Goal: Task Accomplishment & Management: Manage account settings

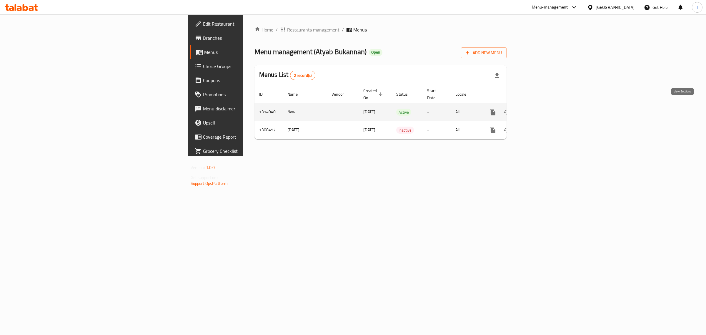
click at [539, 109] on icon "enhanced table" at bounding box center [535, 112] width 7 height 7
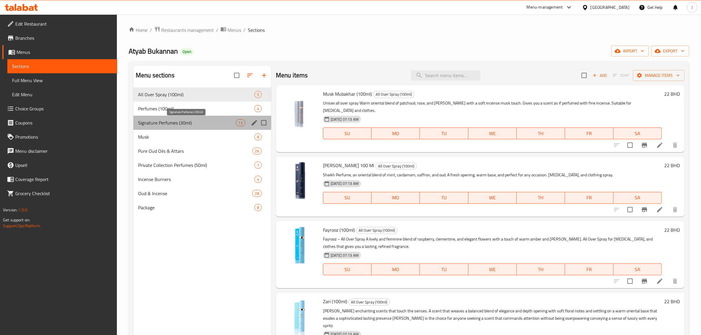
click at [174, 121] on span "Signature Perfumes (30ml)" at bounding box center [187, 122] width 98 height 7
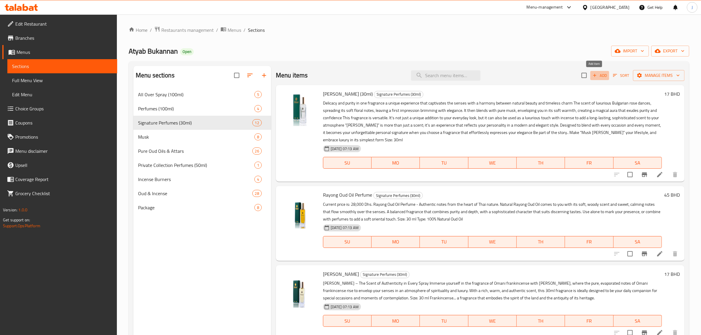
click at [593, 75] on span "Add" at bounding box center [599, 75] width 16 height 7
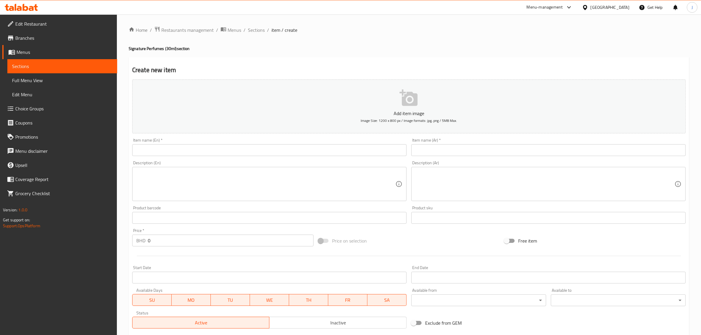
click at [160, 143] on div "Item name (En)   * Item name (En) *" at bounding box center [269, 147] width 274 height 18
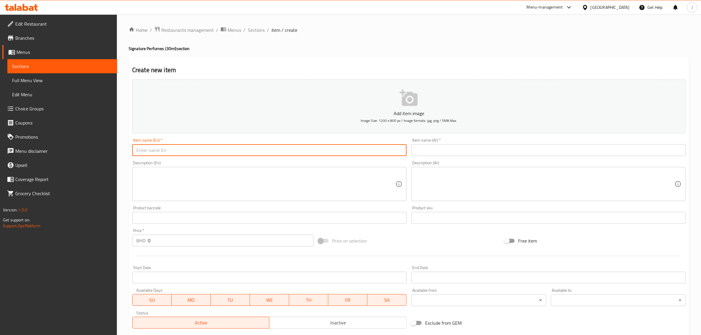
click at [160, 148] on input "text" at bounding box center [269, 150] width 274 height 12
paste input "Gaittan"
type input "Gaittan"
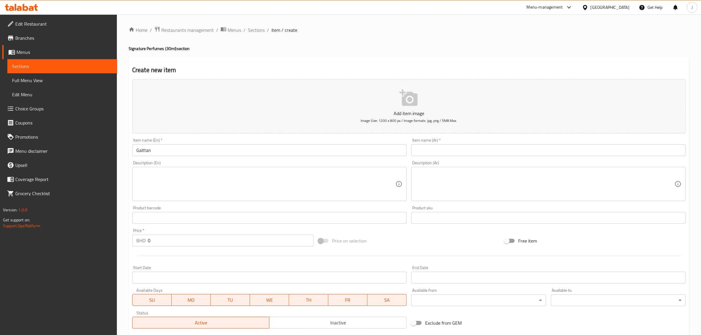
click at [156, 178] on textarea at bounding box center [265, 184] width 259 height 28
paste textarea "A scent woven with threads of authenticity and luxury. Crafted from a rare blen…"
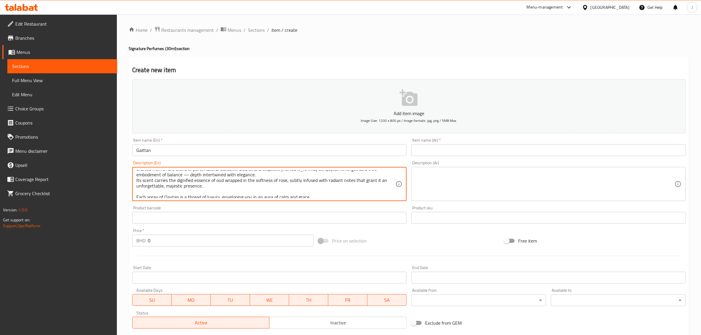
scroll to position [24, 0]
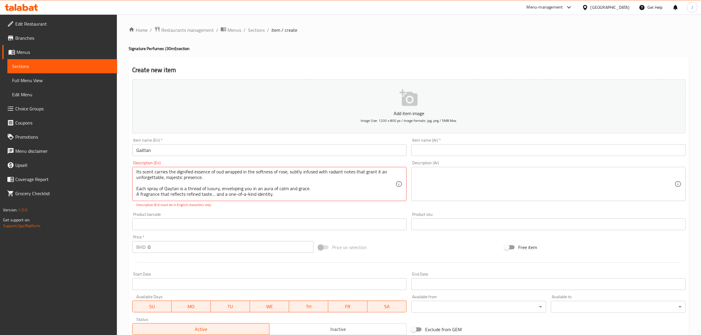
click at [225, 207] on div "Add item image Image Size: 1200 x 800 px / Image formats: jpg, png / 5MB Max. I…" at bounding box center [409, 207] width 558 height 260
click at [242, 193] on textarea "A scent woven with threads of authenticity and luxury. Crafted from a rare blen…" at bounding box center [265, 184] width 259 height 28
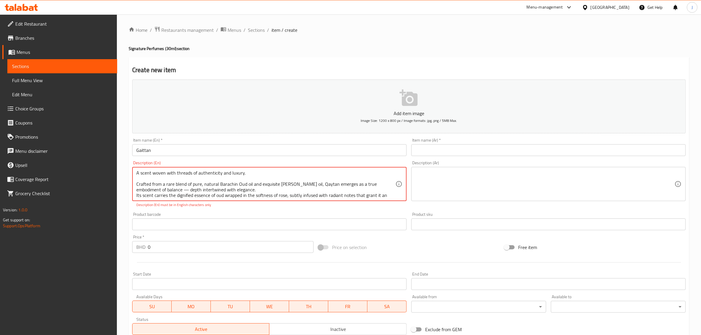
click at [163, 191] on textarea "A scent woven with threads of authenticity and luxury. Crafted from a rare blen…" at bounding box center [265, 184] width 259 height 28
click at [162, 189] on textarea "A scent woven with threads of authenticity and luxury. Crafted from a rare blen…" at bounding box center [265, 184] width 259 height 28
type textarea "A scent woven with threads of authenticity and luxury. Crafted from a rare blen…"
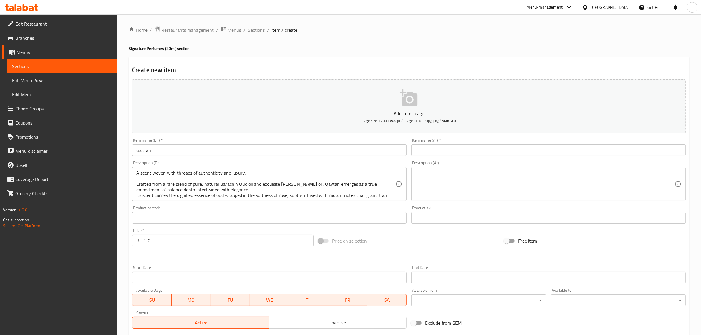
click at [261, 212] on div "Product barcode Product barcode" at bounding box center [269, 215] width 274 height 18
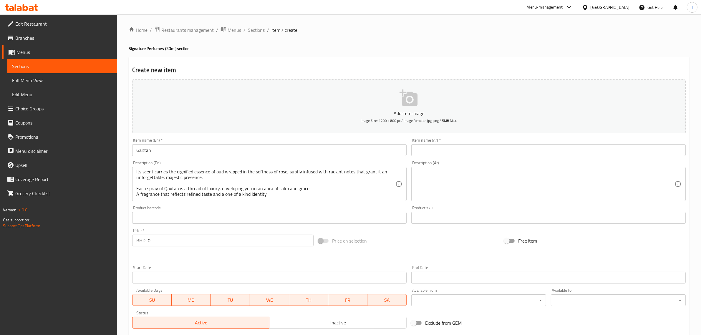
drag, startPoint x: 136, startPoint y: 171, endPoint x: 233, endPoint y: 191, distance: 99.7
click at [231, 192] on div "A scent woven with threads of authenticity and luxury. Crafted from a rare blen…" at bounding box center [269, 184] width 274 height 34
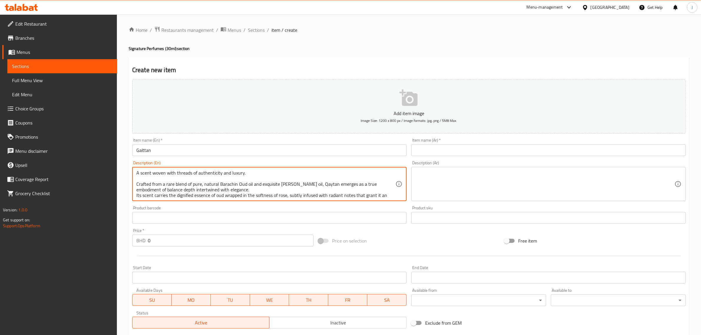
drag, startPoint x: 269, startPoint y: 195, endPoint x: 142, endPoint y: 174, distance: 129.3
click at [139, 172] on textarea "A scent woven with threads of authenticity and luxury. Crafted from a rare blen…" at bounding box center [265, 184] width 259 height 28
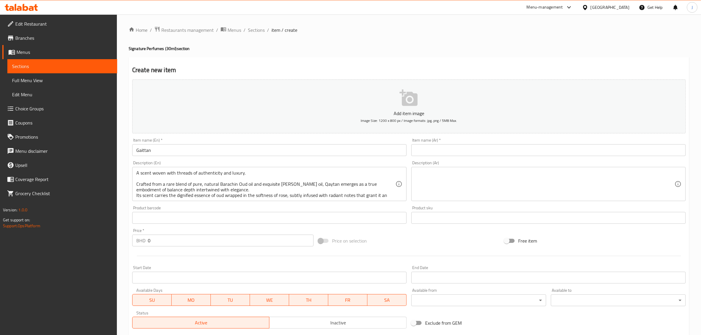
click at [442, 181] on textarea at bounding box center [544, 184] width 259 height 28
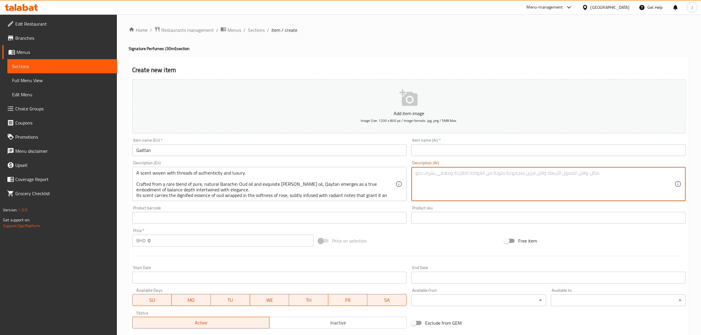
paste textarea "عطرٌ منسوجٌ بخيوطٍ من الأصالة والفخامة. مُصنوعٌ من مزيجٍ نادرٍ من زيت عود البار…"
type textarea "عطرٌ منسوجٌ بخيوطٍ من الأصالة والفخامة. مُصنوعٌ من مزيجٍ نادرٍ من زيت عود البار…"
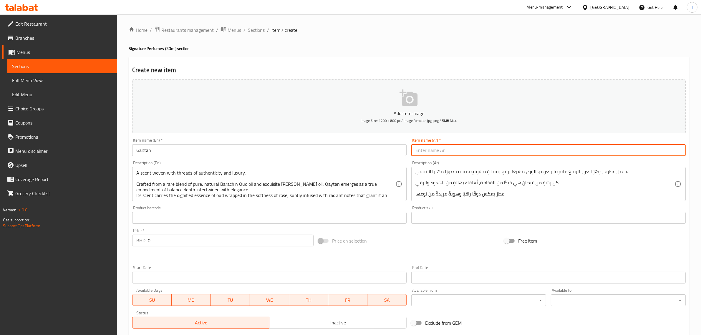
click at [430, 147] on input "text" at bounding box center [548, 150] width 274 height 12
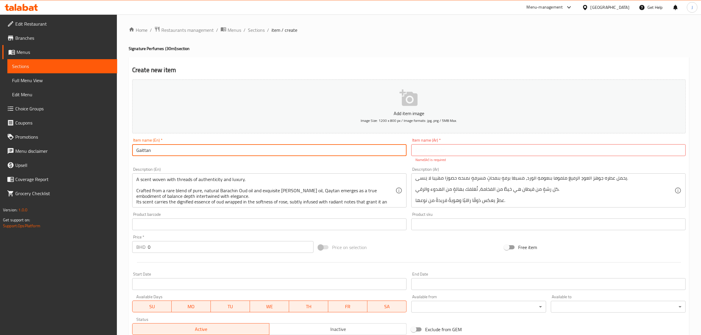
drag, startPoint x: 162, startPoint y: 152, endPoint x: 52, endPoint y: 155, distance: 110.1
click at [52, 155] on div "Edit Restaurant Branches Menus Sections Full Menu View Edit Menu Choice Groups …" at bounding box center [350, 218] width 701 height 408
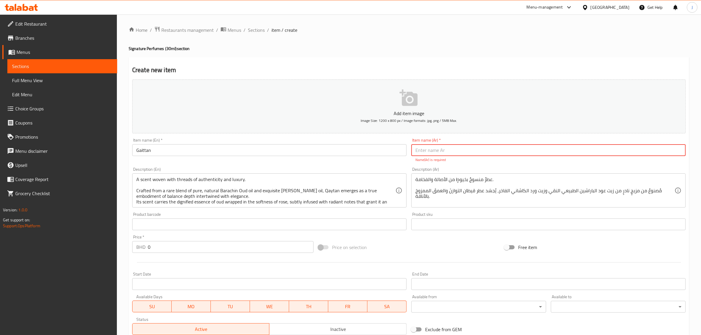
click at [462, 151] on input "text" at bounding box center [548, 150] width 274 height 12
paste input "جيتان"
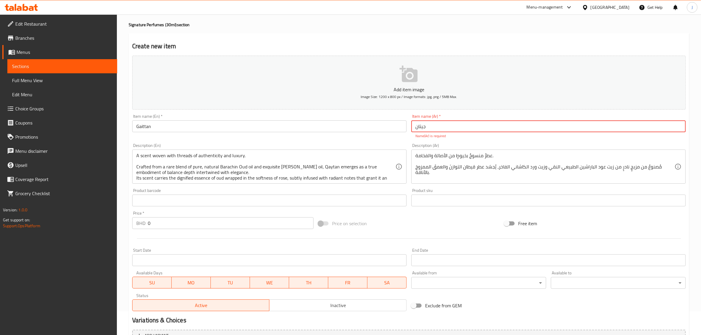
scroll to position [37, 0]
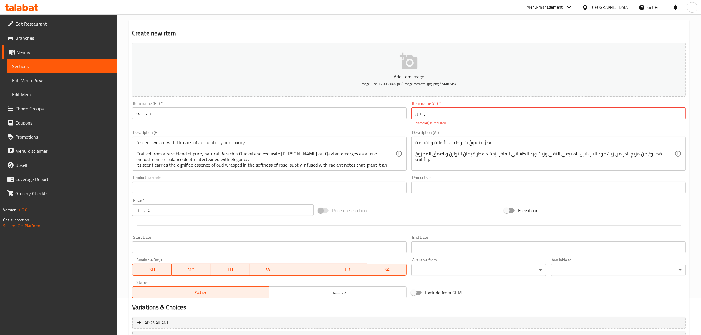
type input "جيتان"
click at [260, 178] on div "Product barcode Product barcode" at bounding box center [269, 184] width 274 height 18
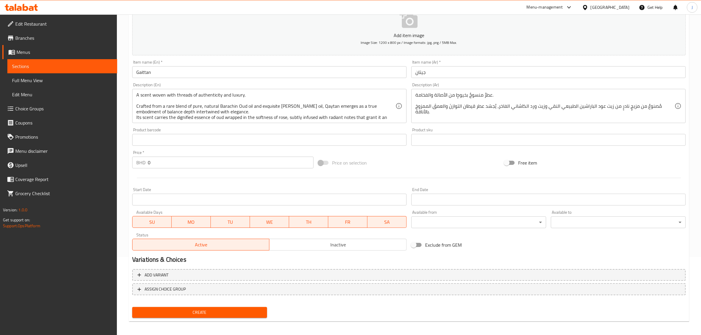
scroll to position [80, 0]
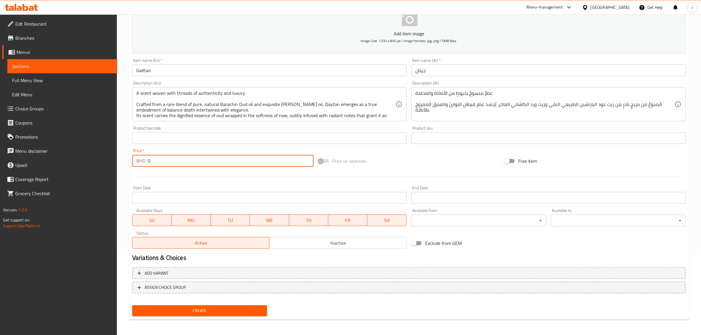
drag, startPoint x: 176, startPoint y: 160, endPoint x: 129, endPoint y: 165, distance: 47.3
click at [129, 165] on div "Create new item Add item image Image Size: 1200 x 800 px / Image formats: jpg, …" at bounding box center [409, 148] width 560 height 343
type input "48"
click at [184, 174] on div at bounding box center [409, 176] width 558 height 14
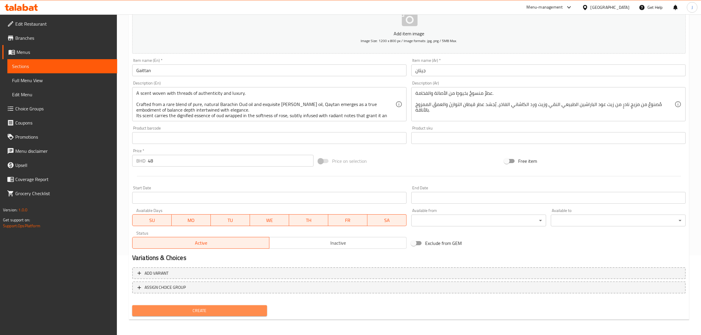
click at [172, 312] on span "Create" at bounding box center [199, 310] width 125 height 7
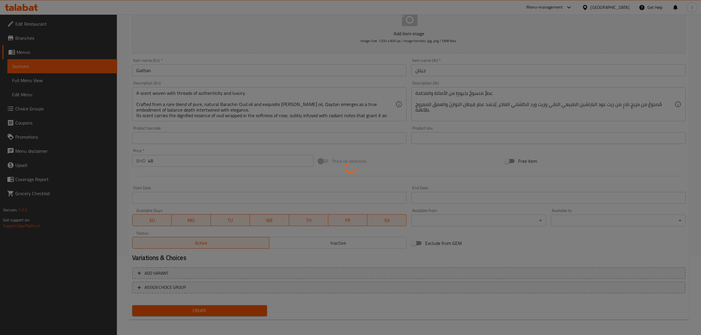
type input "0"
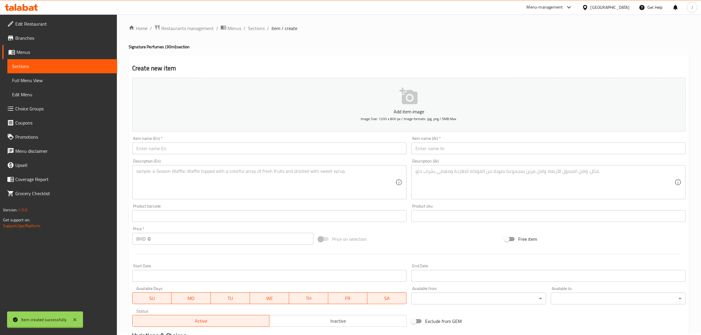
scroll to position [0, 0]
click at [255, 23] on div "Home / Restaurants management / Menus / Sections / item / create Signature Perf…" at bounding box center [409, 214] width 584 height 401
click at [255, 29] on span "Sections" at bounding box center [256, 29] width 17 height 7
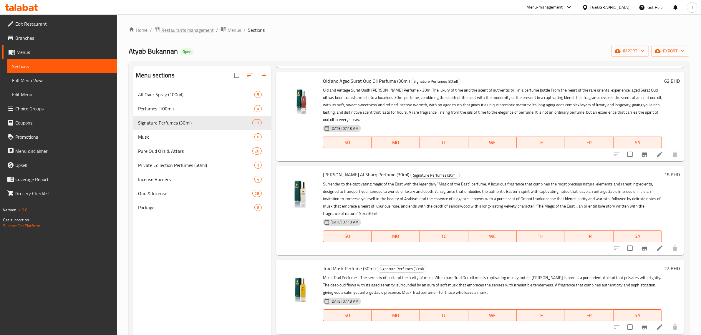
click at [199, 28] on span "Restaurants management" at bounding box center [187, 29] width 52 height 7
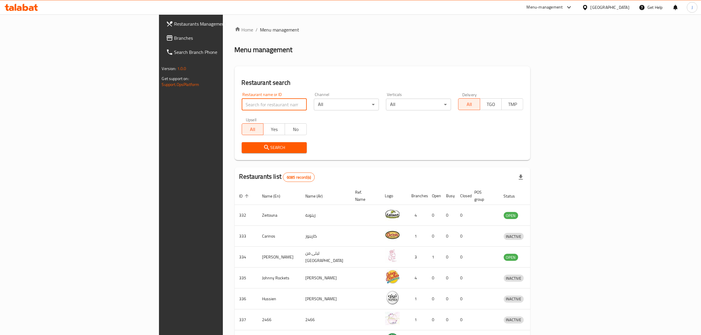
click at [242, 104] on input "search" at bounding box center [274, 105] width 65 height 12
type input "Bamboli"
click at [246, 147] on span "Search" at bounding box center [274, 147] width 56 height 7
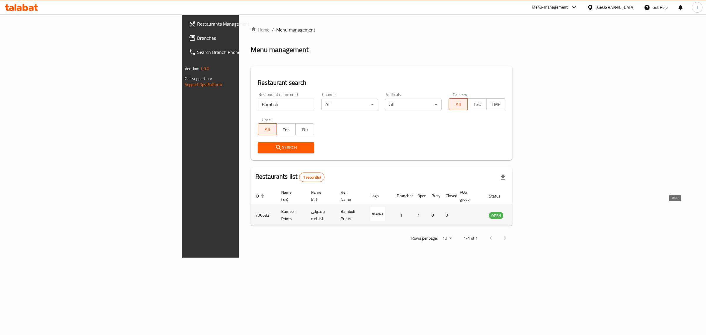
click at [527, 212] on icon "enhanced table" at bounding box center [523, 215] width 7 height 7
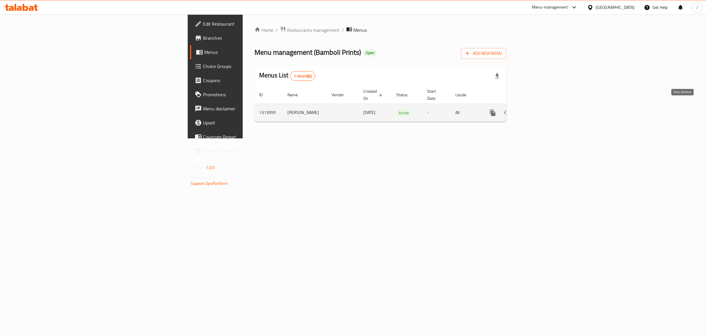
click at [539, 109] on icon "enhanced table" at bounding box center [535, 112] width 7 height 7
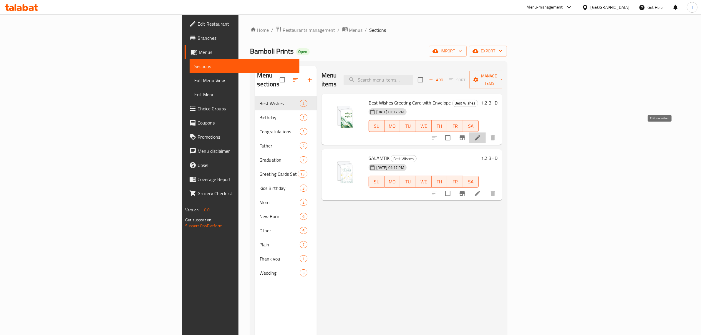
click at [481, 134] on icon at bounding box center [477, 137] width 7 height 7
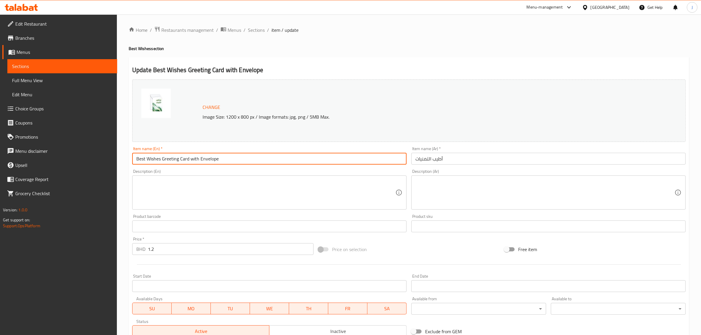
drag, startPoint x: 227, startPoint y: 159, endPoint x: 38, endPoint y: 158, distance: 188.6
click at [38, 158] on div "Edit Restaurant Branches Menus Sections Full Menu View Edit Menu Choice Groups …" at bounding box center [350, 219] width 701 height 410
paste input "(Greeting Card with Envelope for Gift)"
type input "Best Wishes (Greeting Card with Envelope for Gift)"
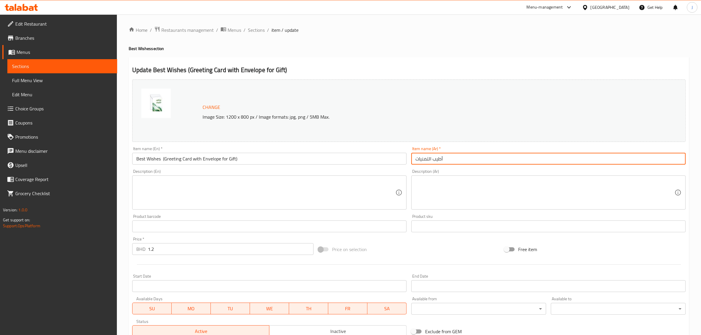
drag, startPoint x: 421, startPoint y: 158, endPoint x: 470, endPoint y: 163, distance: 49.1
click at [470, 163] on input "أطيب التمنيات" at bounding box center [548, 159] width 274 height 12
paste input "طاقة تهنئة أطيب التمنيات مع ظرف"
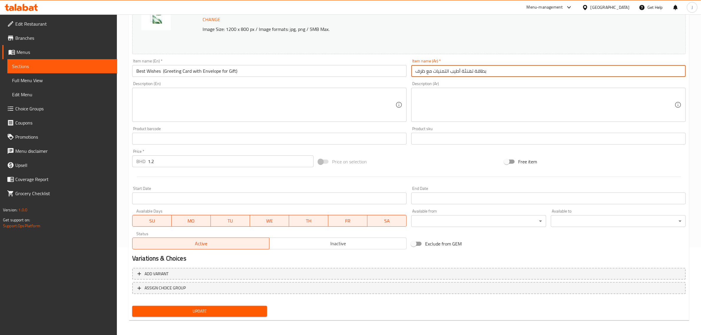
scroll to position [89, 0]
type input "بطاقة تهنئة أطيب التمنيات مع ظرف"
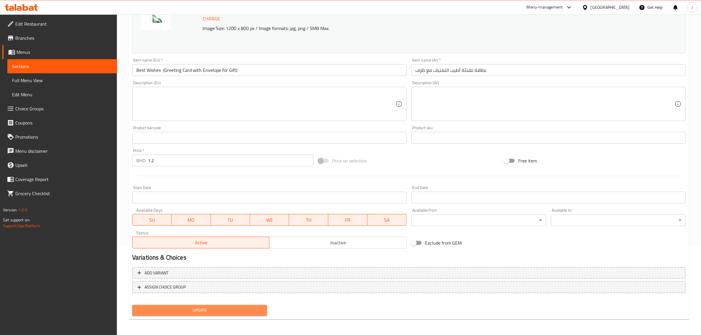
click at [220, 309] on span "Update" at bounding box center [199, 310] width 125 height 7
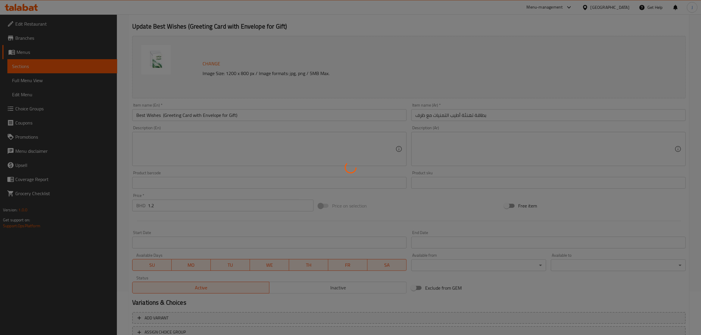
scroll to position [0, 0]
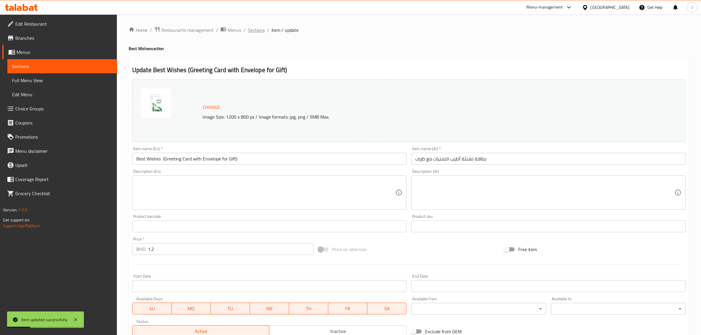
click at [251, 26] on span "Sections" at bounding box center [256, 29] width 17 height 7
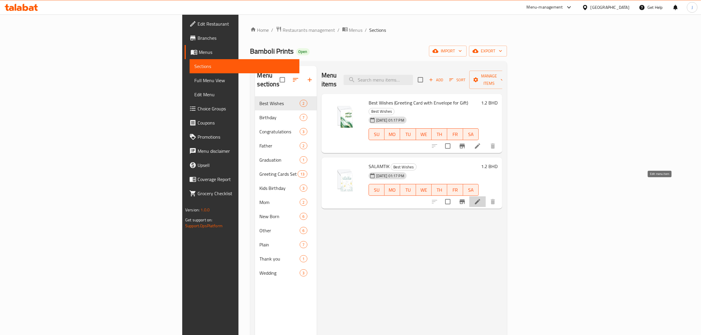
click at [480, 199] on icon at bounding box center [477, 201] width 5 height 5
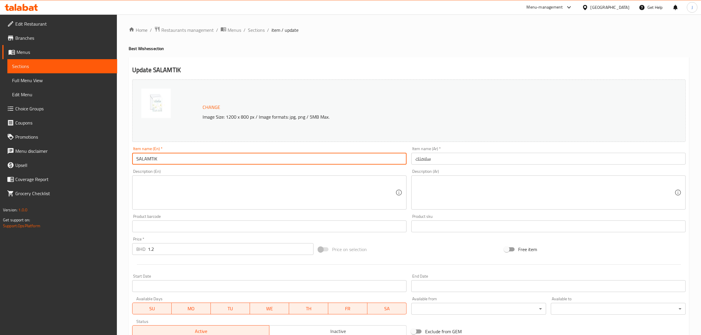
drag, startPoint x: 167, startPoint y: 160, endPoint x: 83, endPoint y: 154, distance: 84.7
click at [83, 154] on div "Edit Restaurant Branches Menus Sections Full Menu View Edit Menu Choice Groups …" at bounding box center [350, 219] width 701 height 410
paste input "alamtik Get Well Soon (Greeting Card with Envelope for Gift)"
type input "Salamtik Get Well Soon (Greeting Card with Envelope for Gift)"
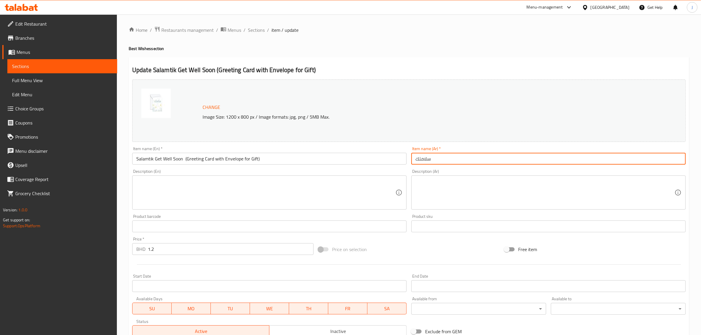
drag, startPoint x: 438, startPoint y: 163, endPoint x: 386, endPoint y: 159, distance: 52.8
click at [386, 159] on div "Change Image Size: 1200 x 800 px / Image formats: jpg, png / 5MB Max. Item name…" at bounding box center [409, 208] width 558 height 262
paste input "طاقة تهنئة بالسلامة مع ظرف"
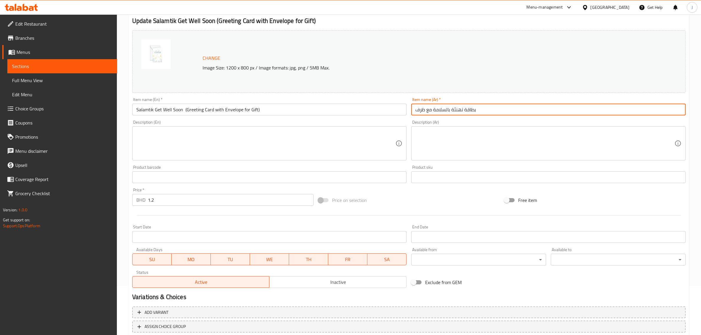
scroll to position [89, 0]
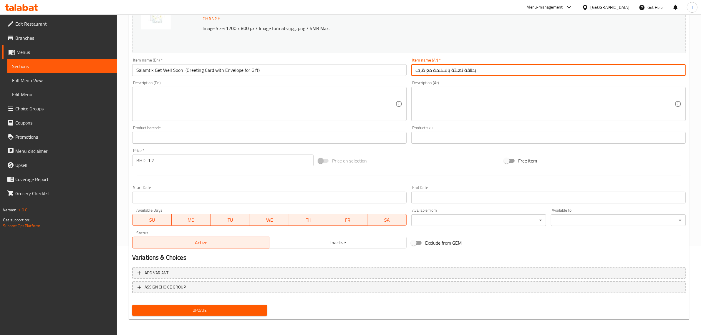
type input "بطاقة تهنئة بالسلامة مع ظرف"
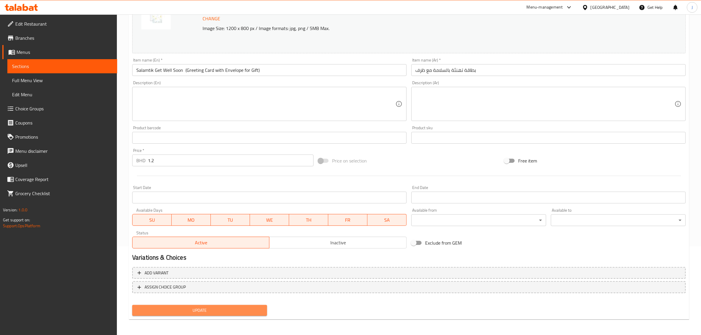
click at [219, 313] on span "Update" at bounding box center [199, 310] width 125 height 7
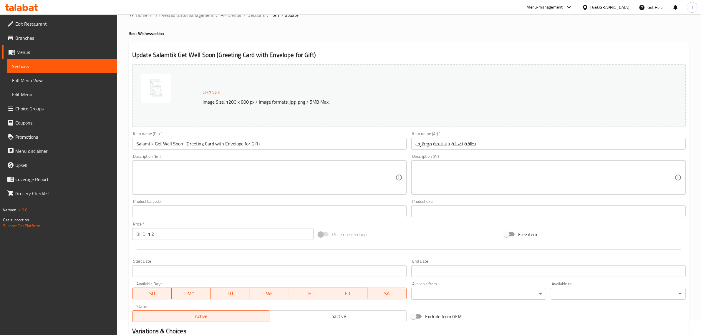
scroll to position [0, 0]
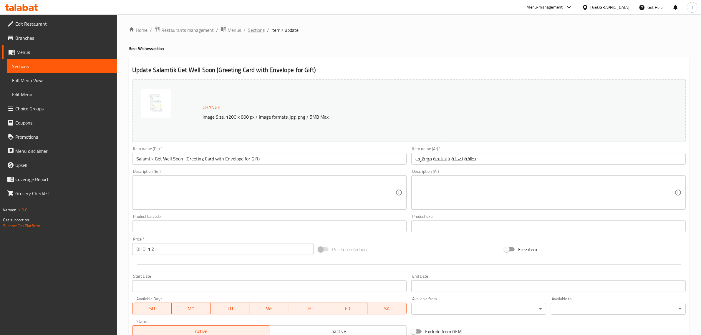
click at [255, 29] on span "Sections" at bounding box center [256, 29] width 17 height 7
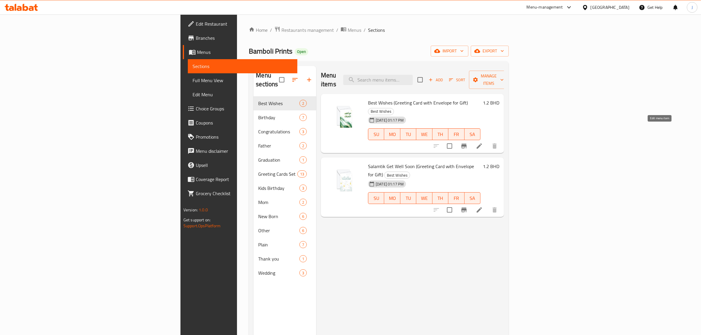
click at [483, 142] on icon at bounding box center [479, 145] width 7 height 7
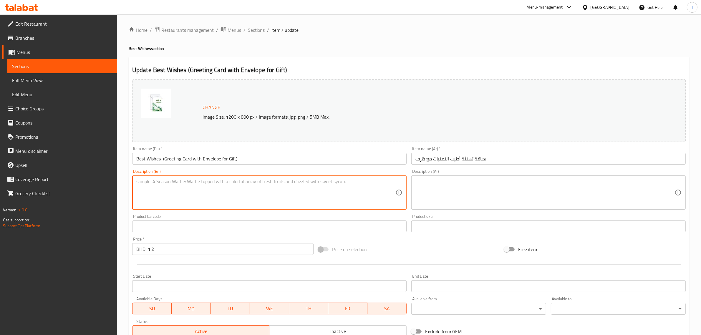
click at [237, 190] on textarea at bounding box center [265, 193] width 259 height 28
paste textarea "Blank inside, size 9x9cm"
type textarea "Blank inside, size 9x9cm"
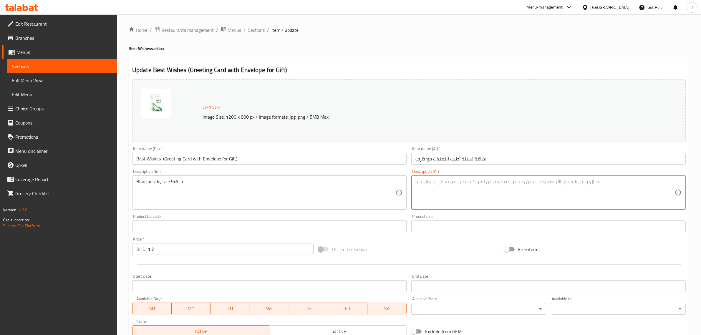
click at [451, 191] on textarea at bounding box center [544, 193] width 259 height 28
paste textarea "البطاقة فارغة من الداخل الحجم 9×9 سم"
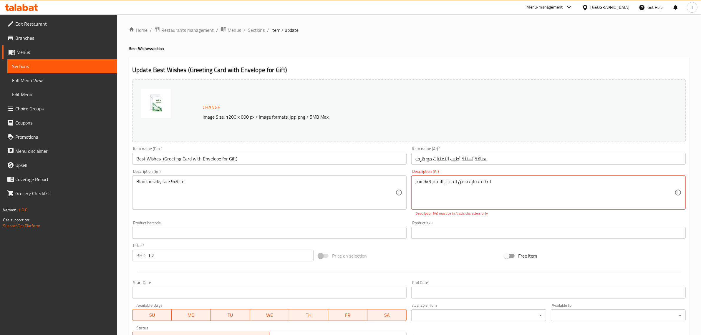
click at [289, 237] on div "Change Image Size: 1200 x 800 px / Image formats: jpg, png / 5MB Max. Item name…" at bounding box center [409, 211] width 558 height 269
click at [427, 183] on textarea "البطاقة فارغة من الداخل الحجم 9×9 سم" at bounding box center [544, 193] width 259 height 28
click at [426, 182] on textarea "البطاقة فارغة من الداخل الحجم 9×9 سم" at bounding box center [544, 193] width 259 height 28
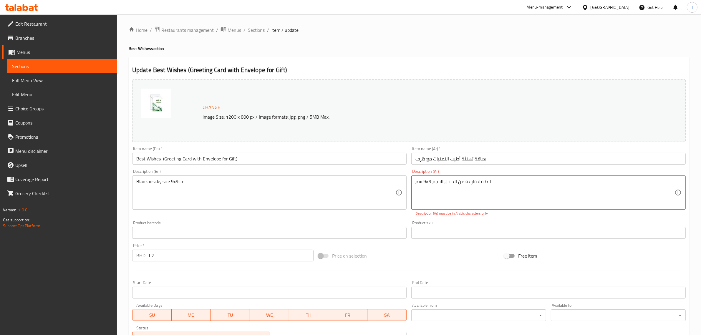
click at [428, 182] on textarea "البطاقة فارغة من الداخل الحجم 9×9 سم" at bounding box center [544, 193] width 259 height 28
click at [426, 183] on textarea "البطاقة فارغة من الداخل الحجم 9×9 سم" at bounding box center [544, 193] width 259 height 28
drag, startPoint x: 518, startPoint y: 185, endPoint x: 290, endPoint y: 179, distance: 227.8
click at [290, 179] on div "Change Image Size: 1200 x 800 px / Image formats: jpg, png / 5MB Max. Item name…" at bounding box center [409, 211] width 558 height 269
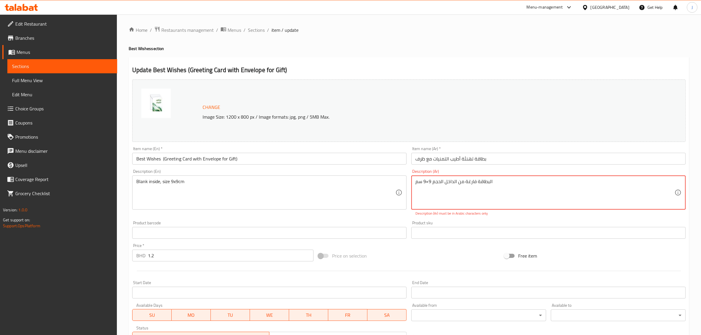
paste textarea "*"
type textarea "البطاقة فارغة من الداخل الحجم 9*9 سم"
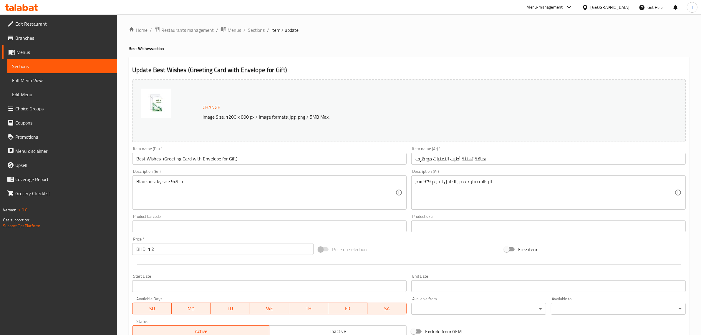
click at [402, 217] on div "Change Image Size: 1200 x 800 px / Image formats: jpg, png / 5MB Max. Item name…" at bounding box center [409, 208] width 558 height 262
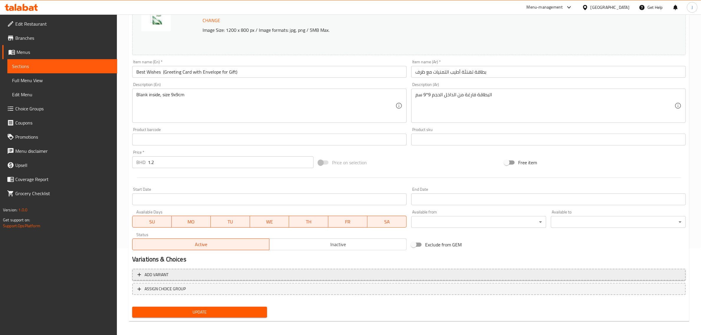
scroll to position [89, 0]
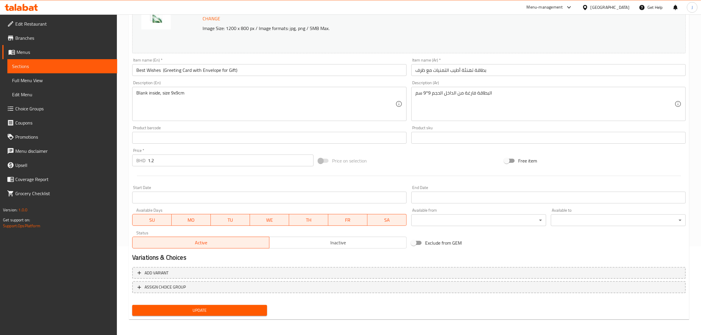
click at [187, 308] on span "Update" at bounding box center [199, 310] width 125 height 7
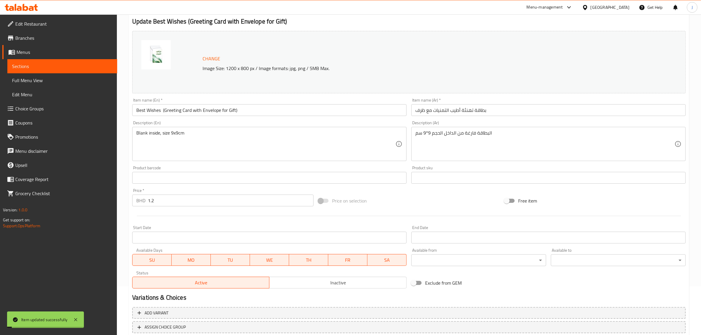
scroll to position [0, 0]
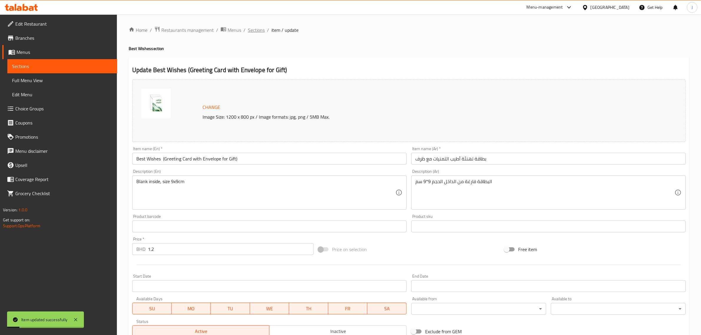
click at [261, 29] on span "Sections" at bounding box center [256, 29] width 17 height 7
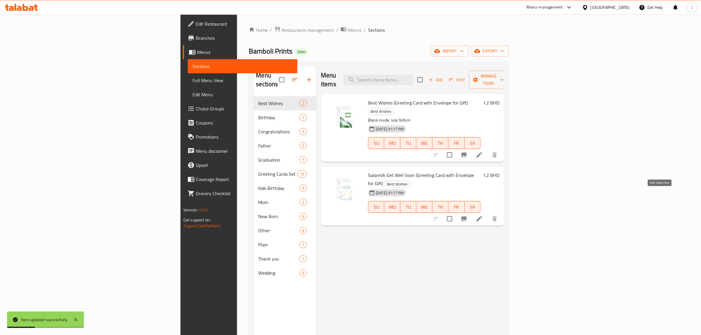
click at [483, 215] on icon at bounding box center [479, 218] width 7 height 7
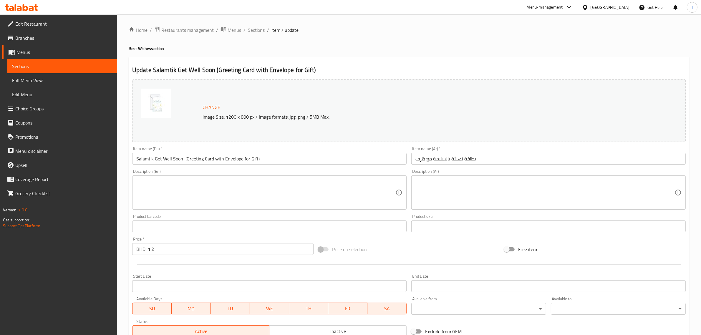
click at [238, 187] on textarea at bounding box center [265, 193] width 259 height 28
paste textarea "بطاقة تهنئة بالسلامة مع ظرف"
type textarea "بطاقة تهنئة بالسلامة مع ظرف"
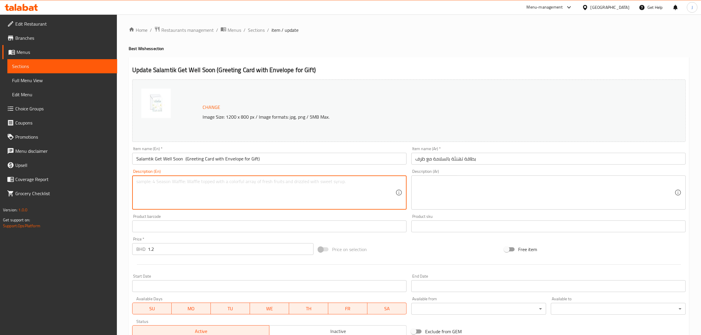
click at [253, 191] on textarea at bounding box center [265, 193] width 259 height 28
paste textarea "Blank inside, size 9x9cm"
type textarea "Blank inside, size 9x9cm"
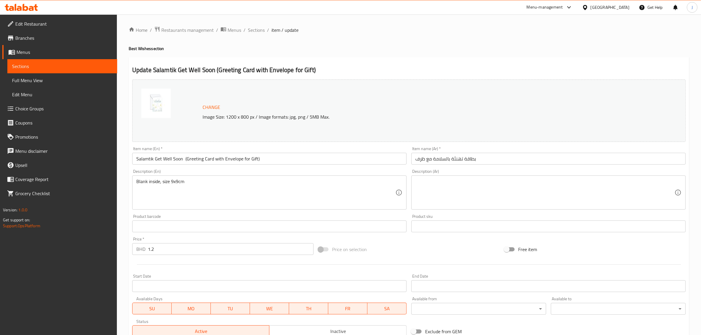
click at [451, 190] on textarea at bounding box center [544, 193] width 259 height 28
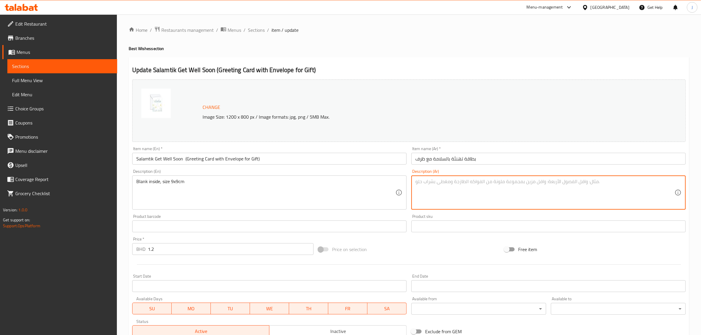
paste textarea "البطاقة فارغة من الداخل الحجم 9*9 سم"
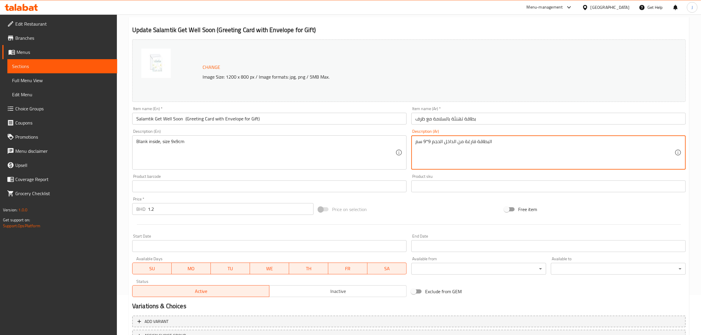
scroll to position [89, 0]
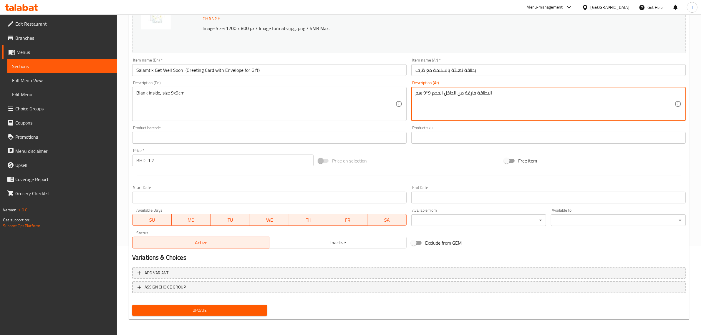
type textarea "البطاقة فارغة من الداخل الحجم 9*9 سم"
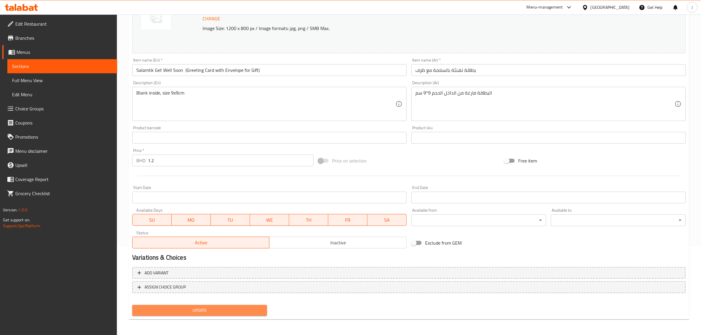
click at [184, 310] on span "Update" at bounding box center [199, 310] width 125 height 7
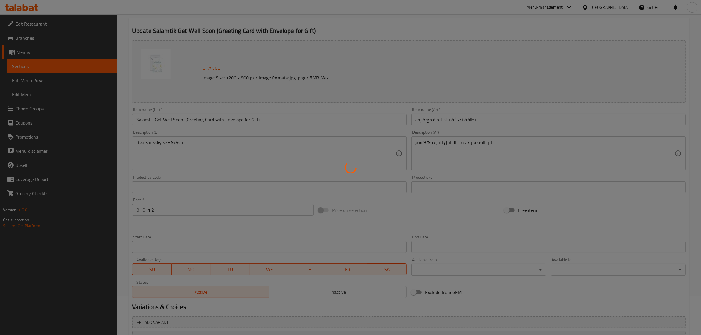
scroll to position [0, 0]
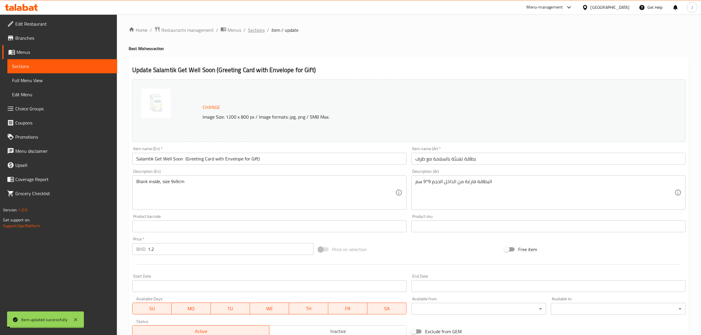
click at [255, 27] on span "Sections" at bounding box center [256, 29] width 17 height 7
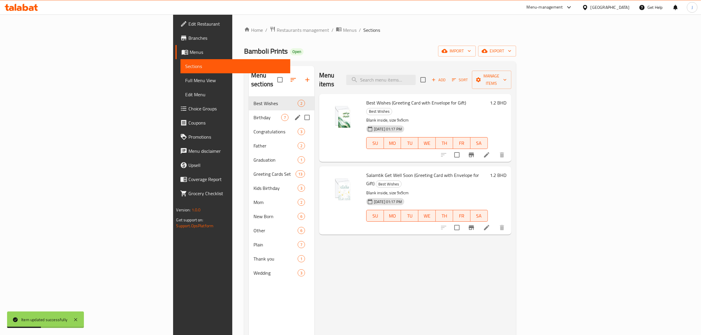
click at [249, 114] on div "Birthday 7" at bounding box center [282, 117] width 66 height 14
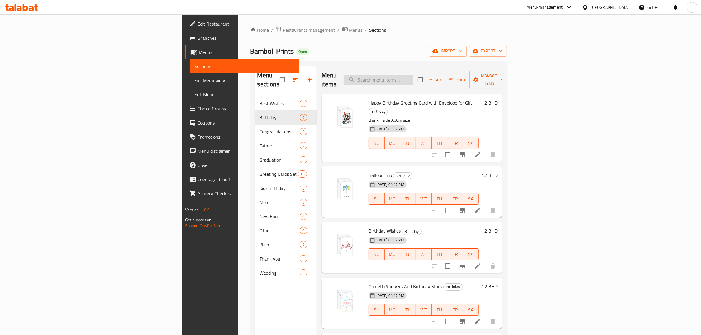
click at [413, 75] on input "search" at bounding box center [377, 80] width 69 height 10
paste input "An Arabic Celebration"
type input "An Arabic Celebration"
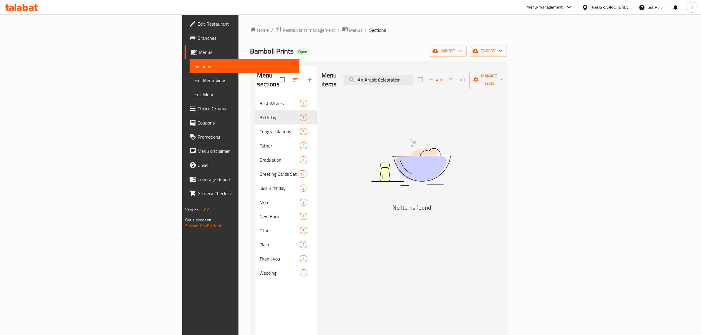
drag, startPoint x: 470, startPoint y: 76, endPoint x: 405, endPoint y: 89, distance: 65.8
click at [405, 89] on div "Menu items An Arabic Celebration Add Sort Manage items No Items found" at bounding box center [409, 233] width 185 height 335
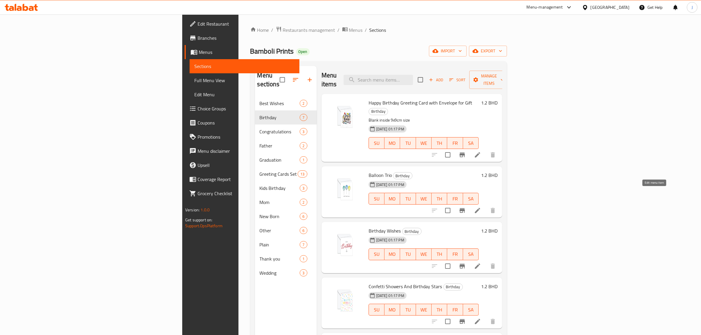
click at [480, 208] on icon at bounding box center [477, 210] width 5 height 5
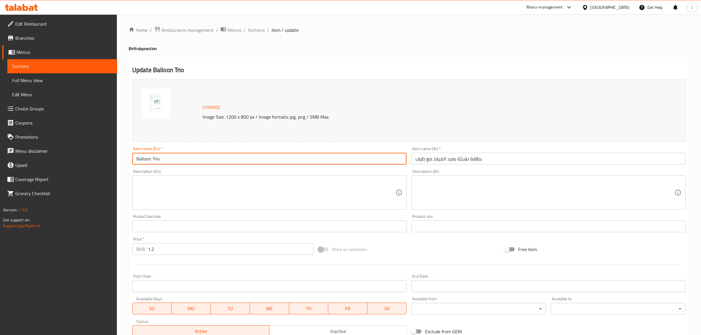
paste input "(Greeting Card with Envelope for Gift)"
drag, startPoint x: 148, startPoint y: 161, endPoint x: 84, endPoint y: 159, distance: 63.6
click at [84, 159] on div "Edit Restaurant Branches Menus Sections Full Menu View Edit Menu Choice Groups …" at bounding box center [350, 219] width 701 height 410
type input "Balloon Trio (Greeting Card with Envelope for Gift)"
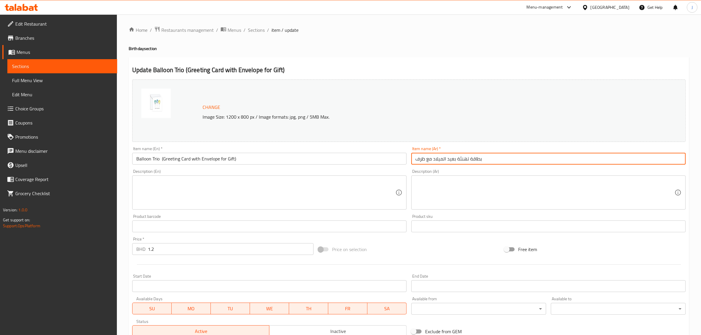
drag, startPoint x: 492, startPoint y: 159, endPoint x: 282, endPoint y: 161, distance: 210.4
click at [282, 161] on div "Change Image Size: 1200 x 800 px / Image formats: jpg, png / 5MB Max. Item name…" at bounding box center [409, 208] width 558 height 262
paste input "text"
type input "بطاقة تهنئة عيد الميلاد مع ظرف"
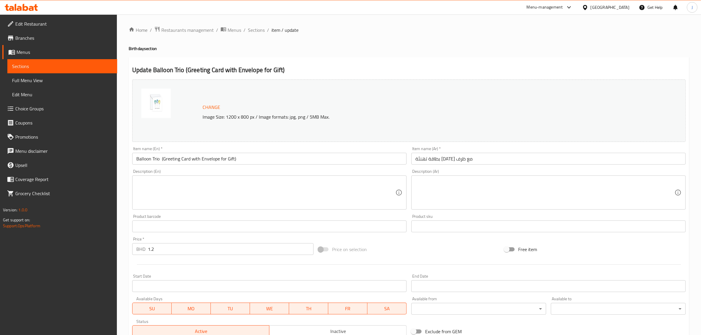
click at [242, 196] on textarea at bounding box center [265, 193] width 259 height 28
paste textarea "Blank inside, size 9x9cm"
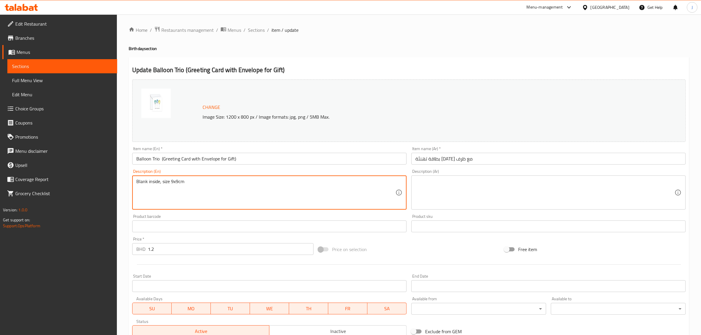
type textarea "Blank inside, size 9x9cm"
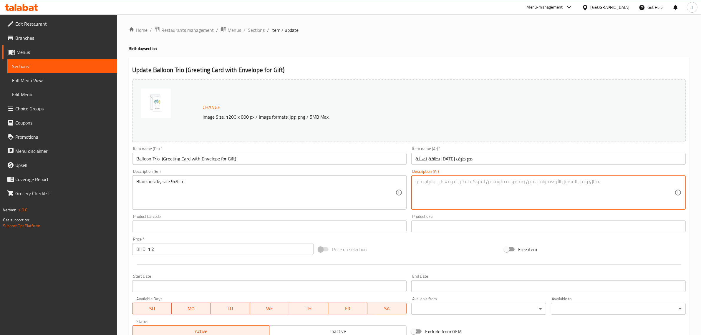
click at [435, 190] on textarea at bounding box center [544, 193] width 259 height 28
paste textarea "البطاقة فارغة من الداخل الحجم 9*9 سم"
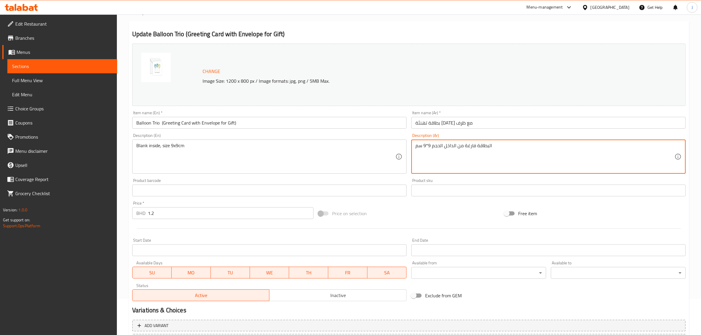
scroll to position [89, 0]
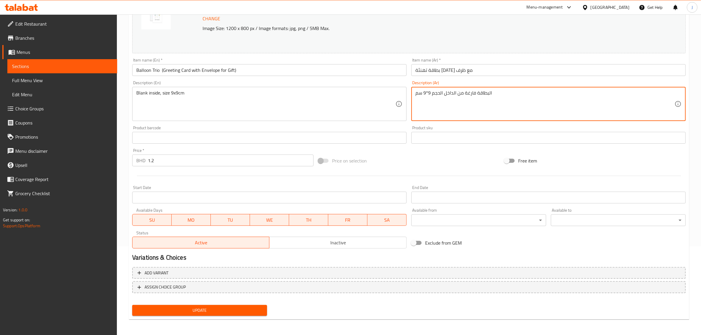
type textarea "البطاقة فارغة من الداخل الحجم 9*9 سم"
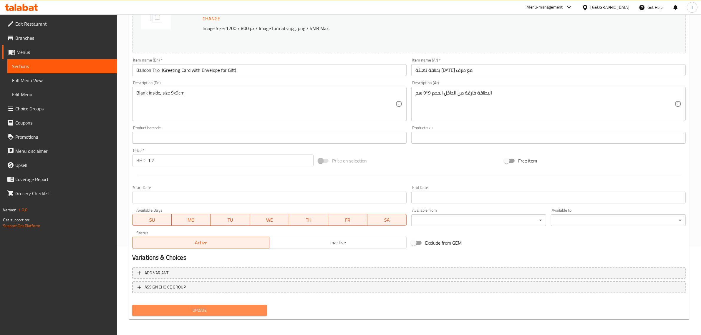
click at [224, 308] on span "Update" at bounding box center [199, 310] width 125 height 7
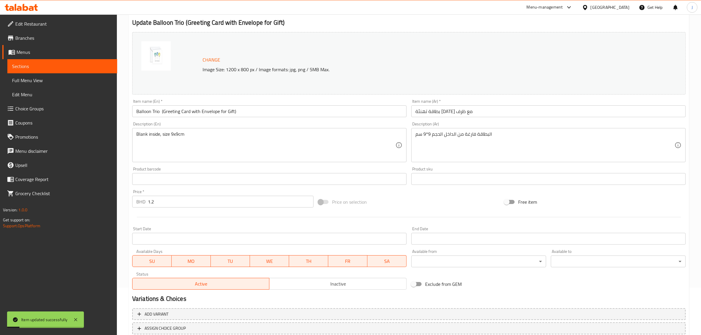
scroll to position [0, 0]
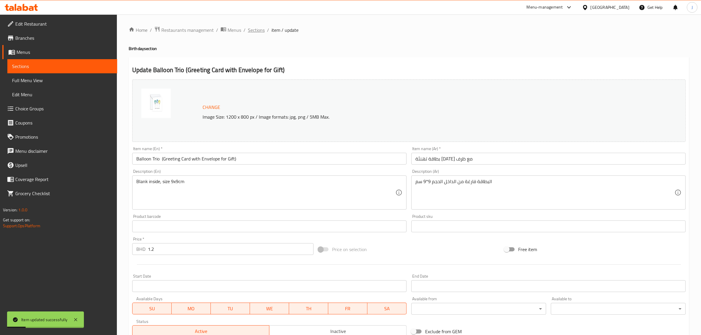
click at [257, 31] on span "Sections" at bounding box center [256, 29] width 17 height 7
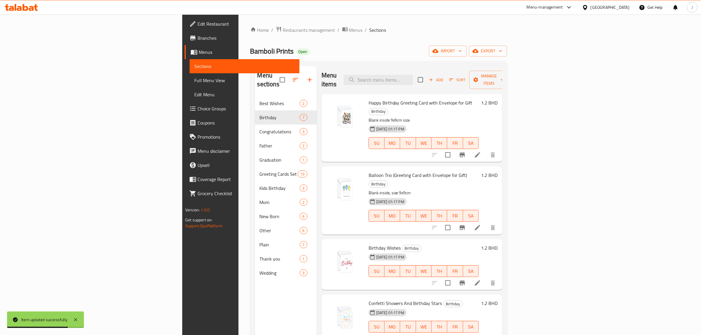
click at [481, 279] on icon at bounding box center [477, 282] width 7 height 7
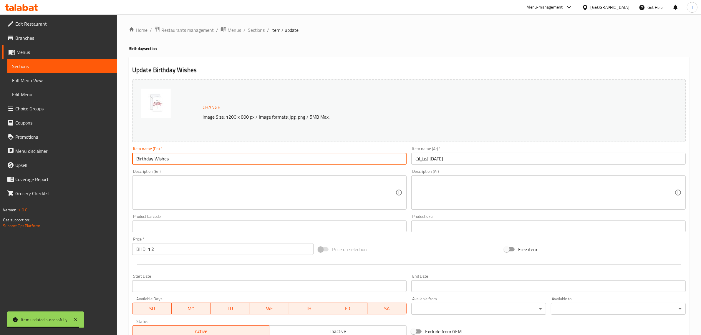
paste input "(Greeting Card with Envelope for Gift)"
drag, startPoint x: 171, startPoint y: 157, endPoint x: 118, endPoint y: 157, distance: 52.7
click at [118, 157] on div "Home / Restaurants management / Menus / Sections / item / update Birthday secti…" at bounding box center [409, 219] width 584 height 410
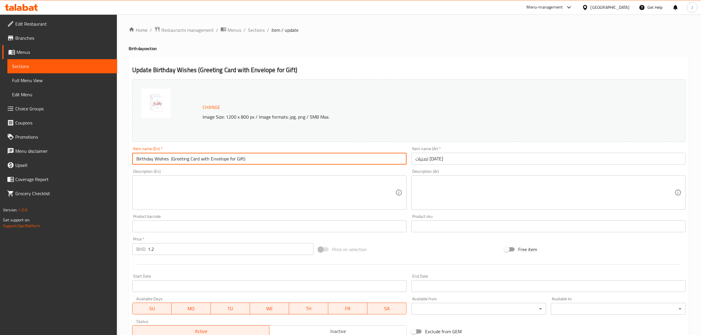
type input "Birthday Wishes (Greeting Card with Envelope for Gift)"
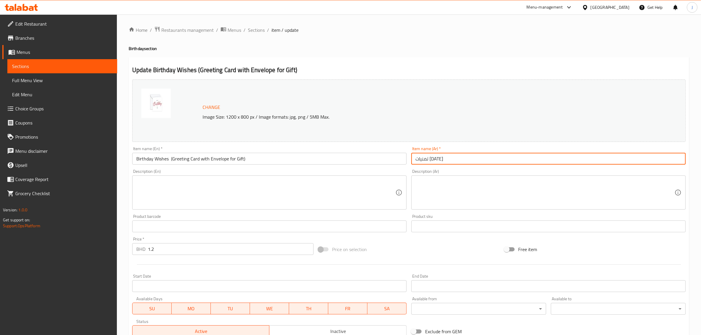
paste input "طاقة تهنئة عيد الميلاد مع ظرف"
drag, startPoint x: 470, startPoint y: 161, endPoint x: 322, endPoint y: 160, distance: 147.7
click at [322, 160] on div "Change Image Size: 1200 x 800 px / Image formats: jpg, png / 5MB Max. Item name…" at bounding box center [409, 208] width 558 height 262
type input "بطاقة تهنئة عيد الميلاد مع ظرف"
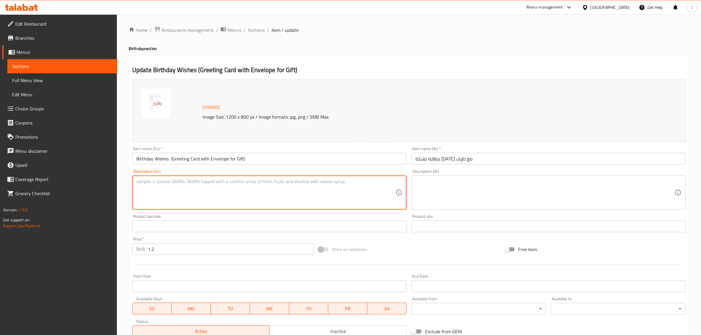
click at [174, 195] on textarea at bounding box center [265, 193] width 259 height 28
paste textarea "Blank inside, size 9x9cm"
type textarea "Blank inside, size 9x9cm"
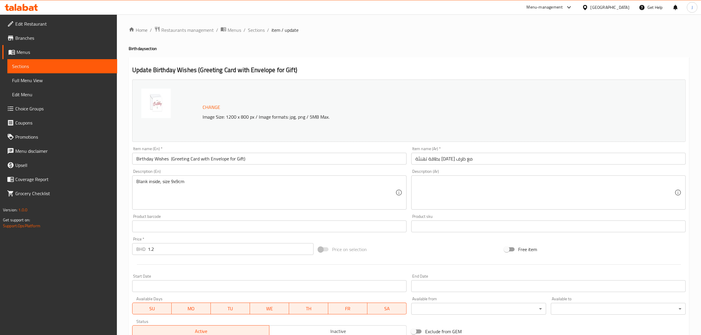
click at [474, 193] on textarea at bounding box center [544, 193] width 259 height 28
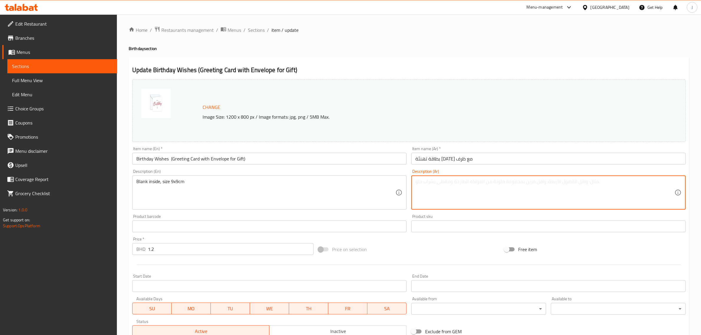
paste textarea "البطاقة فارغة من الداخل الحجم 9*9 سم"
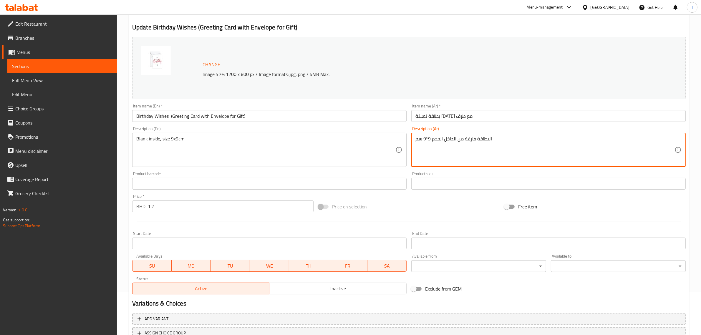
scroll to position [89, 0]
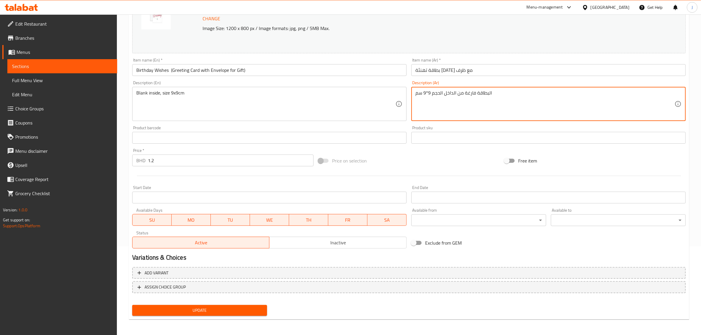
type textarea "البطاقة فارغة من الداخل الحجم 9*9 سم"
click at [220, 310] on span "Update" at bounding box center [199, 310] width 125 height 7
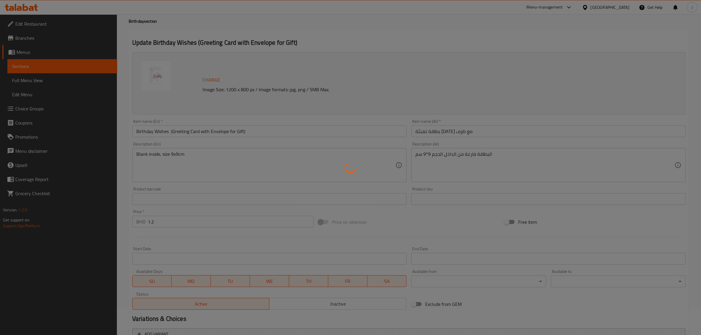
scroll to position [0, 0]
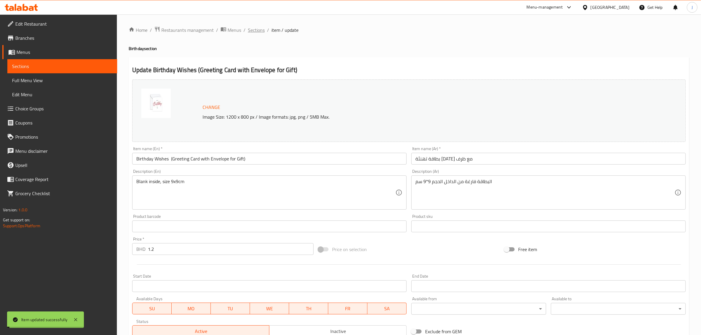
click at [258, 32] on span "Sections" at bounding box center [256, 29] width 17 height 7
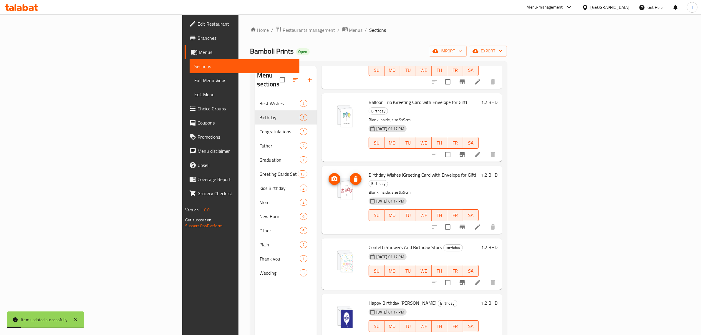
scroll to position [74, 0]
click at [480, 279] on icon at bounding box center [477, 281] width 5 height 5
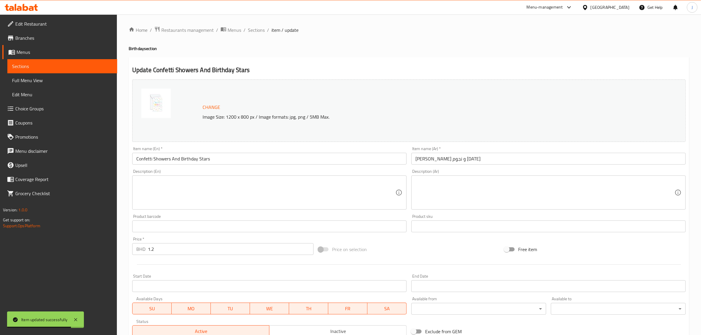
drag, startPoint x: 237, startPoint y: 152, endPoint x: 185, endPoint y: 160, distance: 52.9
click at [146, 155] on div "Item name (En)   * Confetti Showers And Birthday Stars Item name (En) *" at bounding box center [269, 156] width 274 height 18
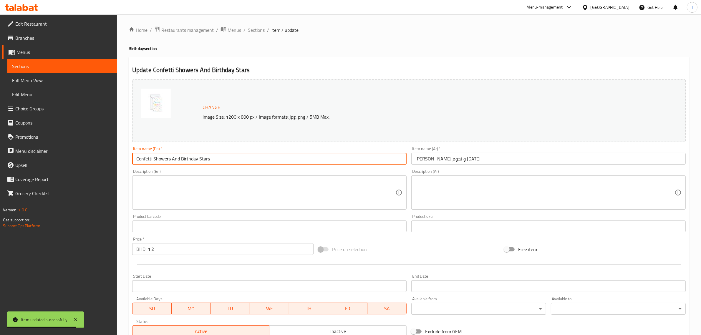
paste input "& Birthday Stars (Greeting Card with Envelope for Gift)"
drag, startPoint x: 213, startPoint y: 160, endPoint x: 41, endPoint y: 165, distance: 171.6
click at [41, 165] on div "Edit Restaurant Branches Menus Sections Full Menu View Edit Menu Choice Groups …" at bounding box center [350, 219] width 701 height 410
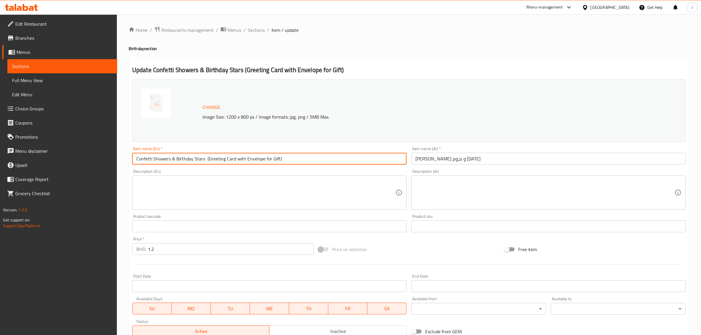
type input "Confetti Showers & Birthday Stars (Greeting Card with Envelope for Gift)"
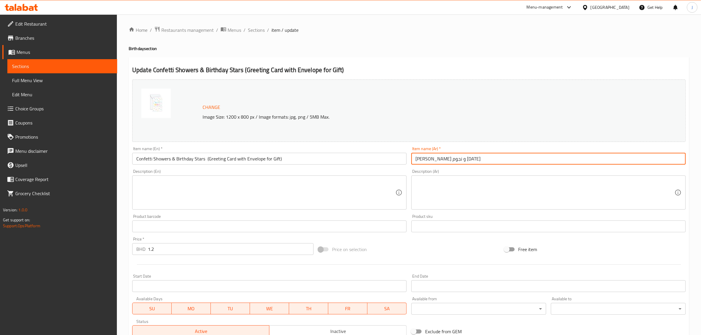
paste input "بطاقة تهنئة عيد الميلاد مع ظرف"
drag, startPoint x: 499, startPoint y: 163, endPoint x: 321, endPoint y: 162, distance: 177.7
click at [321, 162] on div "Change Image Size: 1200 x 800 px / Image formats: jpg, png / 5MB Max. Item name…" at bounding box center [409, 208] width 558 height 262
type input "بطاقة تهنئة عيد الميلاد مع ظرف"
drag, startPoint x: 317, startPoint y: 214, endPoint x: 316, endPoint y: 211, distance: 3.0
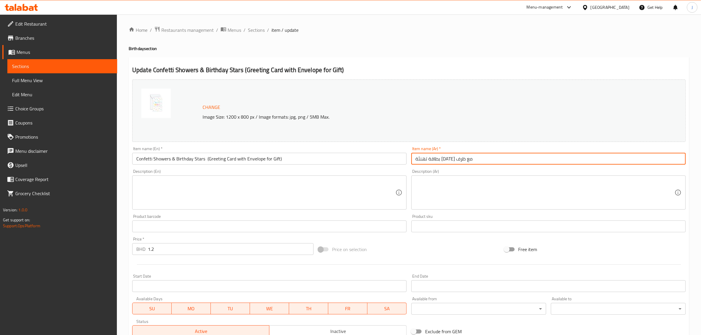
click at [317, 214] on div "Product barcode Product barcode" at bounding box center [269, 223] width 279 height 23
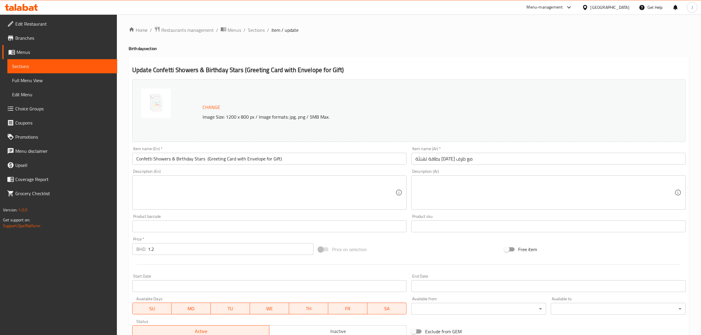
click at [318, 201] on textarea at bounding box center [265, 193] width 259 height 28
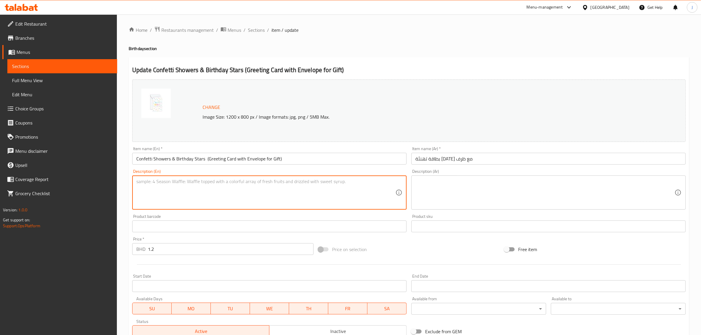
paste textarea "Blank inside, size 9x9cm"
type textarea "Blank inside, size 9x9cm"
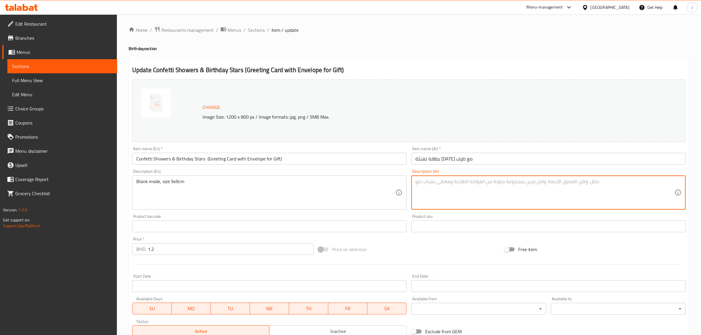
paste textarea "البطاقة فارغة من الداخل الحجم 9*9 سم"
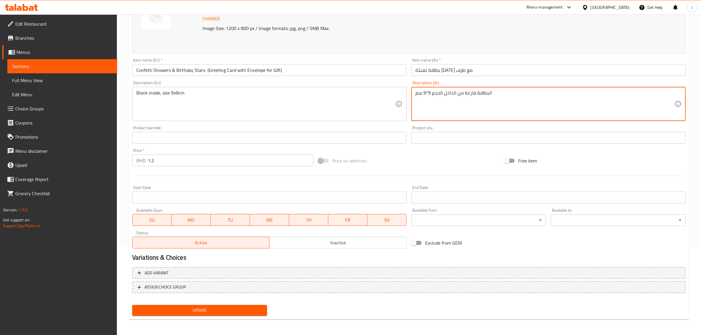
type textarea "البطاقة فارغة من الداخل الحجم 9*9 سم"
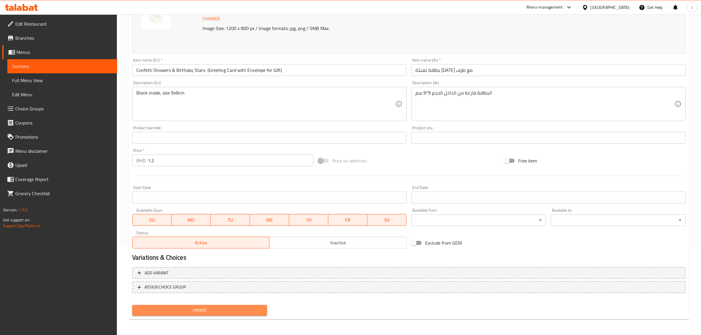
click at [234, 305] on button "Update" at bounding box center [199, 310] width 135 height 11
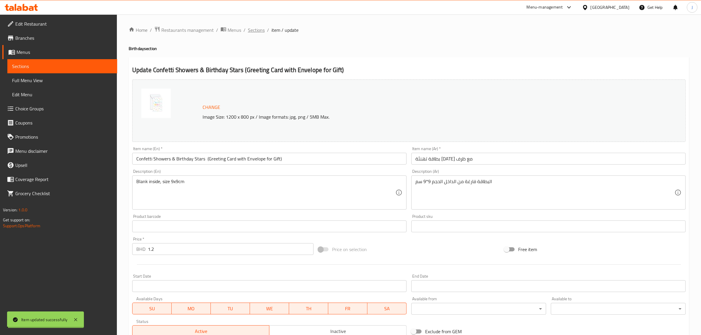
click at [259, 31] on span "Sections" at bounding box center [256, 29] width 17 height 7
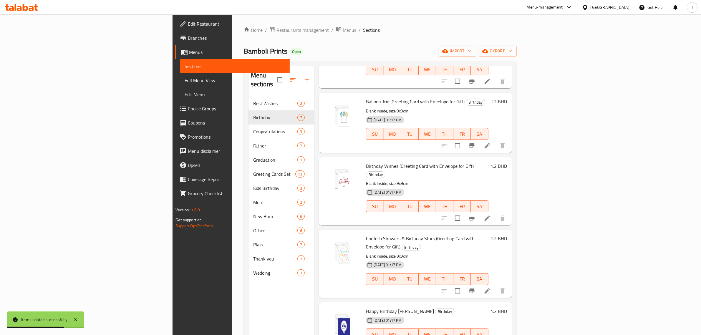
scroll to position [103, 0]
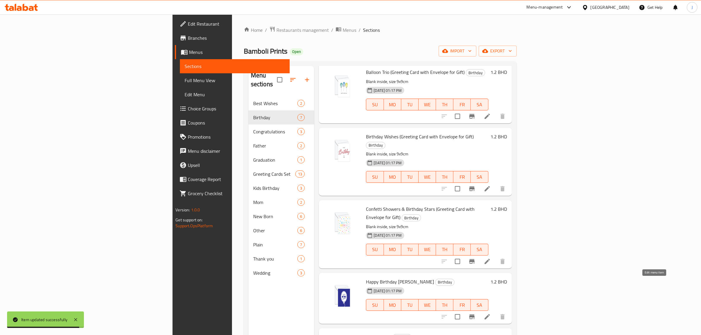
click at [491, 313] on icon at bounding box center [486, 316] width 7 height 7
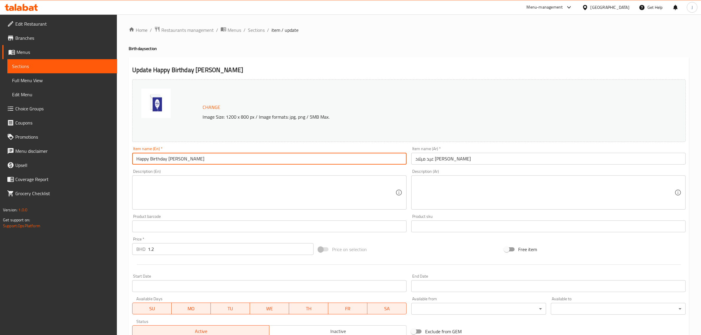
paste input "(Greeting Card with Envelope for Gift)"
drag, startPoint x: 194, startPoint y: 159, endPoint x: 120, endPoint y: 159, distance: 74.5
click at [120, 159] on div "Home / Restaurants management / Menus / Sections / item / update Birthday secti…" at bounding box center [409, 219] width 584 height 410
type input "Happy Birthday [PERSON_NAME] (Greeting Card with Envelope for Gift)"
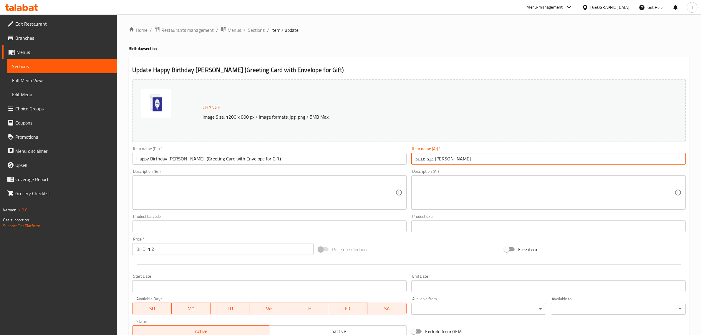
paste input "طاقة تهنئة عيد الميلاد مع ظرف"
drag, startPoint x: 453, startPoint y: 158, endPoint x: 383, endPoint y: 159, distance: 70.6
click at [383, 159] on div "Change Image Size: 1200 x 800 px / Image formats: jpg, png / 5MB Max. Item name…" at bounding box center [409, 208] width 558 height 262
type input "بطاقة تهنئة عيد الميلاد مع ظرف"
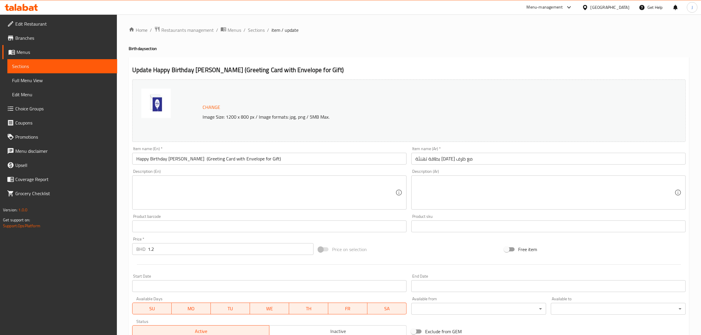
click at [195, 191] on textarea at bounding box center [265, 193] width 259 height 28
paste textarea "Blank inside, size 9x9cm"
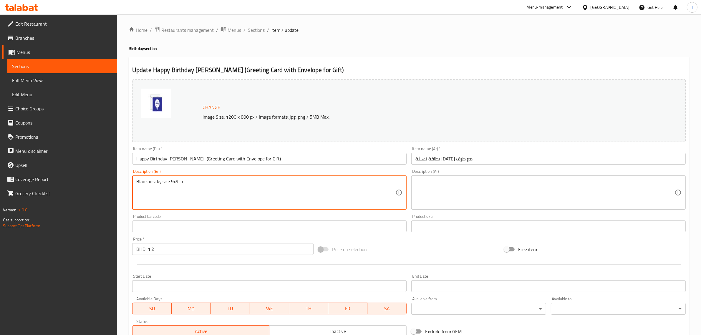
type textarea "Blank inside, size 9x9cm"
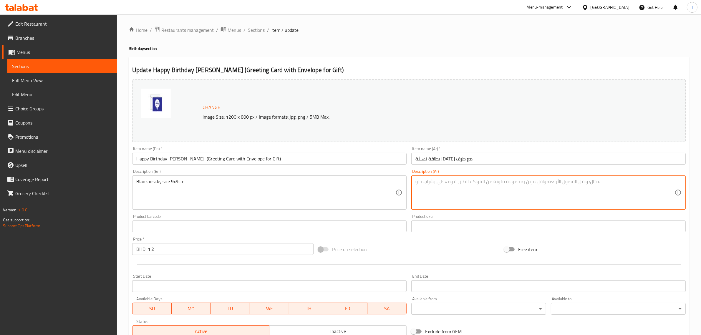
click at [511, 203] on textarea at bounding box center [544, 193] width 259 height 28
paste textarea "البطاقة فارغة من الداخل الحجم 9*9 سم"
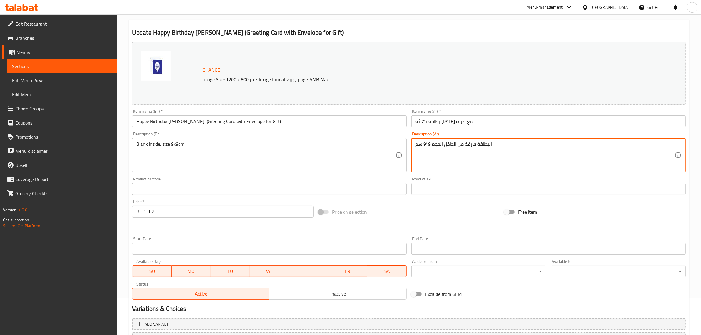
scroll to position [89, 0]
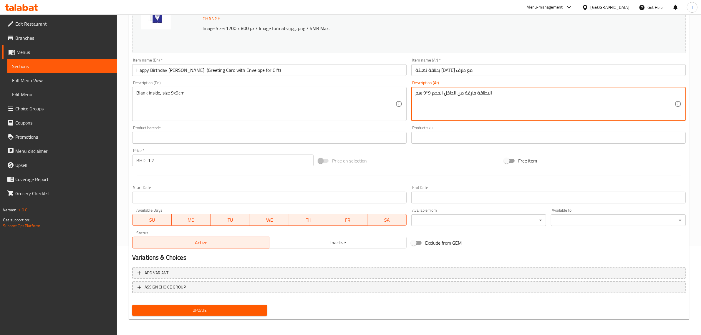
type textarea "البطاقة فارغة من الداخل الحجم 9*9 سم"
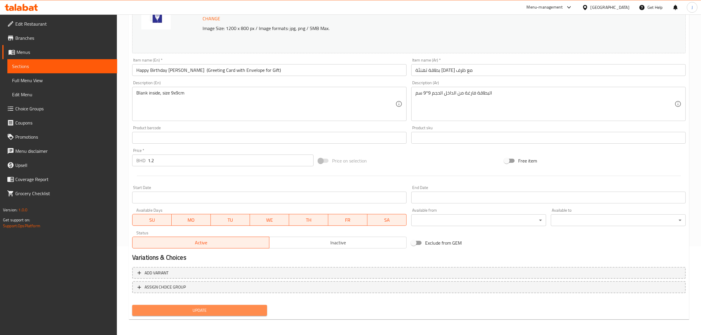
click at [205, 305] on button "Update" at bounding box center [199, 310] width 135 height 11
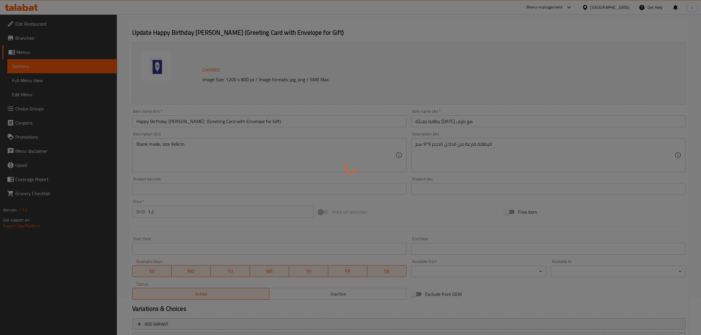
scroll to position [0, 0]
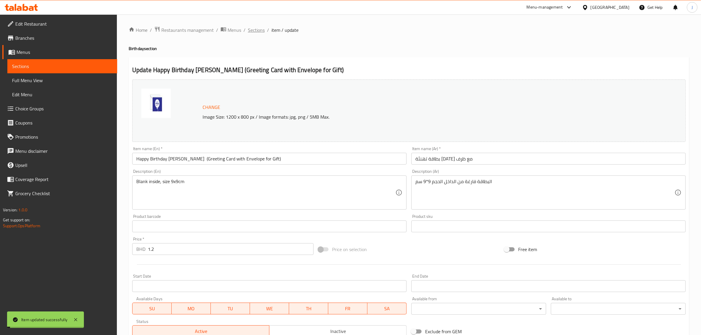
click at [260, 31] on span "Sections" at bounding box center [256, 29] width 17 height 7
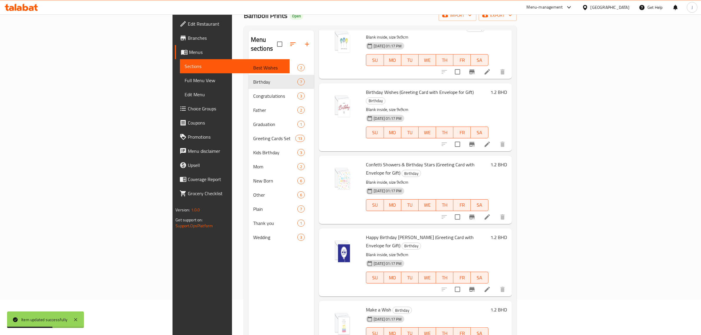
scroll to position [83, 0]
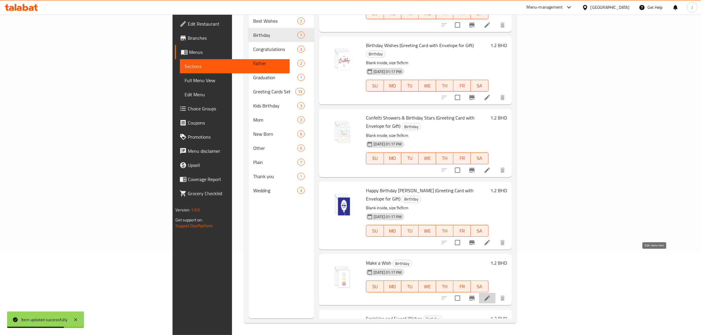
click at [491, 295] on icon at bounding box center [486, 298] width 7 height 7
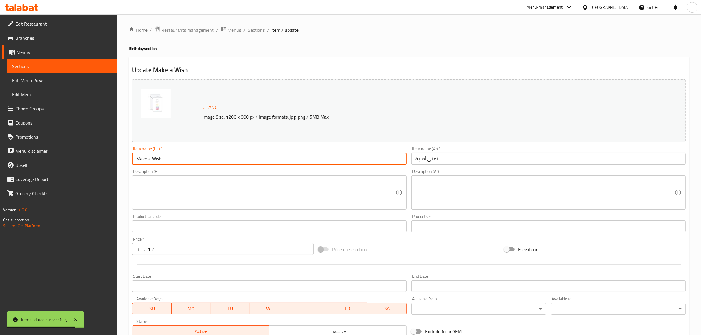
paste input "(Greeting Card with Envelope for Gift)"
drag, startPoint x: 164, startPoint y: 158, endPoint x: 46, endPoint y: 159, distance: 118.6
click at [46, 159] on div "Edit Restaurant Branches Menus Sections Full Menu View Edit Menu Choice Groups …" at bounding box center [350, 219] width 701 height 410
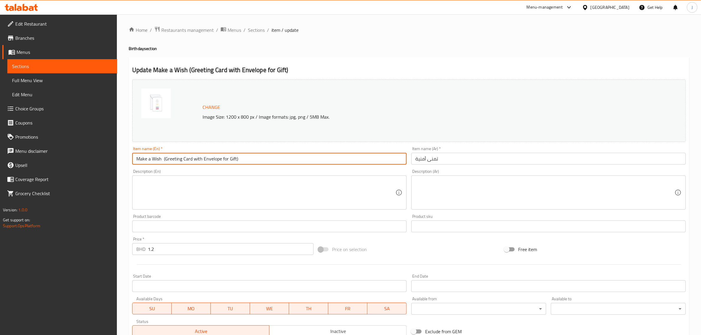
type input "Make a Wish (Greeting Card with Envelope for Gift)"
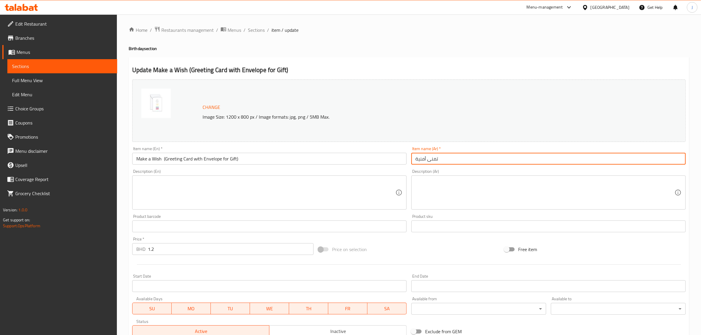
paste input "طاقة تهنئة عيد الميلاد مع ظرف"
drag, startPoint x: 415, startPoint y: 159, endPoint x: 301, endPoint y: 159, distance: 113.9
click at [301, 159] on div "Change Image Size: 1200 x 800 px / Image formats: jpg, png / 5MB Max. Item name…" at bounding box center [409, 208] width 558 height 262
type input "بطاقة تهنئة عيد الميلاد مع ظرف"
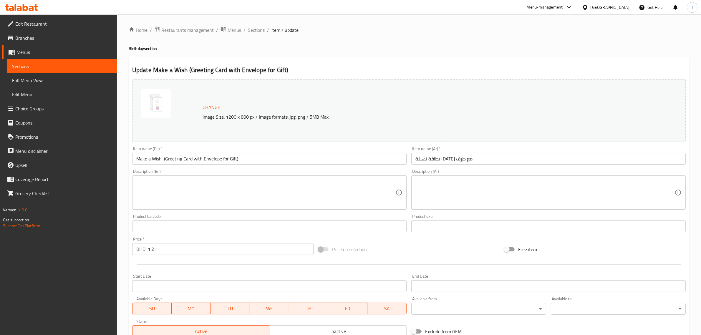
paste textarea "Blank inside, size 9x9cm"
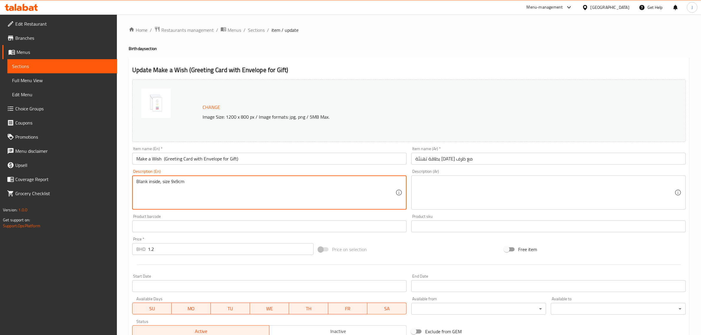
type textarea "Blank inside, size 9x9cm"
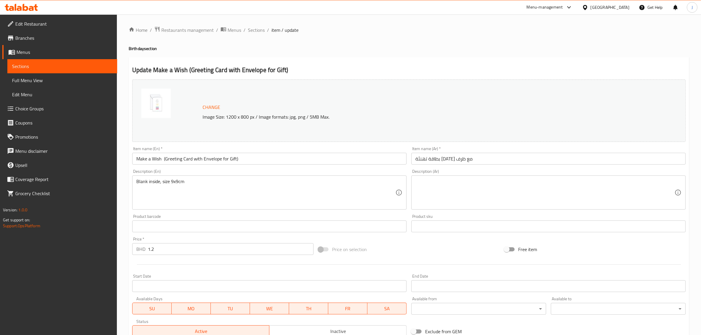
click at [486, 195] on textarea at bounding box center [544, 193] width 259 height 28
paste textarea "البطاقة فارغة من الداخل الحجم 9*9 سم"
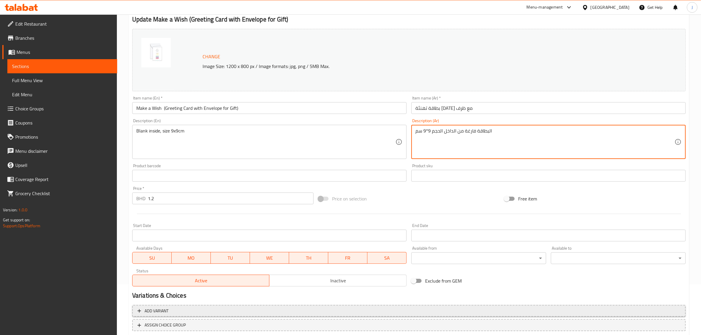
scroll to position [89, 0]
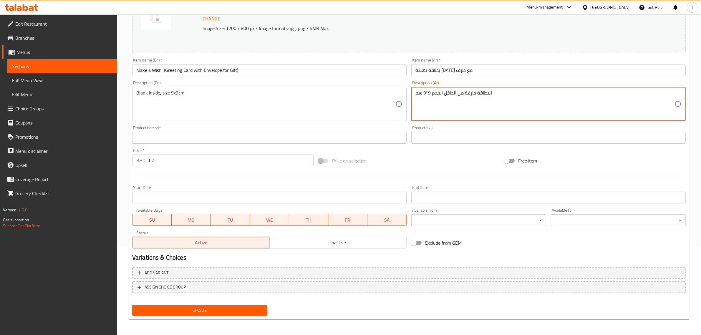
type textarea "البطاقة فارغة من الداخل الحجم 9*9 سم"
click at [223, 307] on span "Update" at bounding box center [199, 310] width 125 height 7
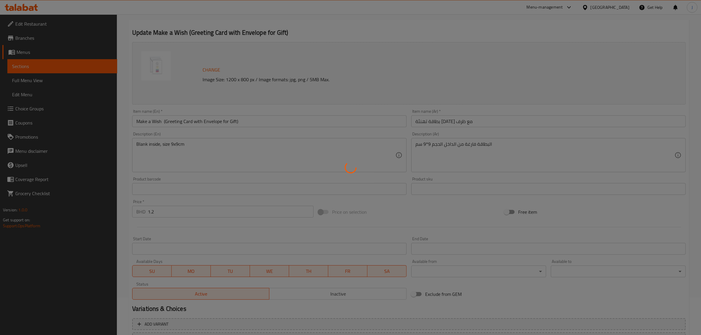
scroll to position [0, 0]
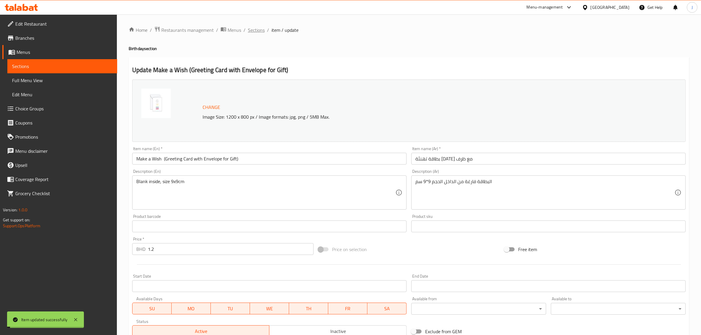
click at [258, 30] on span "Sections" at bounding box center [256, 29] width 17 height 7
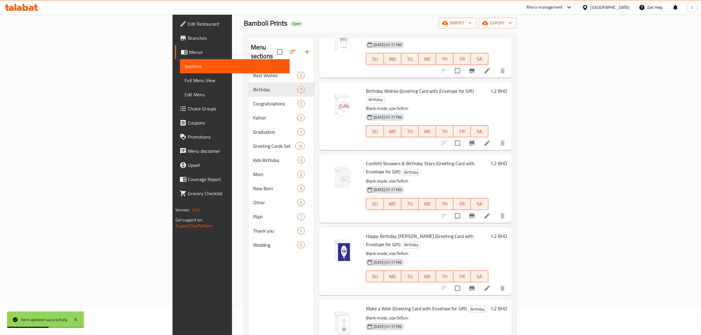
scroll to position [83, 0]
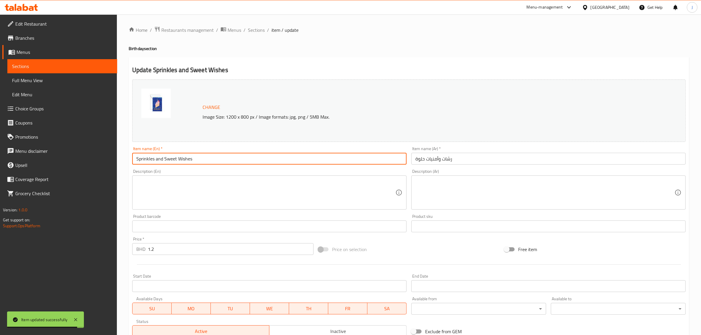
drag, startPoint x: 207, startPoint y: 161, endPoint x: 40, endPoint y: 163, distance: 166.6
click at [40, 163] on div "Edit Restaurant Branches Menus Sections Full Menu View Edit Menu Choice Groups …" at bounding box center [350, 219] width 701 height 410
paste input "(Greeting Card with Envelope for Gift)"
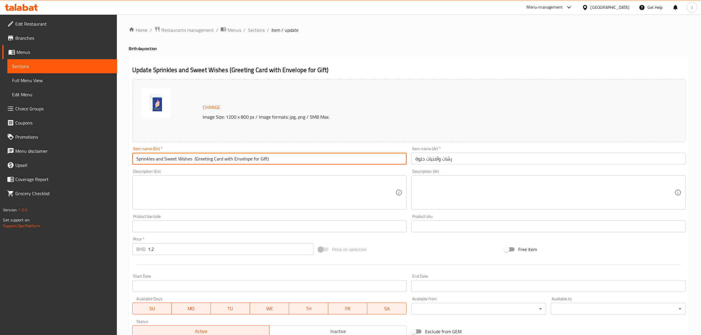
type input "Sprinkles and Sweet Wishes (Greeting Card with Envelope for Gift)"
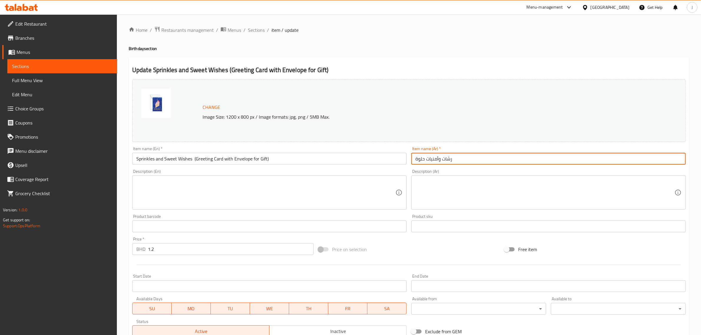
paste input "طاقة تهنئة عيد الميلاد مع ظرف"
drag, startPoint x: 461, startPoint y: 161, endPoint x: 266, endPoint y: 158, distance: 194.2
click at [266, 158] on div "Change Image Size: 1200 x 800 px / Image formats: jpg, png / 5MB Max. Item name…" at bounding box center [409, 208] width 558 height 262
type input "بطاقة تهنئة عيد الميلاد مع ظرف"
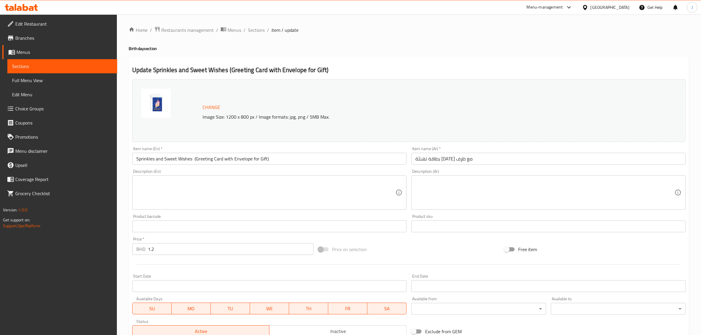
paste textarea "Blank inside, size 9x9cm"
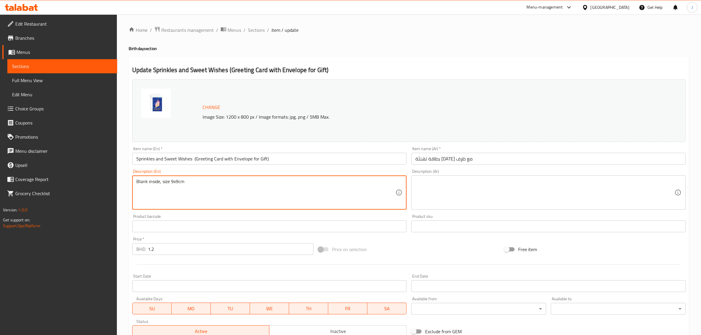
type textarea "Blank inside, size 9x9cm"
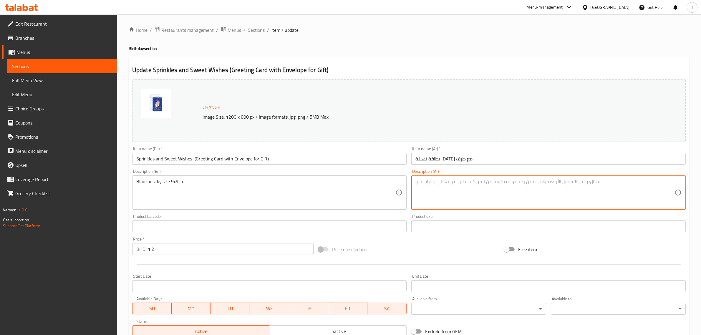
click at [475, 185] on textarea at bounding box center [544, 193] width 259 height 28
paste textarea "البطاقة فارغة من الداخل الحجم 9*9 سم"
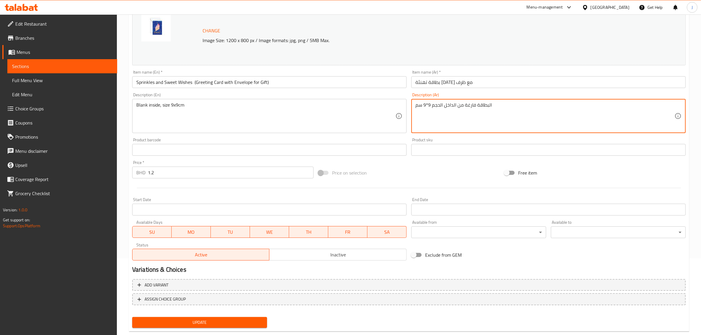
scroll to position [89, 0]
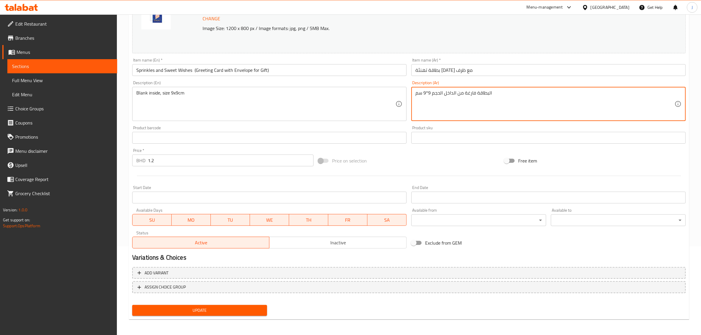
type textarea "البطاقة فارغة من الداخل الحجم 9*9 سم"
click at [213, 307] on span "Update" at bounding box center [199, 310] width 125 height 7
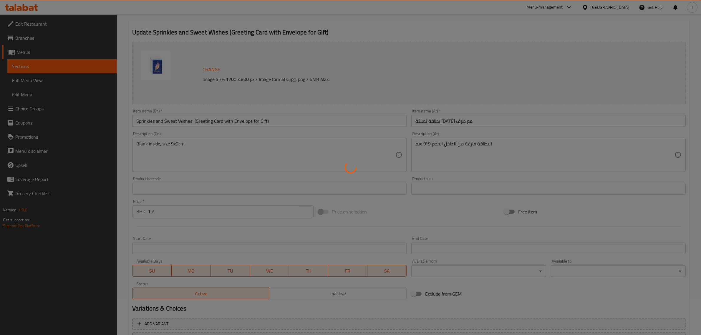
scroll to position [0, 0]
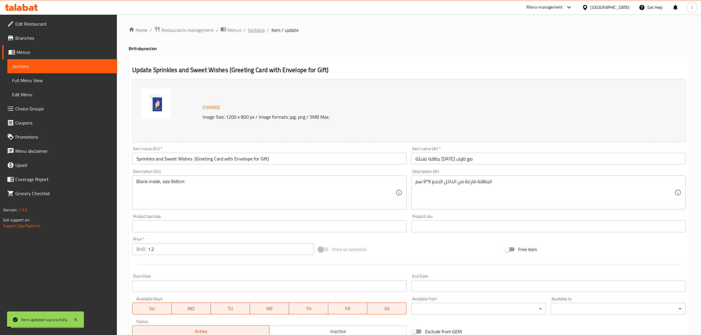
click at [258, 28] on span "Sections" at bounding box center [256, 29] width 17 height 7
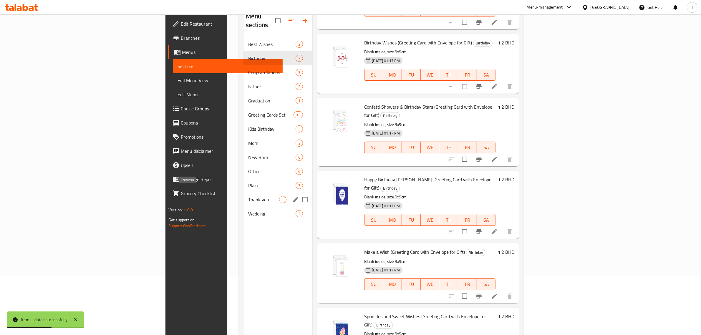
scroll to position [46, 0]
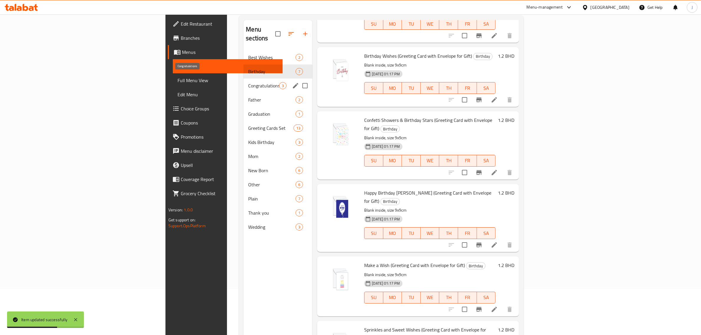
click at [248, 82] on span "Congratulations" at bounding box center [263, 85] width 31 height 7
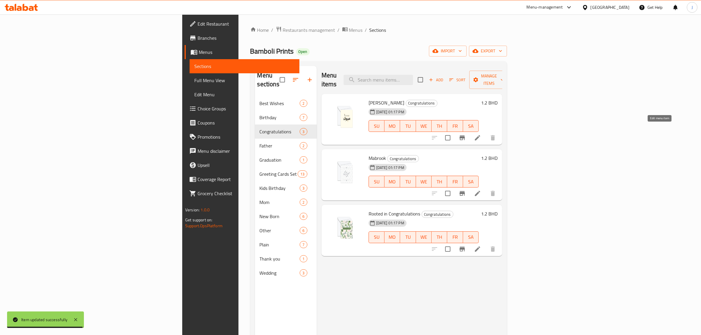
click at [481, 134] on icon at bounding box center [477, 137] width 7 height 7
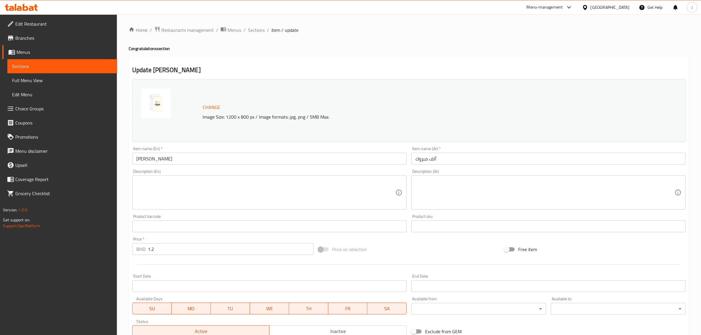
paste input "(Greeting Card with Envelope for Gift)"
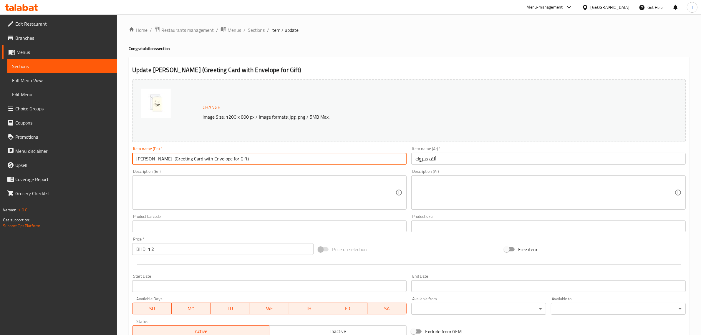
drag, startPoint x: 167, startPoint y: 159, endPoint x: 80, endPoint y: 153, distance: 86.4
click at [80, 153] on div "Edit Restaurant Branches Menus Sections Full Menu View Edit Menu Choice Groups …" at bounding box center [350, 219] width 701 height 410
type input "[PERSON_NAME] (Greeting Card with Envelope for Gift)"
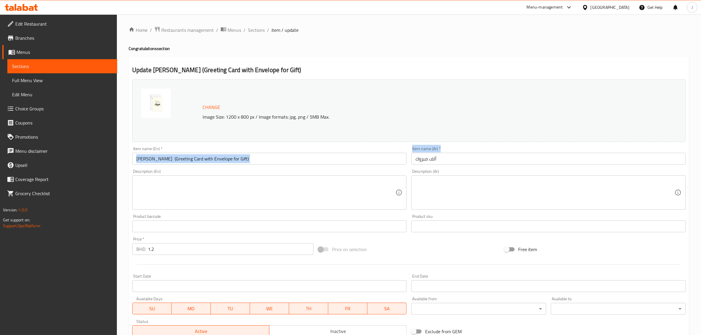
drag, startPoint x: 467, startPoint y: 150, endPoint x: 417, endPoint y: 154, distance: 50.5
click at [404, 156] on div "Change Image Size: 1200 x 800 px / Image formats: jpg, png / 5MB Max. Item name…" at bounding box center [409, 208] width 558 height 262
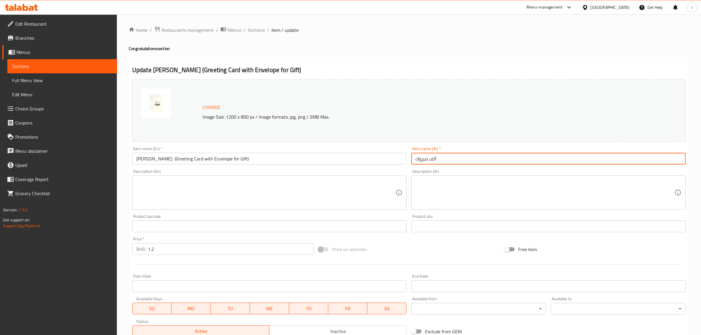
paste input "طاقة تهنئة بالمباركة مع ظرف"
drag, startPoint x: 445, startPoint y: 156, endPoint x: 369, endPoint y: 158, distance: 76.2
click at [369, 158] on div "Change Image Size: 1200 x 800 px / Image formats: jpg, png / 5MB Max. Item name…" at bounding box center [409, 208] width 558 height 262
type input "بطاقة تهنئة بالمباركة مع ظرف"
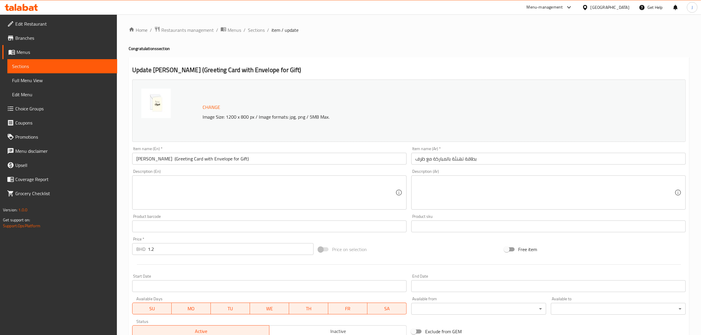
click at [267, 177] on div "Description (En)" at bounding box center [269, 192] width 274 height 34
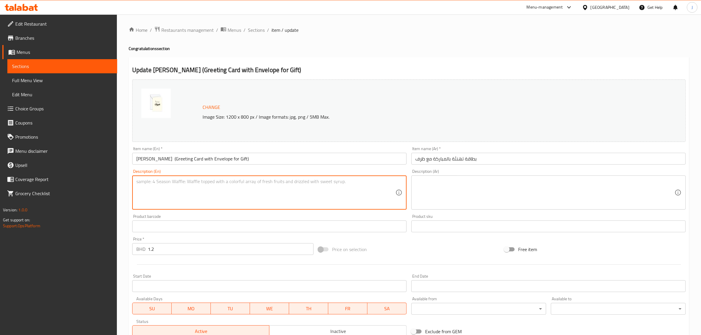
paste textarea "Blank inside, size 9x9cm"
type textarea "Blank inside, size 9x9cm"
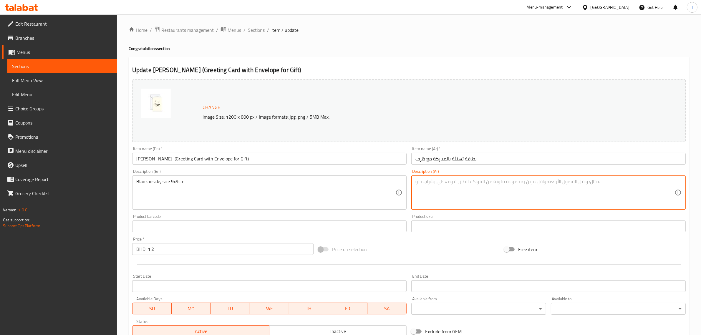
click at [476, 197] on textarea at bounding box center [544, 193] width 259 height 28
paste textarea "البطاقة فارغة من الداخل الحجم 9*9 سم"
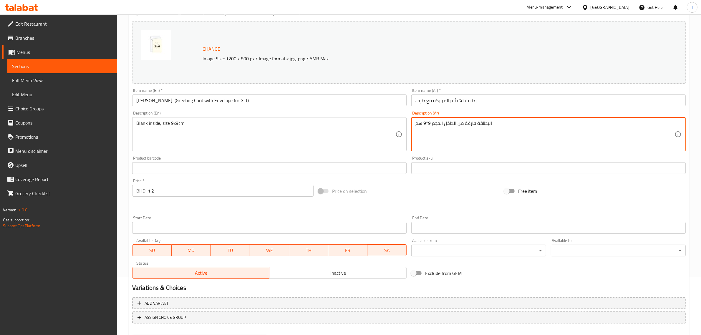
scroll to position [89, 0]
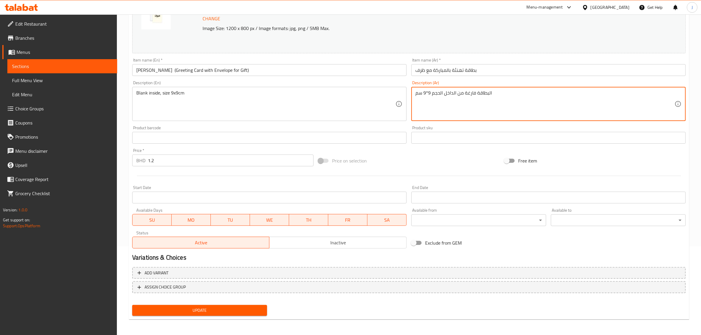
type textarea "البطاقة فارغة من الداخل الحجم 9*9 سم"
click at [228, 303] on div "Update" at bounding box center [199, 311] width 139 height 16
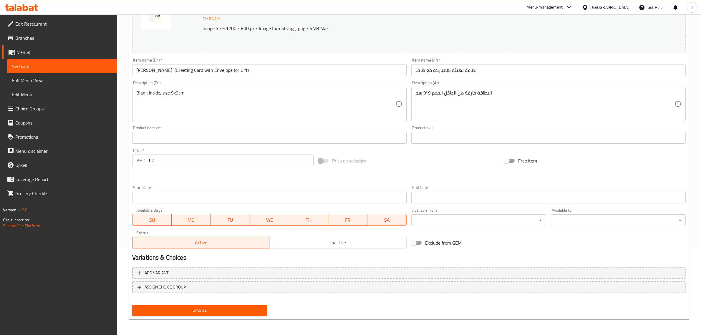
click at [228, 311] on span "Update" at bounding box center [199, 310] width 125 height 7
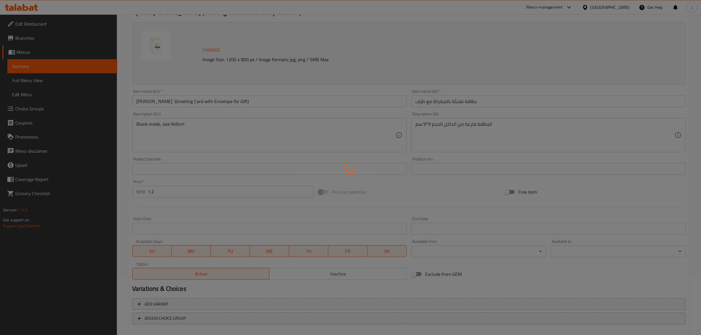
scroll to position [0, 0]
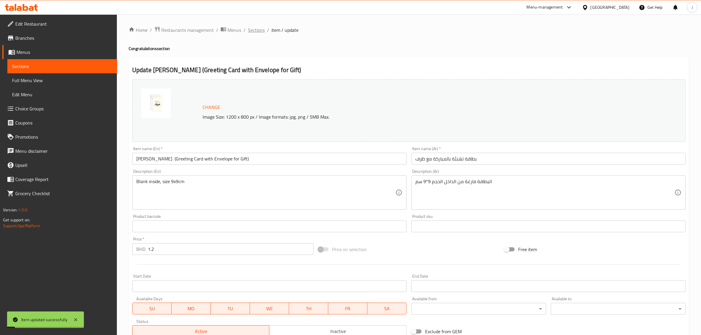
click at [258, 33] on span "Sections" at bounding box center [256, 29] width 17 height 7
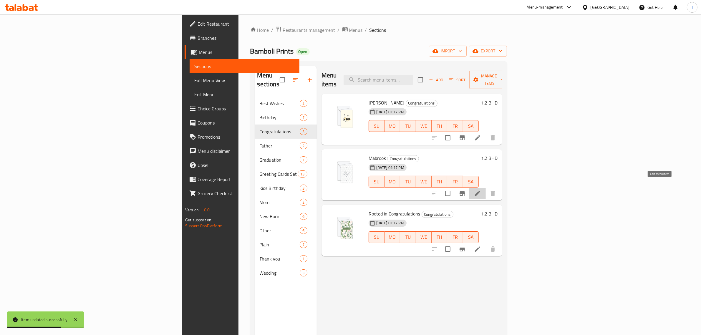
click at [481, 190] on icon at bounding box center [477, 193] width 7 height 7
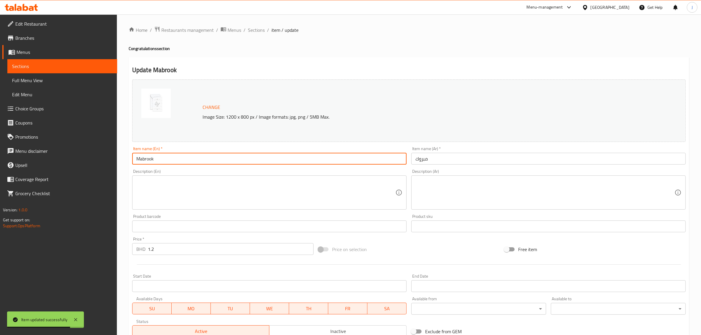
paste input "(Greeting Card with Envelope for Gift)"
drag, startPoint x: 180, startPoint y: 161, endPoint x: 78, endPoint y: 160, distance: 101.8
click at [78, 161] on div "Edit Restaurant Branches Menus Sections Full Menu View Edit Menu Choice Groups …" at bounding box center [350, 219] width 701 height 410
type input "Mabrook (Greeting Card with Envelope for Gift)"
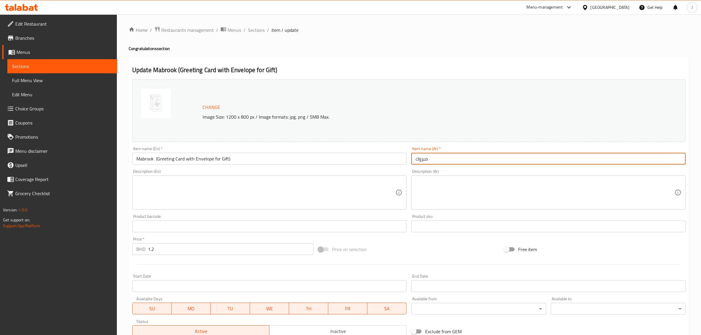
paste input "بطاقة تهنئة بالمباركة مع ظرف"
drag, startPoint x: 426, startPoint y: 163, endPoint x: 245, endPoint y: 157, distance: 181.1
click at [245, 157] on div "Change Image Size: 1200 x 800 px / Image formats: jpg, png / 5MB Max. Item name…" at bounding box center [409, 208] width 558 height 262
type input "بطاقة تهنئة بالمباركة مع ظرف"
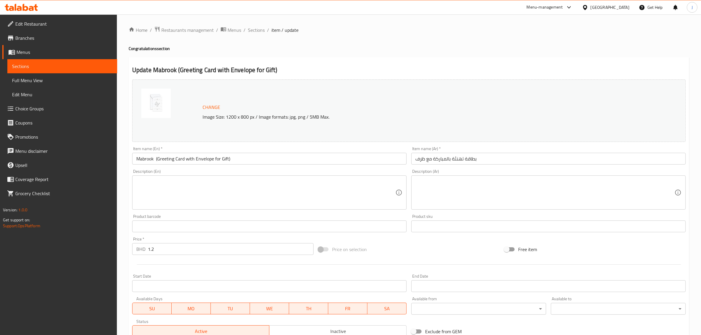
click at [296, 207] on textarea at bounding box center [265, 193] width 259 height 28
paste textarea "Blank inside, size 9x9cm"
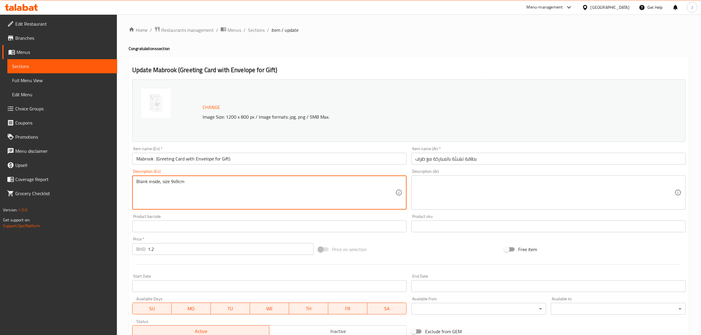
type textarea "Blank inside, size 9x9cm"
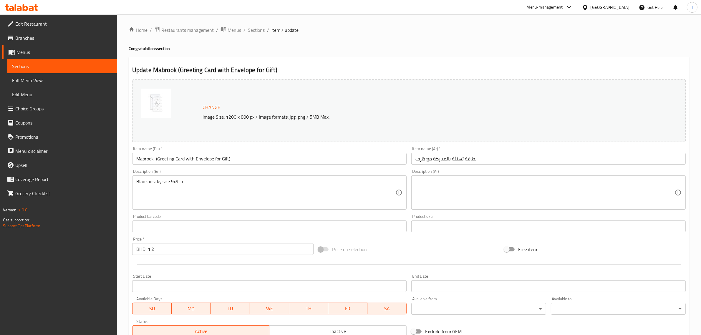
click at [453, 186] on textarea at bounding box center [544, 193] width 259 height 28
paste textarea "البطاقة فارغة من الداخل الحجم 9*9 سم"
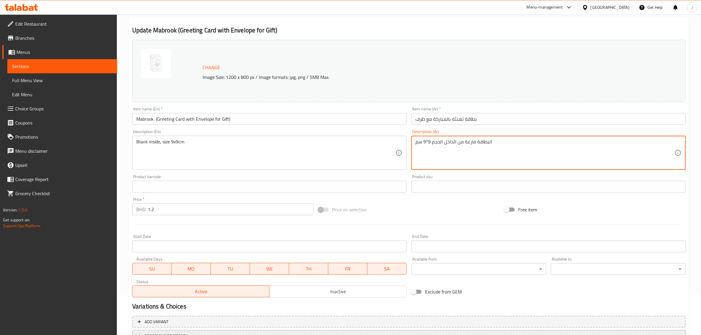
scroll to position [89, 0]
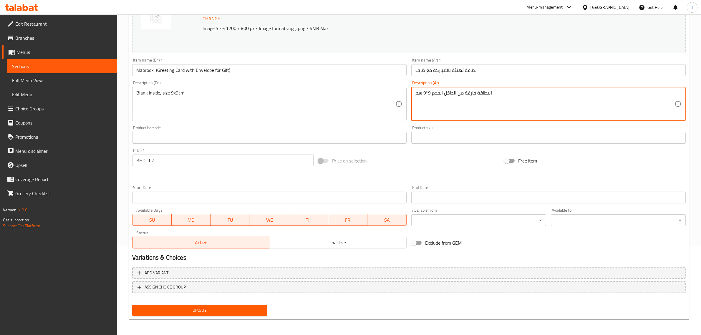
type textarea "البطاقة فارغة من الداخل الحجم 9*9 سم"
click at [174, 309] on span "Update" at bounding box center [199, 310] width 125 height 7
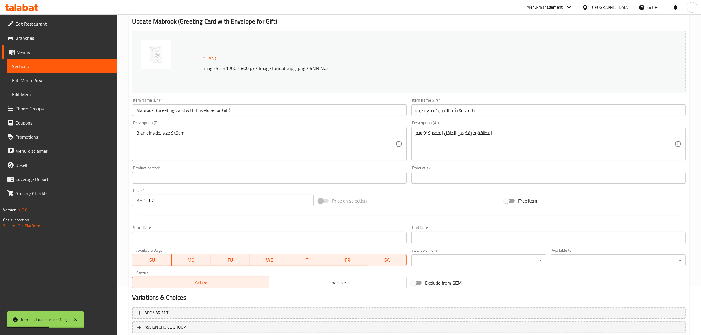
scroll to position [0, 0]
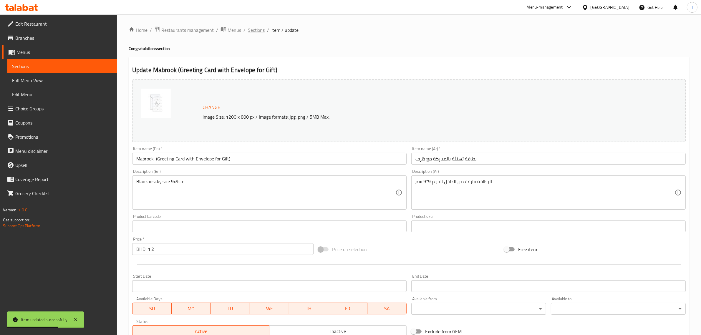
click at [256, 31] on span "Sections" at bounding box center [256, 29] width 17 height 7
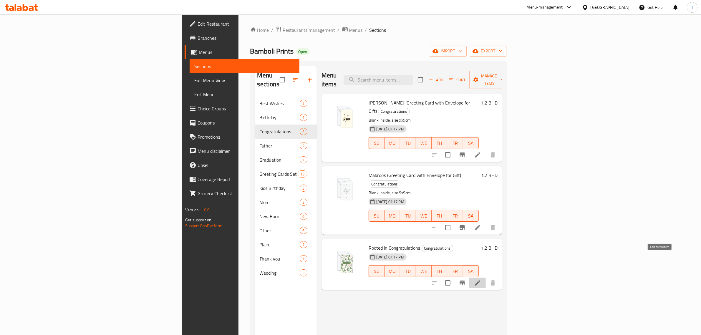
click at [481, 279] on icon at bounding box center [477, 282] width 7 height 7
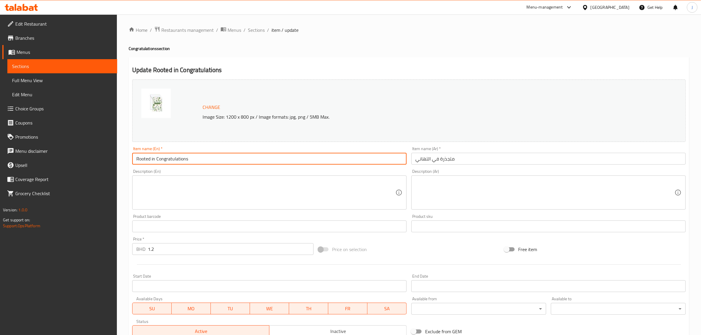
paste input "(Greeting Card with Envelope for Gift)"
drag, startPoint x: 208, startPoint y: 157, endPoint x: 64, endPoint y: 154, distance: 144.8
click at [64, 154] on div "Edit Restaurant Branches Menus Sections Full Menu View Edit Menu Choice Groups …" at bounding box center [350, 219] width 701 height 410
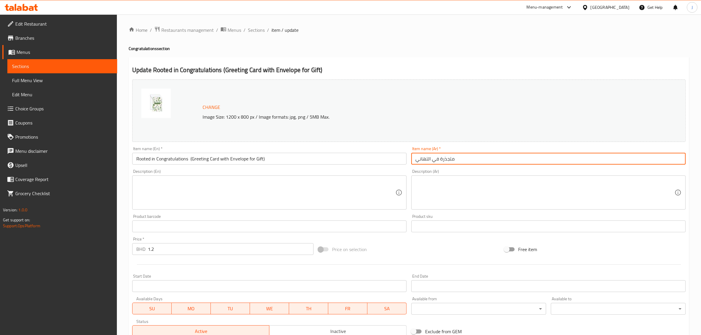
drag, startPoint x: 439, startPoint y: 158, endPoint x: 392, endPoint y: 156, distance: 46.5
click at [392, 156] on div "Change Image Size: 1200 x 800 px / Image formats: jpg, png / 5MB Max. Item name…" at bounding box center [409, 208] width 558 height 262
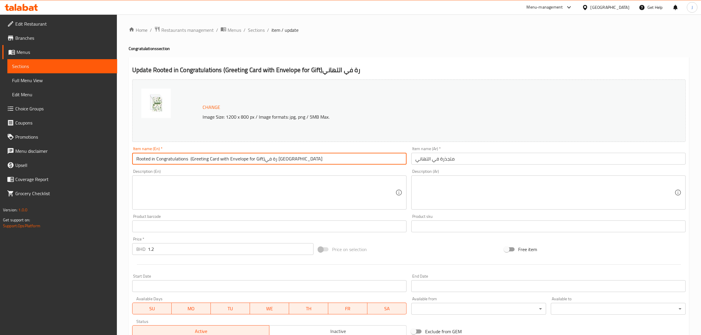
type input "Rooted in Congratulations (Greeting Card with Envelope for Gift)"
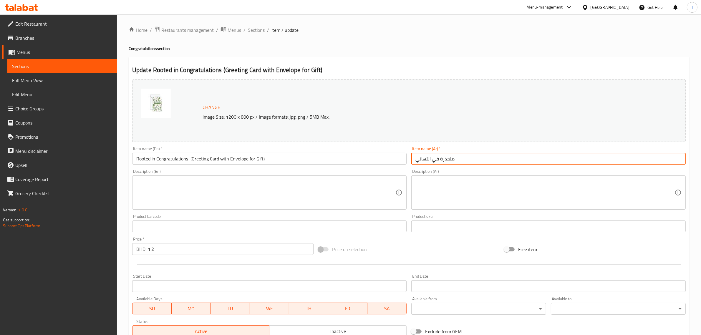
click at [461, 160] on input "متجذرة في التهاني" at bounding box center [548, 159] width 274 height 12
drag, startPoint x: 461, startPoint y: 160, endPoint x: 423, endPoint y: 158, distance: 38.1
click at [420, 159] on input "متجذرة في التهاني" at bounding box center [548, 159] width 274 height 12
paste input "بطاقة تهنئة بالمباركة مع ظرف"
type input "بطاقة تهنئة بالمباركة مع ظرف"
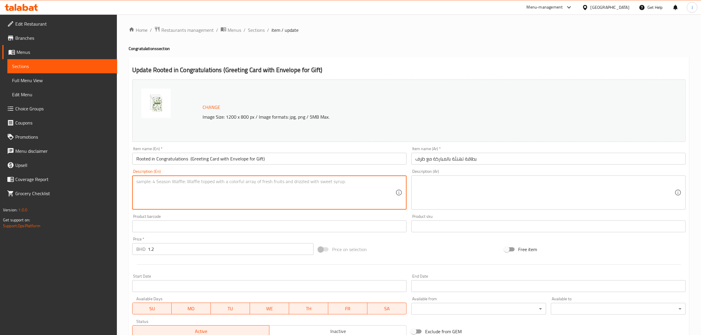
click at [222, 199] on textarea at bounding box center [265, 193] width 259 height 28
paste textarea "Blank inside, size 9x9cm"
type textarea "Blank inside, size 9x9cm"
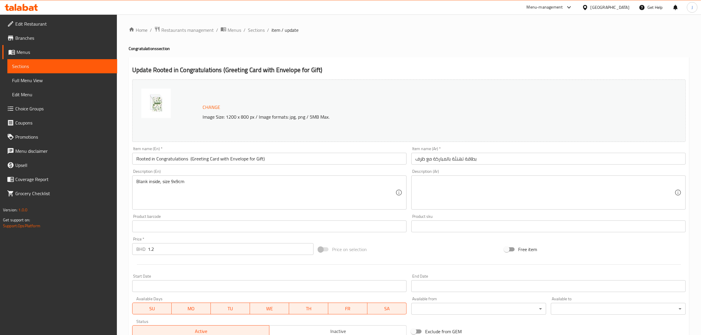
click at [462, 190] on textarea at bounding box center [544, 193] width 259 height 28
paste textarea "البطاقة فارغة من الداخل الحجم 9*9 سم"
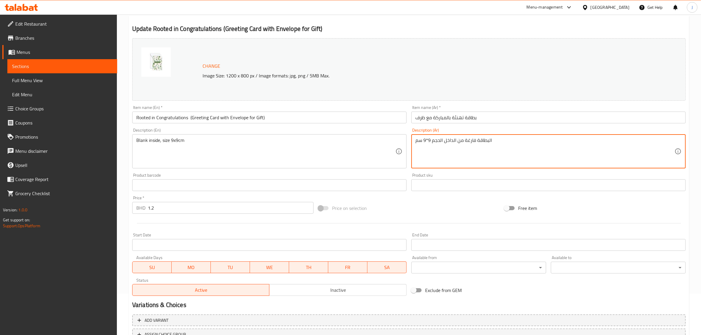
scroll to position [89, 0]
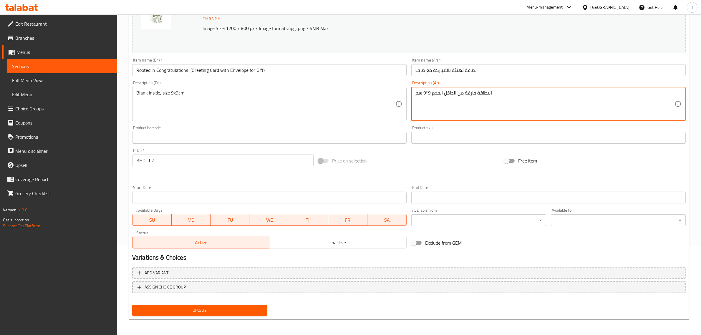
type textarea "البطاقة فارغة من الداخل الحجم 9*9 سم"
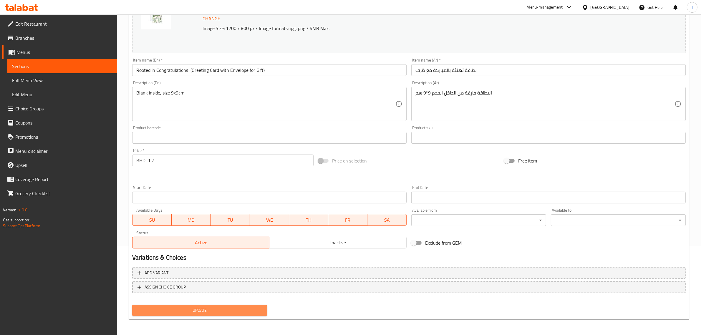
click at [193, 309] on span "Update" at bounding box center [199, 310] width 125 height 7
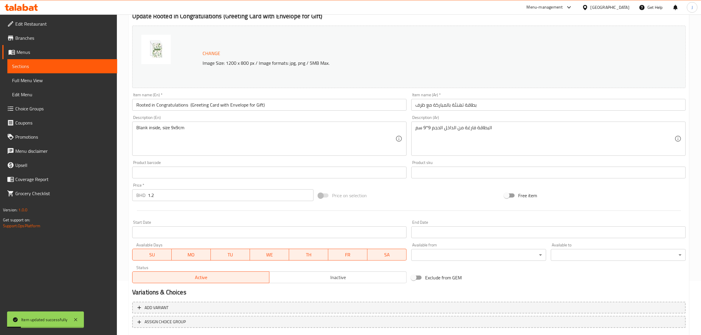
scroll to position [0, 0]
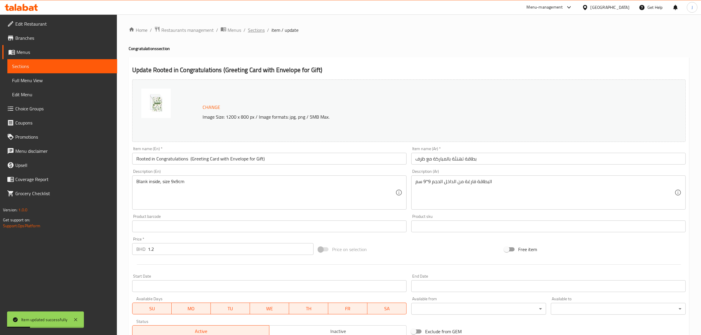
click at [254, 27] on span "Sections" at bounding box center [256, 29] width 17 height 7
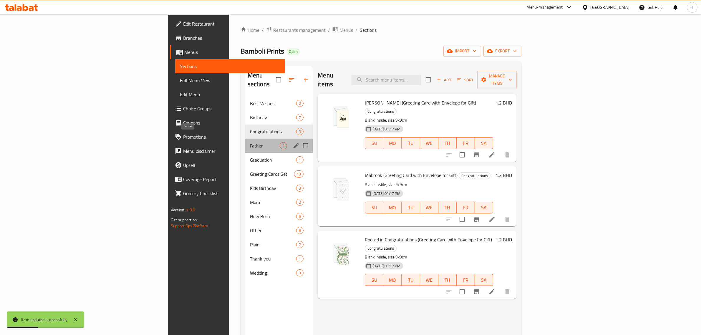
click at [250, 142] on span "Father" at bounding box center [265, 145] width 30 height 7
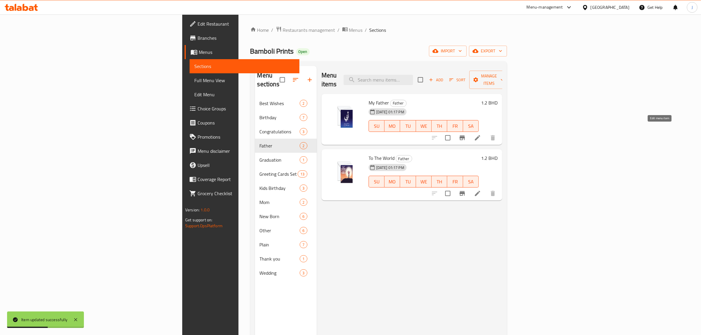
click at [481, 134] on icon at bounding box center [477, 137] width 7 height 7
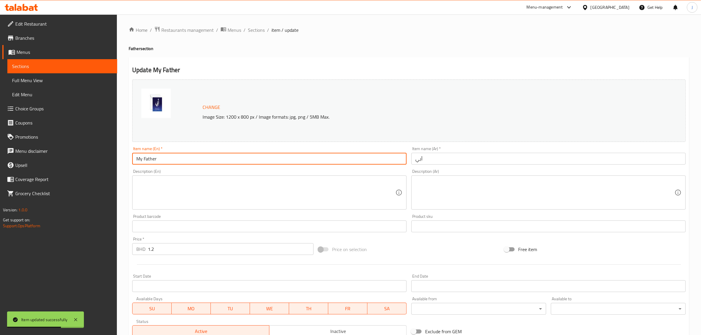
paste input "(Greeting Card with Envelope for Gift)"
drag, startPoint x: 167, startPoint y: 160, endPoint x: 123, endPoint y: 160, distance: 44.1
click at [123, 160] on div "Home / Restaurants management / Menus / Sections / item / update Father section…" at bounding box center [409, 219] width 584 height 410
type input "My Father (Greeting Card with Envelope for Gift)"
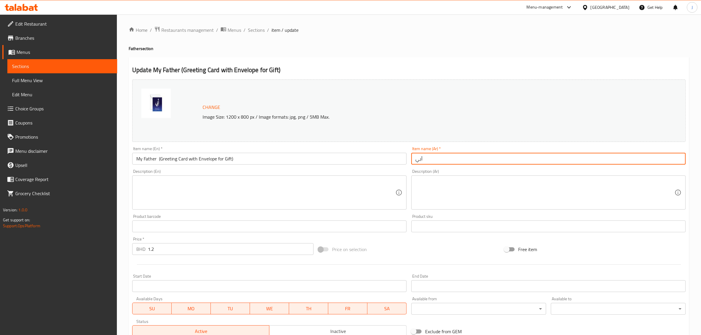
paste input "طاقة تهنئة للأب مع ظرف"
drag, startPoint x: 439, startPoint y: 159, endPoint x: 333, endPoint y: 160, distance: 105.6
click at [333, 160] on div "Change Image Size: 1200 x 800 px / Image formats: jpg, png / 5MB Max. Item name…" at bounding box center [409, 208] width 558 height 262
type input "بطاقة تهنئة للأب مع ظرف"
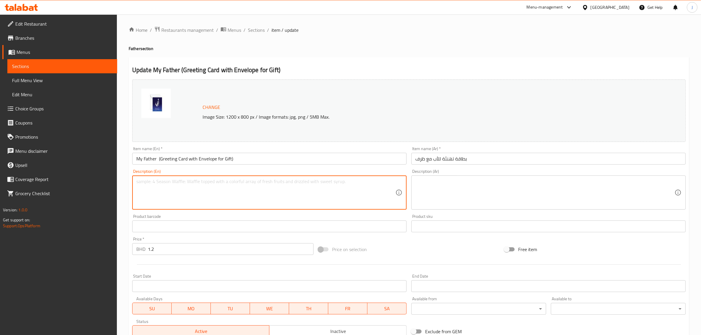
click at [315, 191] on textarea at bounding box center [265, 193] width 259 height 28
paste textarea "Blank inside, size 9x9cm"
type textarea "Blank inside, size 9x9cm"
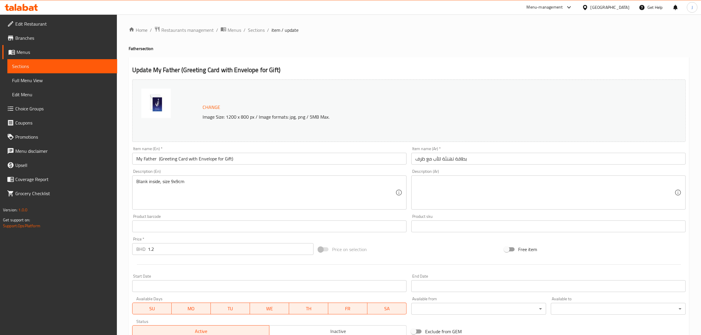
paste textarea "البطاقة فارغة من الداخل الحجم 9*9 سم"
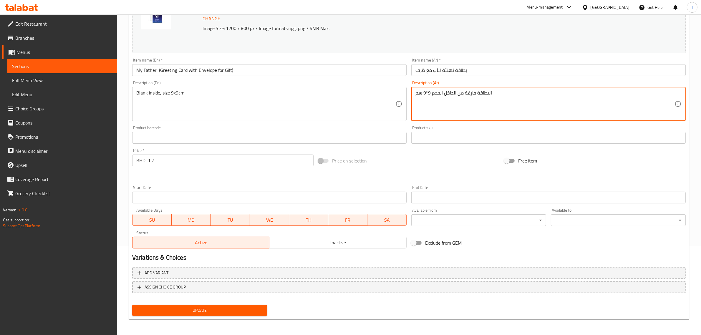
type textarea "البطاقة فارغة من الداخل الحجم 9*9 سم"
click at [239, 308] on span "Update" at bounding box center [199, 310] width 125 height 7
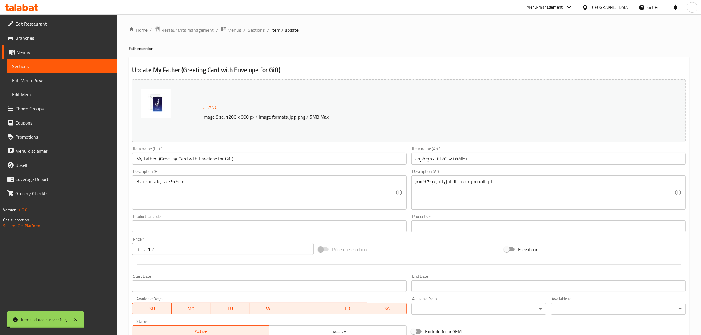
click at [257, 27] on span "Sections" at bounding box center [256, 29] width 17 height 7
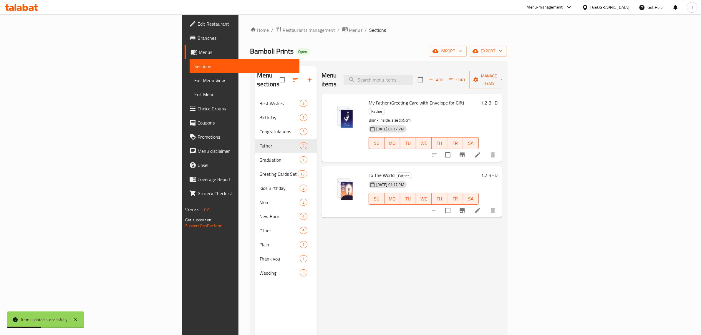
click at [486, 205] on li at bounding box center [477, 210] width 16 height 11
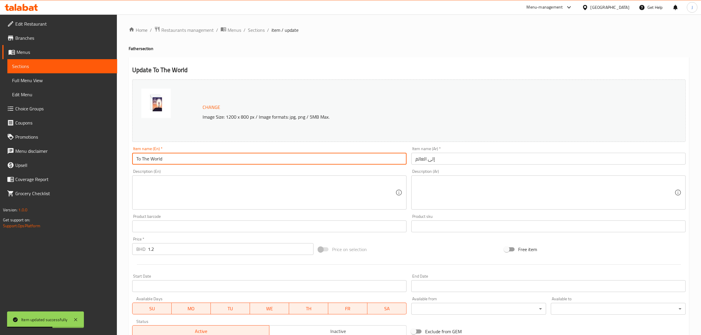
paste input "(Greeting Card with Envelope for Gift)"
drag, startPoint x: 201, startPoint y: 161, endPoint x: 69, endPoint y: 158, distance: 131.6
click at [69, 158] on div "Edit Restaurant Branches Menus Sections Full Menu View Edit Menu Choice Groups …" at bounding box center [350, 219] width 701 height 410
type input "To The World (Greeting Card with Envelope for Gift)"
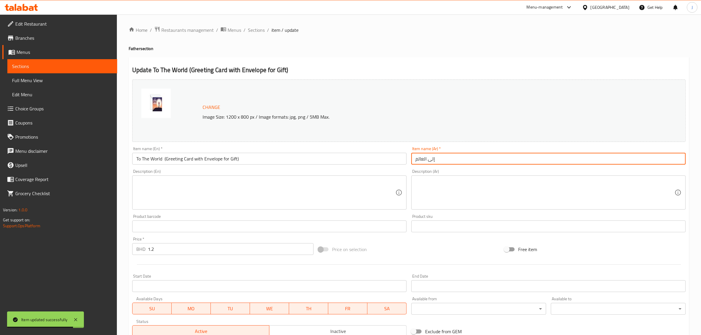
paste input "طاقة تهنئة للأب مع ظرف"
drag, startPoint x: 418, startPoint y: 161, endPoint x: 386, endPoint y: 159, distance: 31.8
click at [386, 159] on div "Change Image Size: 1200 x 800 px / Image formats: jpg, png / 5MB Max. Item name…" at bounding box center [409, 208] width 558 height 262
type input "بطاقة تهنئة للأب مع ظرف"
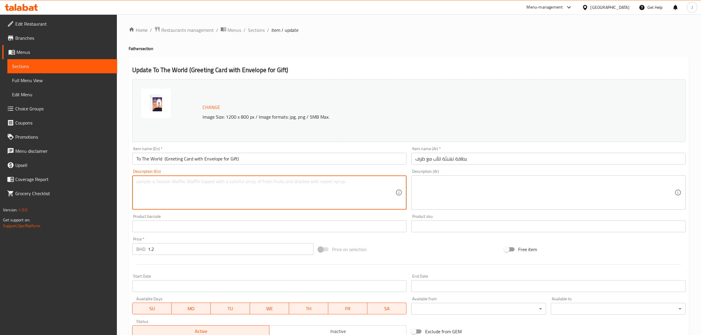
click at [190, 191] on textarea at bounding box center [265, 193] width 259 height 28
paste textarea "Blank inside, size 9x9cm"
type textarea "Blank inside, size 9x9cm"
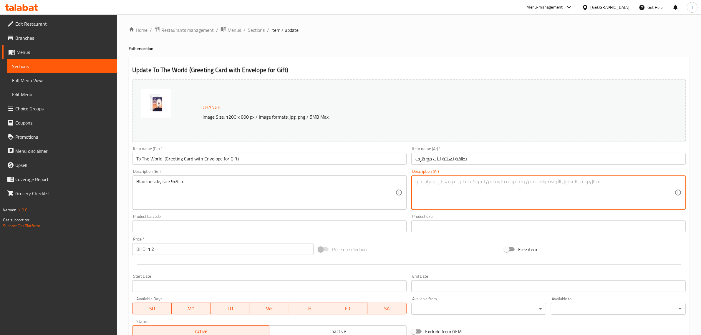
click at [492, 195] on textarea at bounding box center [544, 193] width 259 height 28
paste textarea "البطاقة فارغة من الداخل الحجم 9*9 سم"
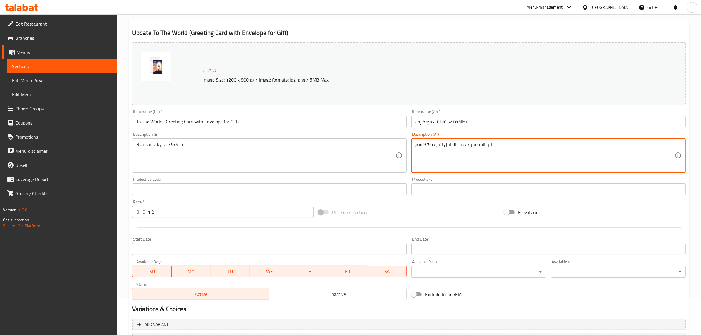
scroll to position [89, 0]
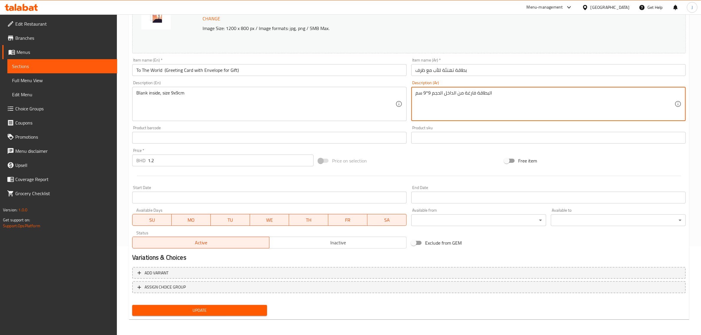
type textarea "البطاقة فارغة من الداخل الحجم 9*9 سم"
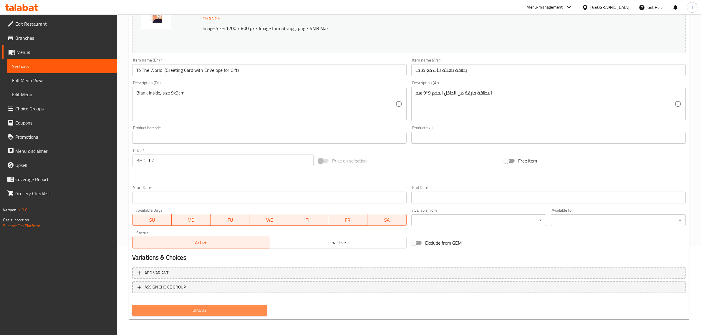
click at [237, 308] on span "Update" at bounding box center [199, 310] width 125 height 7
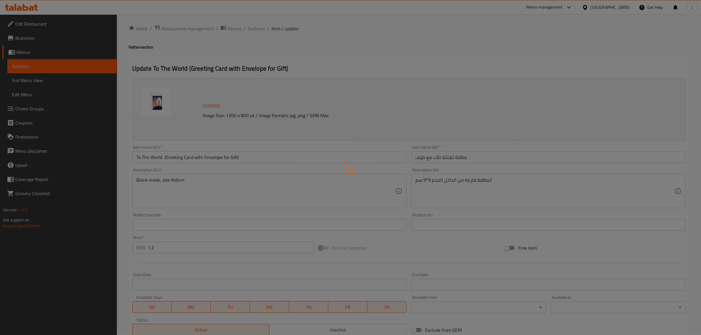
scroll to position [0, 0]
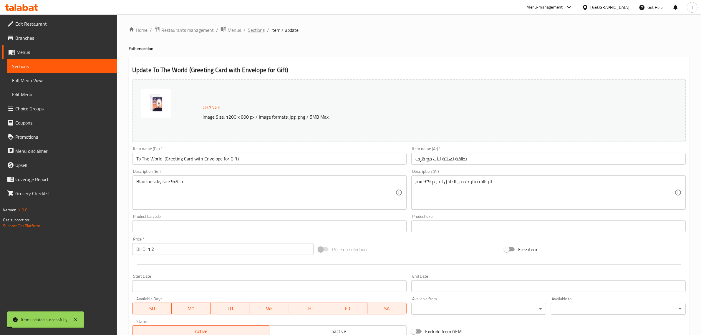
click at [254, 31] on span "Sections" at bounding box center [256, 29] width 17 height 7
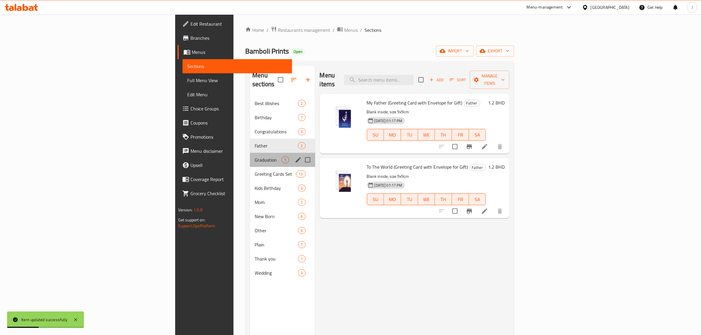
click at [250, 153] on div "Graduation 1" at bounding box center [282, 160] width 65 height 14
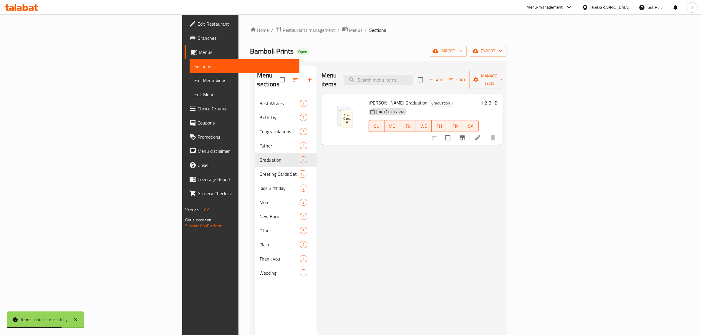
click at [480, 135] on icon at bounding box center [477, 137] width 5 height 5
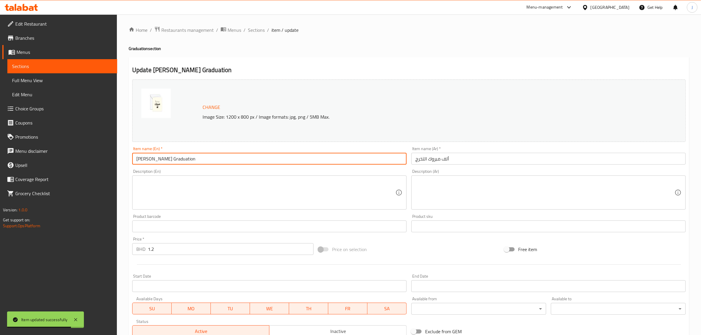
paste input "(Greeting Card with Envelope for Gift)"
drag, startPoint x: 197, startPoint y: 165, endPoint x: 77, endPoint y: 159, distance: 119.6
click at [77, 159] on div "Edit Restaurant Branches Menus Sections Full Menu View Edit Menu Choice Groups …" at bounding box center [350, 219] width 701 height 410
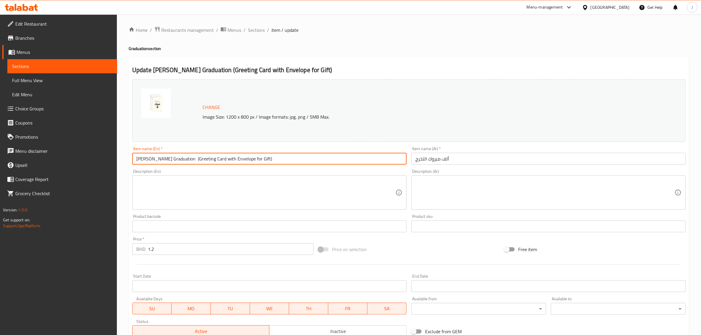
type input "[PERSON_NAME] Graduation (Greeting Card with Envelope for Gift)"
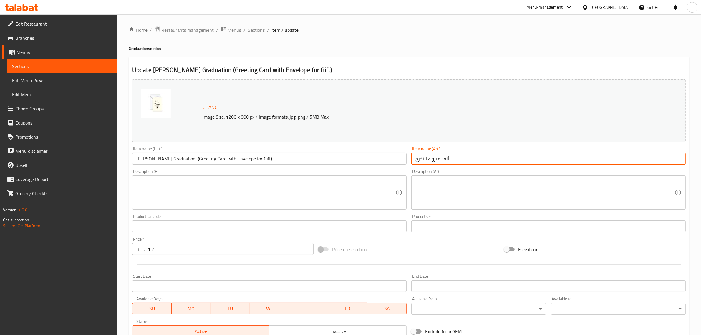
paste input "طاقة تهنئة للتخرج مع ظرف"
drag, startPoint x: 367, startPoint y: 164, endPoint x: 301, endPoint y: 159, distance: 66.1
click at [301, 159] on div "Change Image Size: 1200 x 800 px / Image formats: jpg, png / 5MB Max. Item name…" at bounding box center [409, 208] width 558 height 262
type input "بطاقة تهنئة للتخرج مع ظرف"
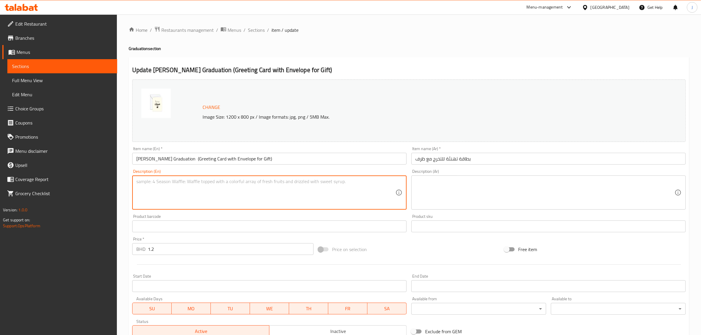
click at [300, 190] on textarea at bounding box center [265, 193] width 259 height 28
paste textarea "Blank inside, size 9x9cm"
type textarea "Blank inside, size 9x9cm"
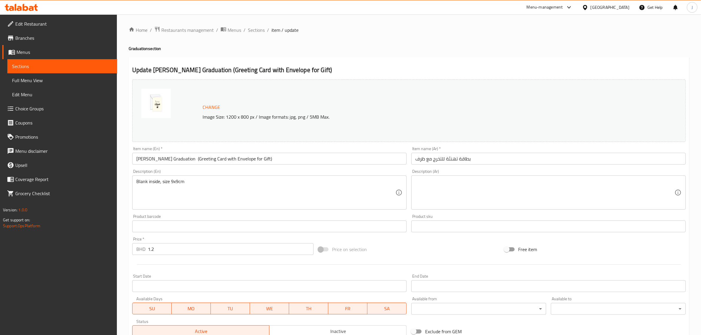
drag, startPoint x: 450, startPoint y: 190, endPoint x: 435, endPoint y: 199, distance: 17.4
click at [449, 190] on textarea at bounding box center [544, 193] width 259 height 28
paste textarea "البطاقة فارغة من الداخل الحجم 9*9 سم"
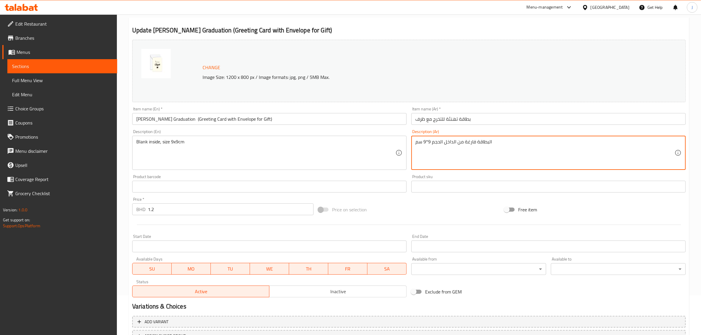
drag, startPoint x: 339, startPoint y: 213, endPoint x: 231, endPoint y: 190, distance: 110.2
click at [230, 195] on div "Change Image Size: 1200 x 800 px / Image formats: jpg, png / 5MB Max. Item name…" at bounding box center [409, 168] width 558 height 262
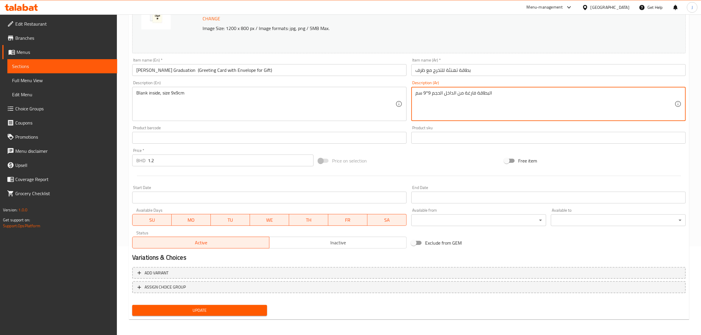
type textarea "البطاقة فارغة من الداخل الحجم 9*9 سم"
click at [246, 308] on span "Update" at bounding box center [199, 310] width 125 height 7
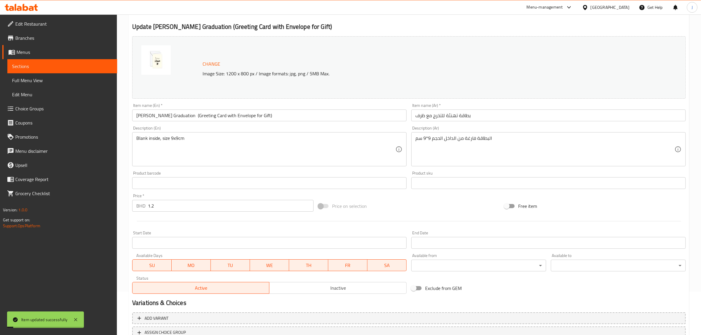
scroll to position [0, 0]
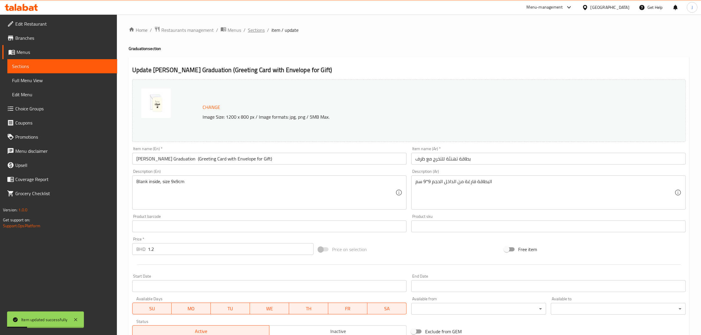
click at [255, 26] on span "Sections" at bounding box center [256, 29] width 17 height 7
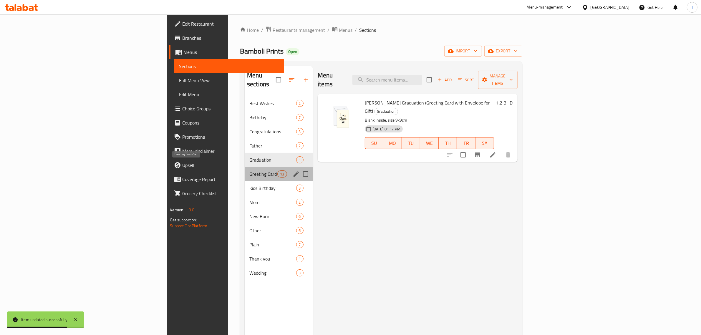
click at [249, 170] on span "Greeting Cards Set" at bounding box center [263, 173] width 28 height 7
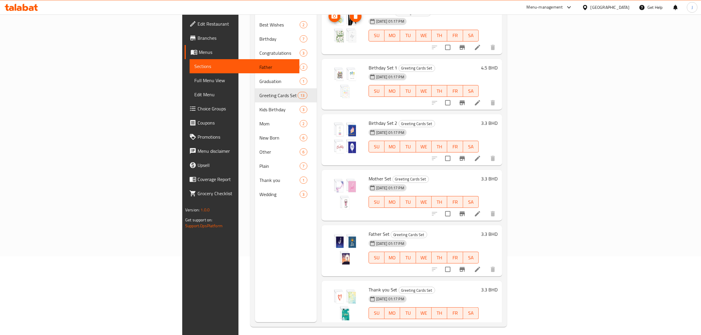
scroll to position [83, 0]
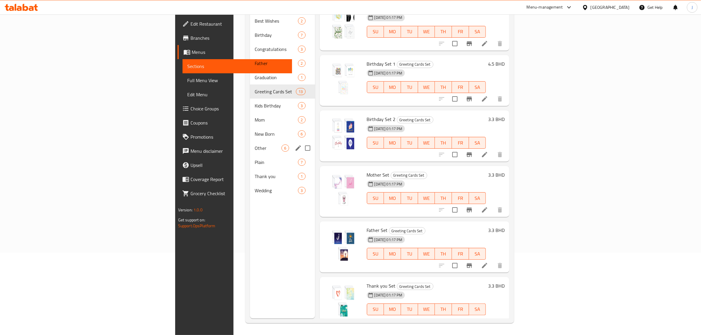
click at [250, 141] on div "Other 6" at bounding box center [282, 148] width 65 height 14
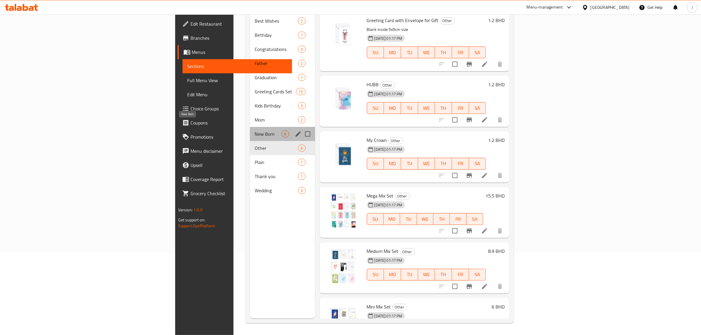
click at [255, 130] on span "New Born" at bounding box center [268, 133] width 27 height 7
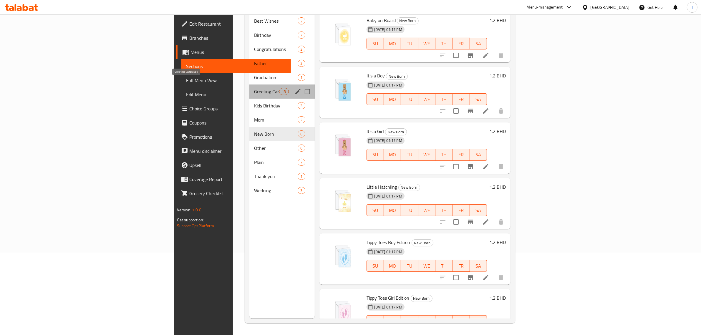
click at [254, 88] on span "Greeting Cards Set" at bounding box center [266, 91] width 25 height 7
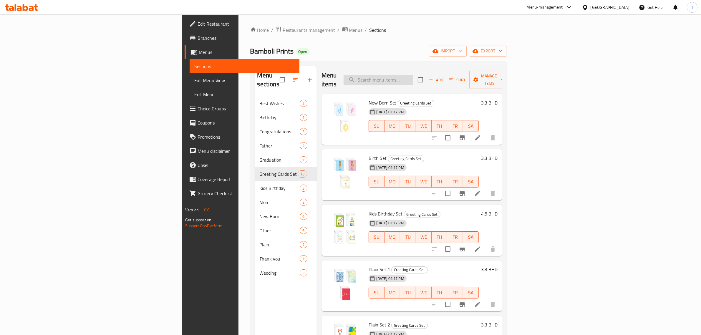
click at [413, 77] on input "search" at bounding box center [377, 80] width 69 height 10
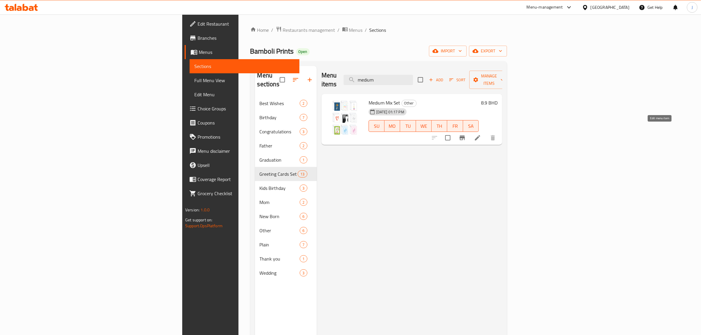
type input "medium"
click at [481, 134] on icon at bounding box center [477, 137] width 7 height 7
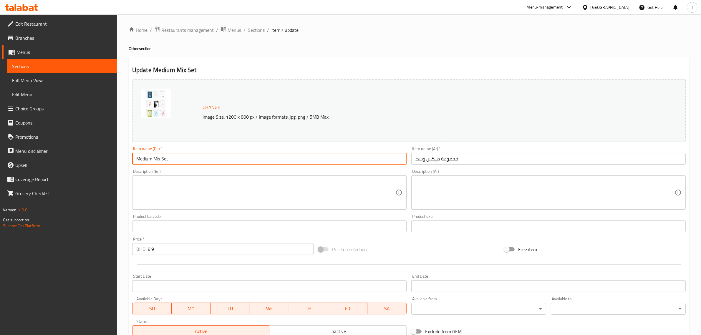
paste input "(Set of 9 Greeting Cards with Envelopes for Gift)"
drag, startPoint x: 178, startPoint y: 157, endPoint x: 40, endPoint y: 157, distance: 138.6
click at [40, 157] on div "Edit Restaurant Branches Menus Sections Full Menu View Edit Menu Choice Groups …" at bounding box center [350, 219] width 701 height 410
type input "Medium Mix (Set of 9 Greeting Cards with Envelopes for Gift)"
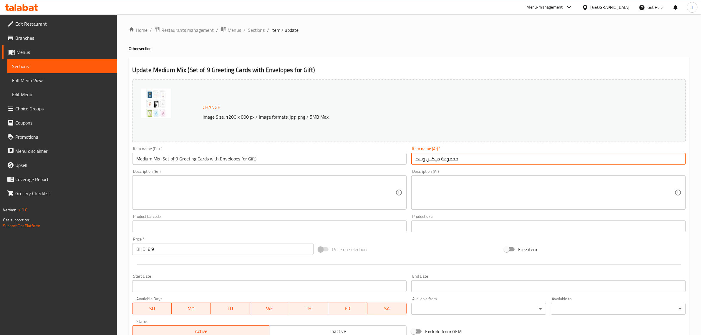
paste input "تنوعة من 9 بطاقة مع ظرف"
drag, startPoint x: 477, startPoint y: 154, endPoint x: 349, endPoint y: 169, distance: 128.4
click at [349, 169] on div "Change Image Size: 1200 x 800 px / Image formats: jpg, png / 5MB Max. Item name…" at bounding box center [409, 208] width 558 height 262
type input "مجموعة متنوعة من 9 بطاقة مع ظرف"
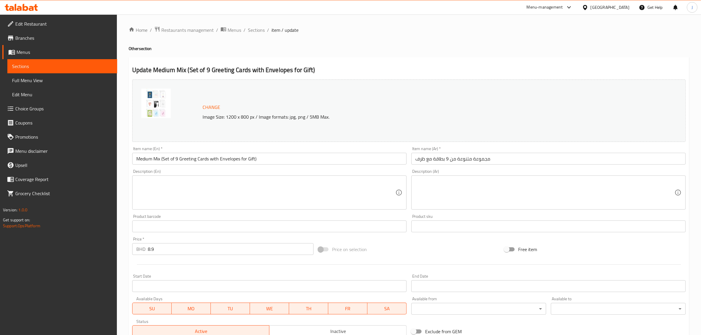
click at [257, 191] on textarea at bounding box center [265, 193] width 259 height 28
paste textarea "Blank inside, size 9x9cm"
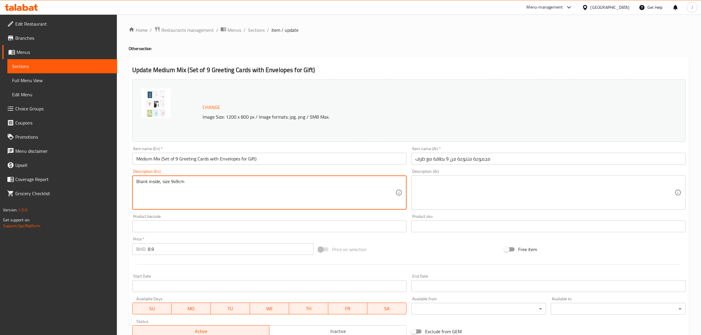
type textarea "Blank inside, size 9x9cm"
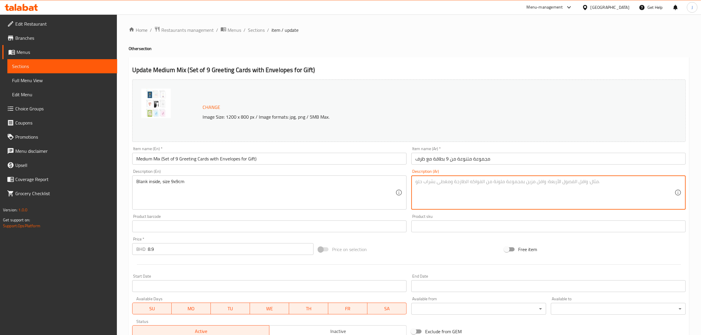
click at [452, 189] on textarea at bounding box center [544, 193] width 259 height 28
paste textarea "البطاقة فارغة من الداخل الحجم 9*9 سم"
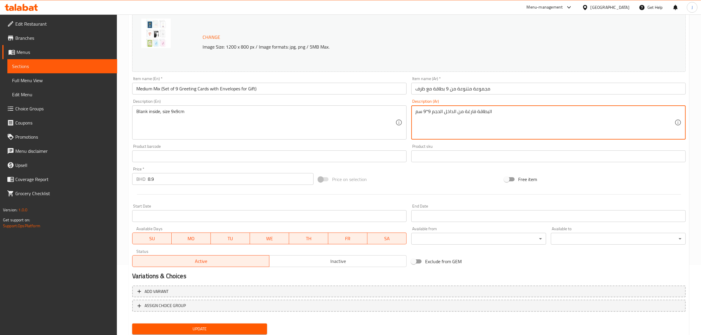
scroll to position [74, 0]
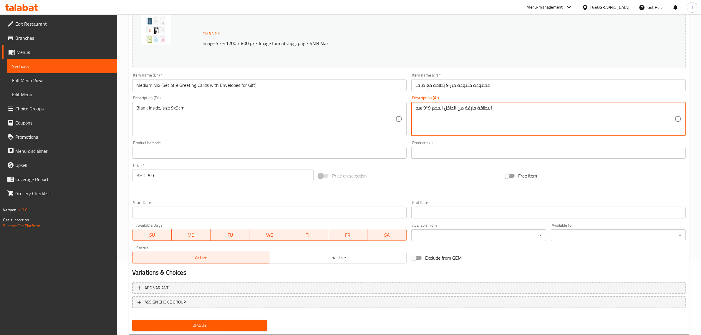
type textarea "البطاقة فارغة من الداخل الحجم 9*9 سم"
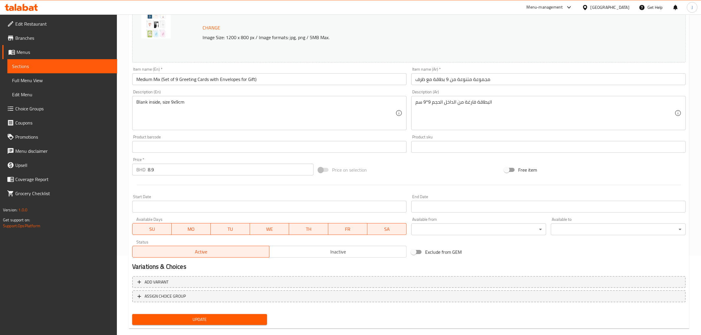
scroll to position [89, 0]
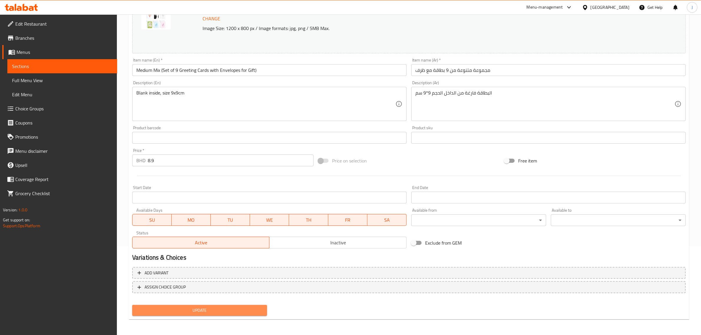
click at [240, 307] on span "Update" at bounding box center [199, 310] width 125 height 7
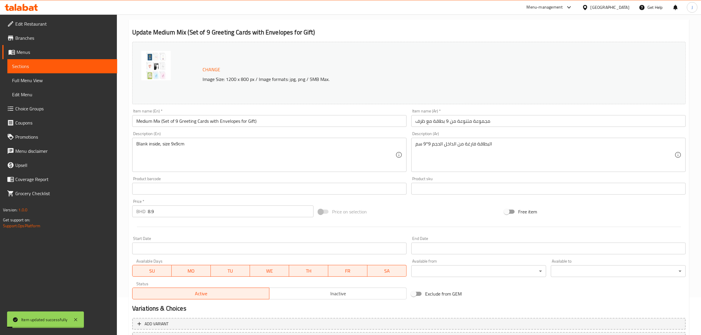
scroll to position [0, 0]
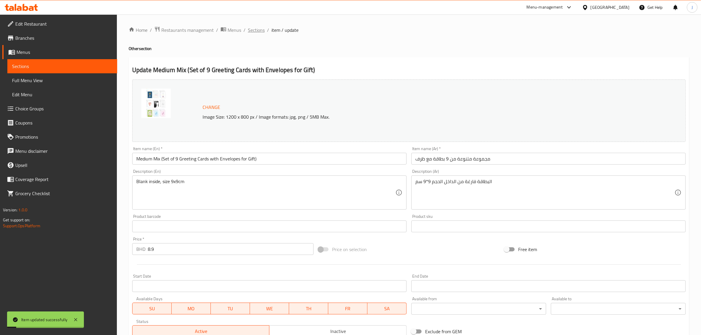
click at [257, 31] on span "Sections" at bounding box center [256, 29] width 17 height 7
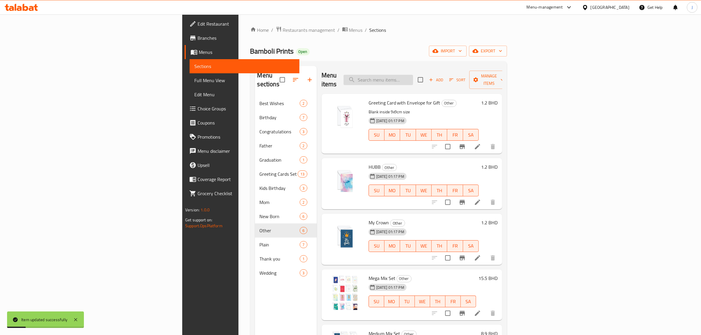
click at [413, 75] on input "search" at bounding box center [377, 80] width 69 height 10
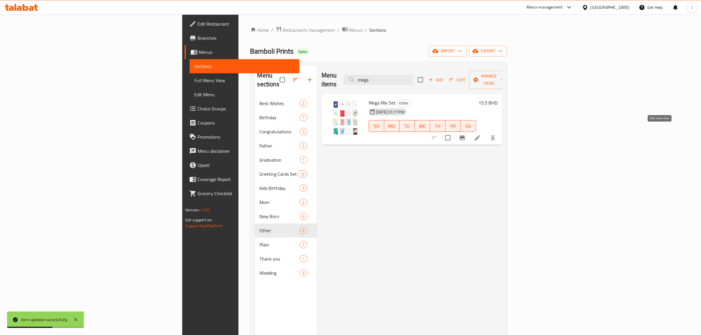
type input "mega"
click at [481, 134] on icon at bounding box center [477, 137] width 7 height 7
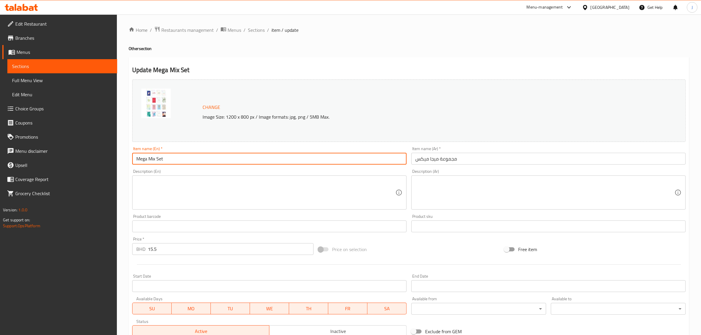
paste input "(Set of 16 Greeting Cards with Envelopes for Gift)"
drag, startPoint x: 188, startPoint y: 157, endPoint x: 50, endPoint y: 152, distance: 138.4
click at [50, 152] on div "Edit Restaurant Branches Menus Sections Full Menu View Edit Menu Choice Groups …" at bounding box center [350, 219] width 701 height 410
type input "Mega Mix (Set of 16 Greeting Cards with Envelopes for Gift)"
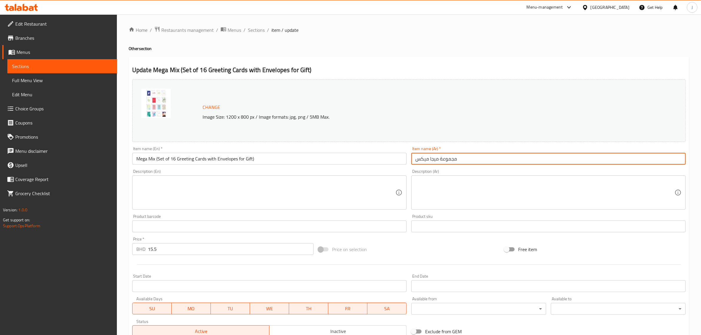
paste input "تنوعة من 16 بطاقة مع ظرف"
drag, startPoint x: 460, startPoint y: 154, endPoint x: 378, endPoint y: 155, distance: 81.8
click at [378, 155] on div "Change Image Size: 1200 x 800 px / Image formats: jpg, png / 5MB Max. Item name…" at bounding box center [409, 208] width 558 height 262
type input "مجموعة متنوعة من 16 بطاقة مع ظرف"
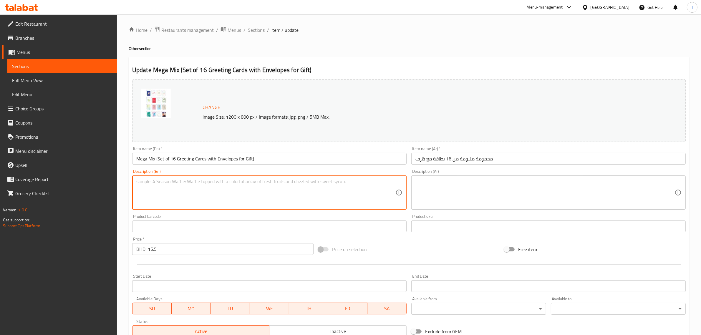
paste textarea "Blank inside, size 9x9cm"
type textarea "Blank inside, size 9x9cm"
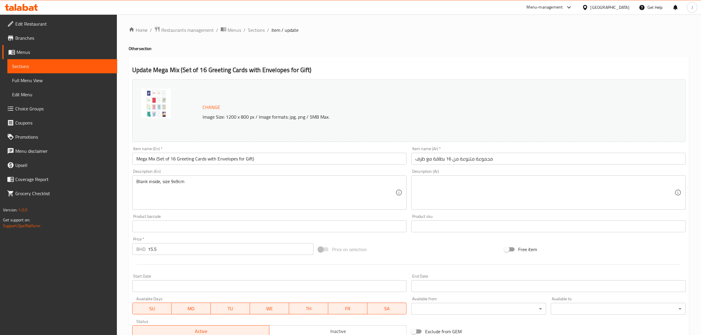
click at [524, 183] on textarea at bounding box center [544, 193] width 259 height 28
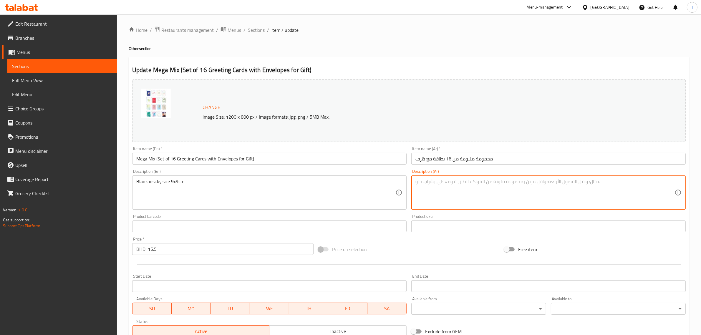
paste textarea "البطاقة فارغة من الداخل الحجم 9*9 سم"
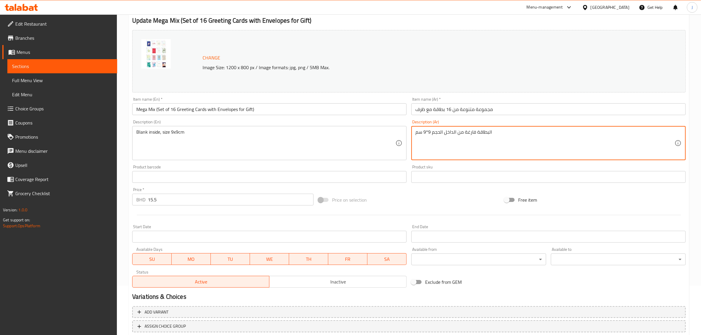
scroll to position [89, 0]
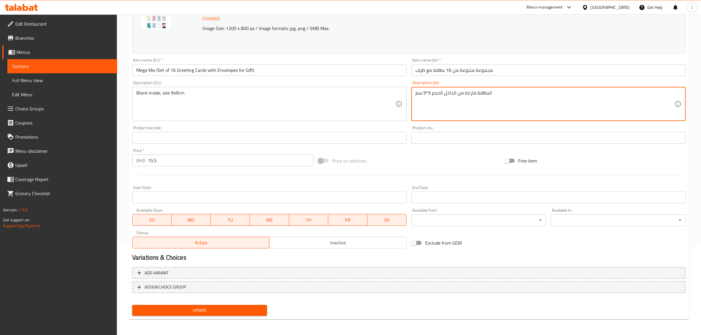
type textarea "البطاقة فارغة من الداخل الحجم 9*9 سم"
click at [207, 308] on span "Update" at bounding box center [199, 310] width 125 height 7
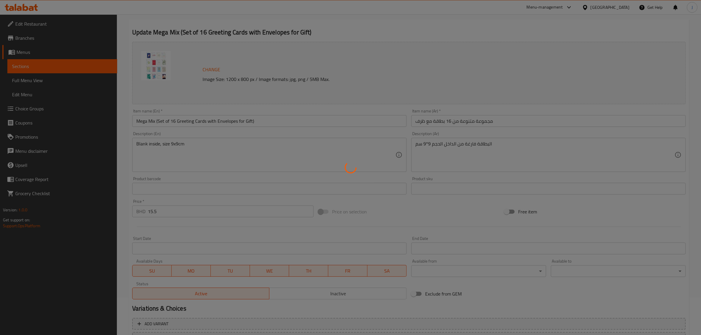
scroll to position [0, 0]
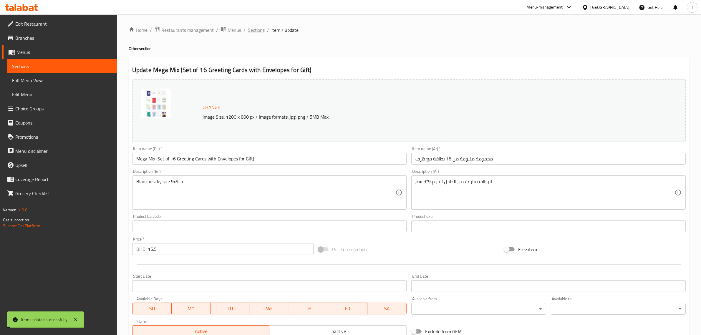
click at [252, 30] on span "Sections" at bounding box center [256, 29] width 17 height 7
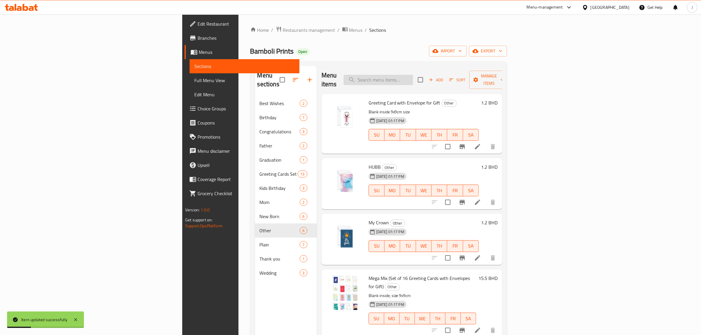
click at [444, 82] on div "Menu items Add Sort Manage items" at bounding box center [411, 80] width 181 height 28
click at [413, 79] on input "search" at bounding box center [377, 80] width 69 height 10
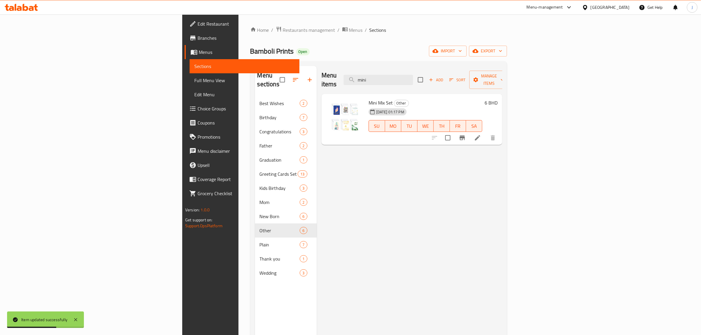
type input "mini"
click at [480, 135] on icon at bounding box center [477, 137] width 5 height 5
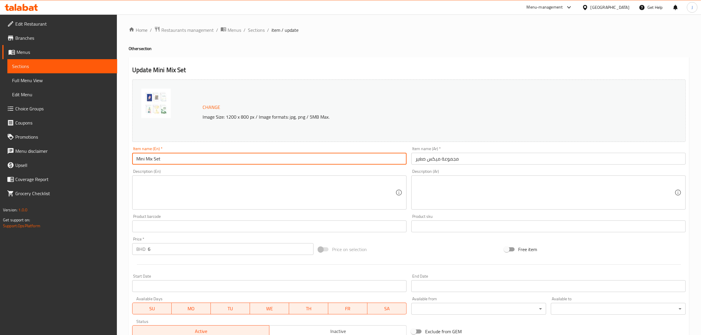
paste input "(Set of 6 Greeting Cards with Envelopes for Gift)"
drag, startPoint x: 221, startPoint y: 158, endPoint x: 0, endPoint y: 151, distance: 220.8
click at [0, 151] on div "Edit Restaurant Branches Menus Sections Full Menu View Edit Menu Choice Groups …" at bounding box center [350, 219] width 701 height 410
type input "Mini Mix Set (Set of 6 Greeting Cards with Envelopes for Gift)"
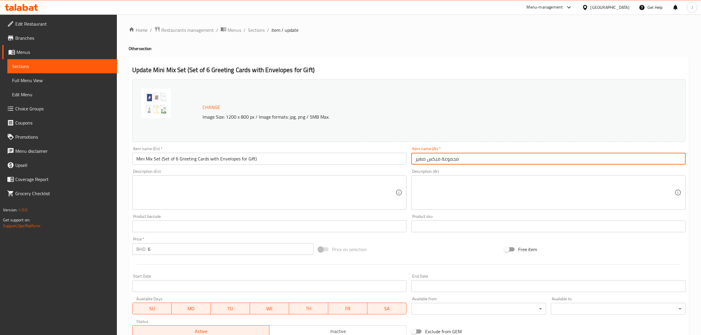
paste input "تنوعة من 6 بطاقة مع ظرف"
drag, startPoint x: 389, startPoint y: 158, endPoint x: 344, endPoint y: 155, distance: 44.9
click at [344, 155] on div "Change Image Size: 1200 x 800 px / Image formats: jpg, png / 5MB Max. Item name…" at bounding box center [409, 208] width 558 height 262
type input "مجموعة متنوعة من 6 بطاقة مع ظرف"
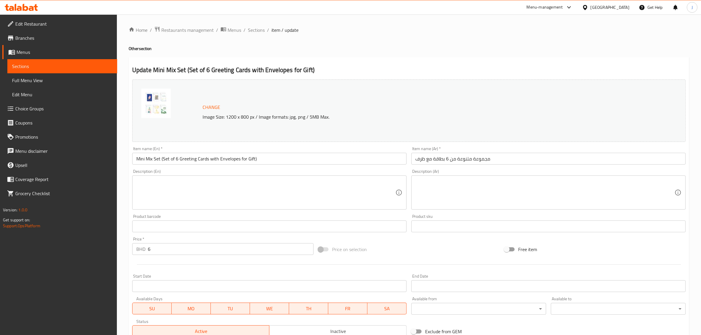
click at [203, 200] on textarea at bounding box center [265, 193] width 259 height 28
paste textarea "Blank inside, size 9x9cm"
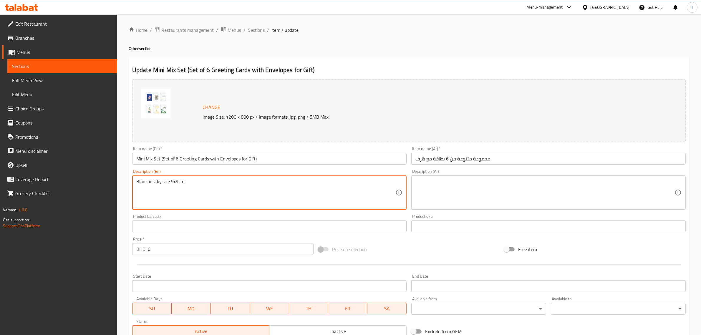
type textarea "Blank inside, size 9x9cm"
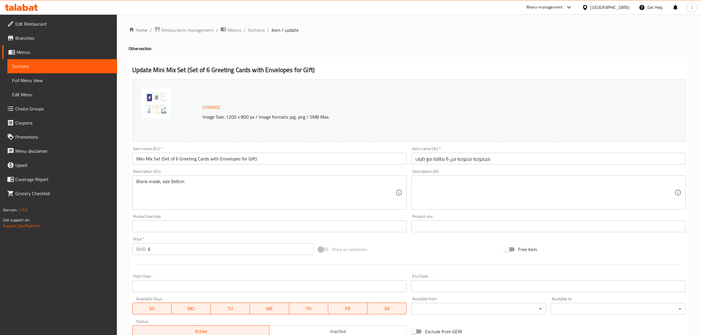
click at [505, 202] on textarea at bounding box center [544, 193] width 259 height 28
paste textarea "البطاقة فارغة من الداخل الحجم 9*9 سم"
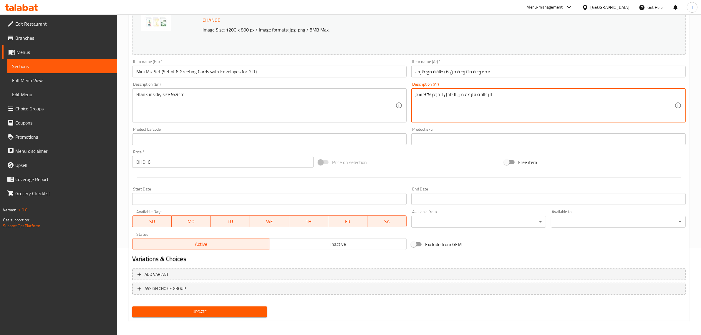
scroll to position [89, 0]
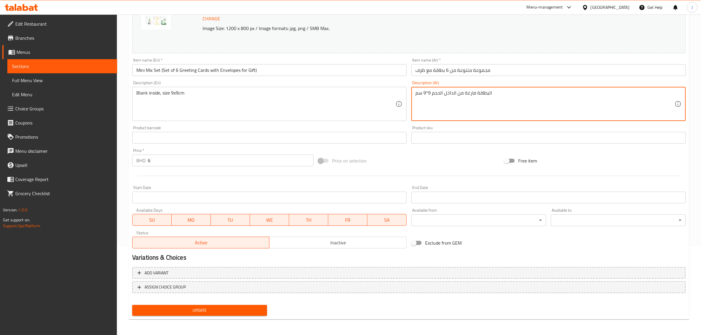
type textarea "البطاقة فارغة من الداخل الحجم 9*9 سم"
click at [227, 309] on span "Update" at bounding box center [199, 310] width 125 height 7
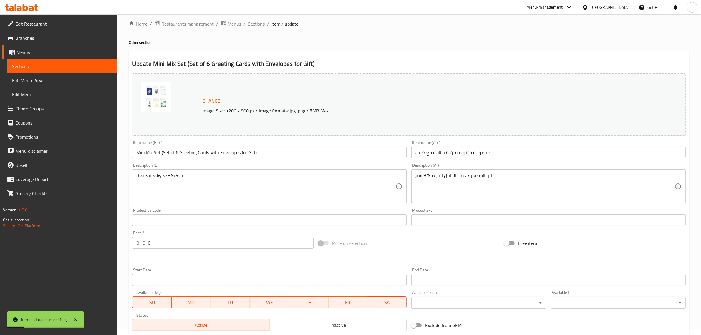
scroll to position [0, 0]
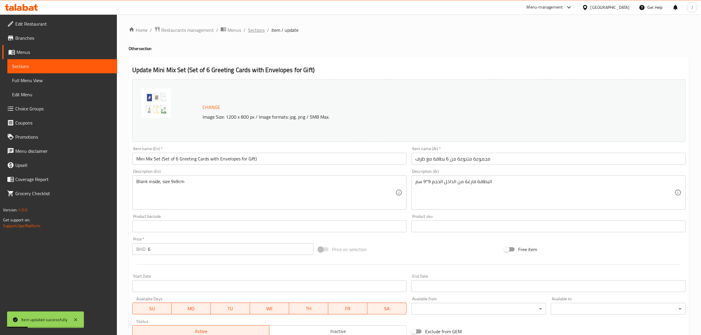
click at [254, 29] on span "Sections" at bounding box center [256, 29] width 17 height 7
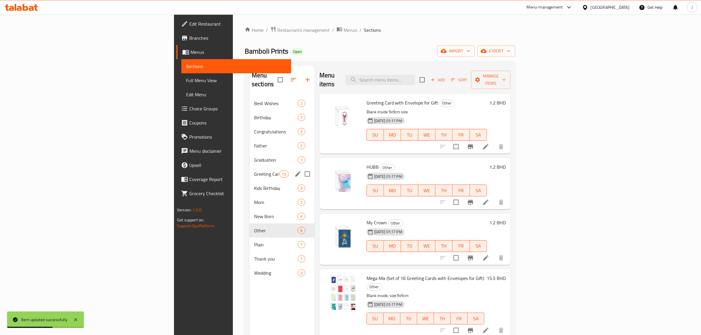
click at [254, 170] on span "Greeting Cards Set" at bounding box center [266, 173] width 25 height 7
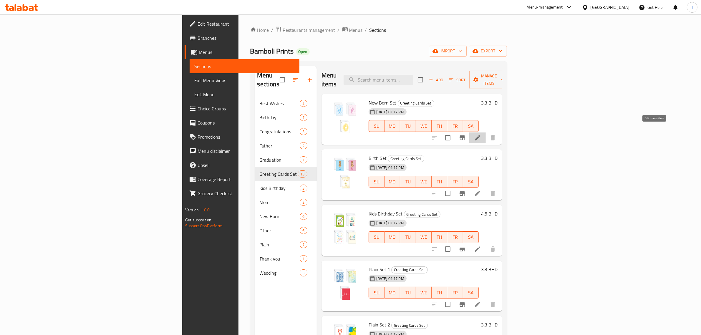
click at [481, 134] on icon at bounding box center [477, 137] width 7 height 7
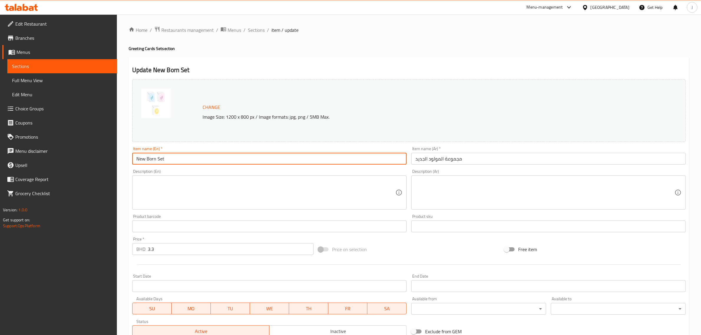
click at [265, 161] on input "New Born Set" at bounding box center [269, 159] width 274 height 12
paste input "New Born Set (Set of 3 Greeting Cards with Envelopes for Gift)"
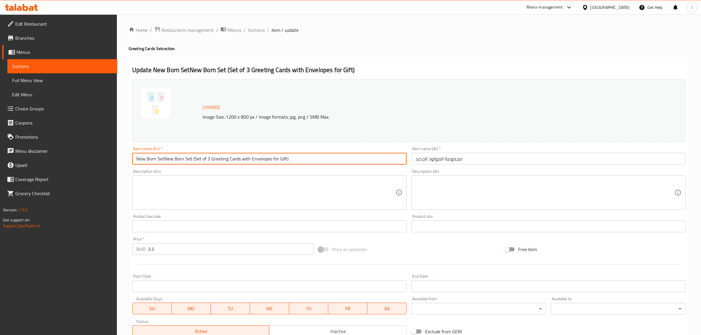
drag, startPoint x: 299, startPoint y: 158, endPoint x: 0, endPoint y: 124, distance: 300.9
click at [0, 124] on div "Edit Restaurant Branches Menus Sections Full Menu View Edit Menu Choice Groups …" at bounding box center [350, 219] width 701 height 410
paste input "text"
type input "New Born Set (Set of 3 Greeting Cards with Envelopes for Gift)"
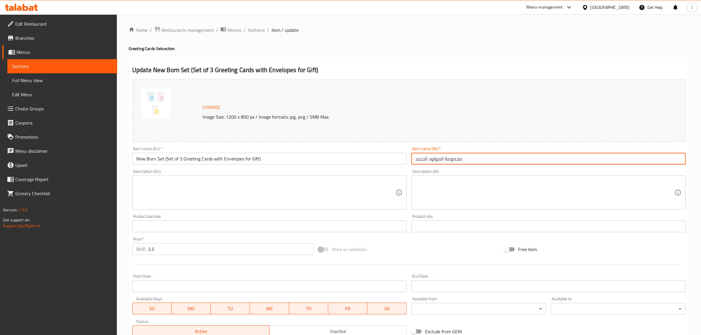
paste input "من 3 بطاقات تهنئة بالمولود الجديد مع ظرف"
drag, startPoint x: 484, startPoint y: 164, endPoint x: 314, endPoint y: 152, distance: 170.2
click at [314, 152] on div "Change Image Size: 1200 x 800 px / Image formats: jpg, png / 5MB Max. Item name…" at bounding box center [409, 208] width 558 height 262
type input "مجموعة من 3 بطاقات تهنئة بالمولود الجديد مع ظرف"
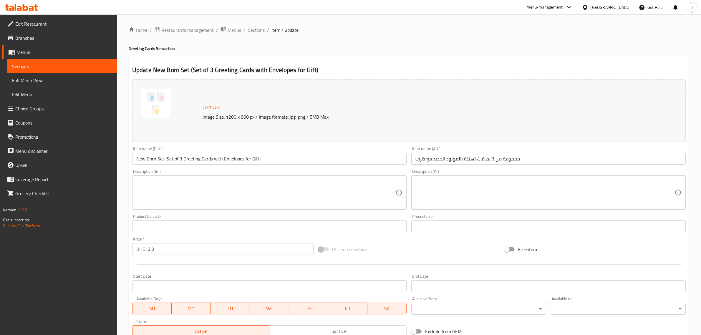
click at [242, 189] on textarea at bounding box center [265, 193] width 259 height 28
paste textarea "Blank inside, size 9x9cm"
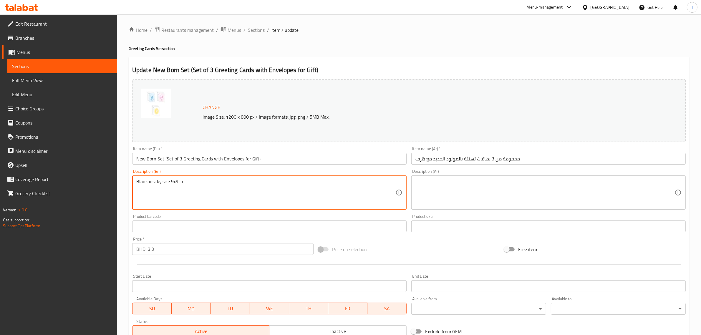
type textarea "Blank inside, size 9x9cm"
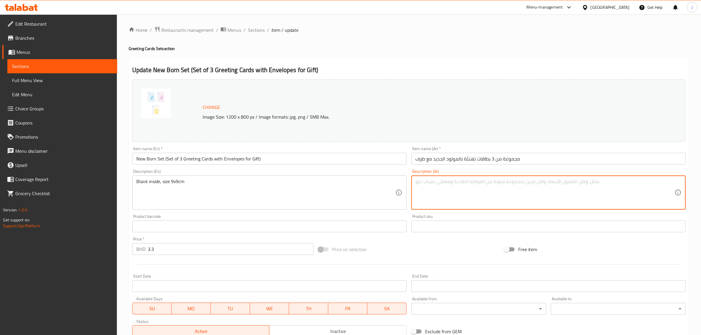
click at [489, 197] on textarea at bounding box center [544, 193] width 259 height 28
paste textarea "البطاقة فارغة من الداخل الحجم 9*9 سم"
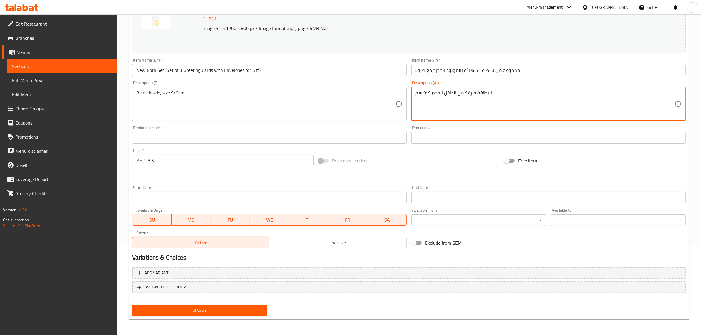
type textarea "البطاقة فارغة من الداخل الحجم 9*9 سم"
click at [177, 308] on span "Update" at bounding box center [199, 310] width 125 height 7
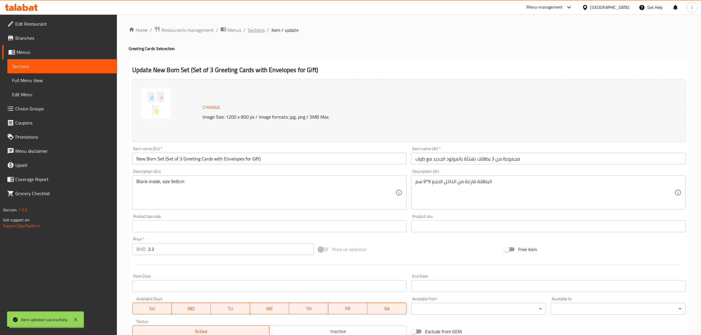
click at [257, 31] on span "Sections" at bounding box center [256, 29] width 17 height 7
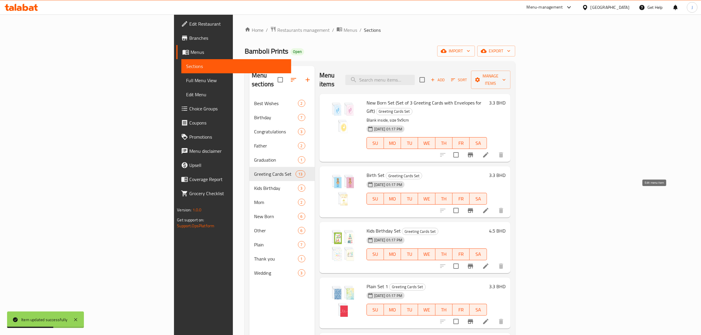
click at [489, 207] on icon at bounding box center [485, 210] width 7 height 7
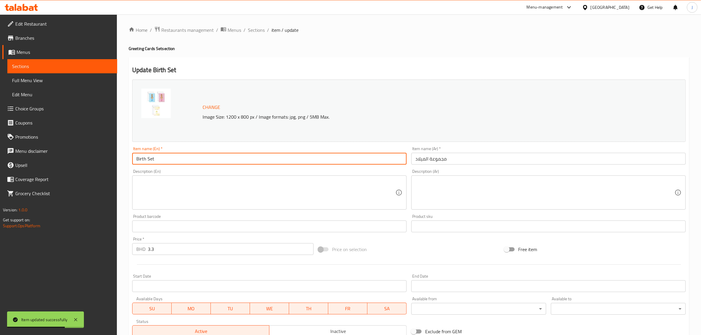
paste input "(Set of 3 Greeting Cards with Envelopes for Gift)"
drag, startPoint x: 138, startPoint y: 159, endPoint x: 71, endPoint y: 162, distance: 67.2
click at [71, 162] on div "Edit Restaurant Branches Menus Sections Full Menu View Edit Menu Choice Groups …" at bounding box center [350, 219] width 701 height 410
type input "Birth Set (Set of 3 Greeting Cards with Envelopes for Gift)"
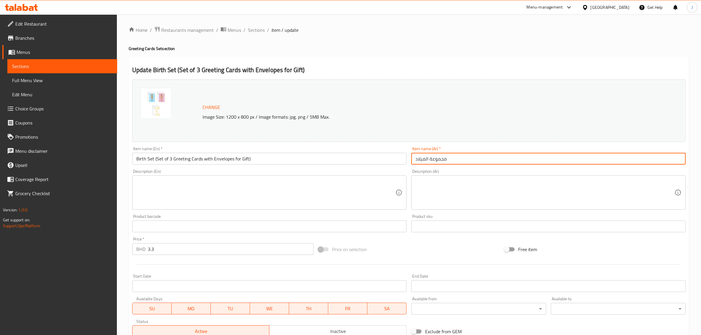
paste input "من 3 بطاقات تهنئة بالمولود الجديد مع ظرف"
drag, startPoint x: 458, startPoint y: 162, endPoint x: 375, endPoint y: 162, distance: 83.6
click at [375, 162] on div "Change Image Size: 1200 x 800 px / Image formats: jpg, png / 5MB Max. Item name…" at bounding box center [409, 208] width 558 height 262
type input "مجموعة من 3 بطاقات تهنئة بالمولود الجديد مع ظرف"
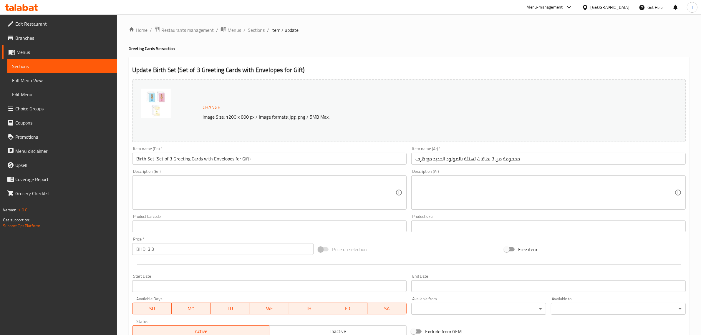
click at [209, 187] on textarea at bounding box center [265, 193] width 259 height 28
paste textarea "Blank inside, size 9x9cm"
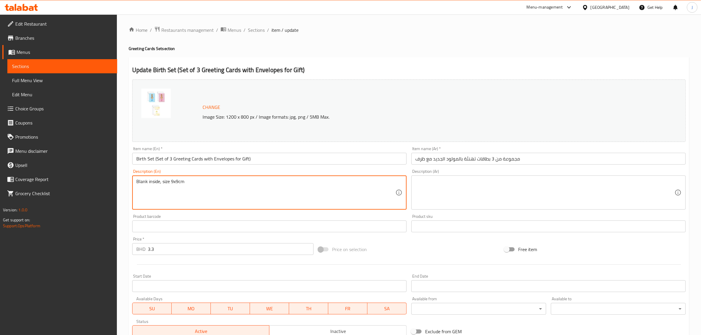
type textarea "Blank inside, size 9x9cm"
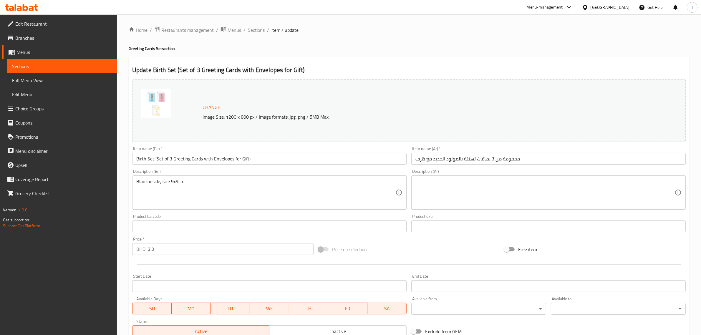
click at [507, 190] on textarea at bounding box center [544, 193] width 259 height 28
paste textarea "البطاقة فارغة من الداخل الحجم 9*9 سم"
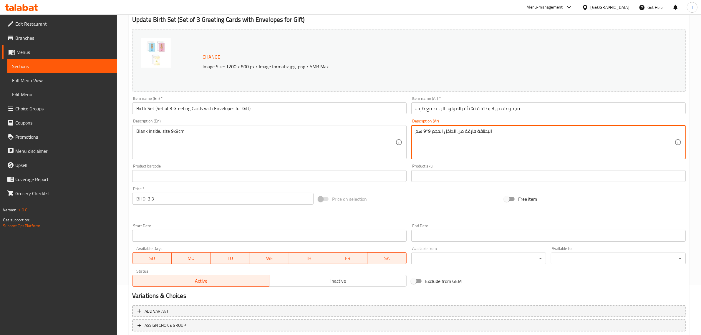
scroll to position [89, 0]
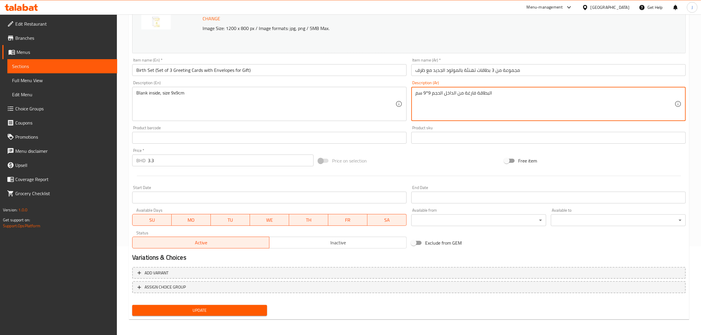
type textarea "البطاقة فارغة من الداخل الحجم 9*9 سم"
click at [221, 312] on span "Update" at bounding box center [199, 310] width 125 height 7
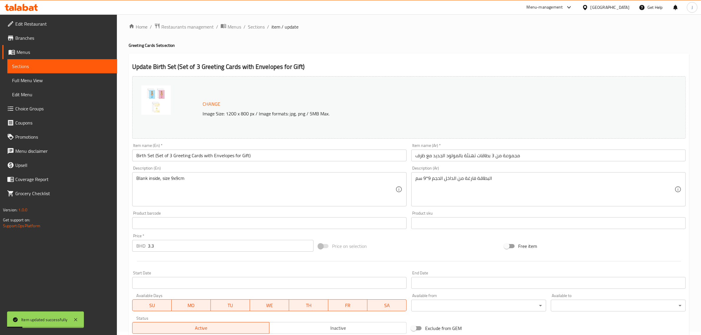
scroll to position [0, 0]
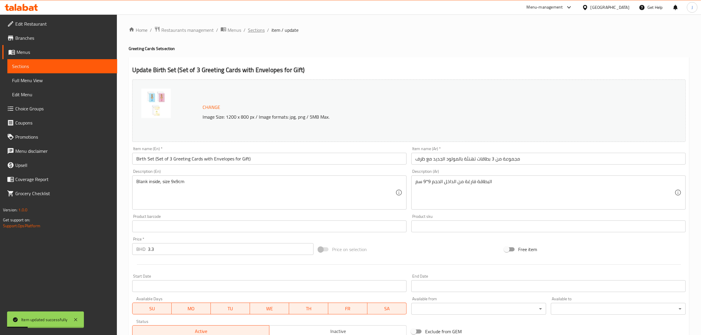
click at [259, 31] on span "Sections" at bounding box center [256, 29] width 17 height 7
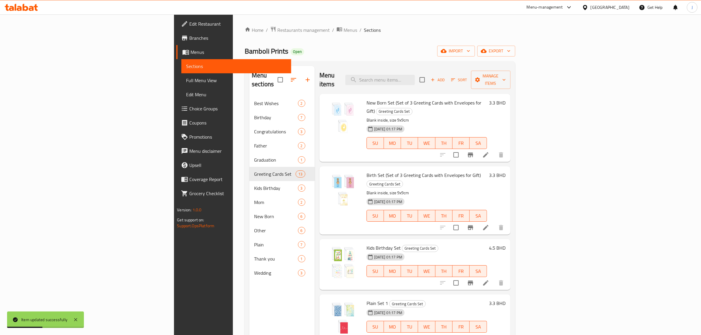
click at [489, 279] on icon at bounding box center [485, 282] width 7 height 7
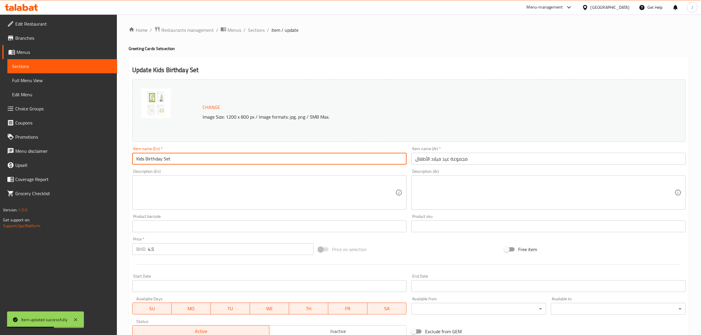
paste input "(Set of 4 Greeting Cards with Envelopes for Gift)"
click at [104, 157] on div "Edit Restaurant Branches Menus Sections Full Menu View Edit Menu Choice Groups …" at bounding box center [350, 219] width 701 height 410
type input "Kids Birthday Set (Set of 4 Greeting Cards with Envelopes for Gift)"
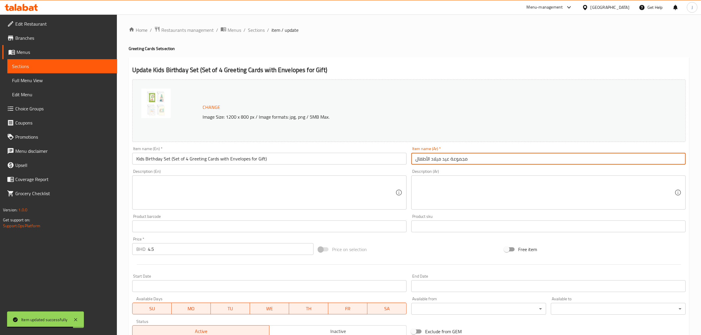
paste input "من 4 بطاقات تهنئة بعيد ميلاد الأطفال مع ظرف"
drag, startPoint x: 493, startPoint y: 161, endPoint x: 298, endPoint y: 161, distance: 195.1
click at [297, 161] on div "Change Image Size: 1200 x 800 px / Image formats: jpg, png / 5MB Max. Item name…" at bounding box center [409, 208] width 558 height 262
type input "مجموعة من 4 بطاقات تهنئة بعيد ميلاد الأطفال مع ظرف"
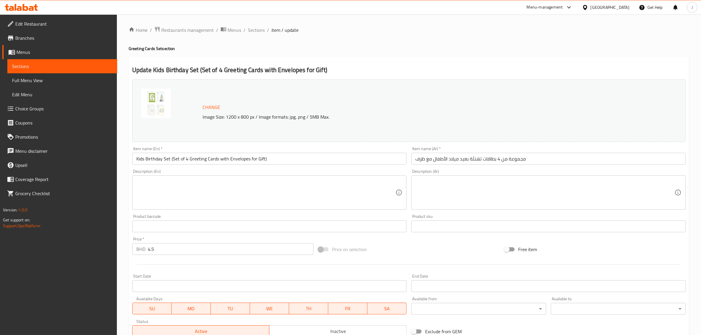
click at [283, 187] on textarea at bounding box center [265, 193] width 259 height 28
paste textarea "Blank inside, size 9x9cm"
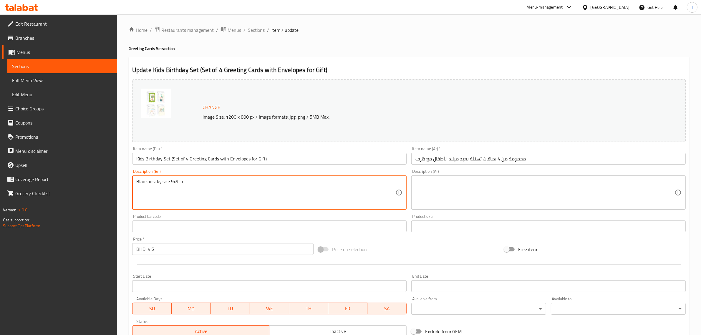
type textarea "Blank inside, size 9x9cm"
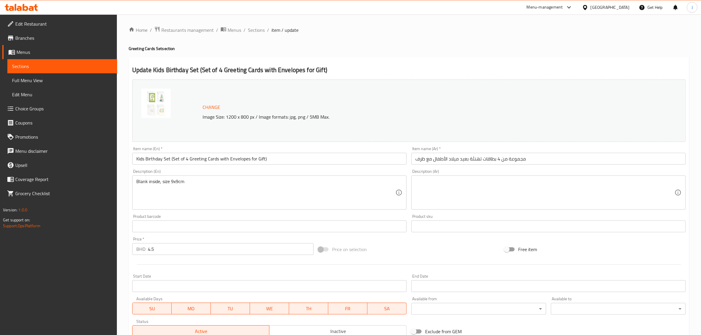
click at [474, 190] on textarea at bounding box center [544, 193] width 259 height 28
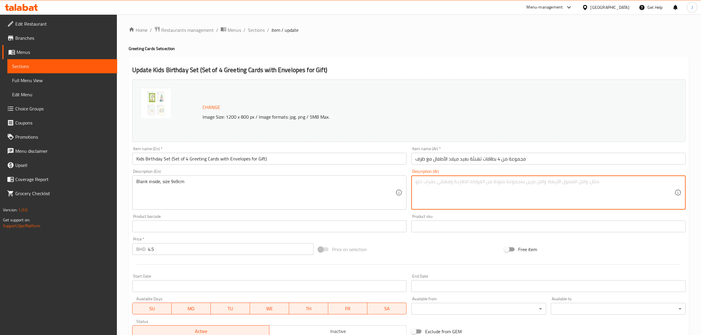
paste textarea "البطاقة فارغة من الداخل الحجم 9*9 سم"
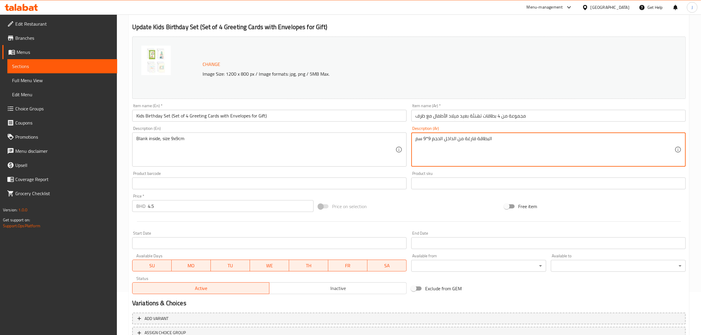
scroll to position [89, 0]
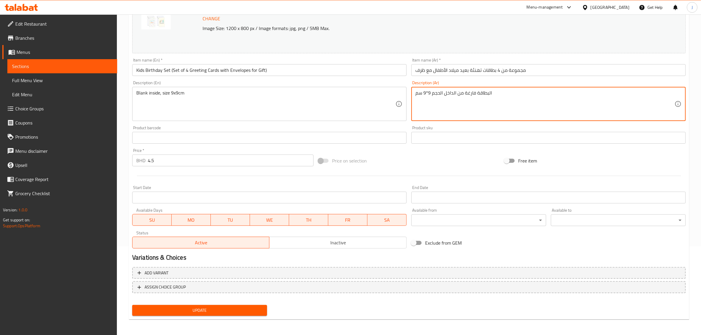
type textarea "البطاقة فارغة من الداخل الحجم 9*9 سم"
click at [184, 314] on button "Update" at bounding box center [199, 310] width 135 height 11
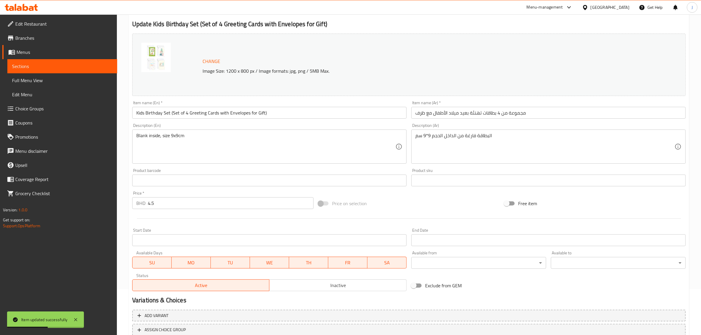
scroll to position [0, 0]
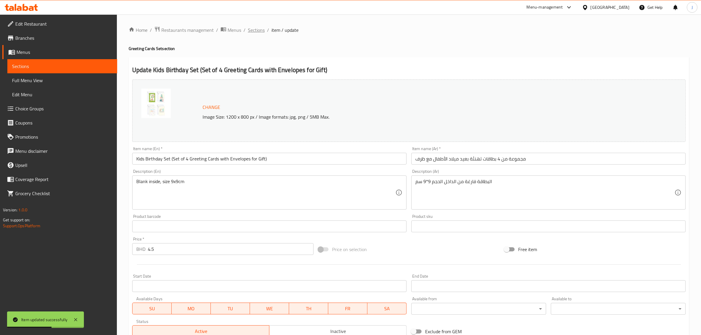
click at [255, 31] on span "Sections" at bounding box center [256, 29] width 17 height 7
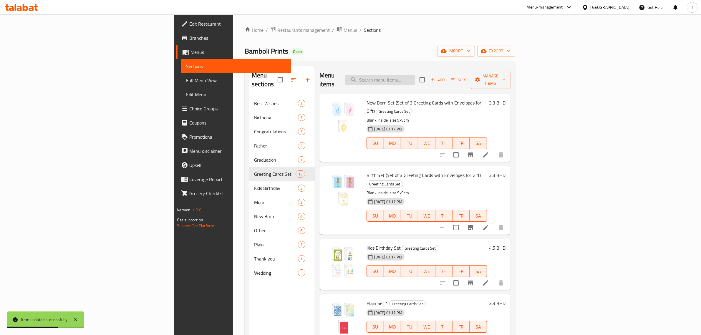
drag, startPoint x: 438, startPoint y: 83, endPoint x: 438, endPoint y: 79, distance: 3.9
click at [438, 80] on div "Menu items Add Sort Manage items" at bounding box center [414, 80] width 191 height 28
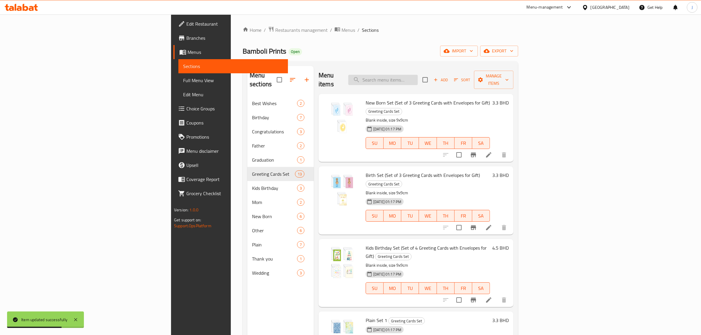
click at [418, 77] on input "search" at bounding box center [382, 80] width 69 height 10
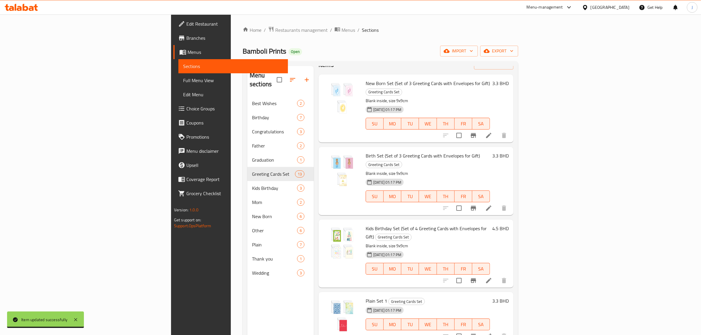
scroll to position [37, 0]
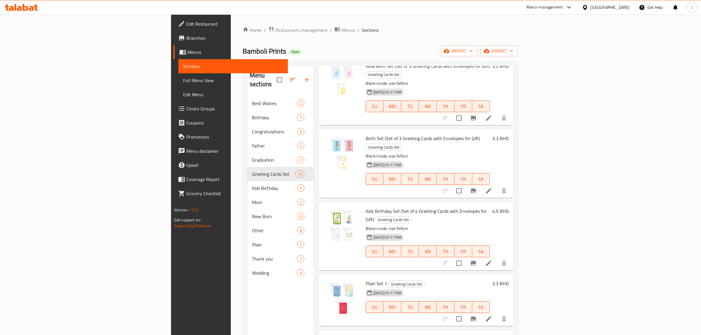
click at [497, 313] on li at bounding box center [488, 318] width 16 height 11
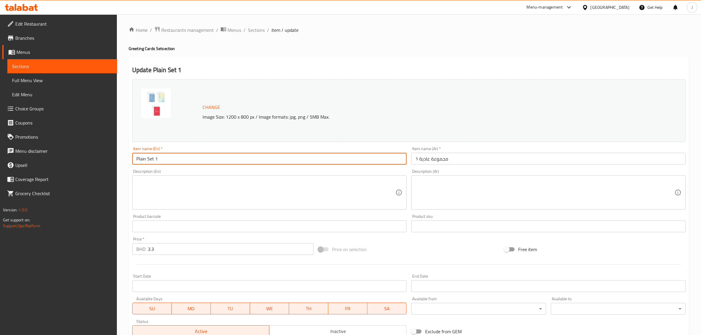
drag, startPoint x: 180, startPoint y: 161, endPoint x: 86, endPoint y: 161, distance: 93.3
click at [86, 161] on div "Edit Restaurant Branches Menus Sections Full Menu View Edit Menu Choice Groups …" at bounding box center [350, 219] width 701 height 410
paste input "(Set of 3 Greeting Cards with Envelopes for Gift)"
type input "Plain Set 1 (Set of 3 Greeting Cards with Envelopes for Gift)"
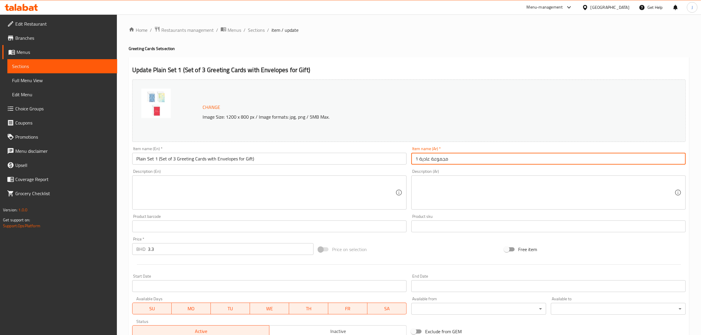
paste input "مجموعة من 3 بطاقات تهنئة مع ظرف"
drag, startPoint x: 473, startPoint y: 155, endPoint x: 305, endPoint y: 152, distance: 168.1
click at [301, 154] on div "Change Image Size: 1200 x 800 px / Image formats: jpg, png / 5MB Max. Item name…" at bounding box center [409, 208] width 558 height 262
drag, startPoint x: 533, startPoint y: 156, endPoint x: 401, endPoint y: 160, distance: 131.9
click at [401, 160] on div "Change Image Size: 1200 x 800 px / Image formats: jpg, png / 5MB Max. Item name…" at bounding box center [409, 208] width 558 height 262
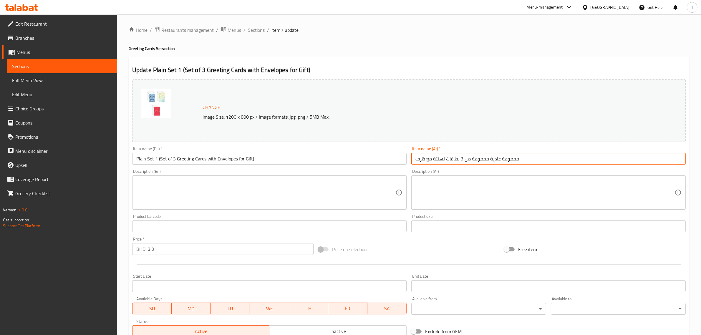
paste input "text"
type input "مجموعة من 3 بطاقات تهنئة مع ظرف"
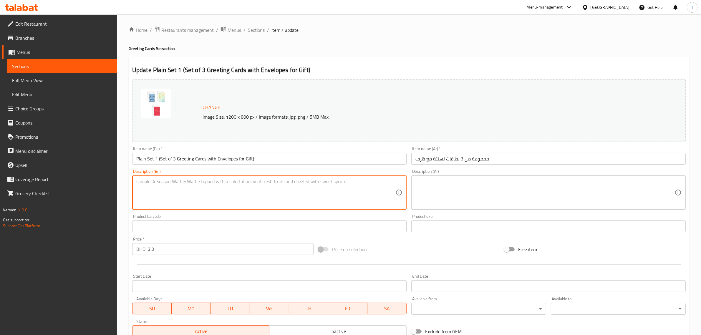
click at [310, 192] on textarea at bounding box center [265, 193] width 259 height 28
paste textarea "Blank inside, size 9x9cm"
type textarea "Blank inside, size 9x9cm"
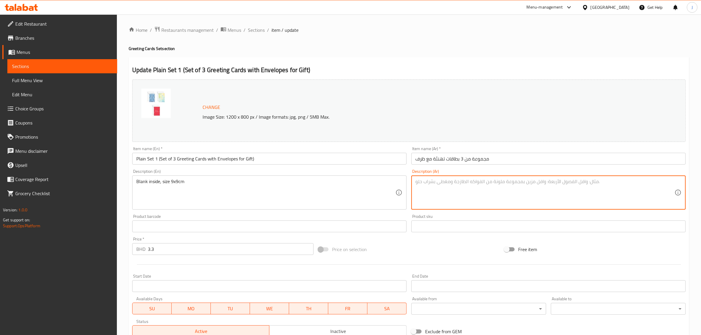
click at [467, 180] on textarea at bounding box center [544, 193] width 259 height 28
paste textarea "البطاقة فارغة من الداخل الحجم 9*9 سم"
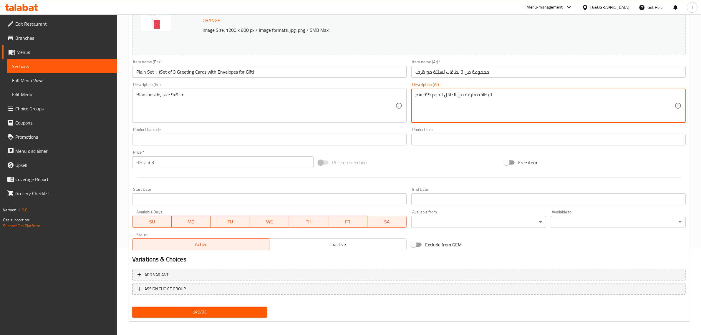
scroll to position [89, 0]
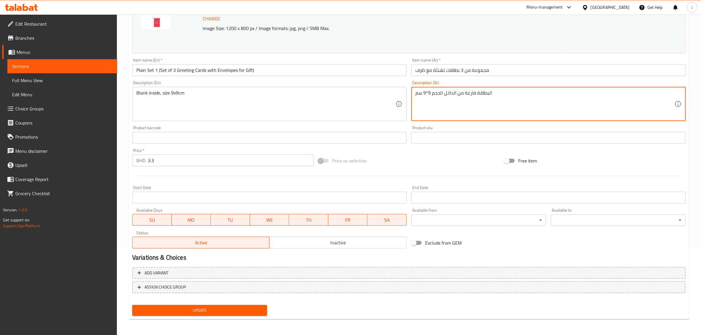
type textarea "البطاقة فارغة من الداخل الحجم 9*9 سم"
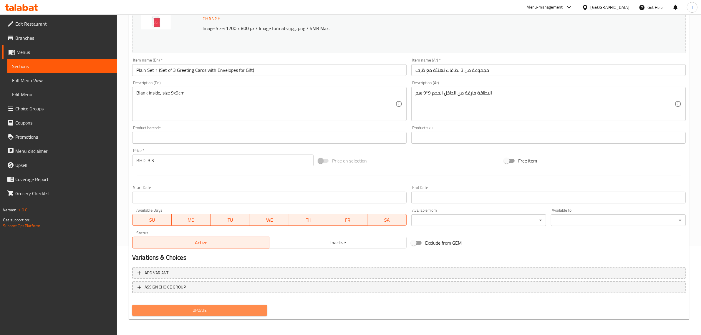
click at [195, 305] on button "Update" at bounding box center [199, 310] width 135 height 11
click at [230, 311] on span "Update" at bounding box center [199, 310] width 125 height 7
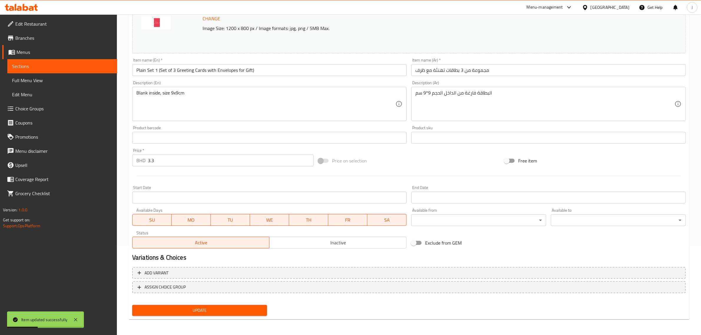
scroll to position [0, 0]
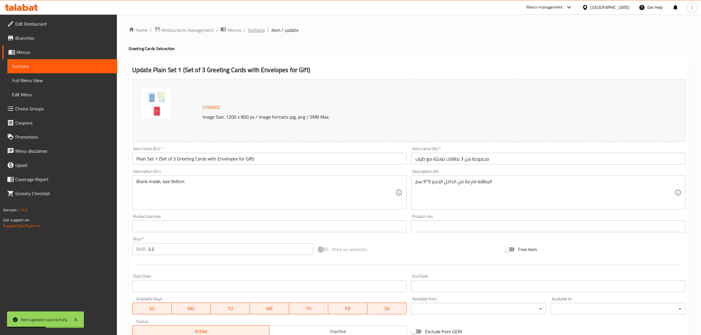
click at [252, 27] on span "Sections" at bounding box center [256, 29] width 17 height 7
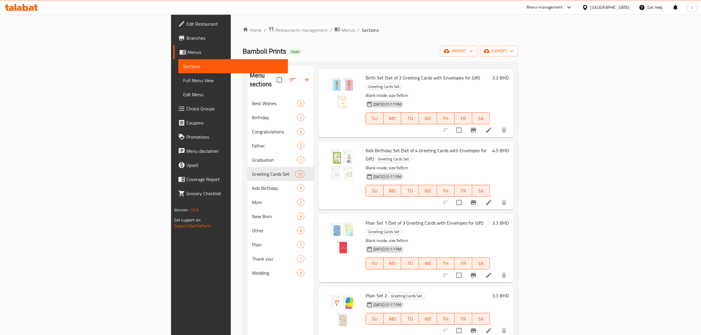
scroll to position [110, 0]
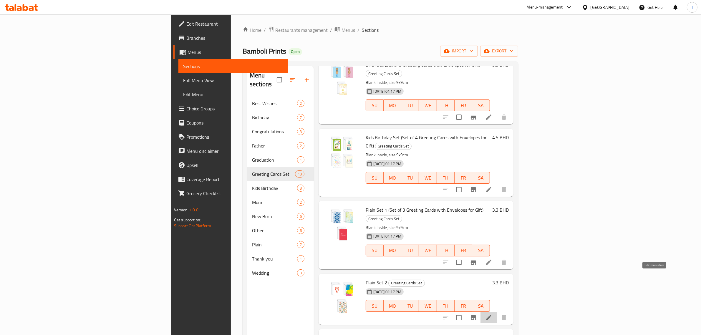
click at [491, 315] on icon at bounding box center [488, 317] width 5 height 5
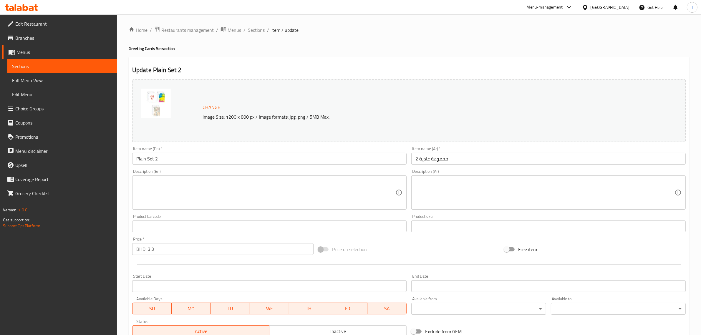
drag, startPoint x: 172, startPoint y: 152, endPoint x: 169, endPoint y: 157, distance: 6.2
click at [171, 152] on div "Item name (En)   * Plain Set 2 Item name (En) *" at bounding box center [269, 156] width 274 height 18
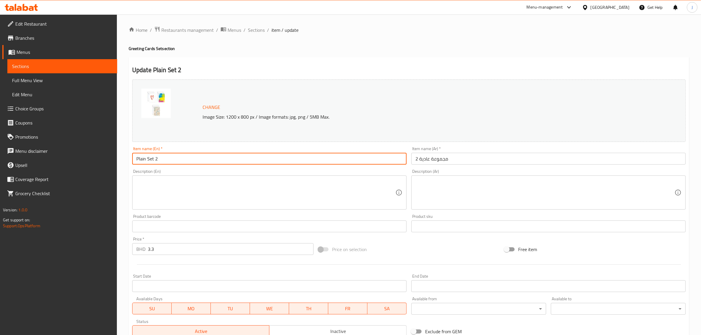
drag, startPoint x: 168, startPoint y: 158, endPoint x: 88, endPoint y: 159, distance: 80.6
click at [88, 159] on div "Edit Restaurant Branches Menus Sections Full Menu View Edit Menu Choice Groups …" at bounding box center [350, 219] width 701 height 410
paste input "(Set of 3 Greeting Cards with Envelopes for Gift)"
type input "Plain Set 2 (Set of 3 Greeting Cards with Envelopes for Gift)"
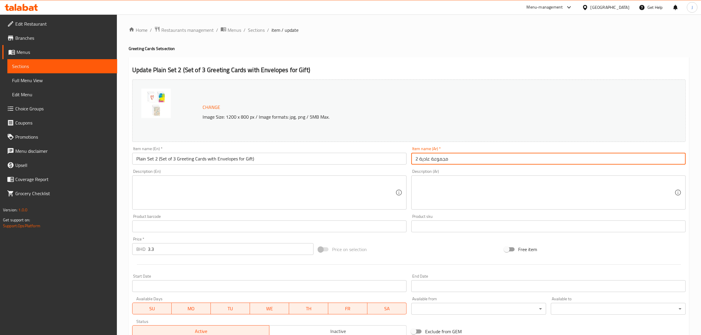
paste input "مجموعة من 3 بطاقات تهنئة مع ظرف"
drag, startPoint x: 425, startPoint y: 156, endPoint x: 287, endPoint y: 150, distance: 137.5
click at [287, 150] on div "Change Image Size: 1200 x 800 px / Image formats: jpg, png / 5MB Max. Item name…" at bounding box center [409, 208] width 558 height 262
drag, startPoint x: 526, startPoint y: 158, endPoint x: 382, endPoint y: 166, distance: 144.4
click at [382, 166] on div "Change Image Size: 1200 x 800 px / Image formats: jpg, png / 5MB Max. Item name…" at bounding box center [409, 208] width 558 height 262
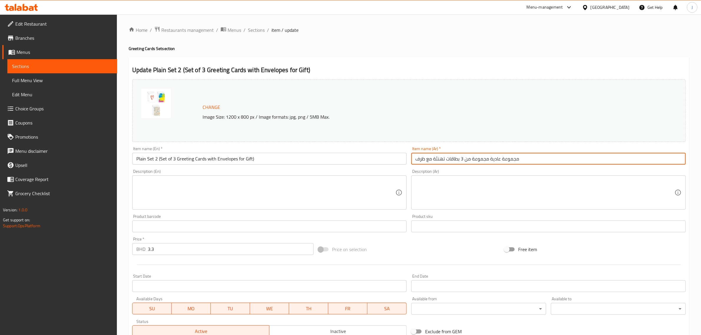
paste input "text"
type input "مجموعة من 3 بطاقات تهنئة مع ظرف"
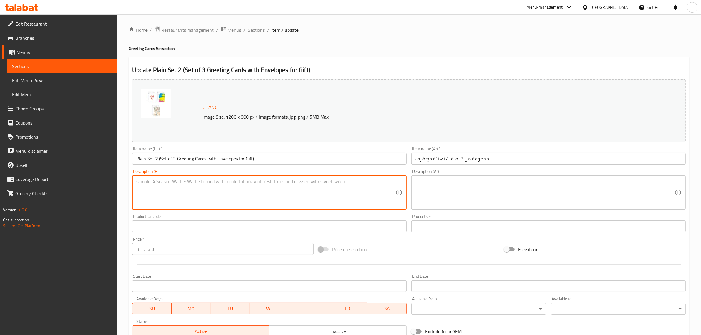
click at [151, 193] on textarea at bounding box center [265, 193] width 259 height 28
paste textarea "Blank inside, size 9x9cm"
type textarea "Blank inside, size 9x9cm"
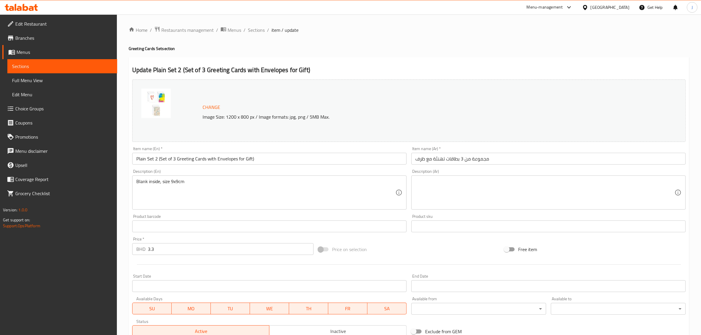
click at [446, 183] on textarea at bounding box center [544, 193] width 259 height 28
paste textarea "البطاقة فارغة من الداخل الحجم 9*9 سم"
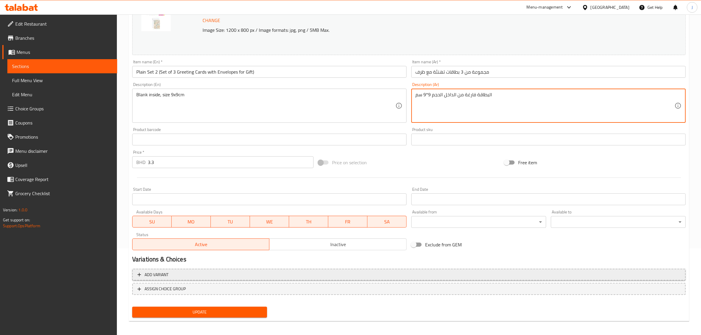
scroll to position [89, 0]
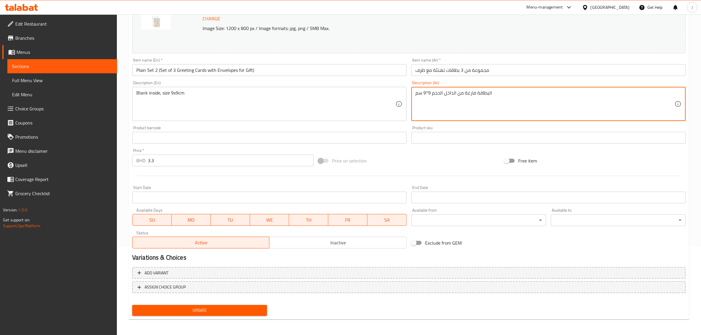
type textarea "البطاقة فارغة من الداخل الحجم 9*9 سم"
click at [186, 307] on span "Update" at bounding box center [199, 310] width 125 height 7
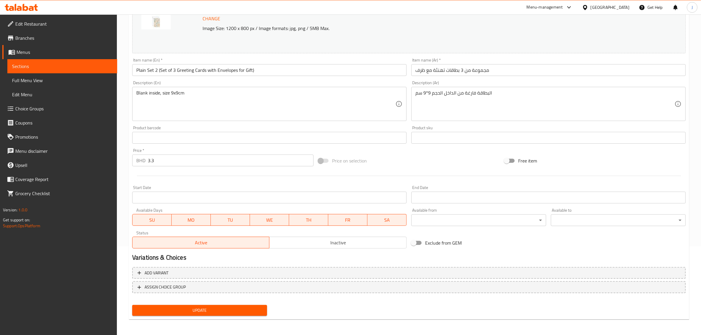
click at [233, 308] on span "Update" at bounding box center [199, 310] width 125 height 7
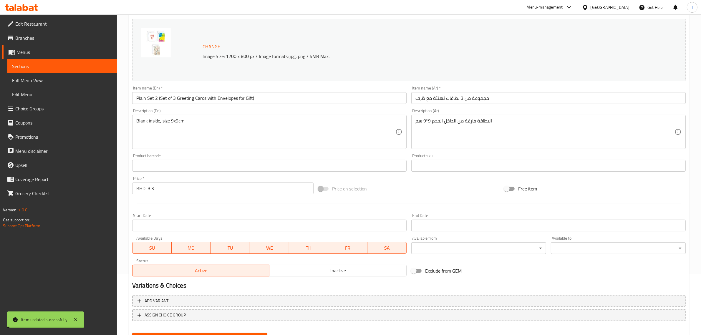
scroll to position [0, 0]
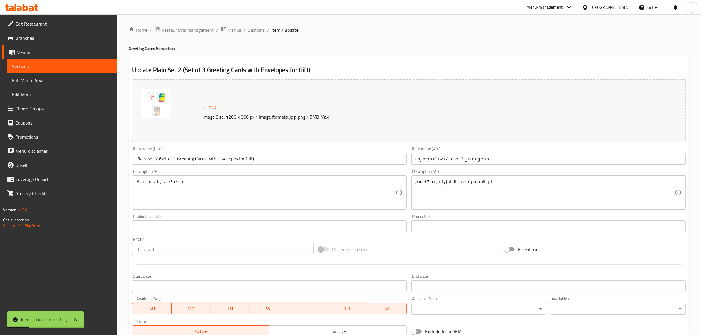
drag, startPoint x: 259, startPoint y: 33, endPoint x: 266, endPoint y: 36, distance: 7.6
click at [259, 33] on span "Sections" at bounding box center [256, 29] width 17 height 7
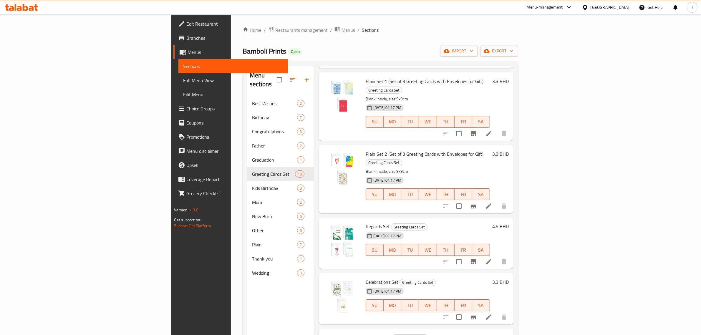
scroll to position [294, 0]
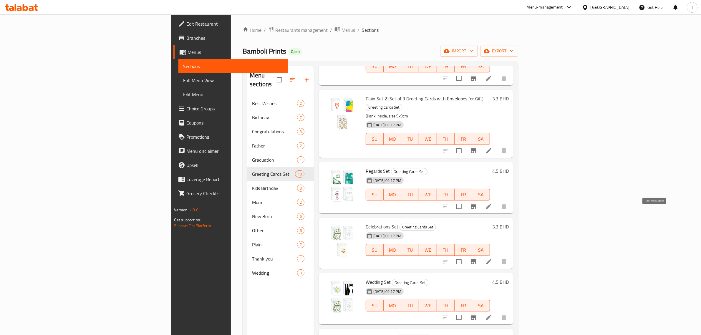
click at [492, 258] on icon at bounding box center [488, 261] width 7 height 7
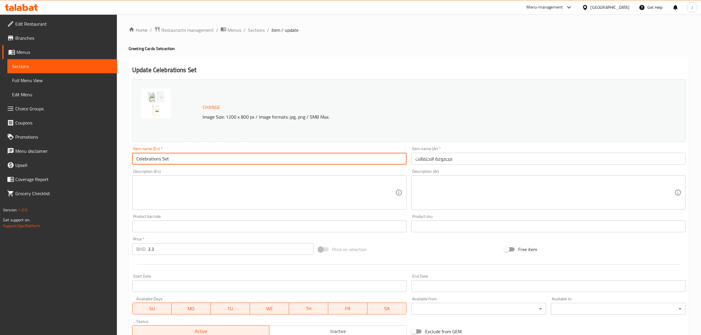
drag, startPoint x: 189, startPoint y: 157, endPoint x: 77, endPoint y: 156, distance: 112.1
click at [77, 156] on div "Edit Restaurant Branches Menus Sections Full Menu View Edit Menu Choice Groups …" at bounding box center [350, 219] width 701 height 410
paste input "(Set of 3 Greeting Cards with Envelopes for Gift)"
type input "Celebrations Set (Set of 3 Greeting Cards with Envelopes for Gift)"
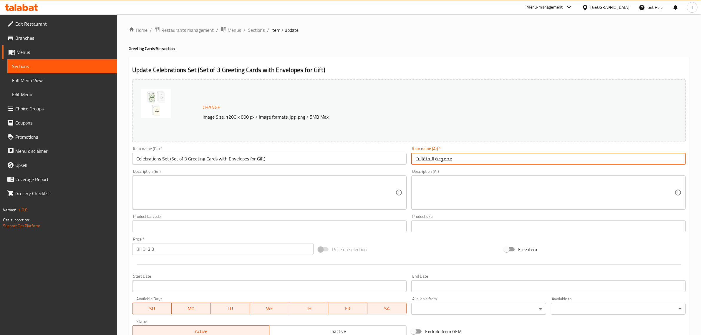
drag, startPoint x: 467, startPoint y: 153, endPoint x: 349, endPoint y: 156, distance: 118.0
click at [349, 156] on div "Change Image Size: 1200 x 800 px / Image formats: jpg, png / 5MB Max. Item name…" at bounding box center [409, 208] width 558 height 262
paste input "من 3 بطاقات تهنئة بالاحتفال مع ظرف"
type input "مجموعة من 3 بطاقات تهنئة بالاحتفال مع ظرف"
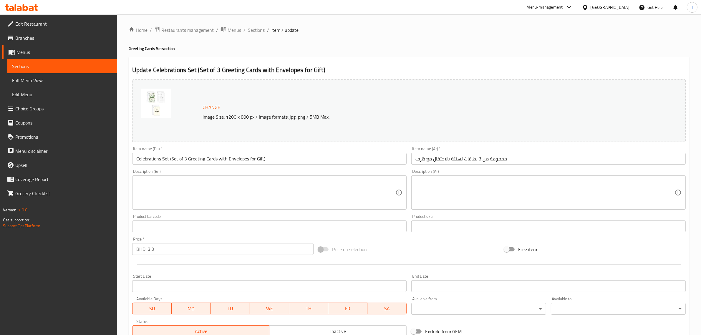
click at [215, 196] on textarea at bounding box center [265, 193] width 259 height 28
paste
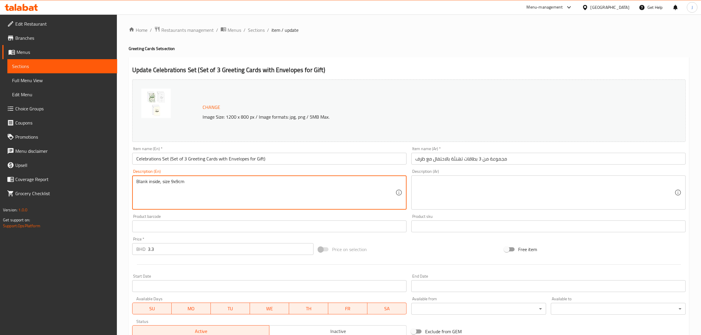
type textarea "Blank inside, size 9x9cm"
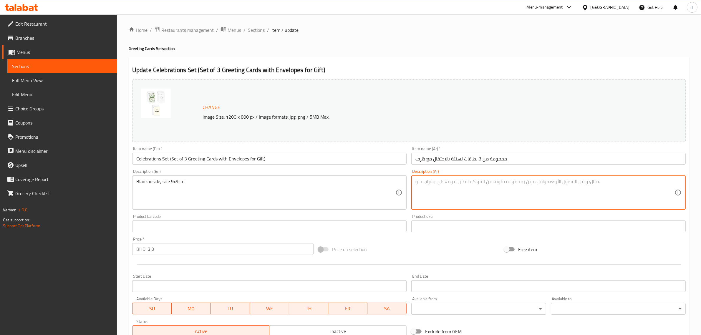
click at [436, 196] on textarea at bounding box center [544, 193] width 259 height 28
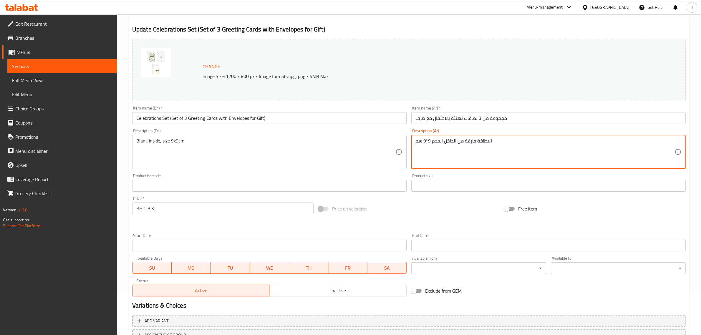
scroll to position [89, 0]
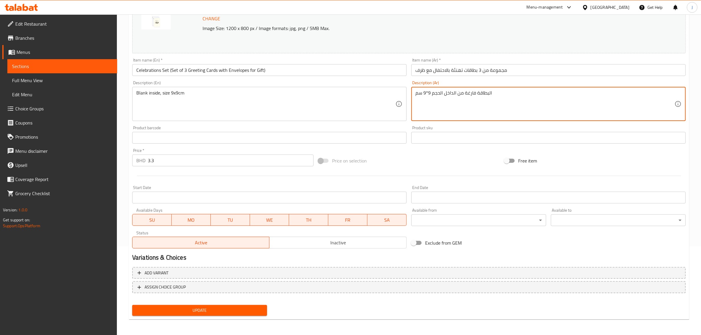
type textarea "البطاقة فارغة من الداخل الحجم 9*9 سم"
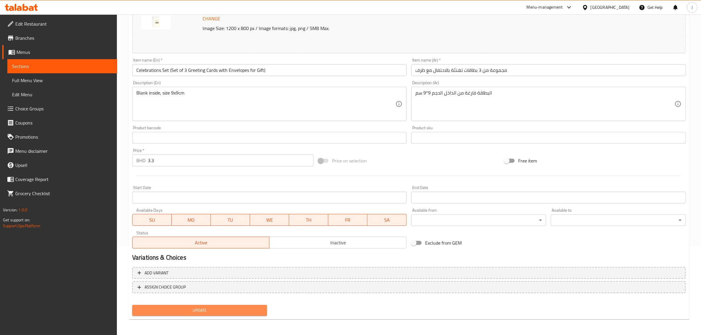
click at [210, 311] on span "Update" at bounding box center [199, 310] width 125 height 7
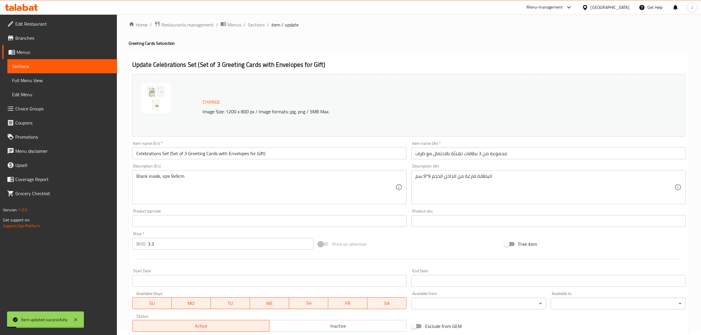
scroll to position [0, 0]
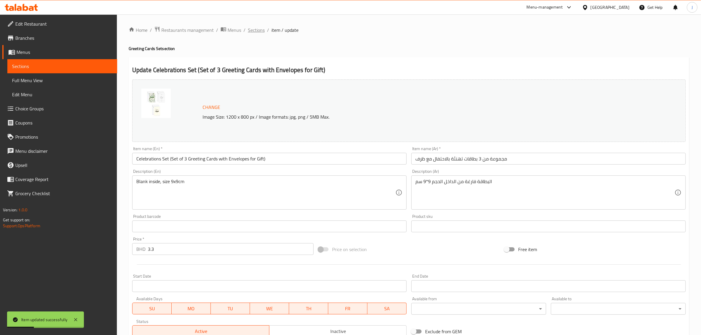
click at [262, 33] on span "Sections" at bounding box center [256, 29] width 17 height 7
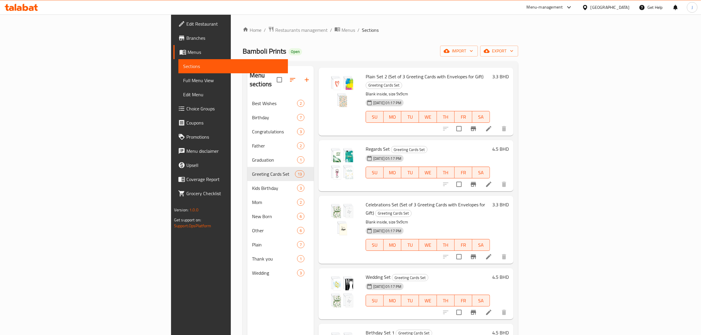
scroll to position [331, 0]
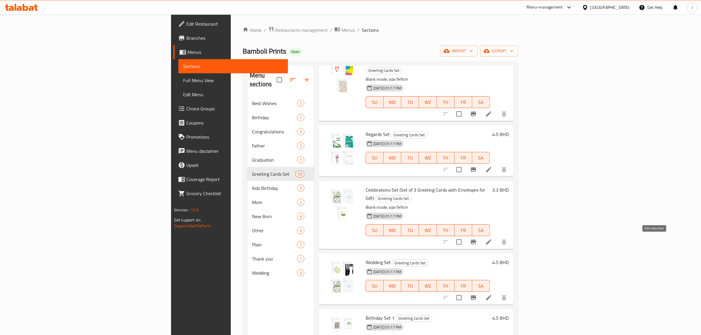
click at [492, 294] on icon at bounding box center [488, 297] width 7 height 7
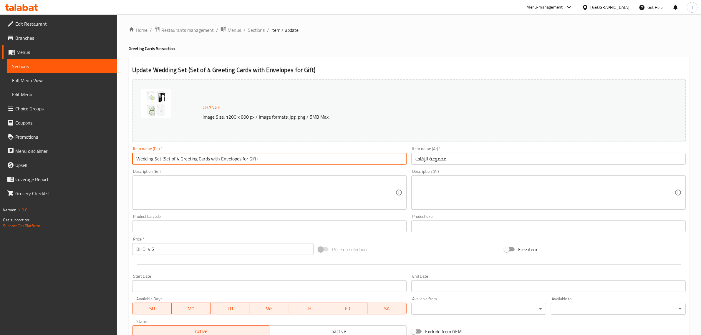
drag, startPoint x: 192, startPoint y: 158, endPoint x: 8, endPoint y: 145, distance: 184.1
click at [2, 146] on div "Edit Restaurant Branches Menus Sections Full Menu View Edit Menu Choice Groups …" at bounding box center [350, 219] width 701 height 410
type input "Wedding Set (Set of 4 Greeting Cards with Envelopes for Gift)"
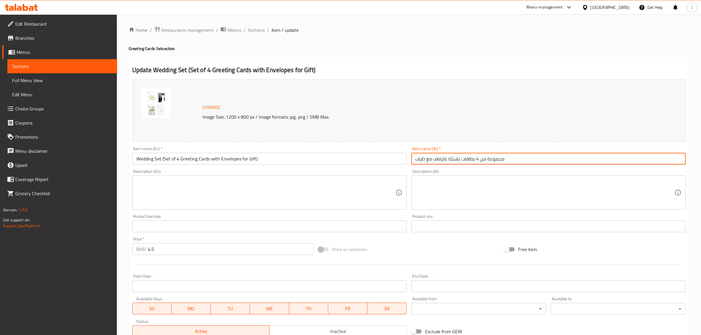
drag, startPoint x: 470, startPoint y: 153, endPoint x: 369, endPoint y: 153, distance: 100.9
click at [369, 153] on div "Change Image Size: 1200 x 800 px / Image formats: jpg, png / 5MB Max. Item name…" at bounding box center [409, 208] width 558 height 262
type input "مجموعة من 4 بطاقات تهنئة بالزفاف مع ظرف"
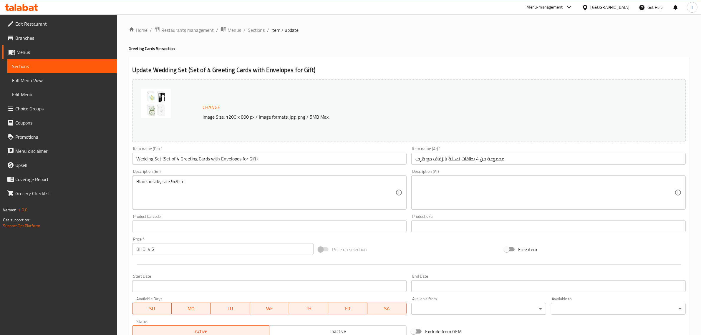
drag, startPoint x: 268, startPoint y: 193, endPoint x: 273, endPoint y: 191, distance: 5.1
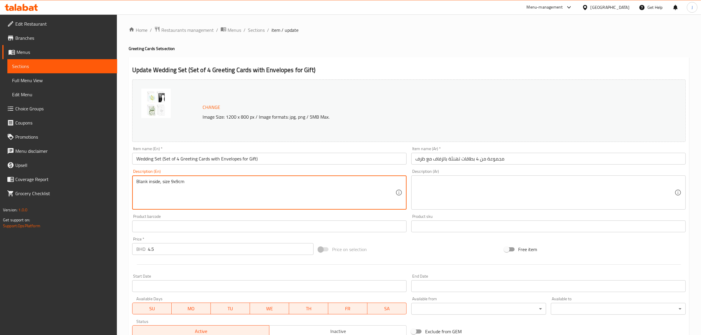
type textarea "Blank inside, size 9x9cm"
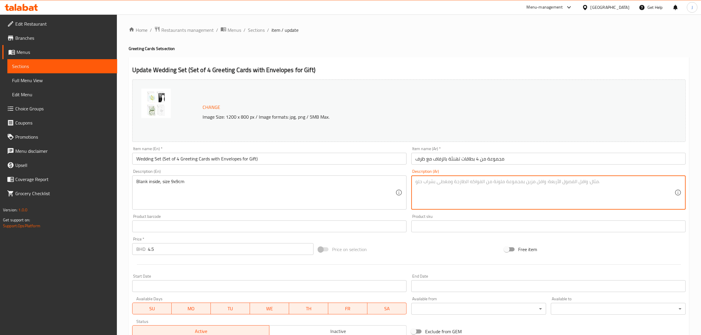
click at [443, 185] on textarea at bounding box center [544, 193] width 259 height 28
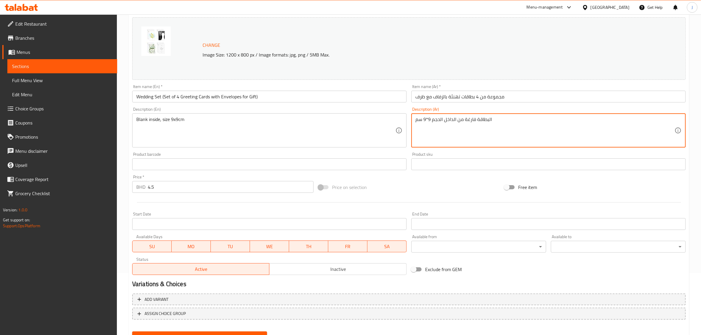
scroll to position [89, 0]
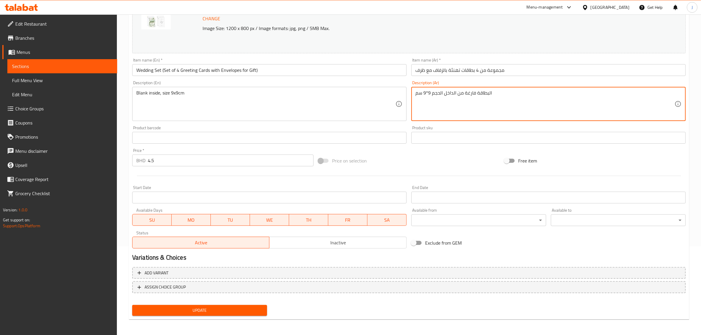
type textarea "البطاقة فارغة من الداخل الحجم 9*9 سم"
click at [193, 308] on span "Update" at bounding box center [199, 310] width 125 height 7
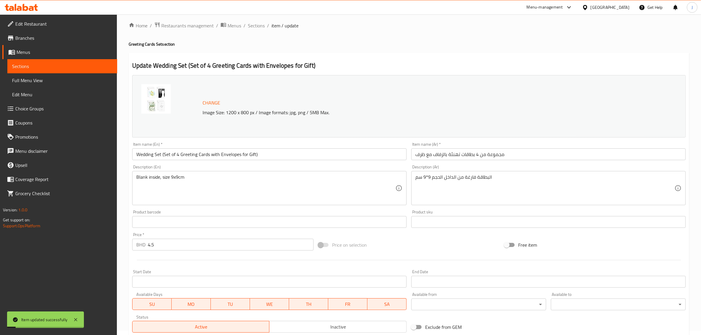
scroll to position [0, 0]
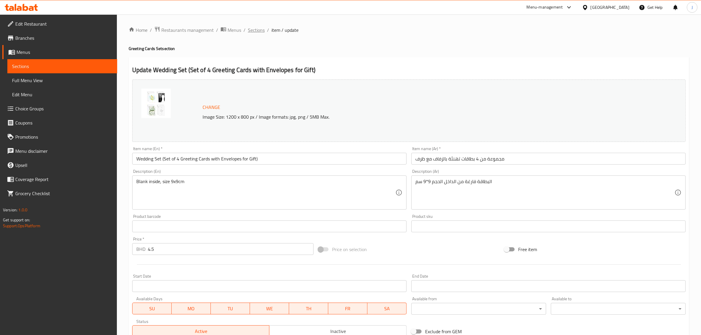
click at [259, 30] on span "Sections" at bounding box center [256, 29] width 17 height 7
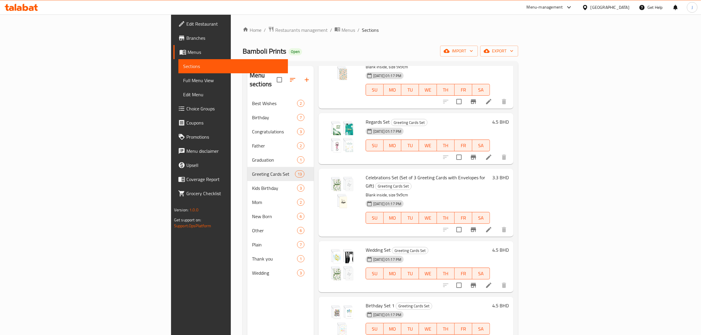
scroll to position [343, 0]
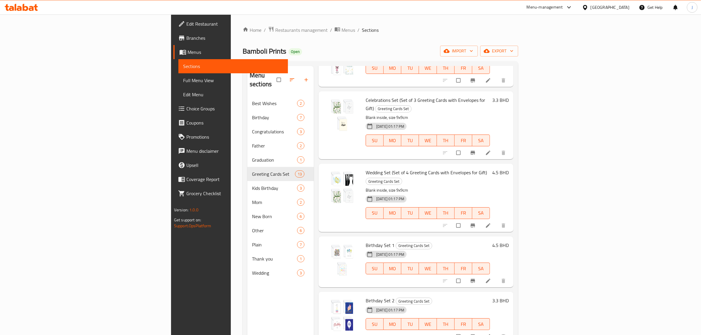
scroll to position [441, 0]
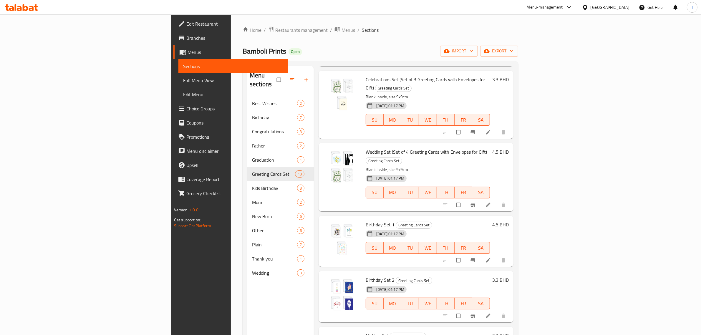
click at [491, 257] on icon at bounding box center [488, 260] width 6 height 6
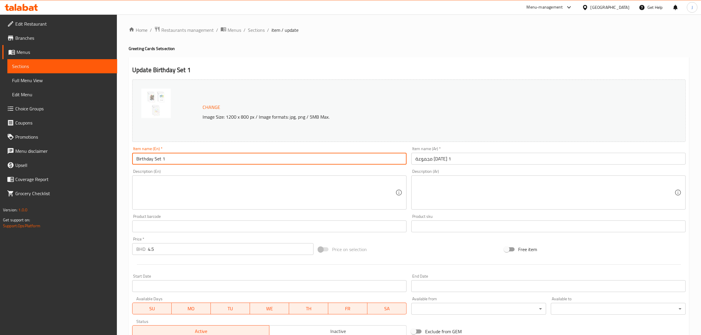
paste input "(Set of 4 Greeting Cards with Envelopes for Gift)"
drag, startPoint x: 190, startPoint y: 159, endPoint x: 103, endPoint y: 157, distance: 87.1
click at [103, 157] on div "Edit Restaurant Branches Menus Sections Full Menu View Edit Menu Choice Groups …" at bounding box center [350, 219] width 701 height 410
type input "Birthday Set 1 (Set of 4 Greeting Cards with Envelopes for Gift)"
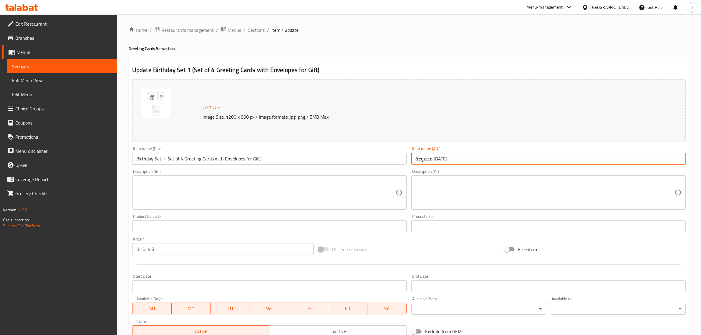
paste input "مجموعة من 4 بطاقات تهنئة بعيد الميلاد مع ظرف"
drag, startPoint x: 465, startPoint y: 158, endPoint x: 289, endPoint y: 154, distance: 176.6
click at [286, 155] on div "Change Image Size: 1200 x 800 px / Image formats: jpg, png / 5MB Max. Item name…" at bounding box center [409, 208] width 558 height 262
drag, startPoint x: 559, startPoint y: 158, endPoint x: 388, endPoint y: 164, distance: 171.7
click at [388, 164] on div "Change Image Size: 1200 x 800 px / Image formats: jpg, png / 5MB Max. Item name…" at bounding box center [409, 208] width 558 height 262
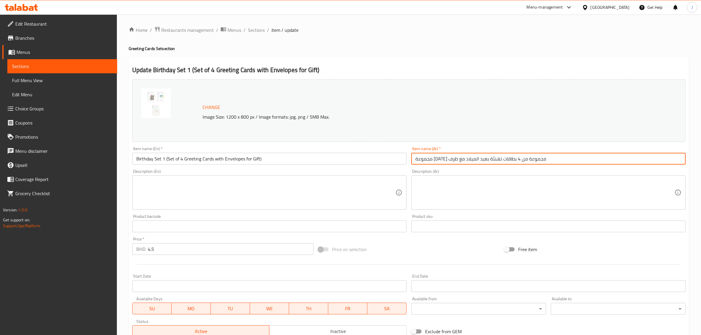
paste input "text"
type input "مجموعة من 4 بطاقات تهنئة بعيد الميلاد مع ظرف"
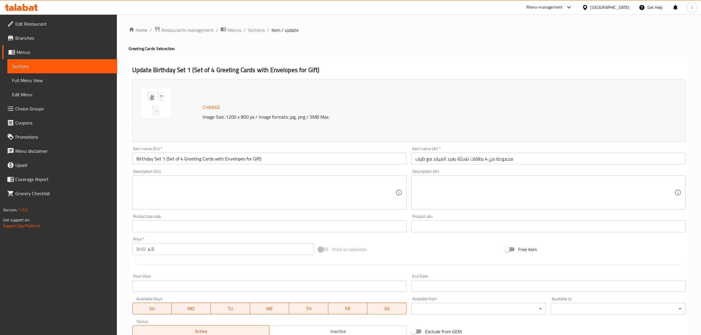
click at [273, 177] on div "Description (En)" at bounding box center [269, 192] width 274 height 34
paste textarea "Blank inside, size 9x9cm"
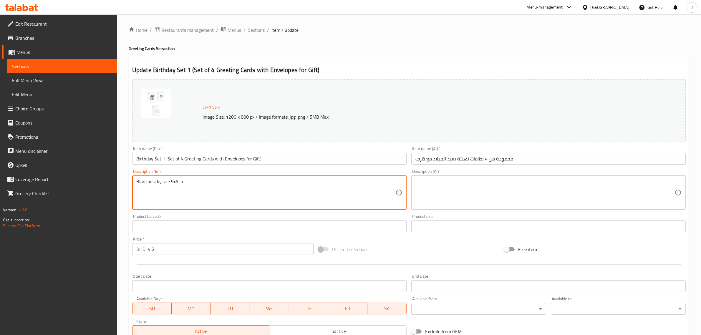
type textarea "Blank inside, size 9x9cm"
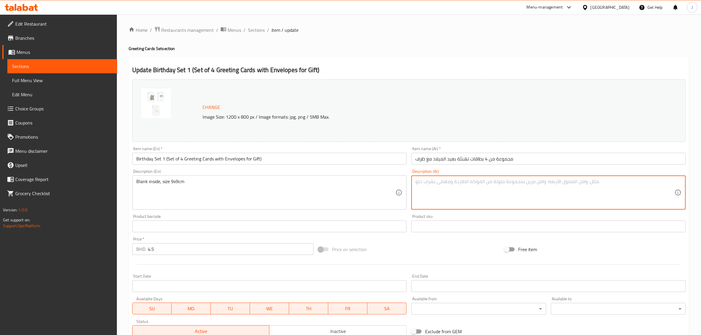
paste textarea "البطاقة فارغة من الداخل الحجم 9*9 سم"
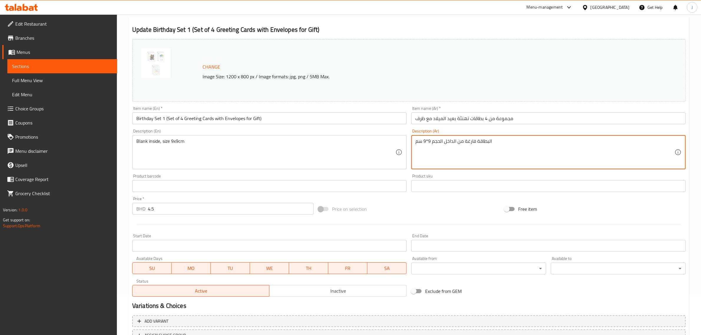
scroll to position [89, 0]
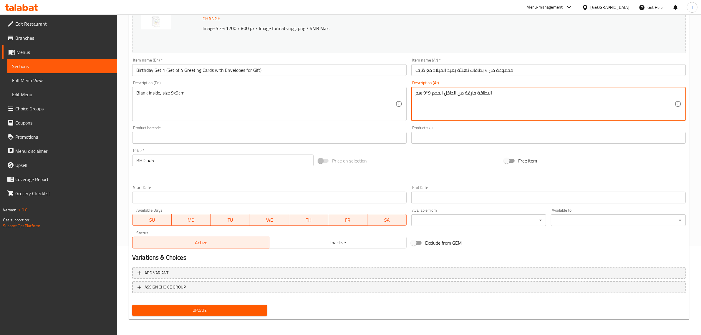
type textarea "البطاقة فارغة من الداخل الحجم 9*9 سم"
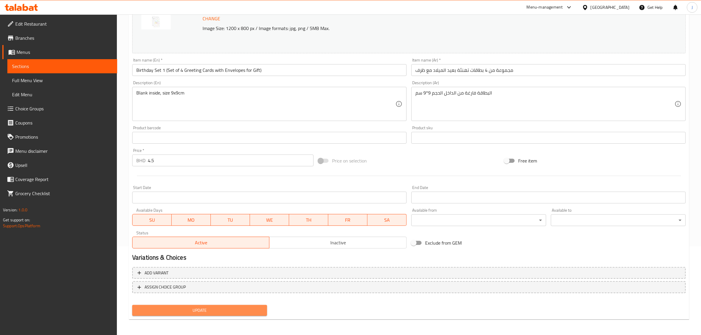
click at [232, 309] on span "Update" at bounding box center [199, 310] width 125 height 7
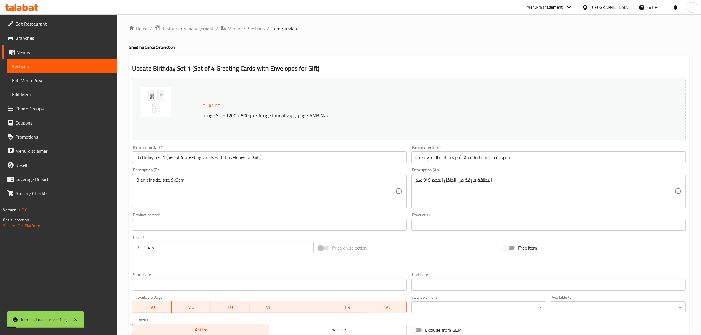
scroll to position [0, 0]
click at [257, 30] on span "Sections" at bounding box center [256, 29] width 17 height 7
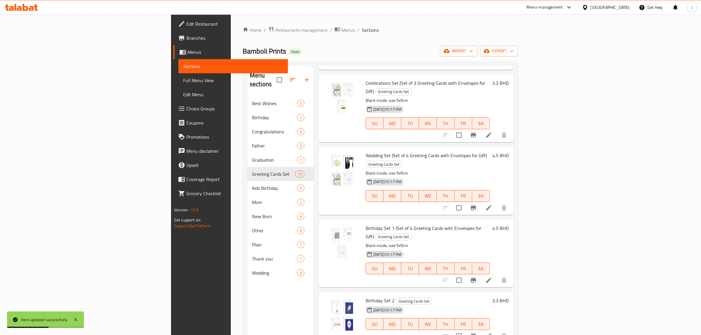
scroll to position [441, 0]
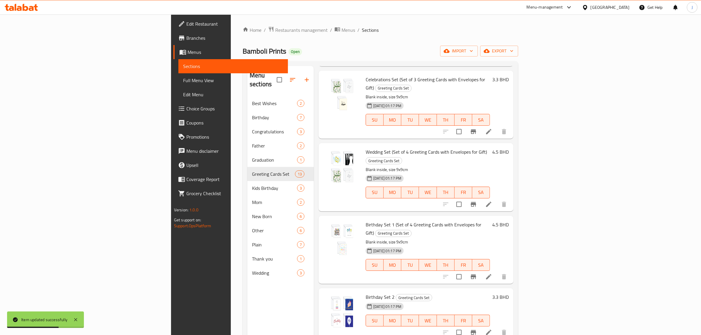
click at [492, 329] on icon at bounding box center [488, 332] width 7 height 7
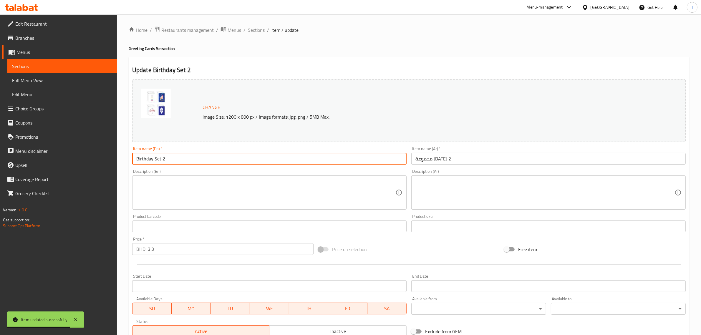
paste input "(Set of 3 Greeting Cards with Envelopes for Gift)"
drag, startPoint x: 187, startPoint y: 160, endPoint x: 65, endPoint y: 152, distance: 122.1
click at [65, 152] on div "Edit Restaurant Branches Menus Sections Full Menu View Edit Menu Choice Groups …" at bounding box center [350, 219] width 701 height 410
type input "Birthday Set 2 (Set of 3 Greeting Cards with Envelopes for Gift)"
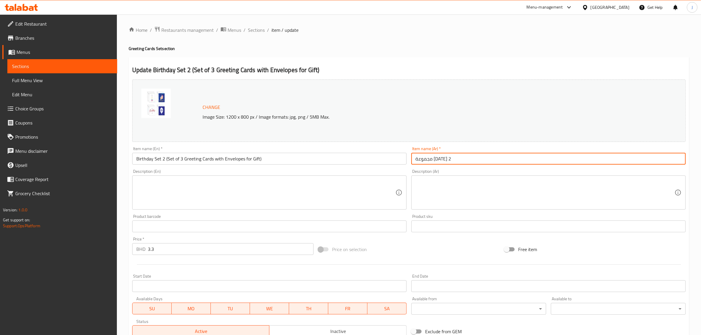
paste input "مجموعة من 4 بطاقات تهنئة بعيد الميلاد مع ظرف"
drag, startPoint x: 472, startPoint y: 156, endPoint x: 328, endPoint y: 158, distance: 144.2
click at [328, 158] on div "Change Image Size: 1200 x 800 px / Image formats: jpg, png / 5MB Max. Item name…" at bounding box center [409, 208] width 558 height 262
drag, startPoint x: 558, startPoint y: 158, endPoint x: 355, endPoint y: 155, distance: 202.8
click at [355, 155] on div "Change Image Size: 1200 x 800 px / Image formats: jpg, png / 5MB Max. Item name…" at bounding box center [409, 208] width 558 height 262
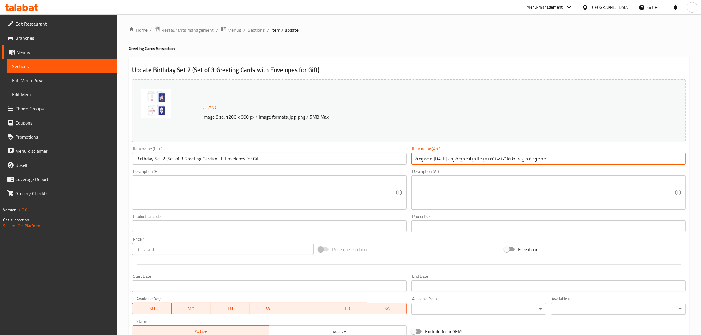
paste input "text"
type input "مجموعة من 4 بطاقات تهنئة بعيد الميلاد مع ظرف"
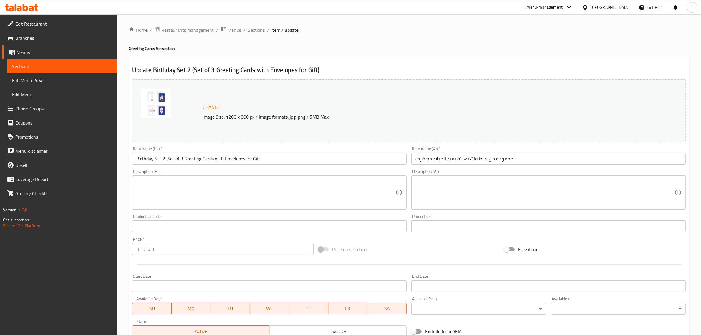
click at [252, 185] on textarea at bounding box center [265, 193] width 259 height 28
paste textarea "Blank inside, size 9x9cm"
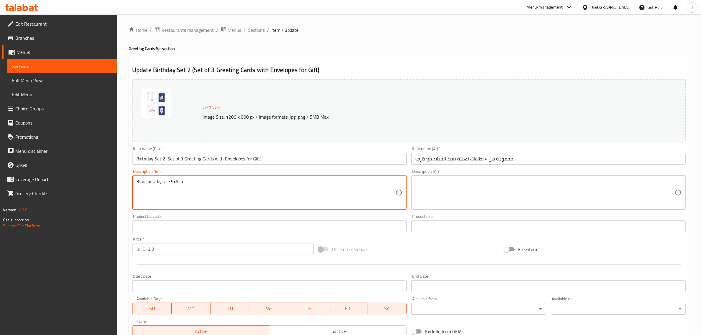
type textarea "Blank inside, size 9x9cm"
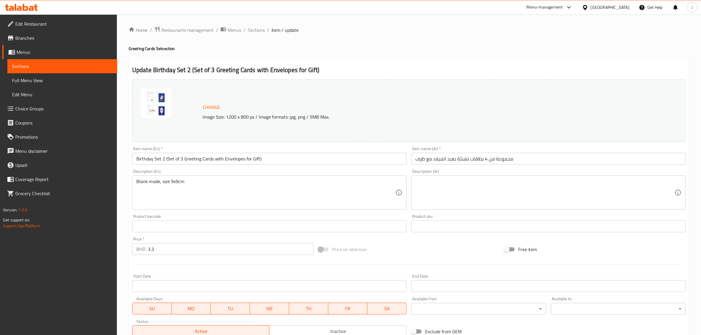
click at [468, 185] on textarea at bounding box center [544, 193] width 259 height 28
paste textarea "البطاقة فارغة من الداخل الحجم 9*9 سم"
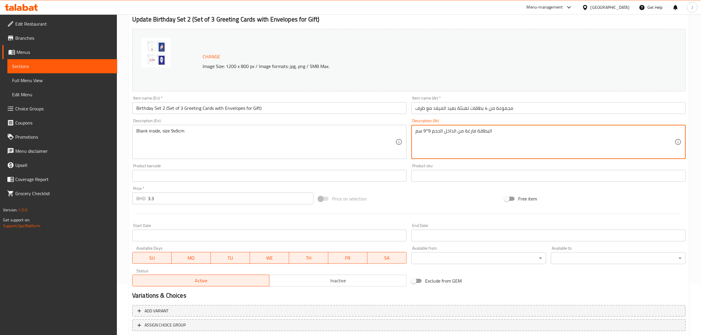
scroll to position [89, 0]
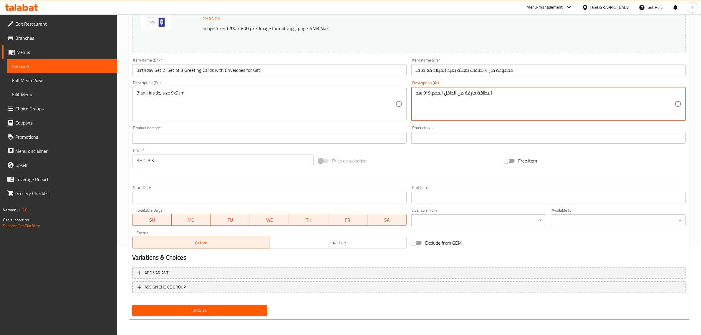
type textarea "البطاقة فارغة من الداخل الحجم 9*9 سم"
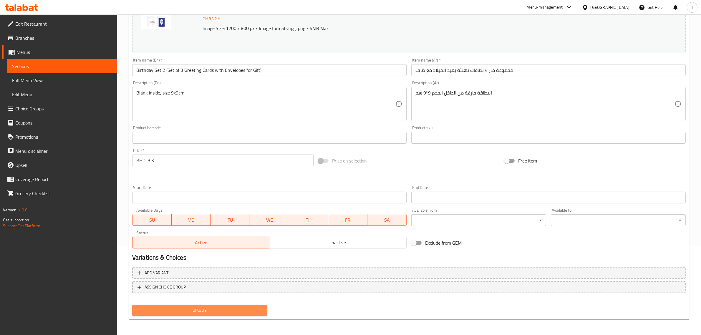
click at [155, 305] on button "Update" at bounding box center [199, 310] width 135 height 11
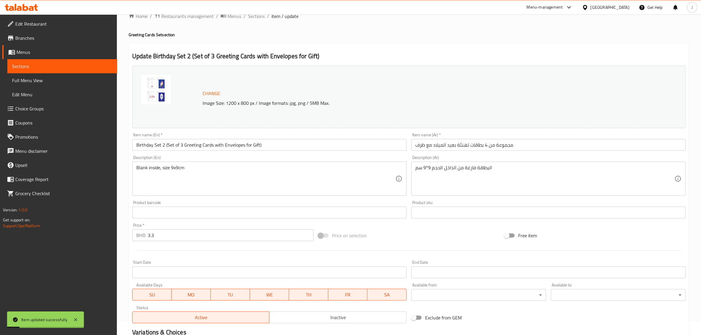
scroll to position [0, 0]
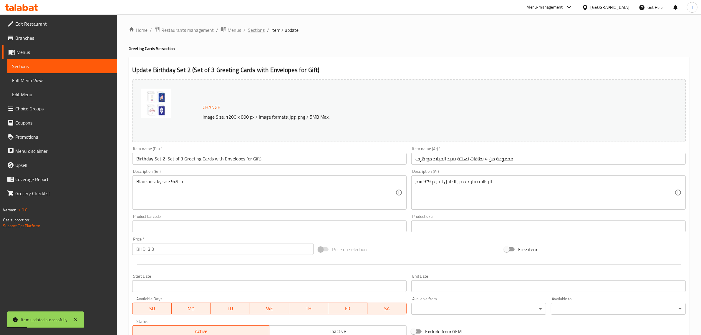
click at [250, 31] on span "Sections" at bounding box center [256, 29] width 17 height 7
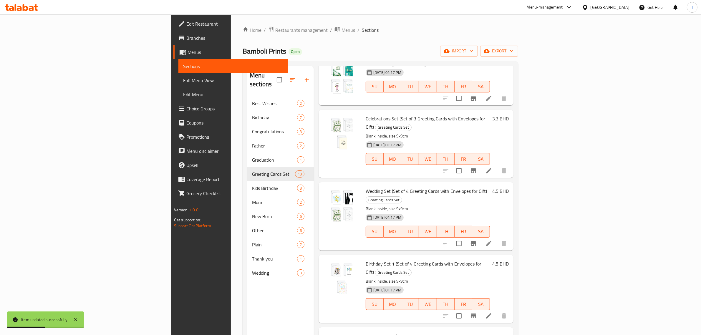
scroll to position [441, 0]
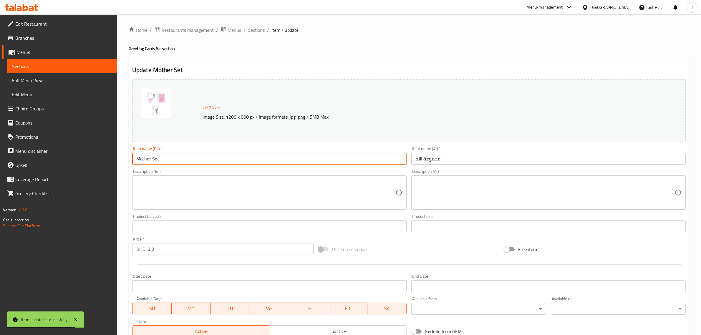
paste input "(Set of 3 Greeting Cards with Envelopes for Gift)"
drag, startPoint x: 169, startPoint y: 162, endPoint x: 118, endPoint y: 165, distance: 51.9
click at [118, 165] on div "Home / Restaurants management / Menus / Sections / item / update Greeting Cards…" at bounding box center [409, 219] width 584 height 410
type input "Mother Set (Set of 3 Greeting Cards with Envelopes for Gift)"
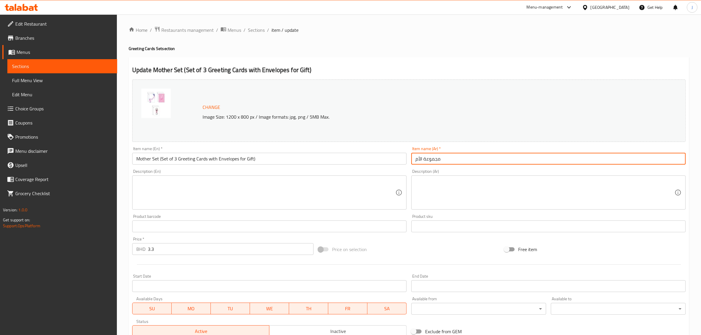
paste input "من 3 بطاقات تهنئة للأم مع ظرف"
drag, startPoint x: 455, startPoint y: 161, endPoint x: 372, endPoint y: 164, distance: 83.3
click at [372, 164] on div "Change Image Size: 1200 x 800 px / Image formats: jpg, png / 5MB Max. Item name…" at bounding box center [409, 208] width 558 height 262
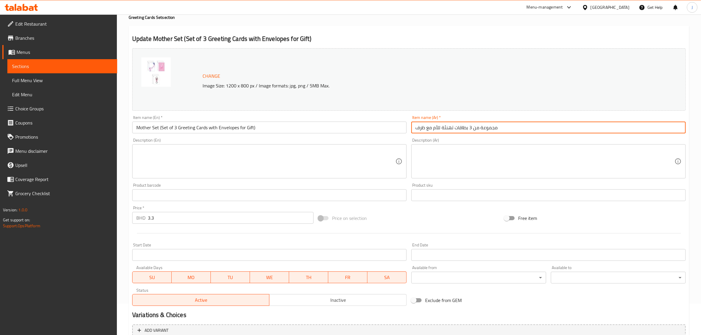
scroll to position [74, 0]
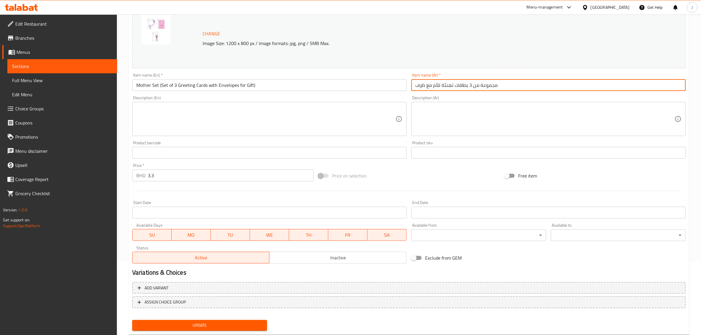
type input "مجموعة من 3 بطاقات تهنئة للأم مع ظرف"
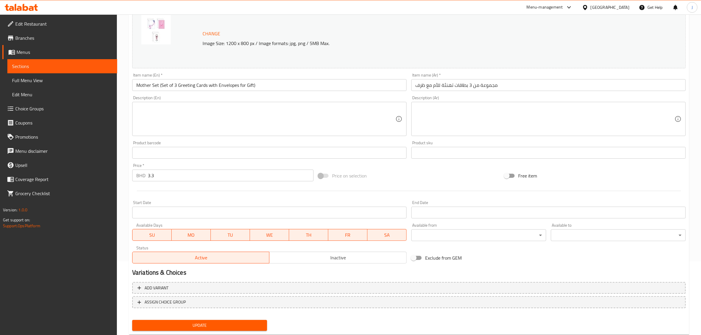
paste textarea "Blank inside, size 9x9cm"
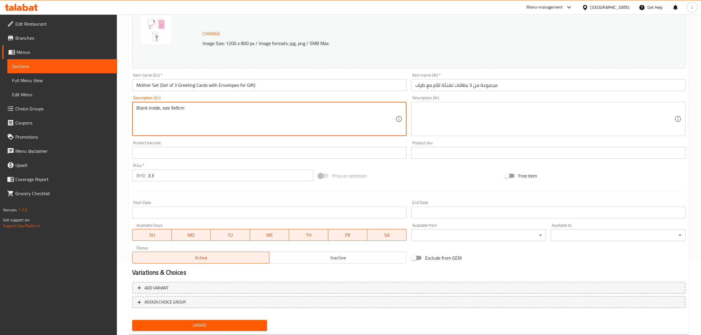
type textarea "Blank inside, size 9x9cm"
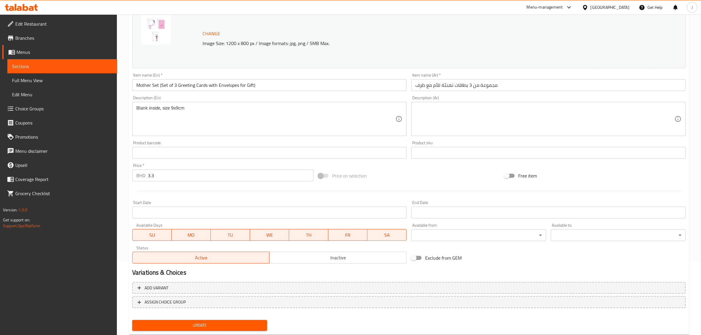
click at [458, 121] on textarea at bounding box center [544, 119] width 259 height 28
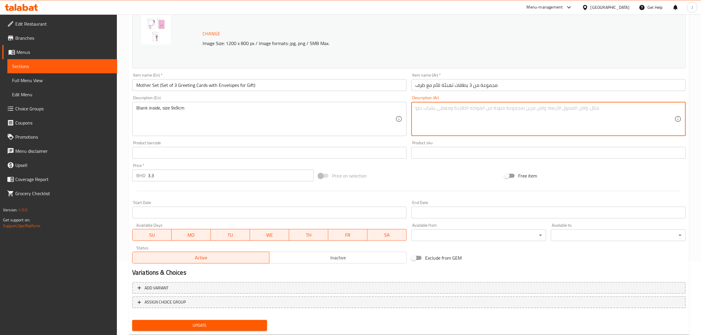
paste textarea "البطاقة فارغة من الداخل الحجم 9*9 سم"
type textarea "البطاقة فارغة من الداخل الحجم 9*9 سم"
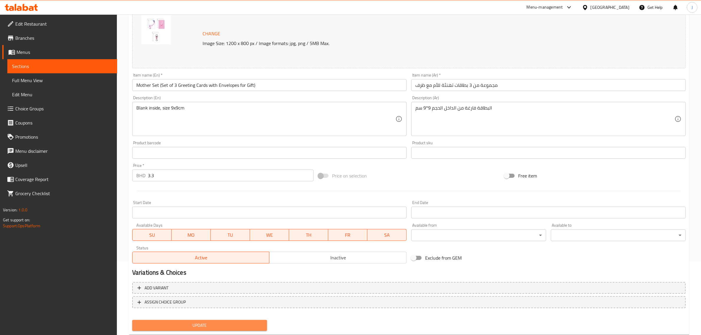
click at [250, 324] on span "Update" at bounding box center [199, 325] width 125 height 7
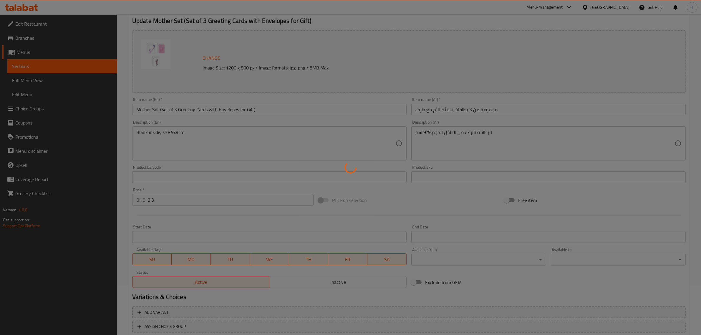
scroll to position [0, 0]
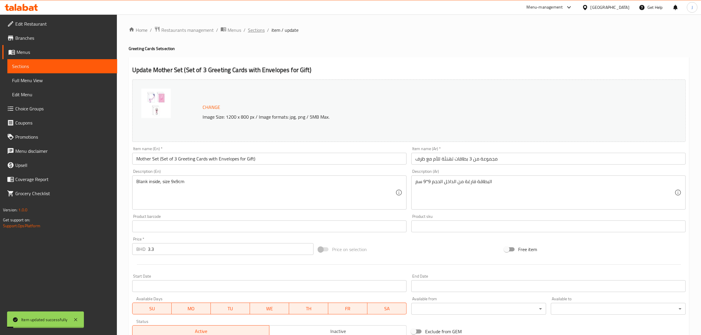
click at [256, 30] on span "Sections" at bounding box center [256, 29] width 17 height 7
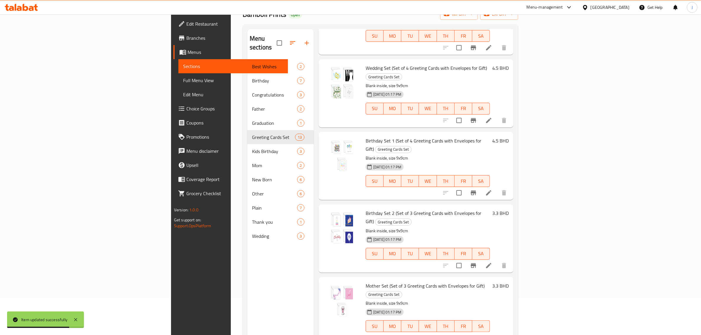
scroll to position [83, 0]
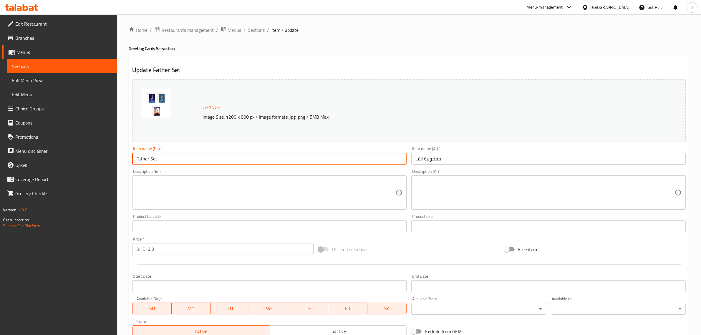
paste input "(Set of 3 Greeting Cards with Envelopes for Gift)"
drag, startPoint x: 167, startPoint y: 161, endPoint x: 84, endPoint y: 163, distance: 83.3
click at [84, 163] on div "Edit Restaurant Branches Menus Sections Full Menu View Edit Menu Choice Groups …" at bounding box center [350, 219] width 701 height 410
type input "Father Set (Set of 3 Greeting Cards with Envelopes for Gift)"
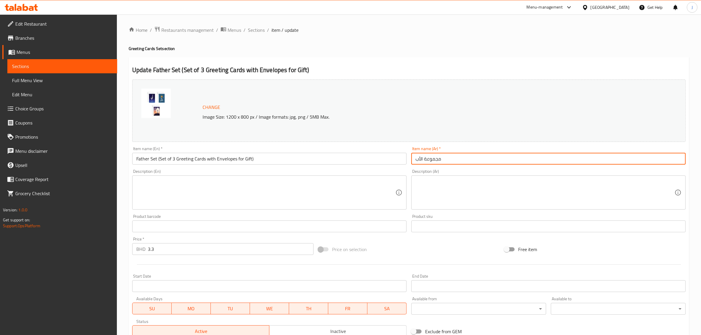
paste input "من 3 بطاقات تهنئة للأب مع ظرف"
drag, startPoint x: 450, startPoint y: 158, endPoint x: 374, endPoint y: 159, distance: 75.3
click at [374, 159] on div "Change Image Size: 1200 x 800 px / Image formats: jpg, png / 5MB Max. Item name…" at bounding box center [409, 208] width 558 height 262
type input "مجموعة من 3 بطاقات تهنئة للأب مع ظرف"
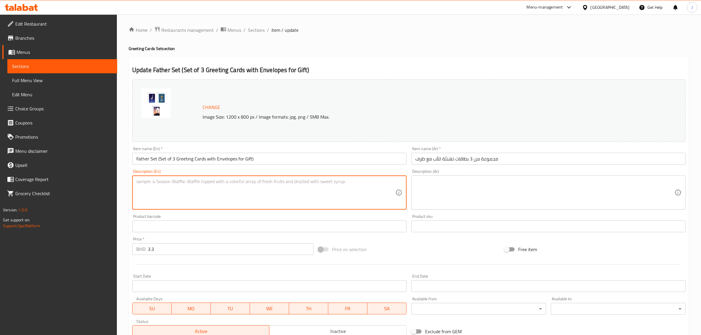
paste textarea "Blank inside, size 9x9cm"
type textarea "Blank inside, size 9x9cm"
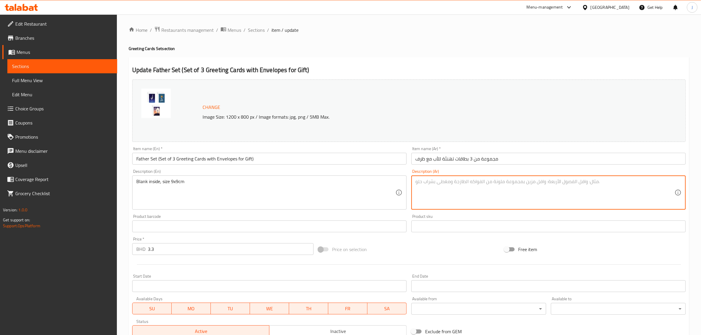
click at [498, 184] on textarea at bounding box center [544, 193] width 259 height 28
paste textarea "البطاقة فارغة من الداخل الحجم 9*9 سم"
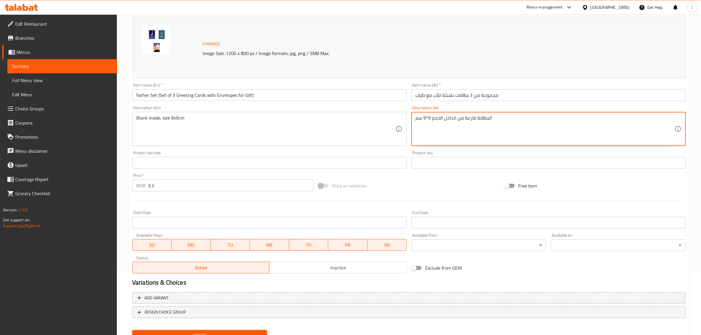
scroll to position [89, 0]
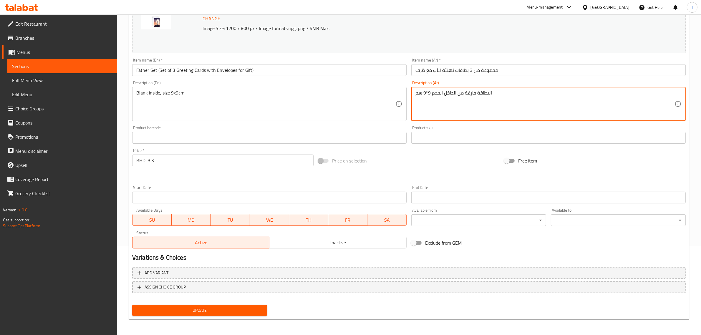
type textarea "البطاقة فارغة من الداخل الحجم 9*9 سم"
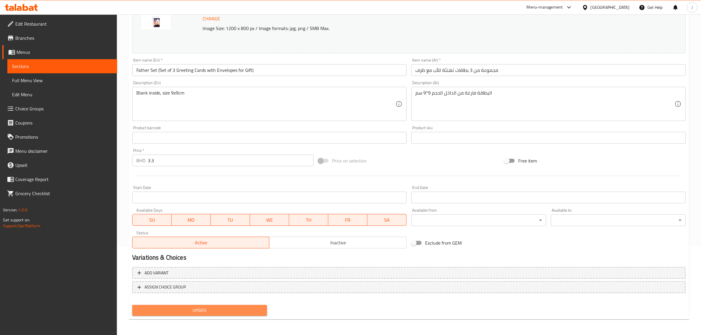
click at [257, 309] on span "Update" at bounding box center [199, 310] width 125 height 7
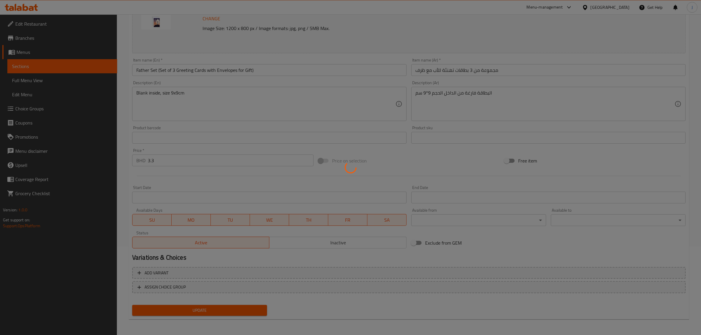
scroll to position [0, 0]
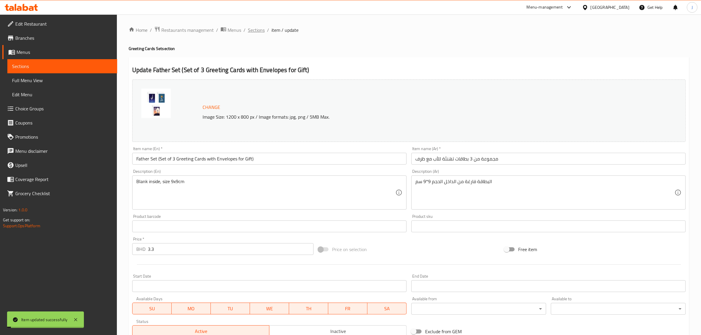
click at [255, 29] on span "Sections" at bounding box center [256, 29] width 17 height 7
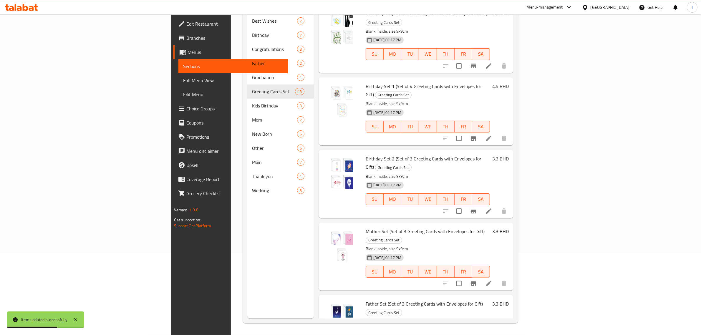
scroll to position [83, 0]
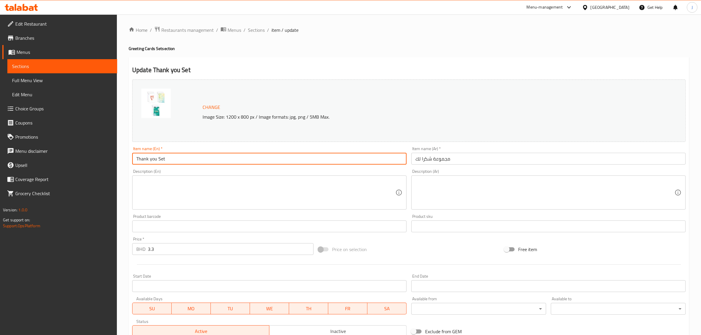
drag, startPoint x: 169, startPoint y: 158, endPoint x: 23, endPoint y: 123, distance: 149.8
click at [23, 123] on div "Edit Restaurant Branches Menus Sections Full Menu View Edit Menu Choice Groups …" at bounding box center [350, 219] width 701 height 410
paste input "(Set of 3 Greeting Cards with Envelopes for Gift)"
type input "Thank you Set (Set of 3 Greeting Cards with Envelopes for Gift)"
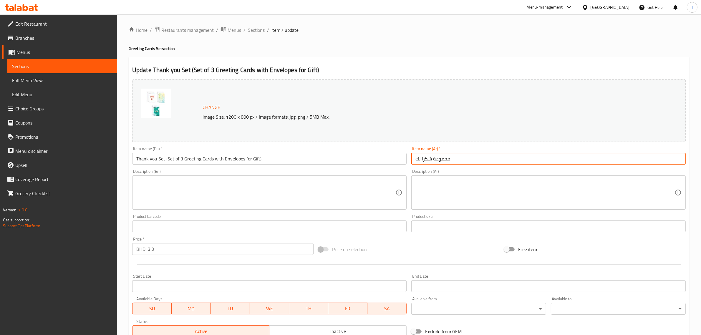
paste input "من 3 بطاقات شكر مع ظرف"
drag, startPoint x: 461, startPoint y: 161, endPoint x: 327, endPoint y: 161, distance: 134.2
click at [327, 161] on div "Change Image Size: 1200 x 800 px / Image formats: jpg, png / 5MB Max. Item name…" at bounding box center [409, 208] width 558 height 262
type input "مجموعة من 3 بطاقات شكر مع ظرف"
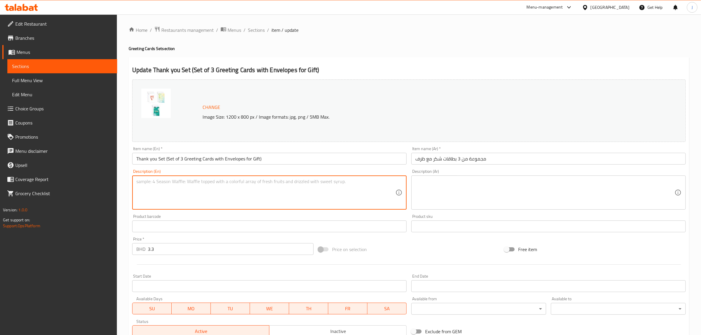
click at [171, 187] on textarea at bounding box center [265, 193] width 259 height 28
paste textarea "Blank inside, size 9x9cm"
type textarea "Blank inside, size 9x9cm"
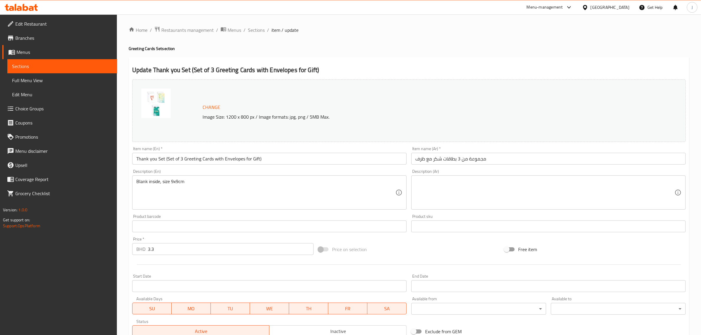
click at [485, 184] on textarea at bounding box center [544, 193] width 259 height 28
paste textarea "البطاقة فارغة من الداخل الحجم 9*9 سم"
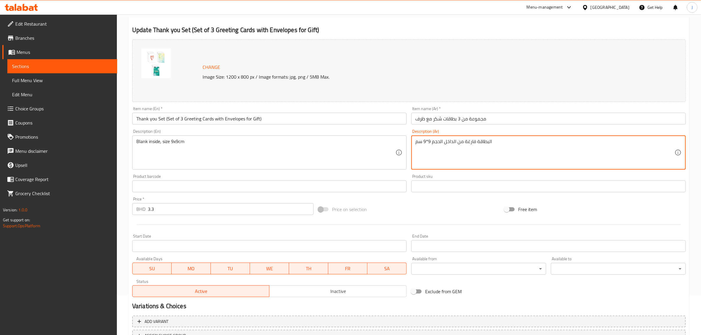
scroll to position [89, 0]
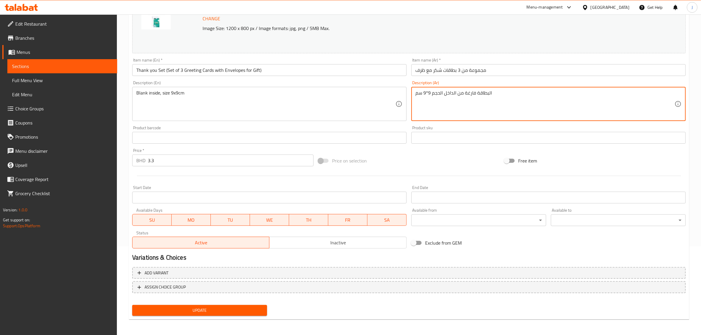
type textarea "البطاقة فارغة من الداخل الحجم 9*9 سم"
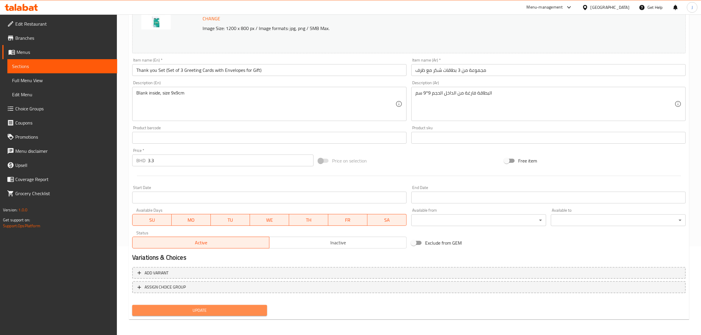
click at [248, 311] on span "Update" at bounding box center [199, 310] width 125 height 7
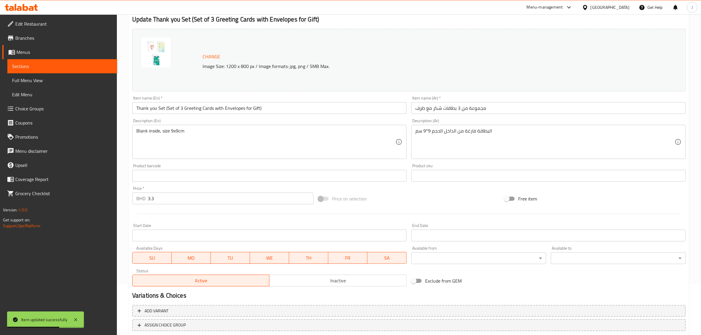
scroll to position [0, 0]
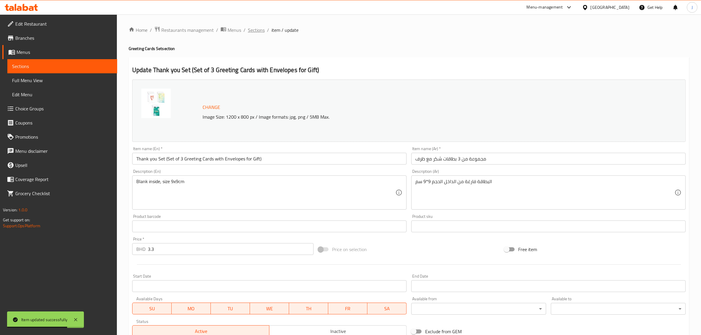
click at [254, 32] on span "Sections" at bounding box center [256, 29] width 17 height 7
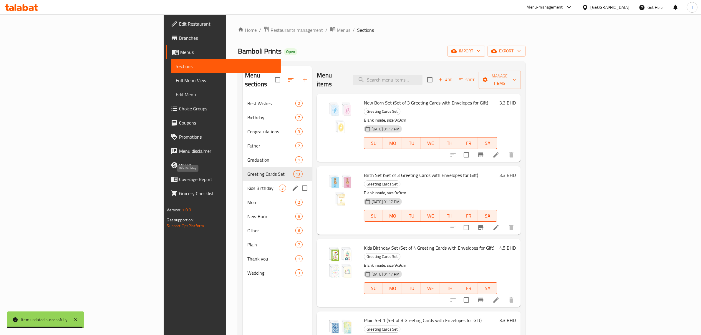
click at [247, 185] on span "Kids Birthday" at bounding box center [262, 188] width 31 height 7
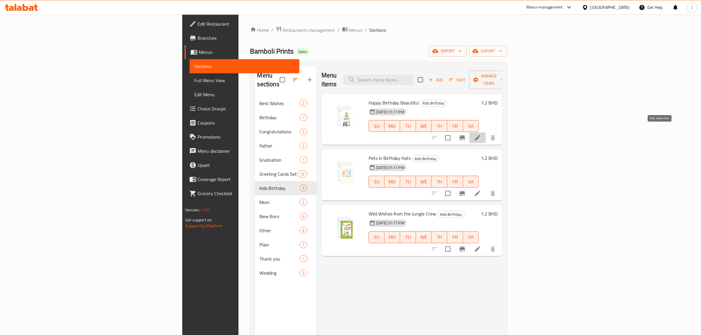
click at [481, 134] on icon at bounding box center [477, 137] width 7 height 7
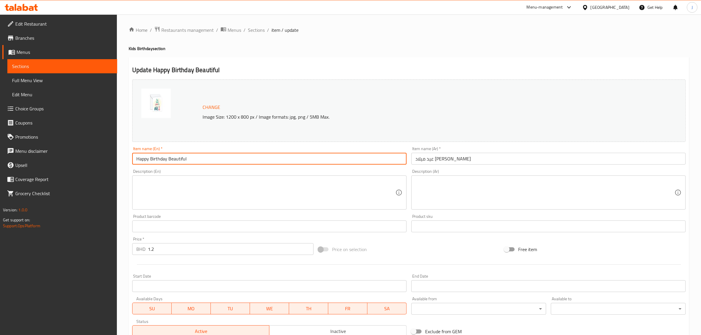
drag, startPoint x: 205, startPoint y: 159, endPoint x: 0, endPoint y: 150, distance: 205.3
click at [0, 150] on div "Edit Restaurant Branches Menus Sections Full Menu View Edit Menu Choice Groups …" at bounding box center [350, 219] width 701 height 410
paste input "(Greeting Card with Envelope for Gift)"
type input "Happy Birthday Beautiful (Greeting Card with Envelope for Gift)"
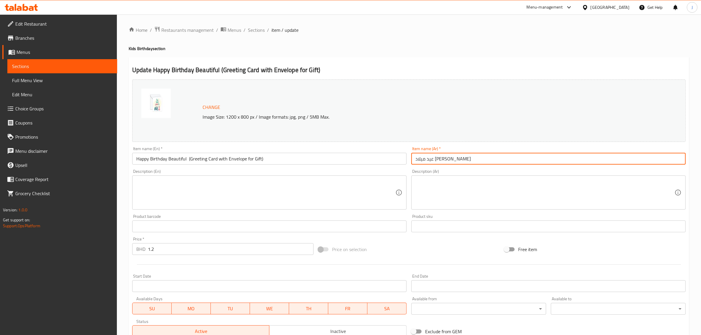
paste input "طاقة تهنئة بعيد ميلاد الأطفال مع ظرف"
drag, startPoint x: 470, startPoint y: 160, endPoint x: 383, endPoint y: 155, distance: 87.8
click at [383, 155] on div "Change Image Size: 1200 x 800 px / Image formats: jpg, png / 5MB Max. Item name…" at bounding box center [409, 208] width 558 height 262
type input "بطاقة تهنئة بعيد ميلاد الأطفال مع ظرف"
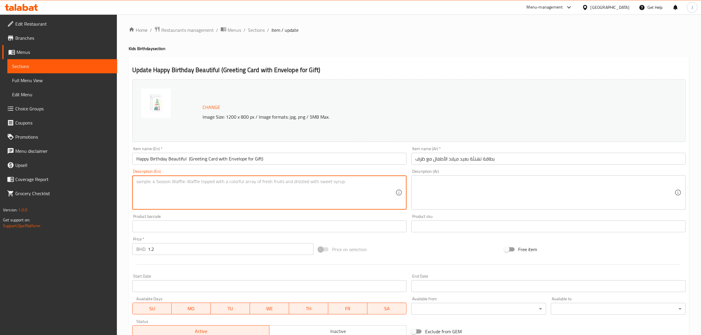
paste textarea "Blank inside, size 9x9cm"
type textarea "Blank inside, size 9x9cm"
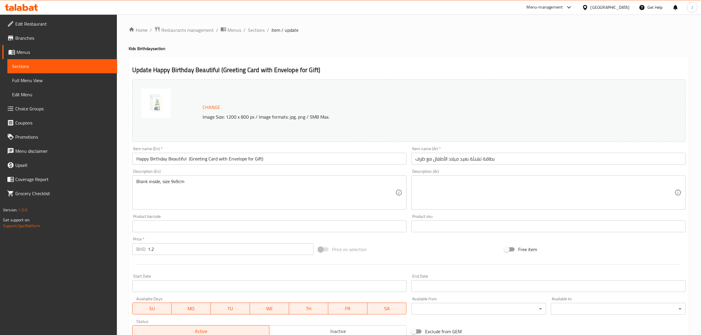
click at [503, 192] on textarea at bounding box center [544, 193] width 259 height 28
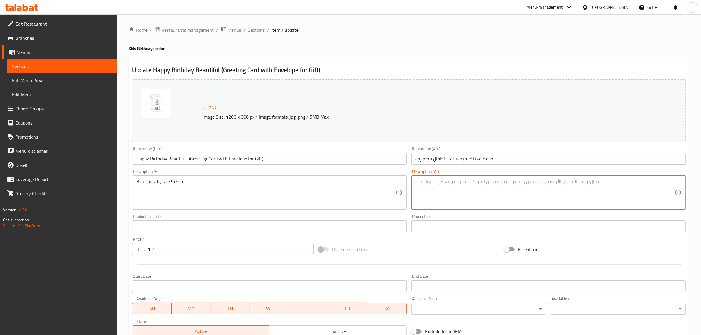
paste textarea "البطاقة فارغة من الداخل الحجم 9*9 سم"
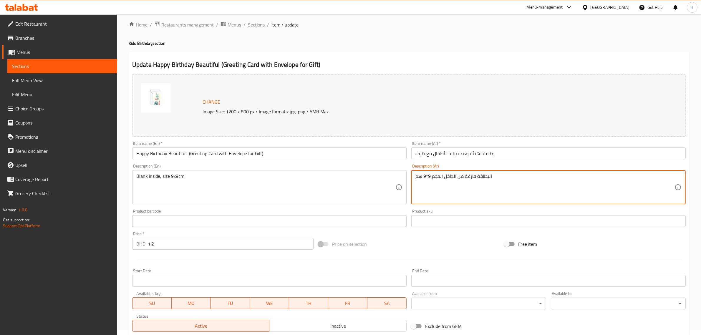
scroll to position [89, 0]
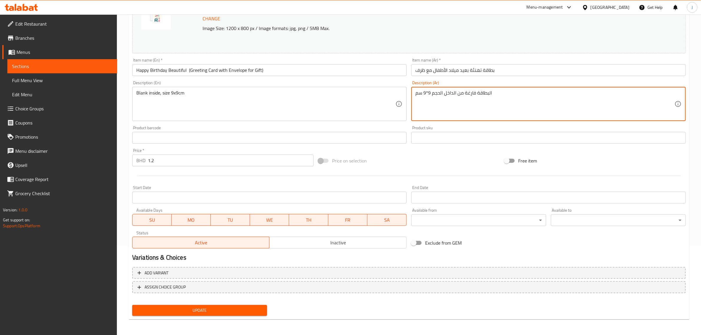
type textarea "البطاقة فارغة من الداخل الحجم 9*9 سم"
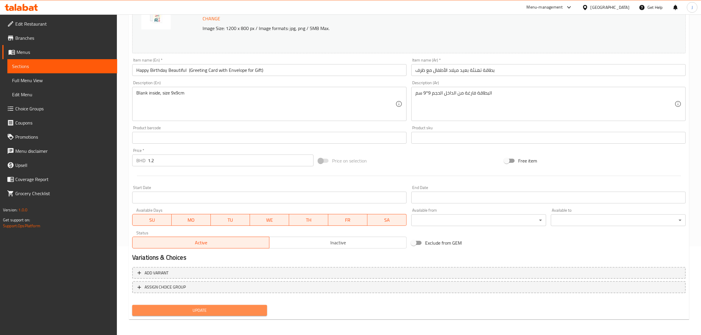
click at [181, 314] on button "Update" at bounding box center [199, 310] width 135 height 11
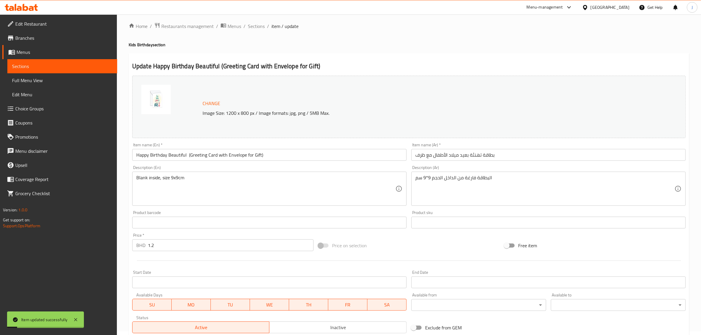
scroll to position [0, 0]
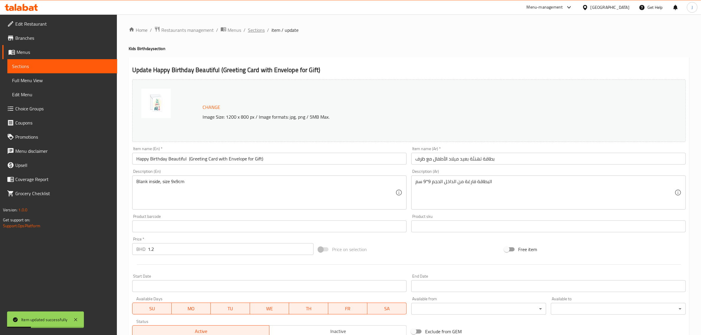
click at [260, 30] on span "Sections" at bounding box center [256, 29] width 17 height 7
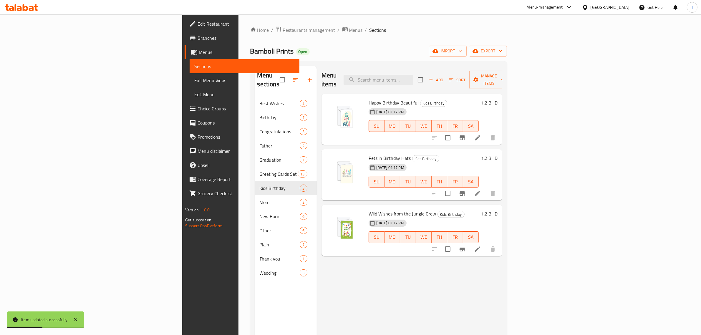
click at [481, 190] on icon at bounding box center [477, 193] width 7 height 7
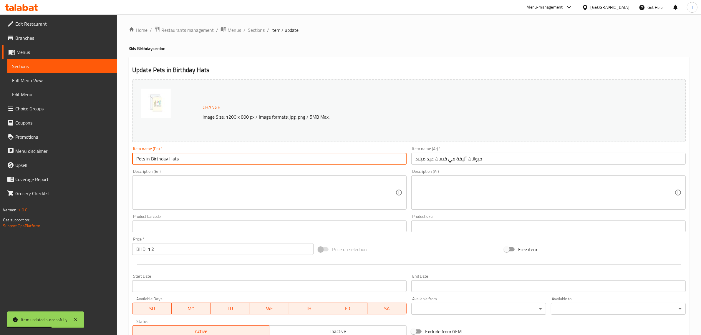
paste input "(Greeting Card with Envelope for Gift)"
drag, startPoint x: 184, startPoint y: 158, endPoint x: 47, endPoint y: 158, distance: 136.5
click at [47, 158] on div "Edit Restaurant Branches Menus Sections Full Menu View Edit Menu Choice Groups …" at bounding box center [350, 219] width 701 height 410
type input "Pets in Birthday Hats (Greeting Card with Envelope for Gift)"
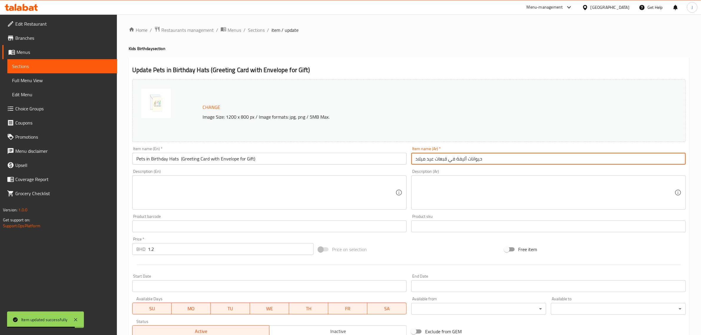
paste input "طاقة تهنئة بعيد ميلاد الأطفال مع ظرف"
drag, startPoint x: 507, startPoint y: 156, endPoint x: 343, endPoint y: 162, distance: 164.0
click at [343, 162] on div "Change Image Size: 1200 x 800 px / Image formats: jpg, png / 5MB Max. Item name…" at bounding box center [409, 208] width 558 height 262
type input "بطاقة تهنئة بعيد ميلاد الأطفال مع ظرف"
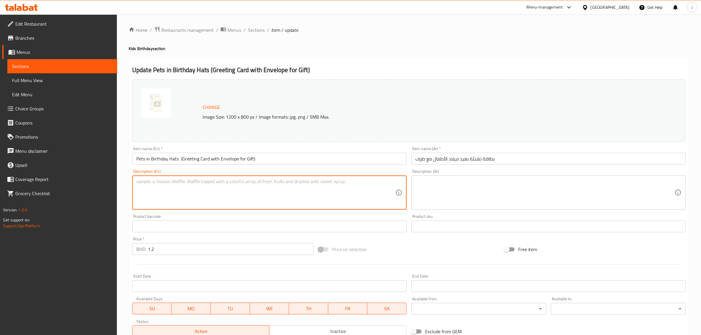
click at [318, 204] on textarea at bounding box center [265, 193] width 259 height 28
paste textarea "Blank inside, size 9x9cm"
type textarea "Blank inside, size 9x9cm"
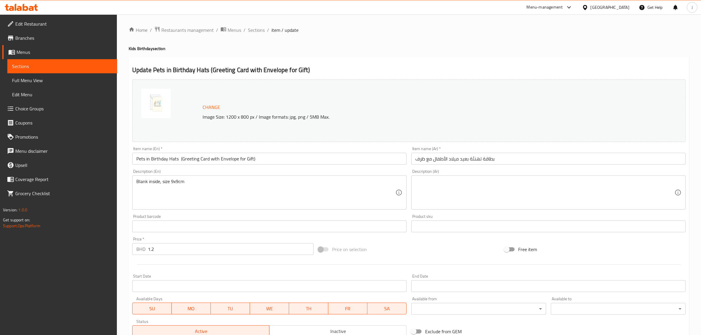
click at [454, 191] on textarea at bounding box center [544, 193] width 259 height 28
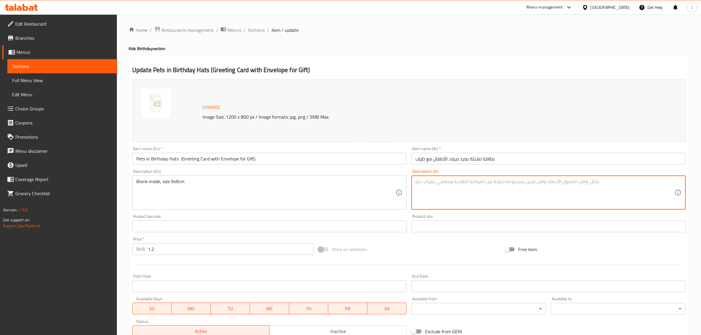
paste textarea "البطاقة فارغة من الداخل الحجم 9*9 سم"
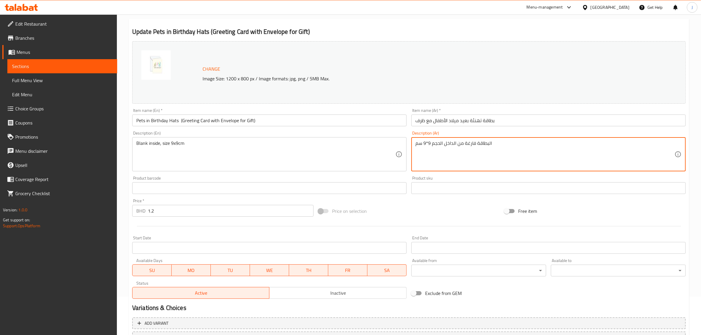
scroll to position [89, 0]
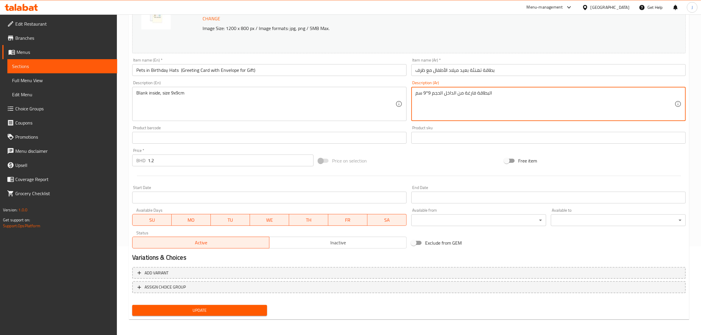
type textarea "البطاقة فارغة من الداخل الحجم 9*9 سم"
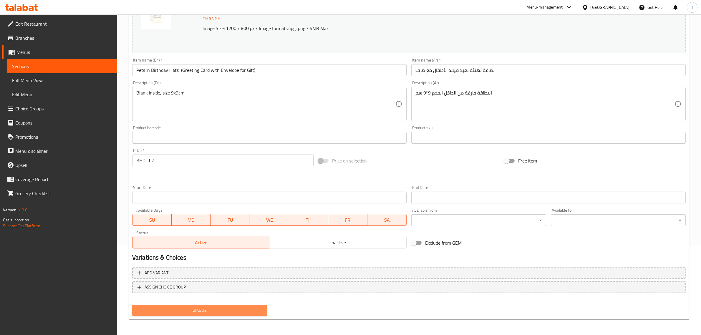
click at [246, 313] on button "Update" at bounding box center [199, 310] width 135 height 11
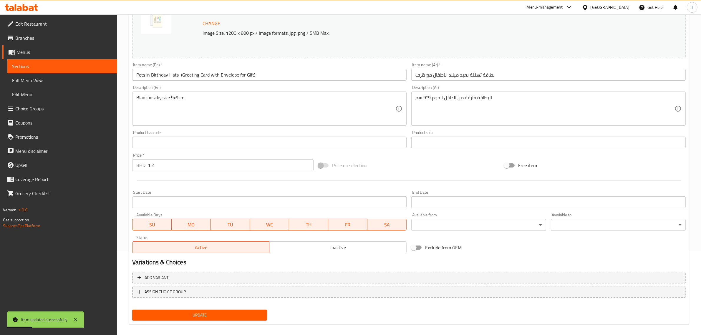
scroll to position [0, 0]
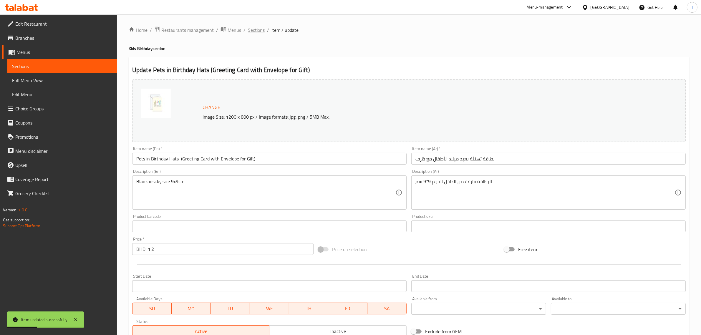
click at [256, 27] on span "Sections" at bounding box center [256, 29] width 17 height 7
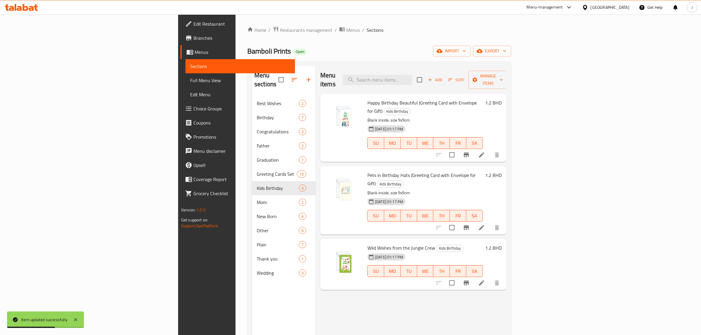
click at [484, 280] on icon at bounding box center [481, 282] width 5 height 5
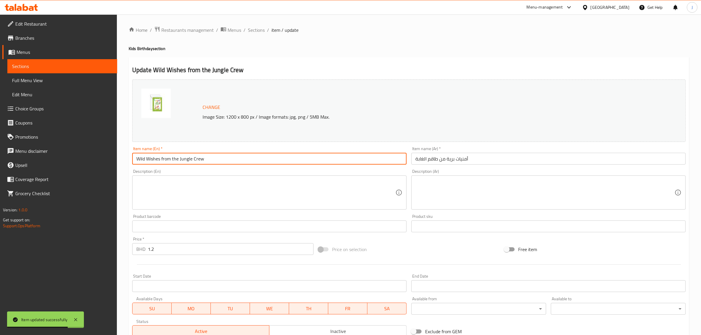
drag, startPoint x: 210, startPoint y: 157, endPoint x: 1, endPoint y: 147, distance: 209.1
click at [1, 148] on div "Edit Restaurant Branches Menus Sections Full Menu View Edit Menu Choice Groups …" at bounding box center [350, 219] width 701 height 410
paste input "(Greeting Card with Envelope for Gift)"
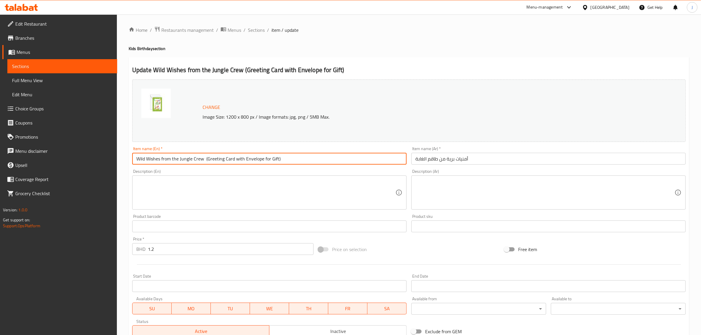
type input "Wild Wishes from the Jungle Crew (Greeting Card with Envelope for Gift)"
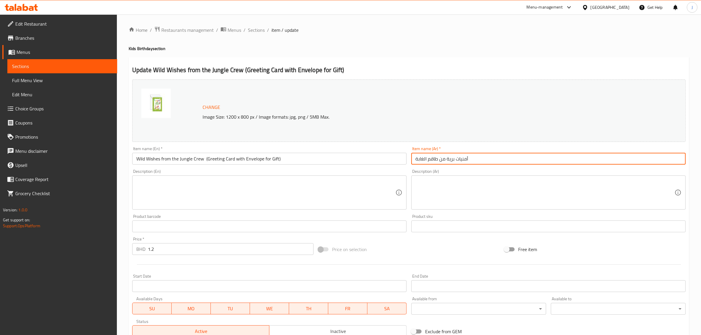
paste input "طاقة تهنئة بعيد ميلاد الأطفال مع ظرف"
drag, startPoint x: 505, startPoint y: 155, endPoint x: 315, endPoint y: 156, distance: 189.8
click at [315, 156] on div "Change Image Size: 1200 x 800 px / Image formats: jpg, png / 5MB Max. Item name…" at bounding box center [409, 208] width 558 height 262
type input "بطاقة تهنئة بعيد ميلاد الأطفال مع ظرف"
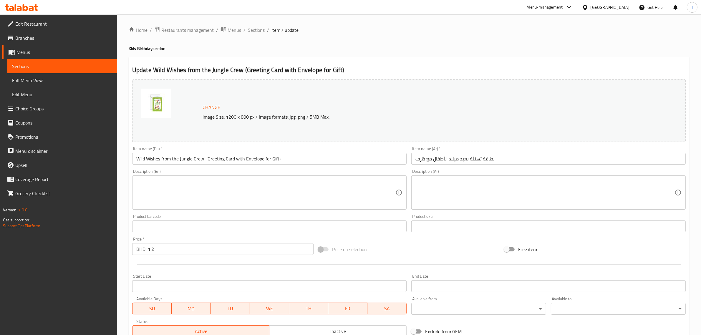
click at [286, 192] on textarea at bounding box center [265, 193] width 259 height 28
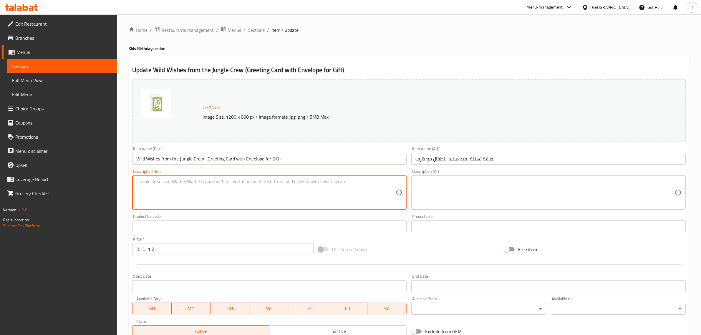
paste textarea "Blank inside, size 9x9cm"
type textarea "Blank inside, size 9x9cm"
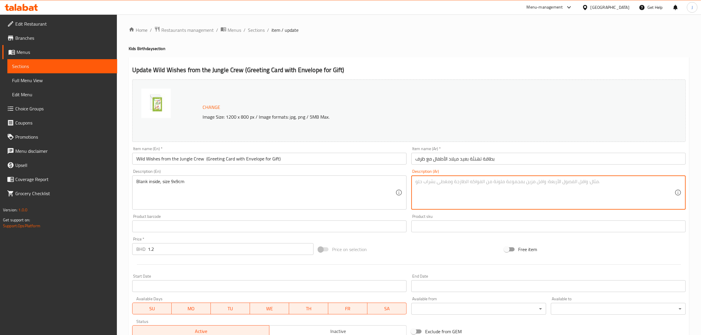
click at [510, 196] on textarea at bounding box center [544, 193] width 259 height 28
paste textarea "البطاقة فارغة من الداخل الحجم 9*9 سم"
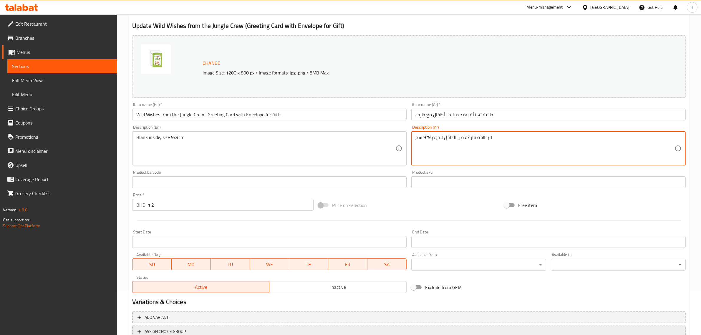
scroll to position [89, 0]
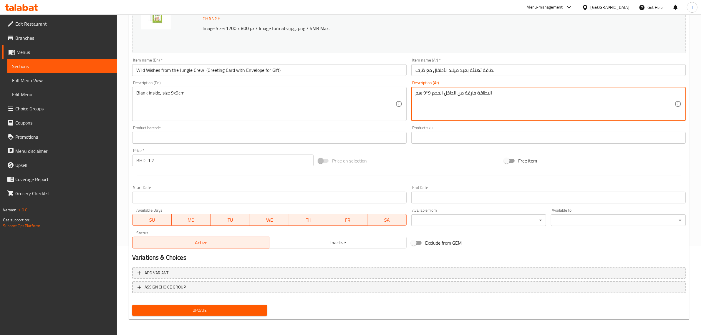
type textarea "البطاقة فارغة من الداخل الحجم 9*9 سم"
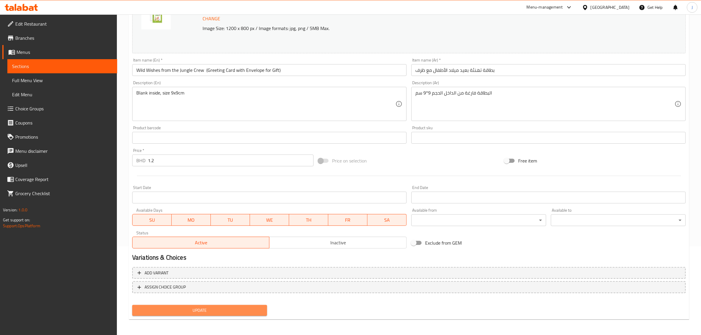
click at [196, 307] on span "Update" at bounding box center [199, 310] width 125 height 7
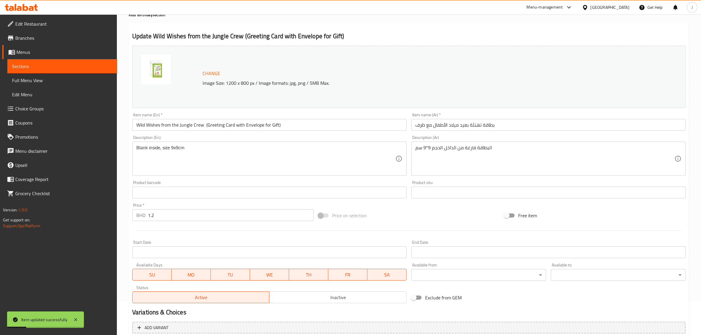
scroll to position [0, 0]
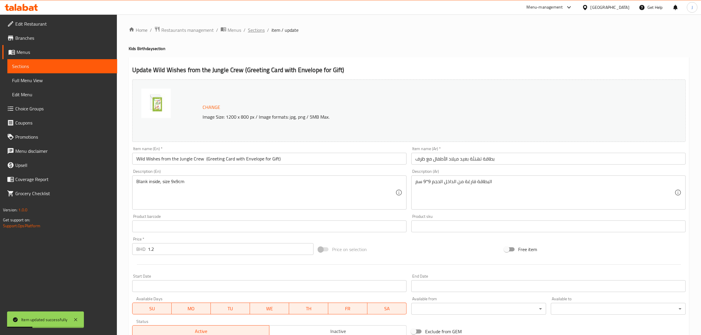
click at [255, 31] on span "Sections" at bounding box center [256, 29] width 17 height 7
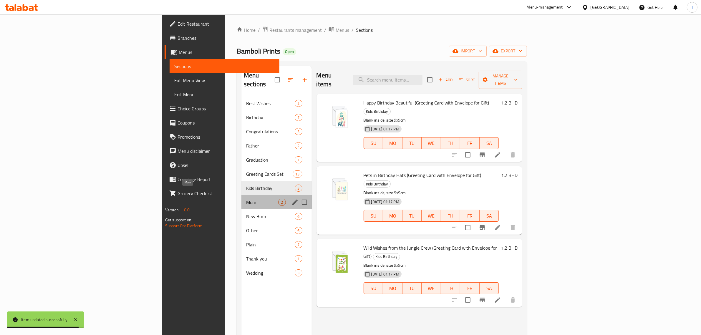
click at [246, 199] on span "Mom" at bounding box center [262, 202] width 32 height 7
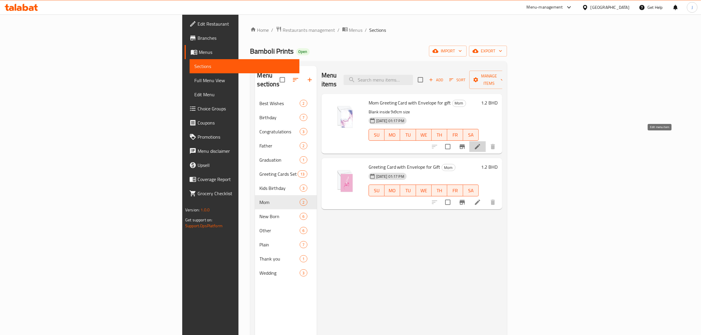
click at [481, 143] on icon at bounding box center [477, 146] width 7 height 7
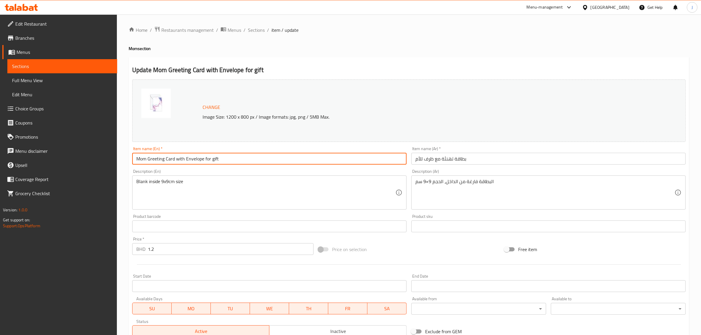
paste input "Heaven on Earth (Greeting Card with Envelope for Gift)"
drag, startPoint x: 234, startPoint y: 163, endPoint x: 100, endPoint y: 155, distance: 133.9
click at [100, 155] on div "Edit Restaurant Branches Menus Sections Full Menu View Edit Menu Choice Groups …" at bounding box center [350, 219] width 701 height 410
type input "Mom Heaven on Earth (Greeting Card with Envelope for Gift)"
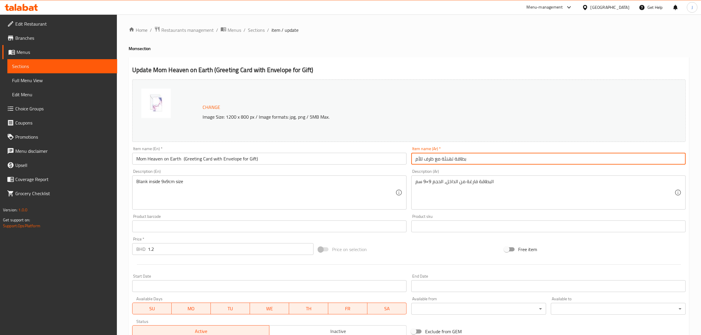
paste input "لأم مع ظرف"
drag, startPoint x: 545, startPoint y: 160, endPoint x: 300, endPoint y: 161, distance: 244.8
click at [300, 161] on div "Change Image Size: 1200 x 800 px / Image formats: jpg, png / 5MB Max. Item name…" at bounding box center [409, 208] width 558 height 262
type input "بطاقة تهنئة للأم مع ظرف"
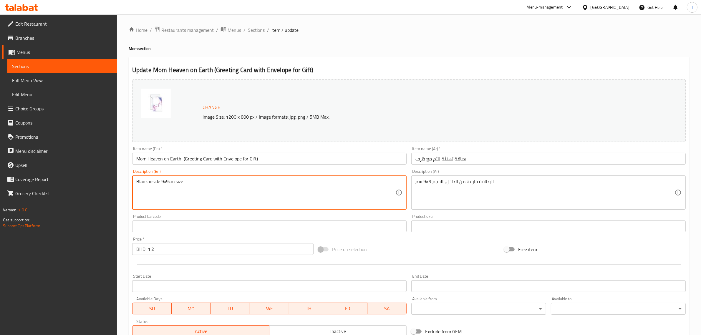
paste textarea ", size 9x9cm"
drag, startPoint x: 202, startPoint y: 182, endPoint x: 125, endPoint y: 184, distance: 76.8
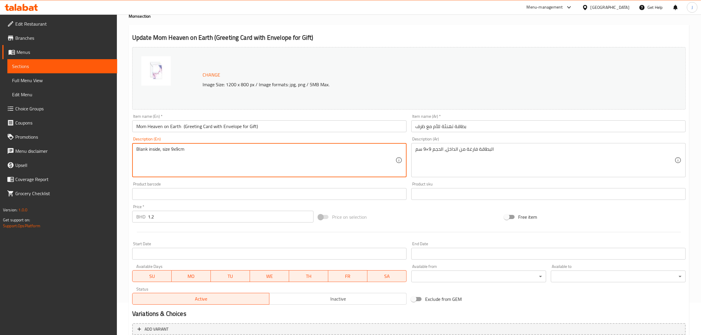
scroll to position [89, 0]
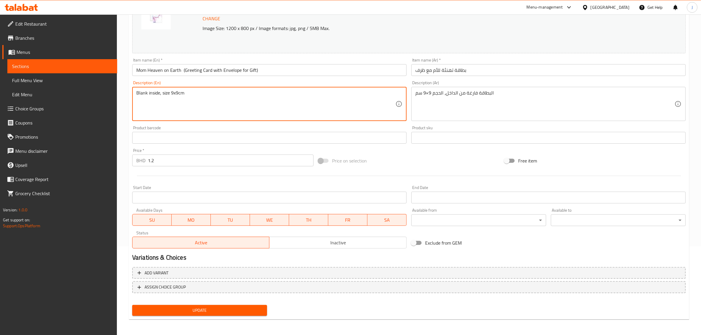
type textarea "Blank inside, size 9x9cm"
click at [238, 307] on span "Update" at bounding box center [199, 310] width 125 height 7
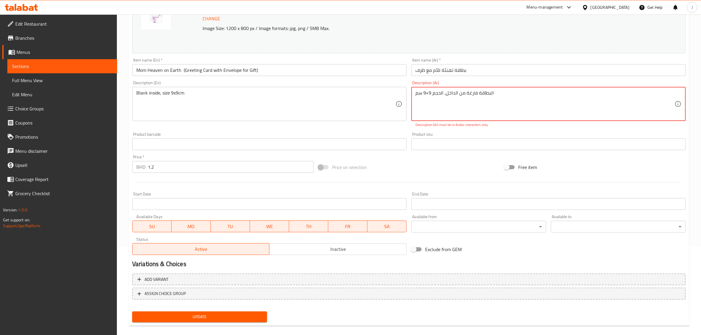
scroll to position [0, 0]
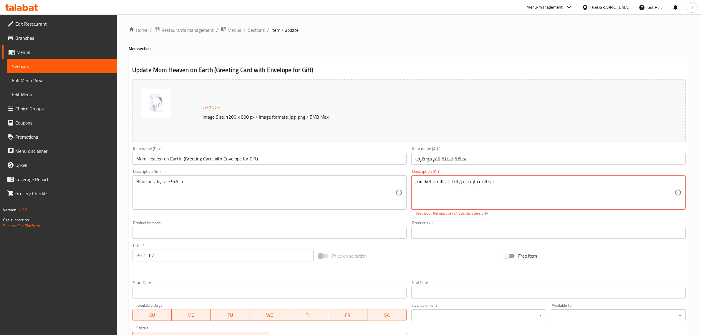
click at [252, 34] on div "Home / Restaurants management / Menus / Sections / item / update Mom section Up…" at bounding box center [409, 222] width 560 height 393
click at [255, 31] on span "Sections" at bounding box center [256, 29] width 17 height 7
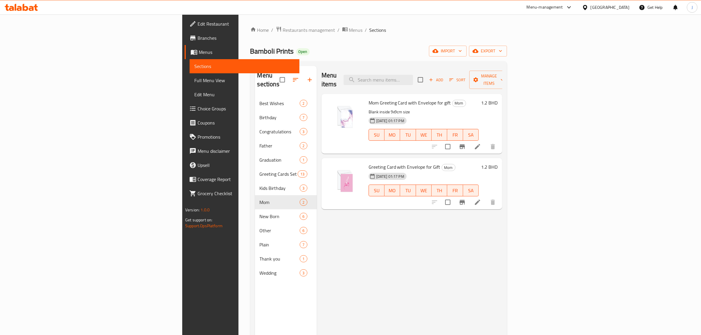
click at [481, 199] on icon at bounding box center [477, 202] width 7 height 7
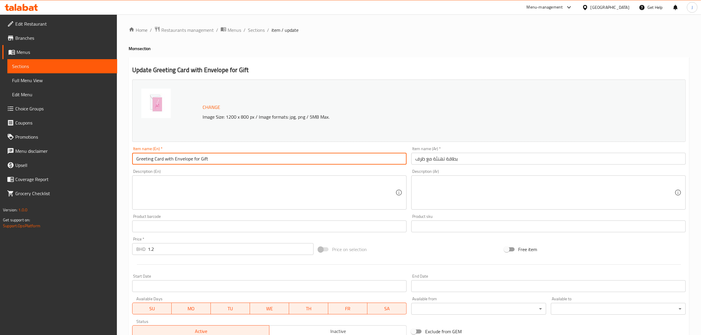
paste input "She Is The World (Greeting Card with Envelope for Gift)"
drag, startPoint x: 203, startPoint y: 157, endPoint x: 93, endPoint y: 155, distance: 110.6
click at [93, 155] on div "Edit Restaurant Branches Menus Sections Full Menu View Edit Menu Choice Groups …" at bounding box center [350, 219] width 701 height 410
type input "Greeting Card with Envelope for Gift"
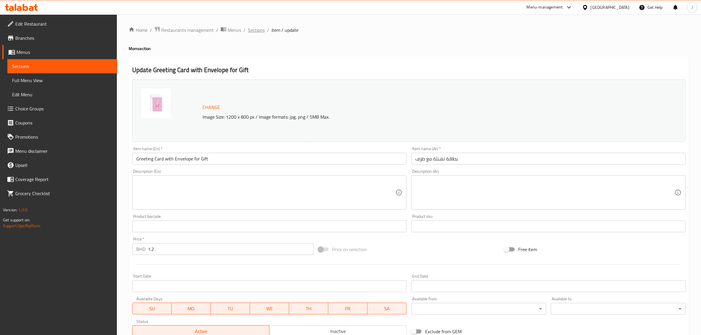
click at [260, 30] on span "Sections" at bounding box center [256, 29] width 17 height 7
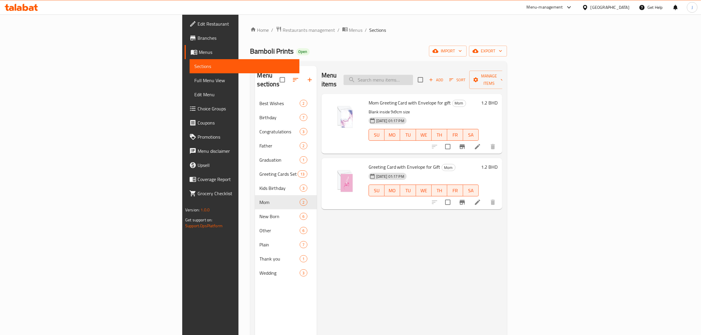
click at [413, 77] on input "search" at bounding box center [377, 80] width 69 height 10
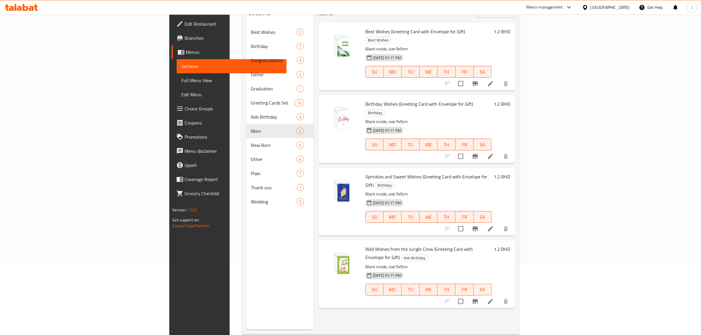
scroll to position [83, 0]
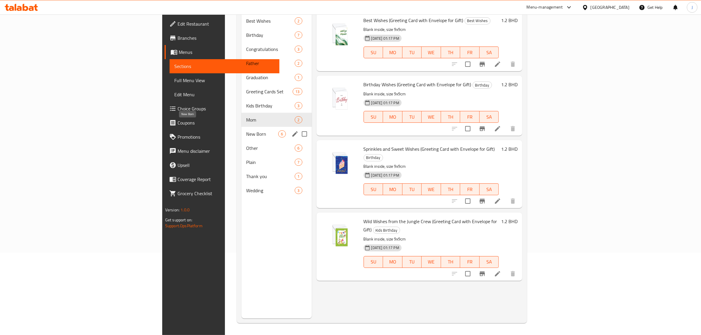
click at [246, 130] on span "New Born" at bounding box center [262, 133] width 32 height 7
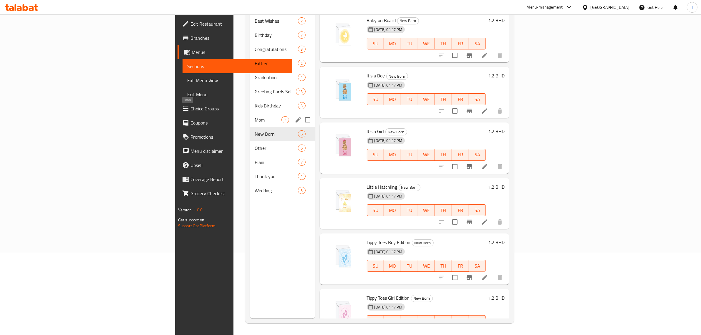
click at [255, 116] on span "Mom" at bounding box center [268, 119] width 27 height 7
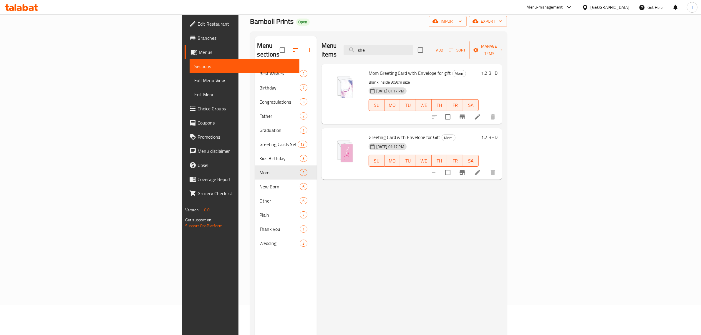
scroll to position [9, 0]
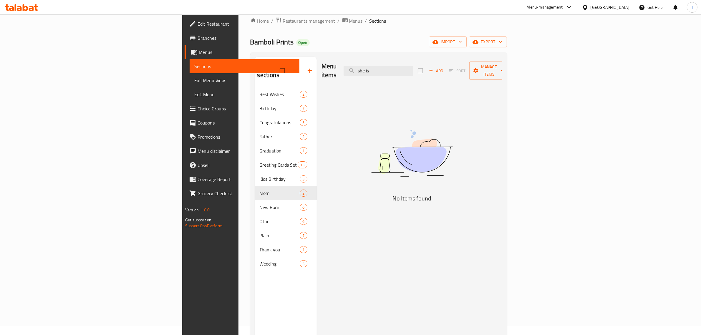
type input "she is"
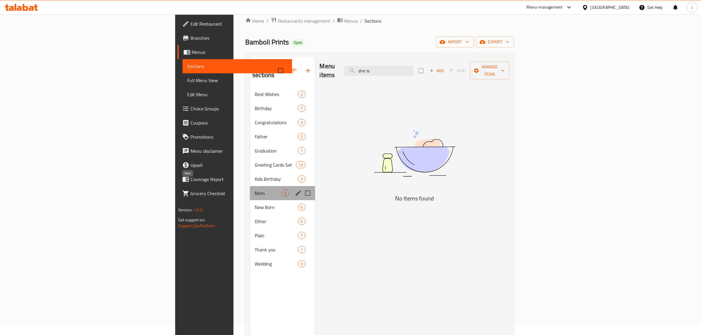
click at [255, 190] on span "Mom" at bounding box center [268, 193] width 27 height 7
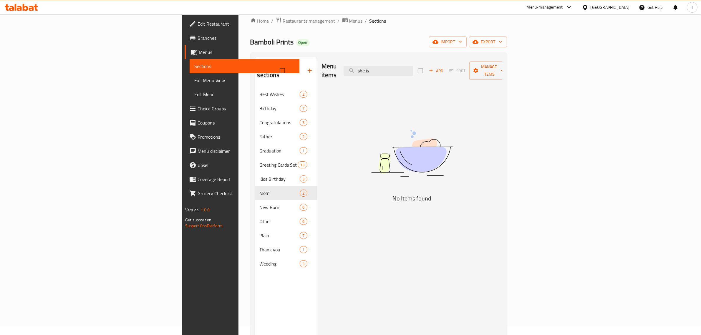
drag, startPoint x: 455, startPoint y: 65, endPoint x: 344, endPoint y: 68, distance: 111.3
click at [344, 68] on div "Menu items she is Add Sort Manage items" at bounding box center [411, 71] width 181 height 28
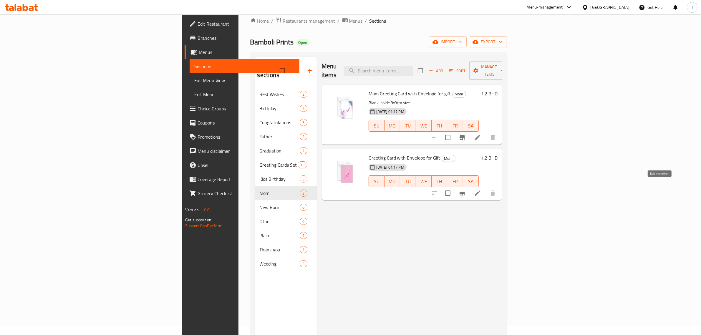
click at [480, 190] on icon at bounding box center [477, 192] width 5 height 5
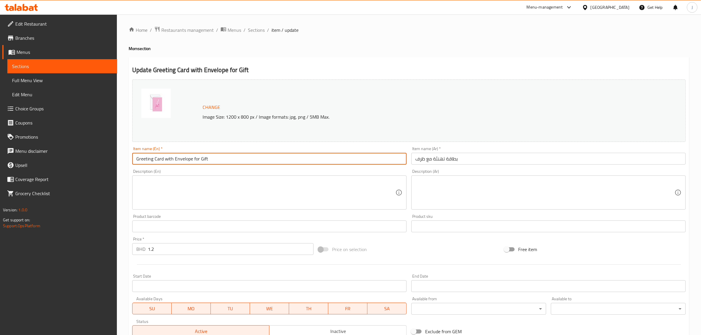
drag, startPoint x: 209, startPoint y: 158, endPoint x: 96, endPoint y: 160, distance: 112.7
click at [96, 160] on div "Edit Restaurant Branches Menus Sections Full Menu View Edit Menu Choice Groups …" at bounding box center [350, 219] width 701 height 410
paste input "She Is The World (Greeting Card with Envelope for Gift)"
type input "She Is The World (Greeting Card with Envelope for Gift)"
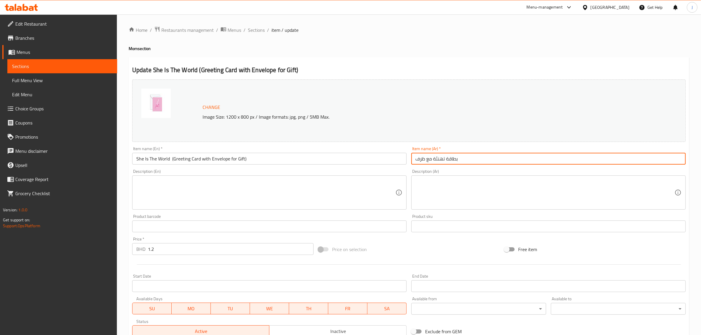
paste input "لأم [PERSON_NAME] لأي امرأة"
drag, startPoint x: 473, startPoint y: 158, endPoint x: 328, endPoint y: 162, distance: 144.5
click at [328, 162] on div "Change Image Size: 1200 x 800 px / Image formats: jpg, png / 5MB Max. Item name…" at bounding box center [409, 208] width 558 height 262
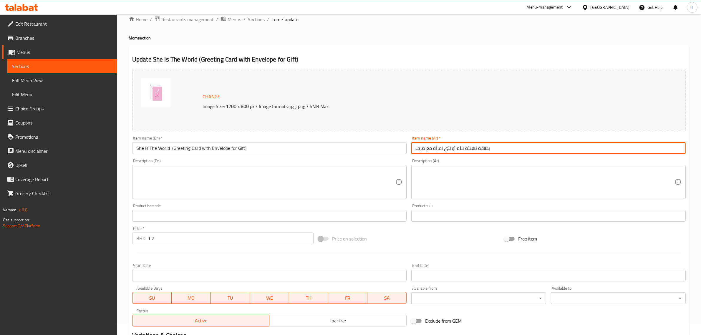
scroll to position [89, 0]
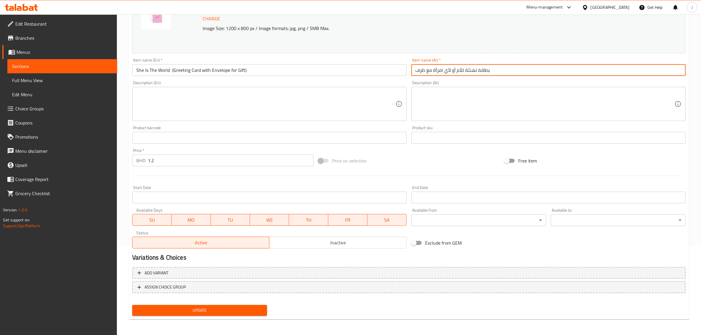
type input "بطاقة تهنئة للأم أو لأي امرأة مع ظرف"
click at [253, 309] on span "Update" at bounding box center [199, 310] width 125 height 7
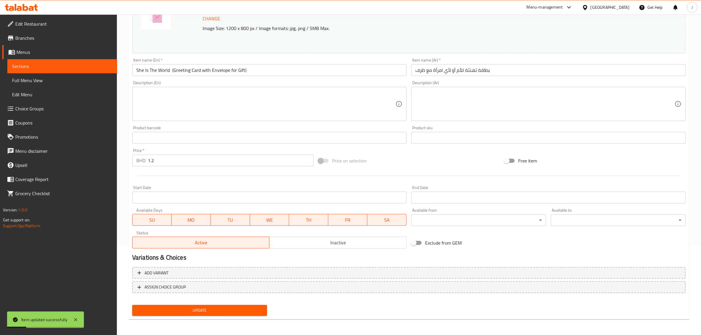
click at [222, 107] on textarea at bounding box center [265, 104] width 259 height 28
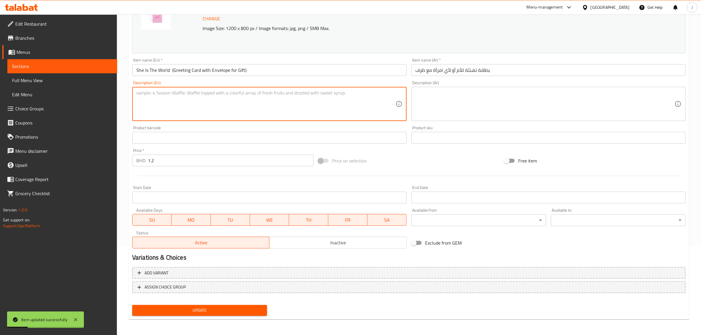
paste textarea "Blank inside, size 9x9cm"
type textarea "Blank inside, size 9x9cm"
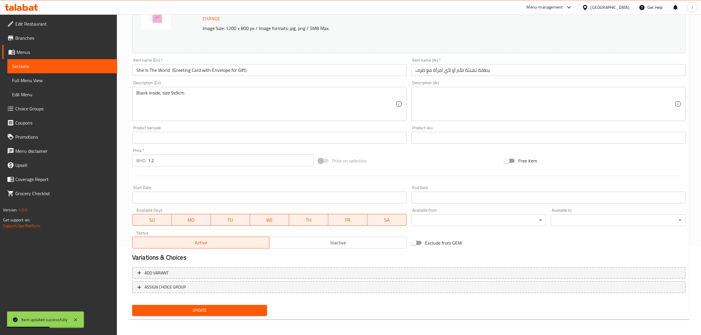
click at [472, 104] on textarea at bounding box center [544, 104] width 259 height 28
paste textarea "البطاقة فارغة من الداخل الحجم 9*9 سم"
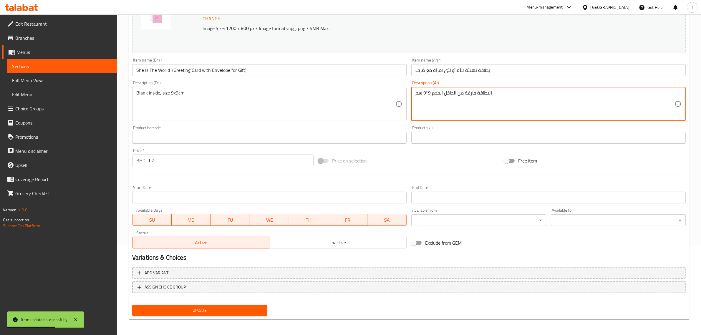
type textarea "البطاقة فارغة من الداخل الحجم 9*9 سم"
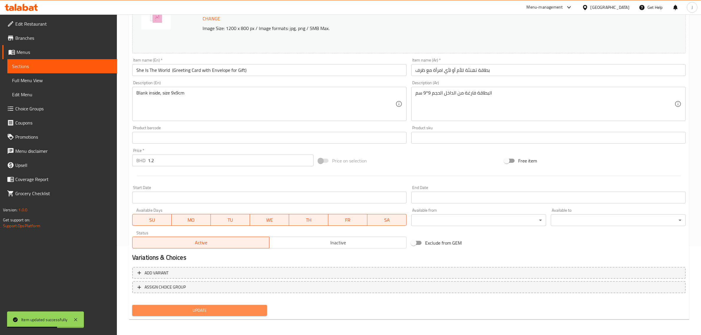
click at [223, 309] on span "Update" at bounding box center [199, 310] width 125 height 7
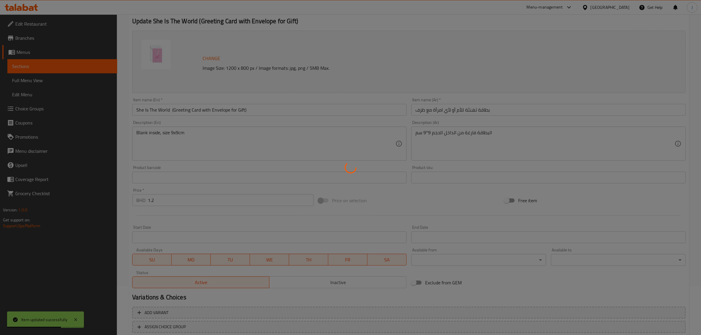
scroll to position [0, 0]
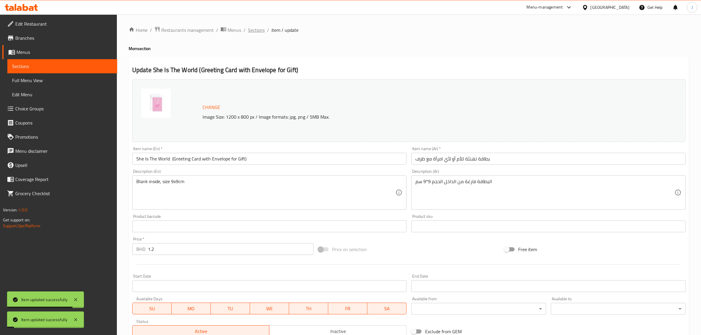
click at [255, 28] on span "Sections" at bounding box center [256, 29] width 17 height 7
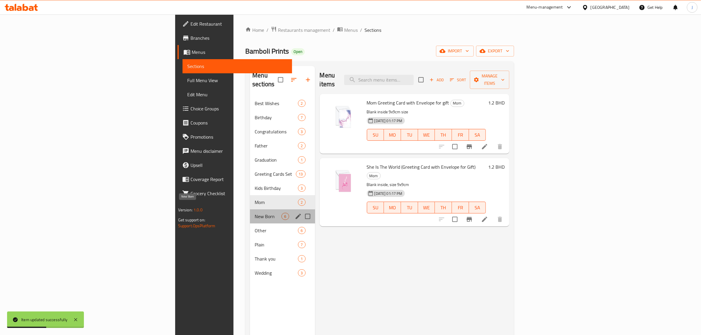
click at [255, 213] on span "New Born" at bounding box center [268, 216] width 27 height 7
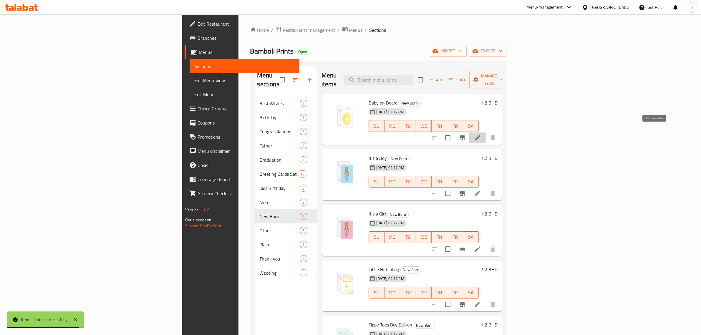
click at [481, 134] on icon at bounding box center [477, 137] width 7 height 7
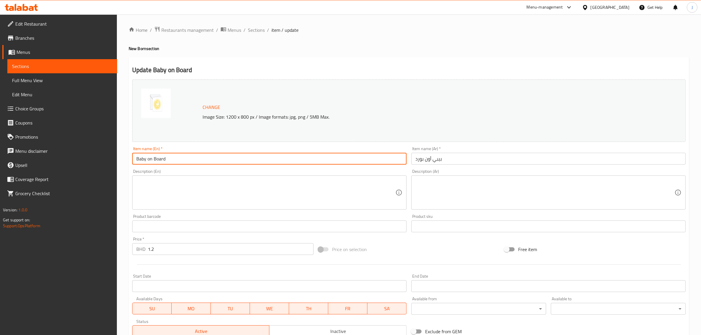
paste input "(Greeting Card with Envelope for Gift)"
drag, startPoint x: 172, startPoint y: 158, endPoint x: 99, endPoint y: 165, distance: 73.0
click at [99, 165] on div "Edit Restaurant Branches Menus Sections Full Menu View Edit Menu Choice Groups …" at bounding box center [350, 219] width 701 height 410
type input "Baby on Board (Greeting Card with Envelope for Gift)"
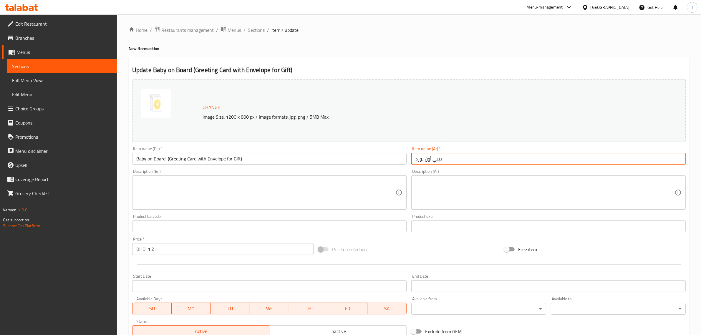
paste input "طاقة تهنئة مولود جديد مع ظرف"
drag, startPoint x: 447, startPoint y: 155, endPoint x: 408, endPoint y: 154, distance: 39.7
click at [408, 154] on div "Change Image Size: 1200 x 800 px / Image formats: jpg, png / 5MB Max. Item name…" at bounding box center [409, 208] width 558 height 262
type input "بطاقة تهنئة مولود جديد مع ظرف"
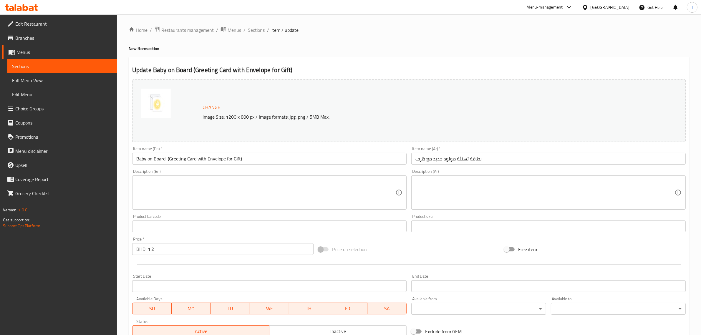
click at [238, 195] on textarea at bounding box center [265, 193] width 259 height 28
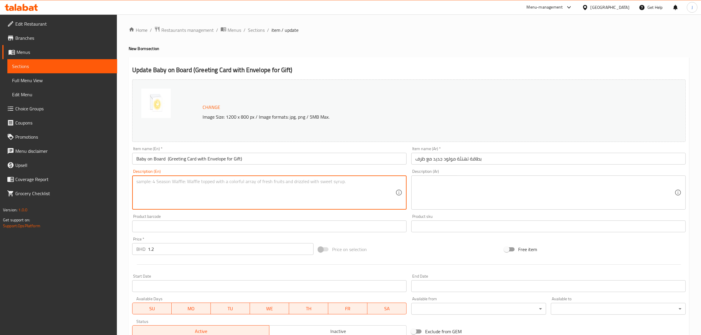
paste textarea "Blank inside, size 9x9cm"
type textarea "Blank inside, size 9x9cm"
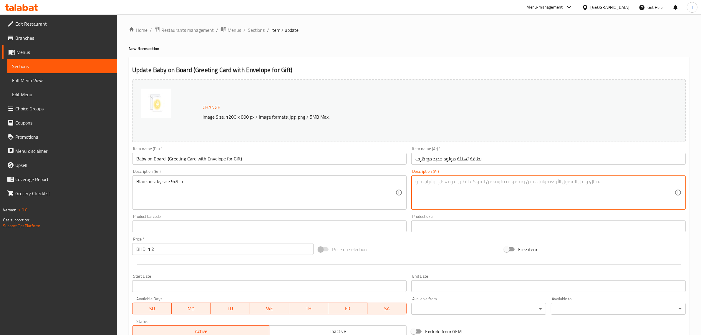
click at [554, 202] on textarea at bounding box center [544, 193] width 259 height 28
paste textarea "البطاقة فارغة من الداخل الحجم 9*9 سم"
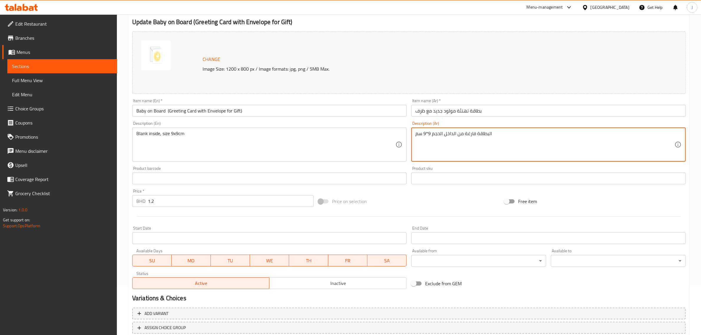
scroll to position [89, 0]
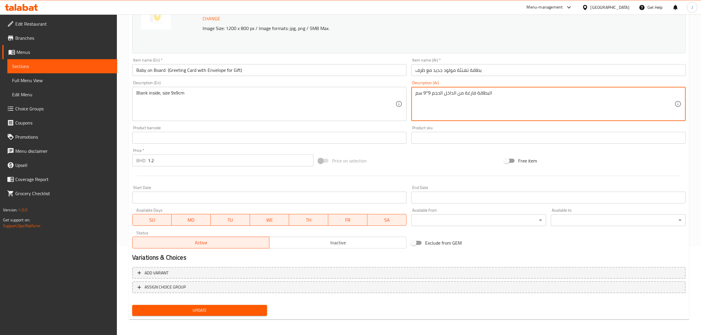
type textarea "البطاقة فارغة من الداخل الحجم 9*9 سم"
click at [202, 310] on span "Update" at bounding box center [199, 310] width 125 height 7
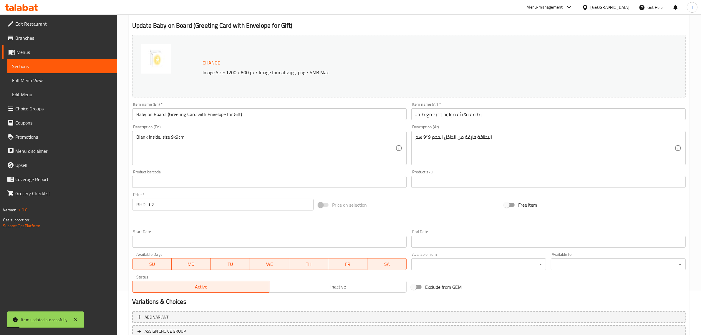
scroll to position [0, 0]
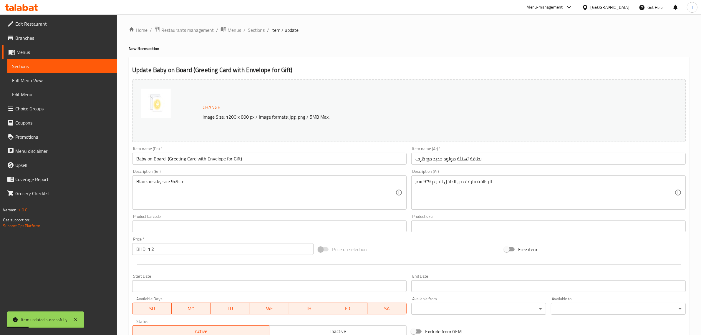
drag, startPoint x: 258, startPoint y: 30, endPoint x: 266, endPoint y: 41, distance: 13.2
click at [258, 30] on span "Sections" at bounding box center [256, 29] width 17 height 7
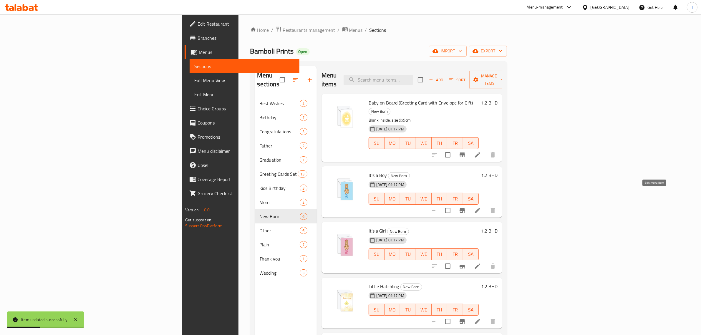
click at [481, 207] on icon at bounding box center [477, 210] width 7 height 7
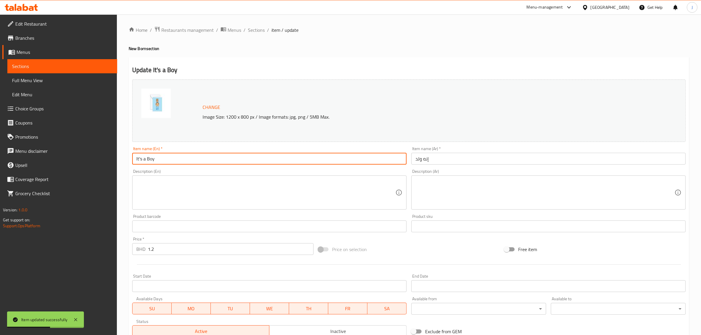
paste input "! (Greeting Card with Envelope for Gift)"
drag, startPoint x: 182, startPoint y: 162, endPoint x: 99, endPoint y: 162, distance: 83.3
click at [99, 162] on div "Edit Restaurant Branches Menus Sections Full Menu View Edit Menu Choice Groups …" at bounding box center [350, 219] width 701 height 410
type input "It's a Boy! (Greeting Card with Envelope for Gift)"
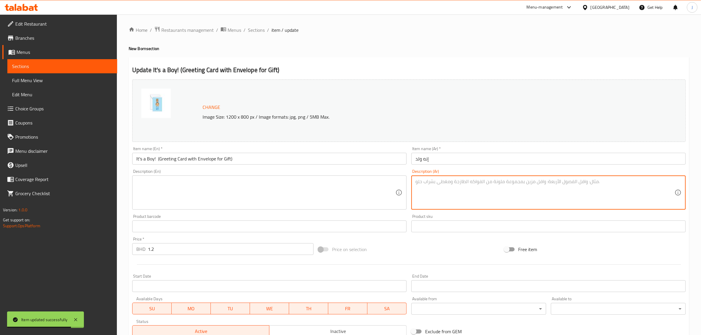
click at [463, 190] on textarea at bounding box center [544, 193] width 259 height 28
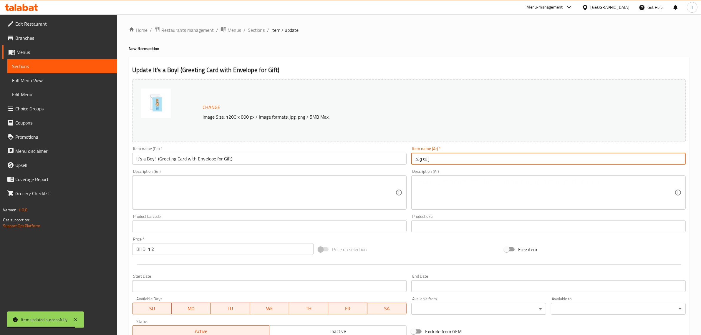
paste input "طاقة تهنئة مولود جديد مع ظرف"
drag, startPoint x: 453, startPoint y: 160, endPoint x: 343, endPoint y: 158, distance: 110.1
click at [343, 158] on div "Change Image Size: 1200 x 800 px / Image formats: jpg, png / 5MB Max. Item name…" at bounding box center [409, 208] width 558 height 262
type input "بطاقة تهنئة مولود جديد مع ظرف"
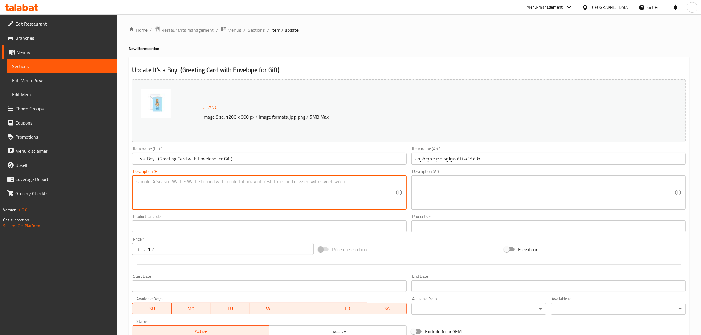
paste textarea "Blank inside, size 9x9cm"
drag, startPoint x: 274, startPoint y: 197, endPoint x: 436, endPoint y: 210, distance: 163.3
type textarea "Blank inside, size 9x9cm"
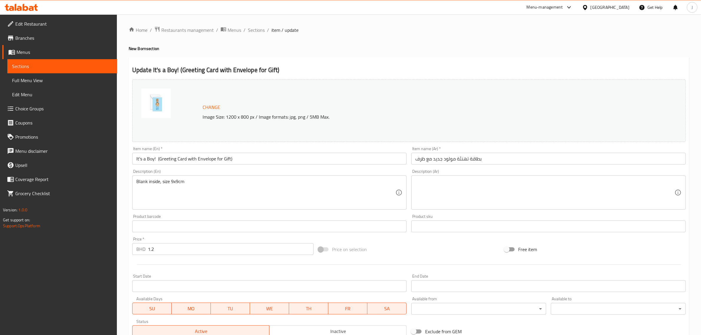
click at [579, 201] on textarea at bounding box center [544, 193] width 259 height 28
paste textarea "البطاقة فارغة من الداخل الحجم 9*9 سم"
type textarea "البطاقة فارغة من الداخل الحجم 9*9 سم"
click at [260, 29] on span "Sections" at bounding box center [256, 29] width 17 height 7
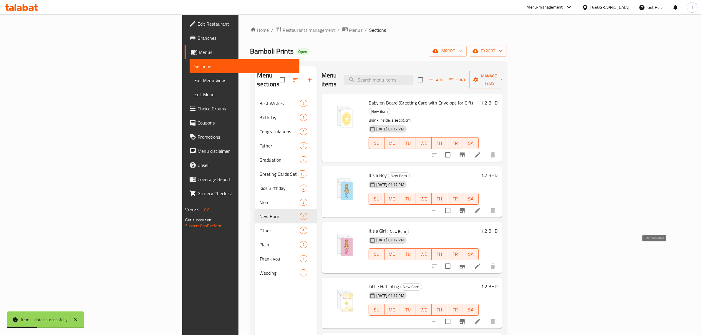
click at [480, 263] on icon at bounding box center [477, 265] width 5 height 5
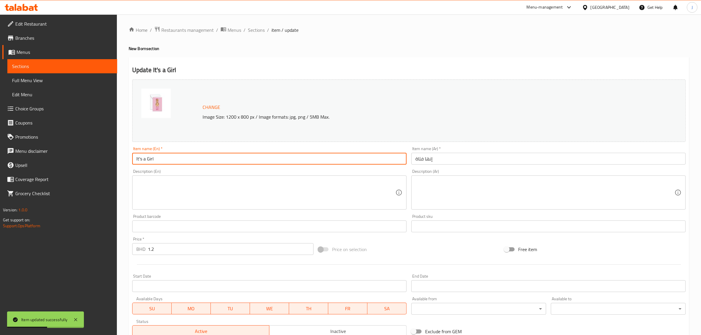
paste input "! (Greeting Card with Envelope for Gift)"
drag, startPoint x: 185, startPoint y: 163, endPoint x: 105, endPoint y: 154, distance: 80.9
click at [105, 154] on div "Edit Restaurant Branches Menus Sections Full Menu View Edit Menu Choice Groups …" at bounding box center [350, 219] width 701 height 410
type input "It's a Girl! (Greeting Card with Envelope for Gift)"
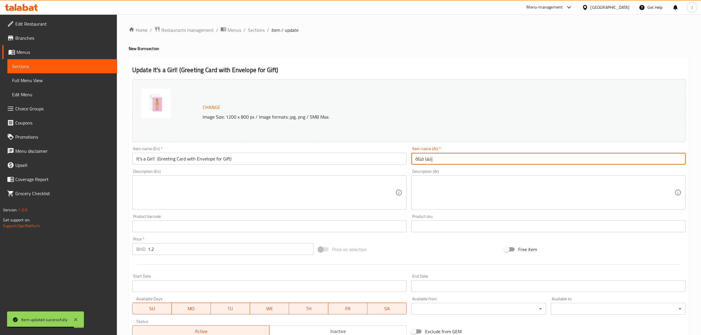
paste input "طاقة تهنئة مولود جديد مع ظرف"
drag, startPoint x: 436, startPoint y: 160, endPoint x: 358, endPoint y: 155, distance: 78.8
click at [358, 155] on div "Change Image Size: 1200 x 800 px / Image formats: jpg, png / 5MB Max. Item name…" at bounding box center [409, 208] width 558 height 262
type input "بطاقة تهنئة مولود جديد مع ظرف"
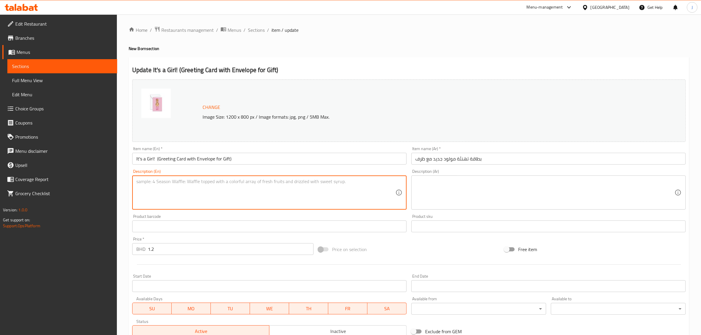
click at [203, 197] on textarea at bounding box center [265, 193] width 259 height 28
paste textarea "Blank inside, size 9x9cm"
type textarea "Blank inside, size 9x9cm"
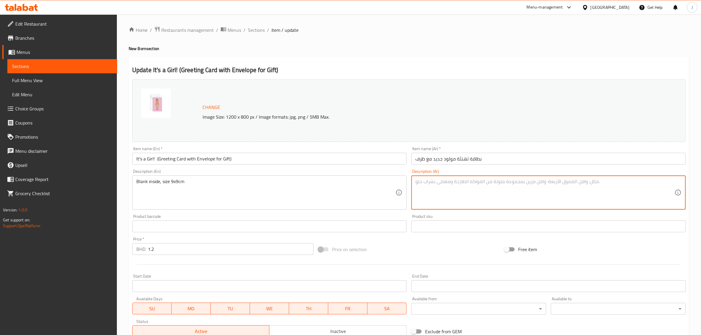
click at [492, 193] on textarea at bounding box center [544, 193] width 259 height 28
paste textarea "البطاقة فارغة من الداخل الحجم 9*9 سم"
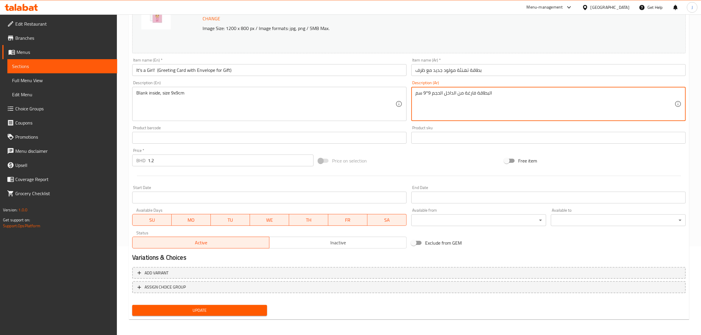
type textarea "البطاقة فارغة من الداخل الحجم 9*9 سم"
click at [230, 307] on span "Update" at bounding box center [199, 310] width 125 height 7
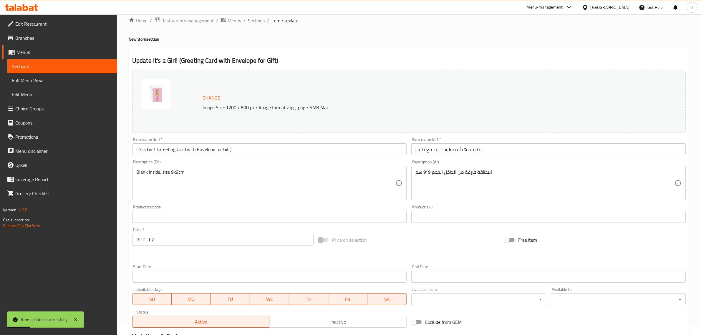
scroll to position [0, 0]
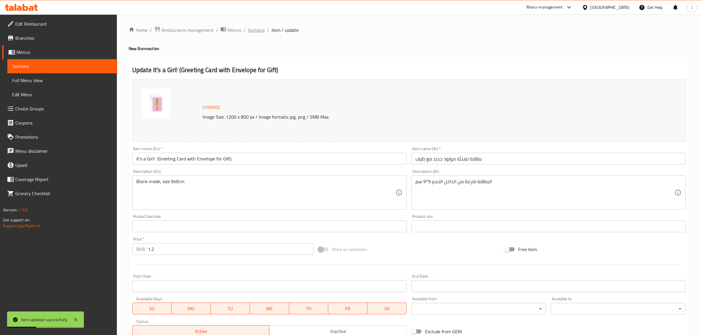
click at [254, 26] on span "Sections" at bounding box center [256, 29] width 17 height 7
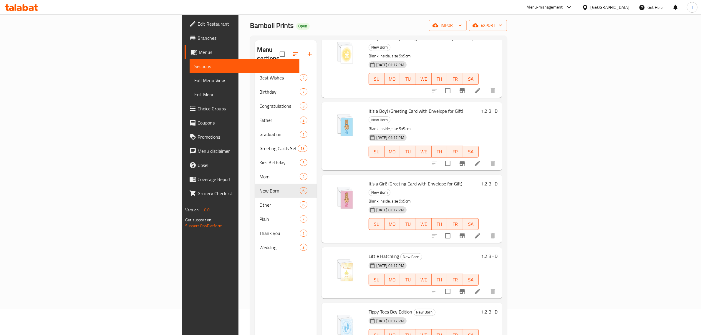
scroll to position [37, 0]
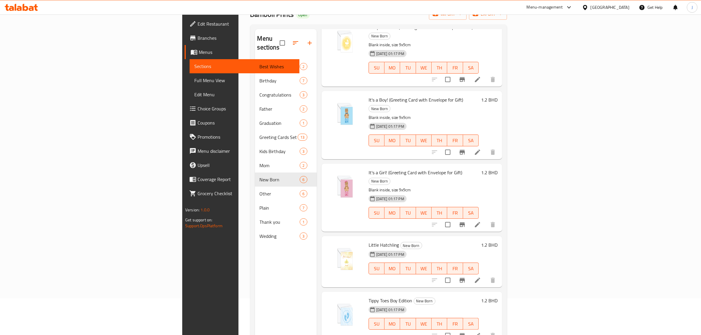
click at [481, 277] on icon at bounding box center [477, 280] width 7 height 7
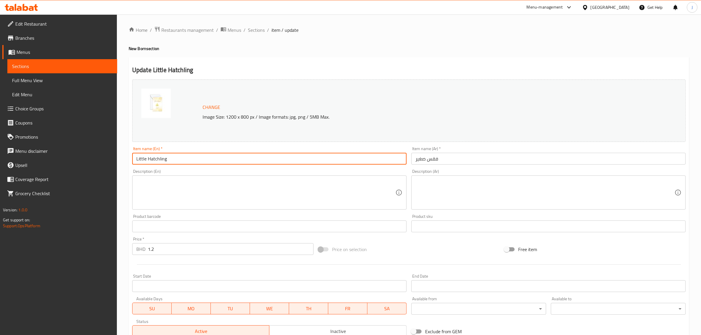
drag, startPoint x: 168, startPoint y: 163, endPoint x: 127, endPoint y: 159, distance: 41.0
click at [127, 159] on div "Home / Restaurants management / Menus / Sections / item / update New Born secti…" at bounding box center [409, 219] width 584 height 410
paste input "(Greeting Card with Envelope for Gift)"
type input "Little Hatchling (Greeting Card with Envelope for Gift)"
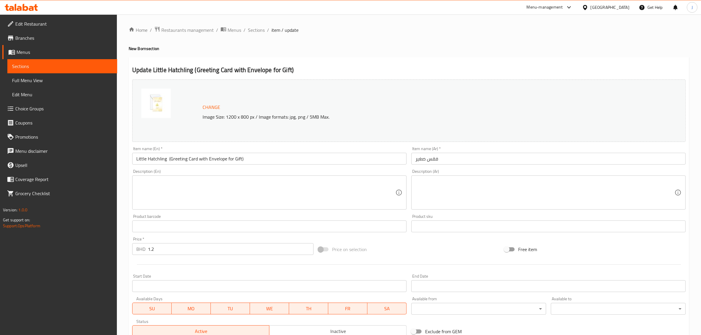
drag, startPoint x: 505, startPoint y: 152, endPoint x: 498, endPoint y: 156, distance: 8.2
click at [498, 156] on div "Item name (Ar)   * فقس صغير Item name (Ar) *" at bounding box center [548, 156] width 274 height 18
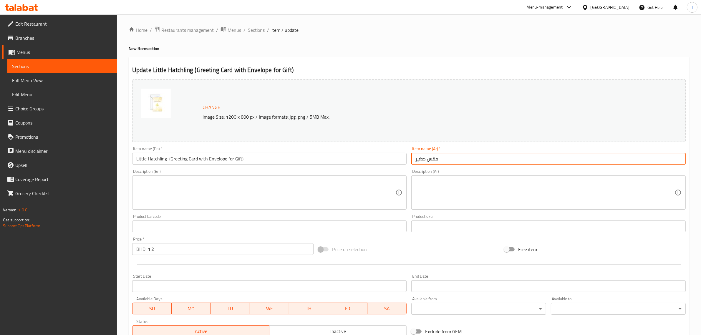
paste input "بطاقة تهنئة مولود جديد مع ظرف"
drag, startPoint x: 449, startPoint y: 163, endPoint x: 349, endPoint y: 157, distance: 99.6
click at [349, 157] on div "Change Image Size: 1200 x 800 px / Image formats: jpg, png / 5MB Max. Item name…" at bounding box center [409, 208] width 558 height 262
type input "بطاقة تهنئة مولود جديد مع ظرف"
paste textarea "Blank inside, size 9x9cm"
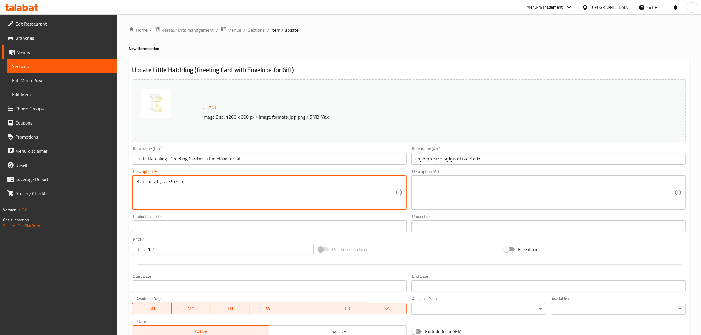
type textarea "Blank inside, size 9x9cm"
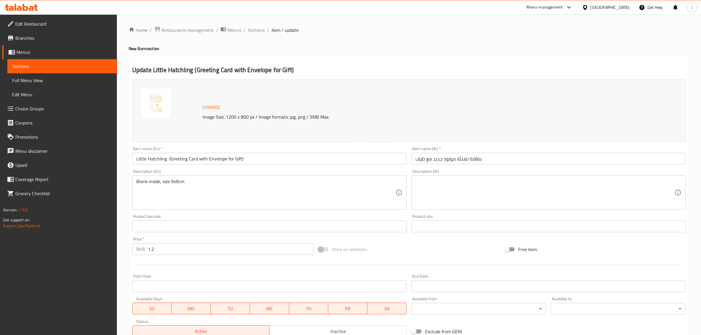
click at [459, 189] on textarea at bounding box center [544, 193] width 259 height 28
paste textarea "البطاقة فارغة من الداخل الحجم 9*9 سم"
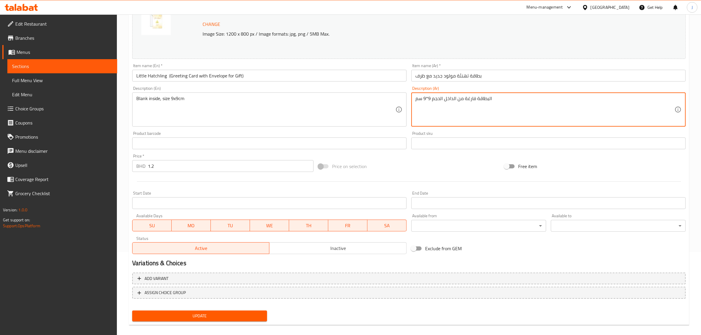
scroll to position [89, 0]
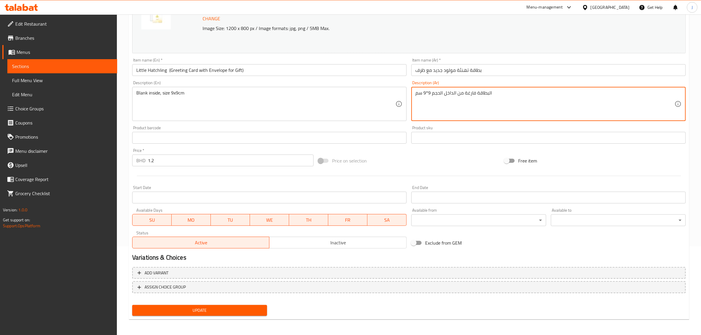
type textarea "البطاقة فارغة من الداخل الحجم 9*9 سم"
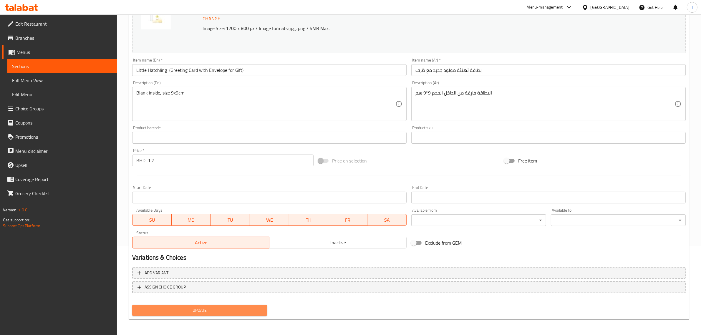
click at [185, 305] on button "Update" at bounding box center [199, 310] width 135 height 11
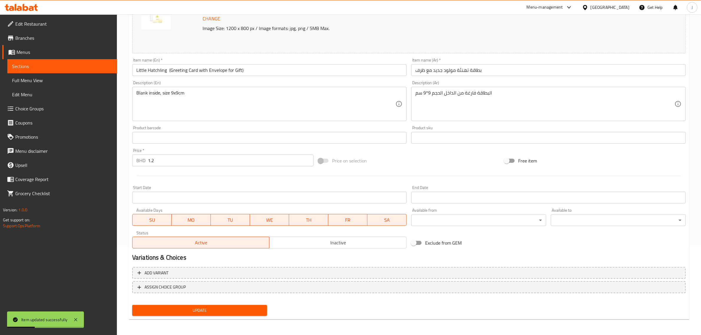
scroll to position [0, 0]
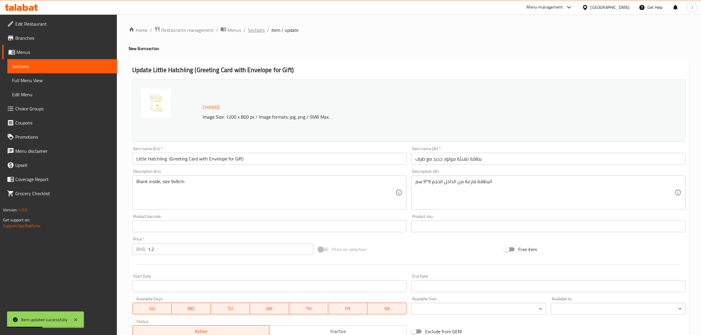
click at [255, 28] on span "Sections" at bounding box center [256, 29] width 17 height 7
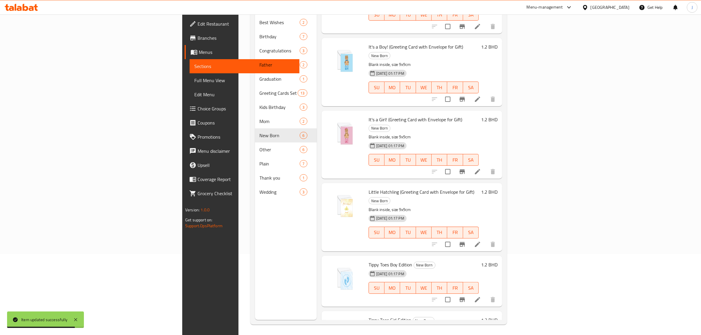
scroll to position [83, 0]
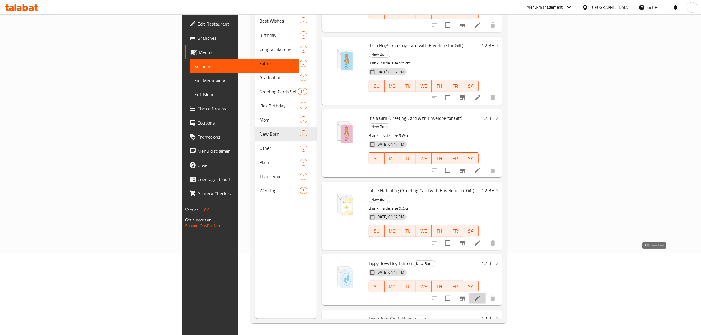
click at [480, 295] on icon at bounding box center [477, 297] width 5 height 5
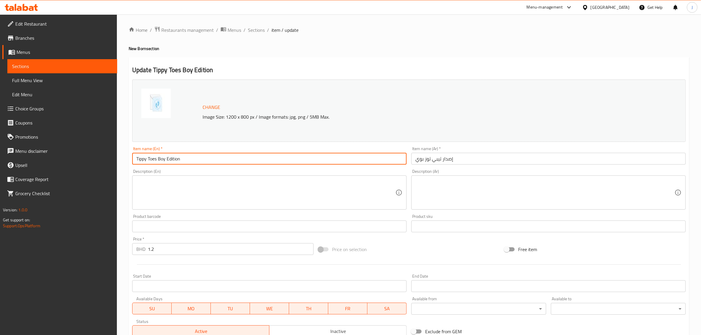
paste input "(Greeting Card with Envelope for Gift)"
drag, startPoint x: 120, startPoint y: 163, endPoint x: 54, endPoint y: 152, distance: 67.1
click at [54, 152] on div "Edit Restaurant Branches Menus Sections Full Menu View Edit Menu Choice Groups …" at bounding box center [350, 219] width 701 height 410
type input "Tippy Toes Boy Edition (Greeting Card with Envelope for Gift)"
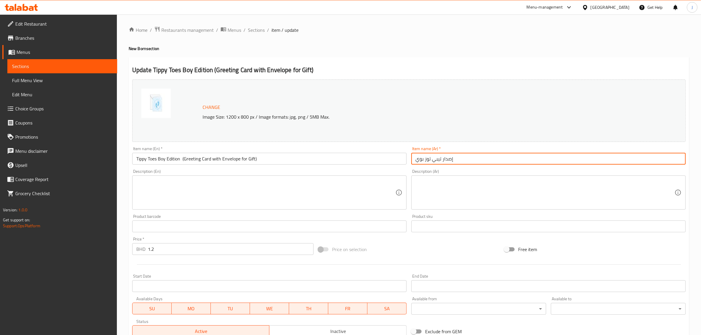
paste input "طاقة تهنئة مولود جديد مع ظرف"
drag, startPoint x: 459, startPoint y: 162, endPoint x: 357, endPoint y: 165, distance: 102.4
click at [357, 165] on div "Change Image Size: 1200 x 800 px / Image formats: jpg, png / 5MB Max. Item name…" at bounding box center [409, 208] width 558 height 262
type input "بطاقة تهنئة مولود جديد مع ظرف"
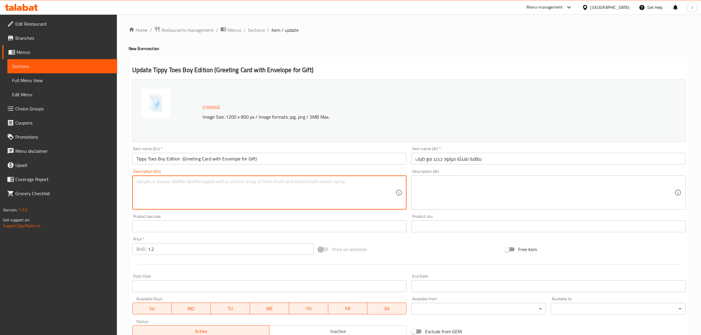
click at [189, 180] on textarea at bounding box center [265, 193] width 259 height 28
paste textarea "Blank inside, size 9x9cm"
type textarea "Blank inside, size 9x9cm"
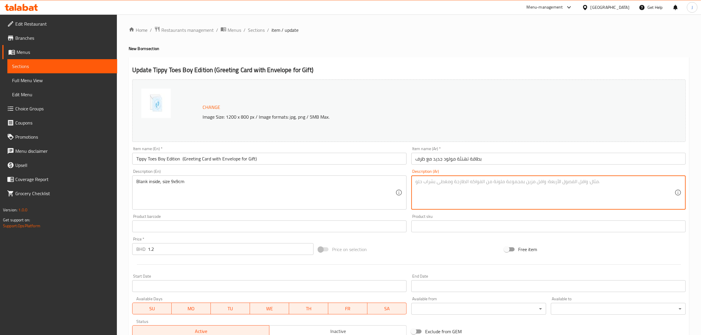
click at [456, 180] on textarea at bounding box center [544, 193] width 259 height 28
paste textarea "البطاقة فارغة من الداخل الحجم 9*9 سم"
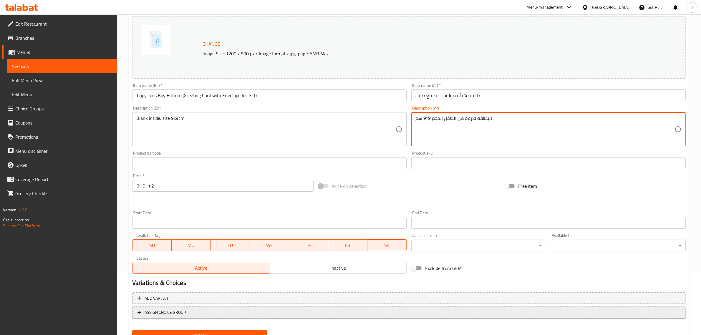
scroll to position [89, 0]
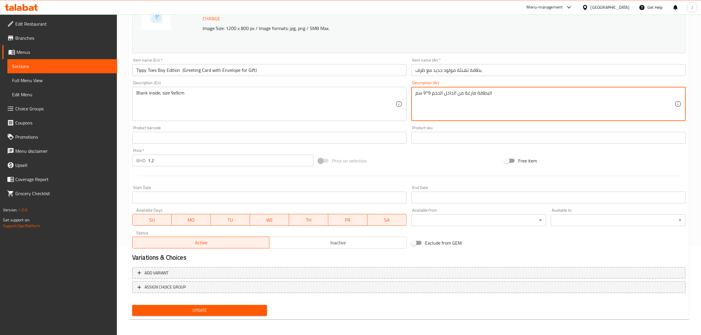
type textarea "البطاقة فارغة من الداخل الحجم 9*9 سم"
click at [190, 307] on span "Update" at bounding box center [199, 310] width 125 height 7
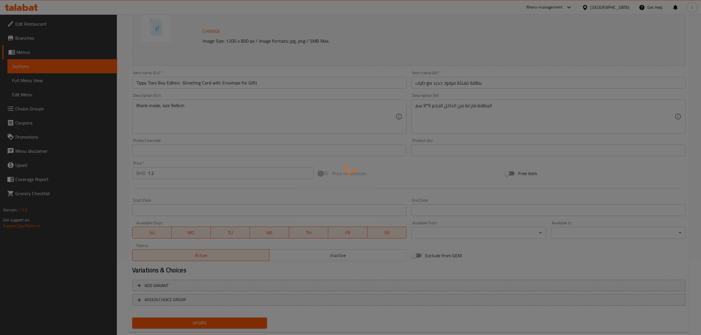
scroll to position [0, 0]
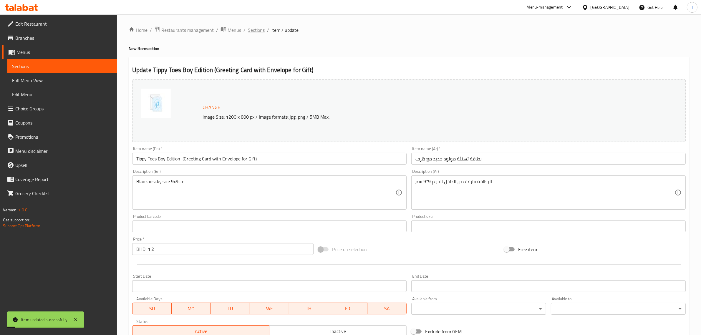
click at [256, 31] on span "Sections" at bounding box center [256, 29] width 17 height 7
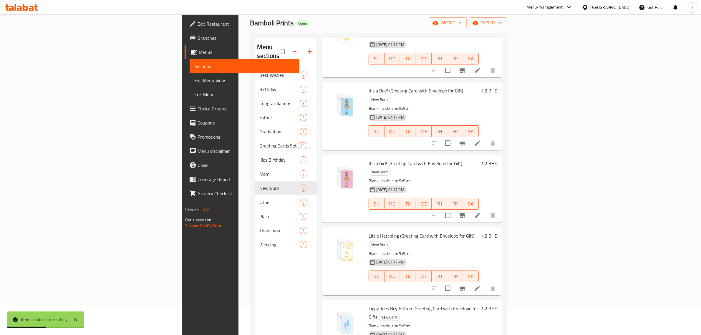
scroll to position [83, 0]
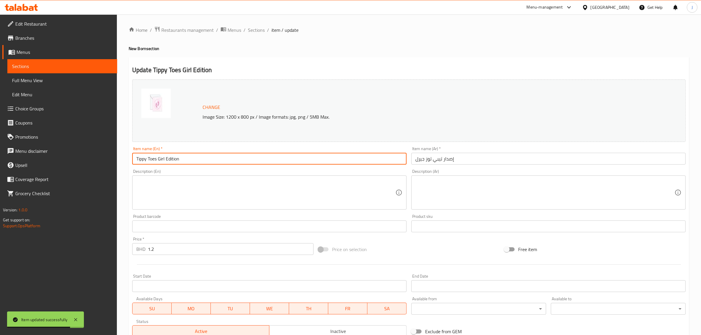
paste input "(Greeting Card with Envelope for Gift)"
drag, startPoint x: 182, startPoint y: 162, endPoint x: 43, endPoint y: 158, distance: 139.2
click at [43, 158] on div "Edit Restaurant Branches Menus Sections Full Menu View Edit Menu Choice Groups …" at bounding box center [350, 219] width 701 height 410
type input "Tippy Toes Girl Edition (Greeting Card with Envelope for Gift)"
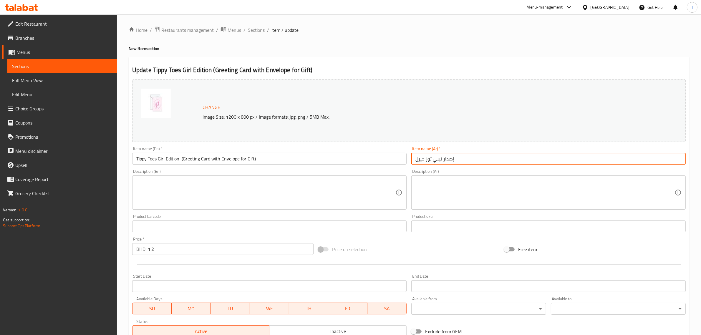
paste input "طاقة تهنئة مولود جديد مع ظرف"
drag, startPoint x: 472, startPoint y: 161, endPoint x: 377, endPoint y: 162, distance: 95.0
click at [377, 162] on div "Change Image Size: 1200 x 800 px / Image formats: jpg, png / 5MB Max. Item name…" at bounding box center [409, 208] width 558 height 262
type input "بطاقة تهنئة مولود جديد مع ظرف"
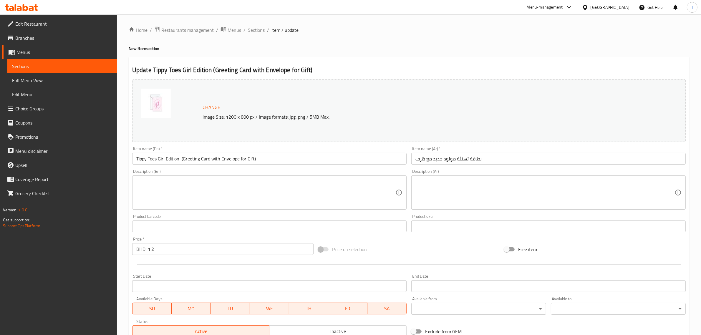
paste textarea "Blank inside, size 9x9cm"
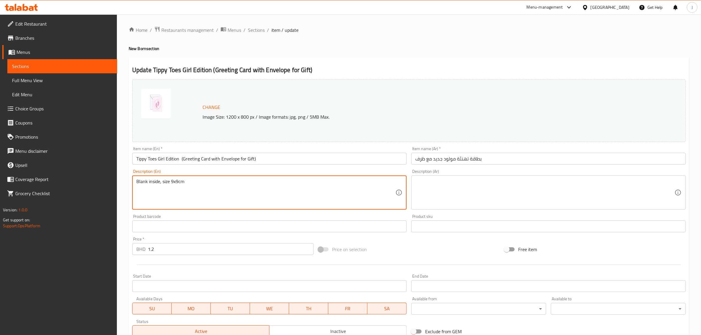
type textarea "Blank inside, size 9x9cm"
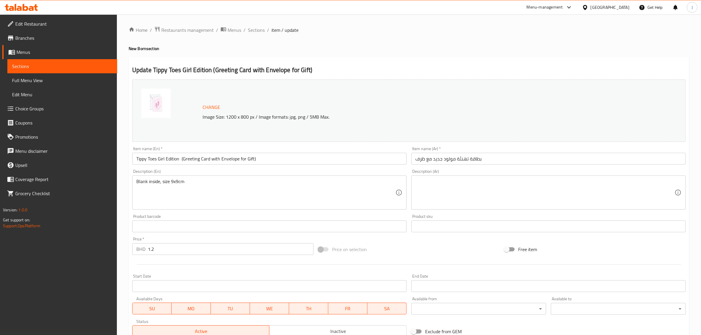
click at [456, 173] on div "Description (Ar) Description (Ar)" at bounding box center [548, 189] width 274 height 40
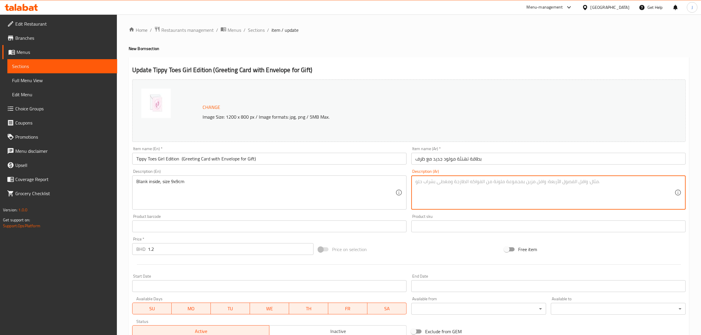
click at [455, 180] on textarea at bounding box center [544, 193] width 259 height 28
paste textarea "البطاقة فارغة من الداخل الحجم 9*9 سم"
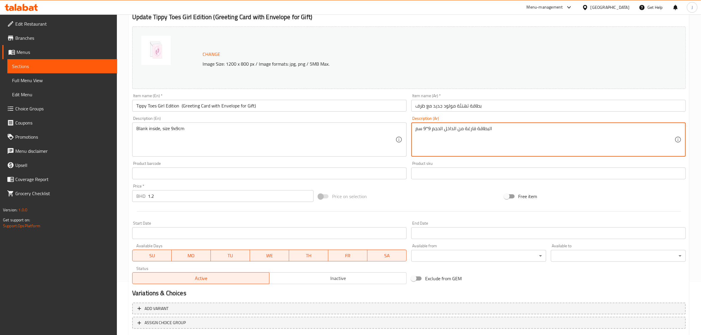
scroll to position [89, 0]
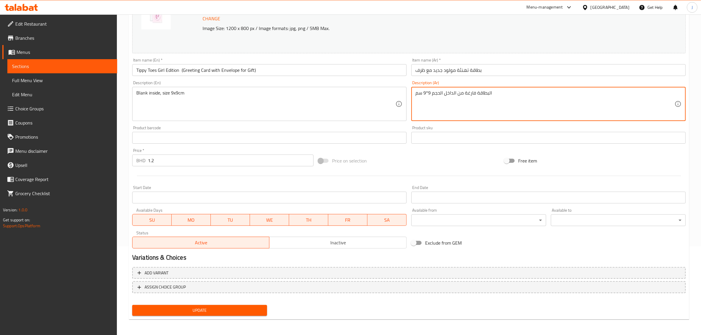
type textarea "البطاقة فارغة من الداخل الحجم 9*9 سم"
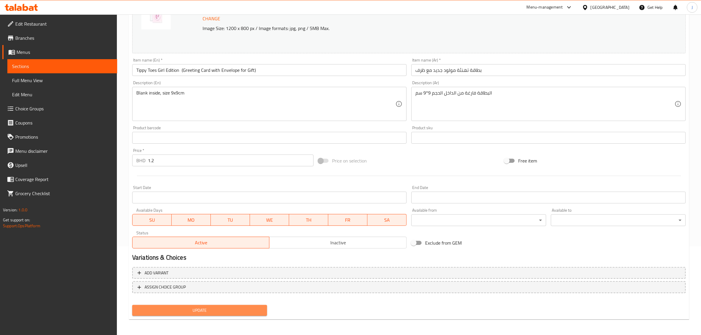
click at [216, 311] on span "Update" at bounding box center [199, 310] width 125 height 7
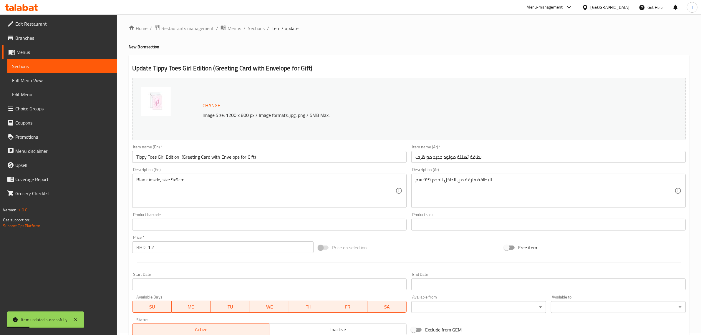
scroll to position [0, 0]
click at [252, 29] on span "Sections" at bounding box center [256, 29] width 17 height 7
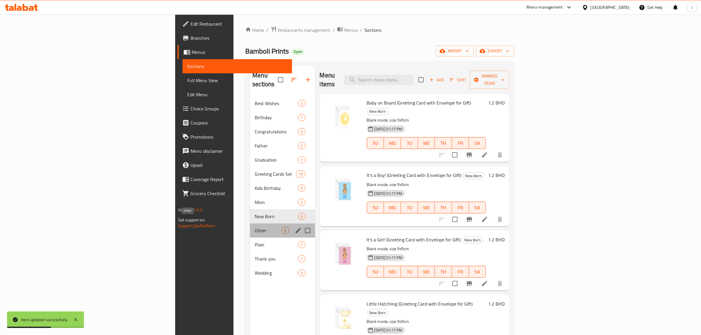
click at [255, 227] on span "Other" at bounding box center [268, 230] width 27 height 7
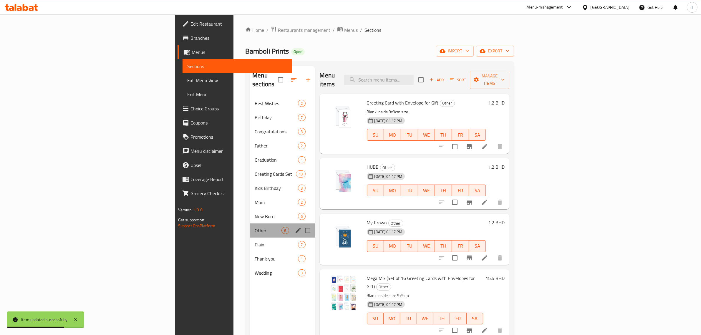
click at [250, 226] on div "Other 6" at bounding box center [282, 230] width 65 height 14
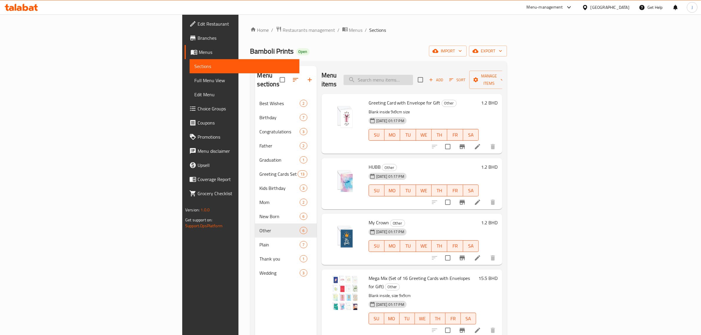
click at [413, 76] on input "search" at bounding box center [377, 80] width 69 height 10
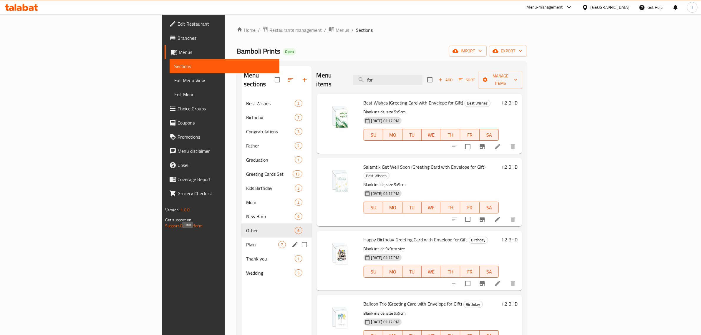
type input "for"
click at [246, 241] on span "Plain" at bounding box center [262, 244] width 32 height 7
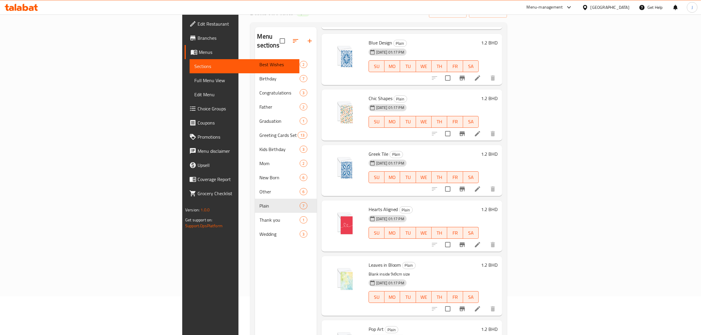
scroll to position [83, 0]
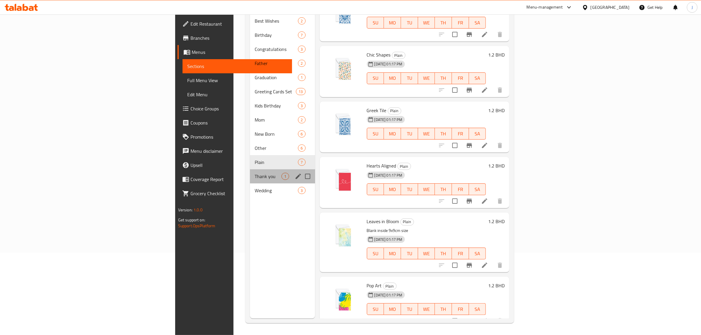
click at [250, 169] on div "Thank you 1" at bounding box center [282, 176] width 65 height 14
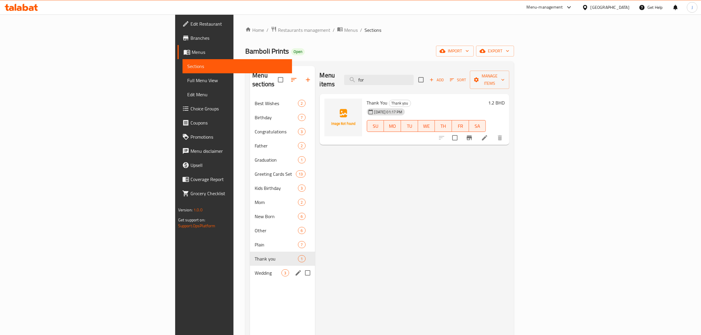
click at [255, 269] on span "Wedding" at bounding box center [268, 272] width 27 height 7
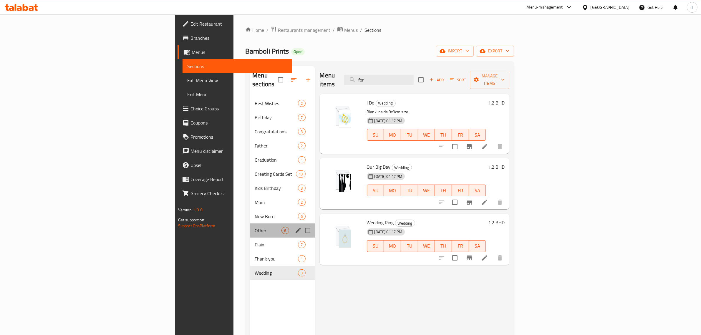
click at [250, 223] on div "Other 6" at bounding box center [282, 230] width 65 height 14
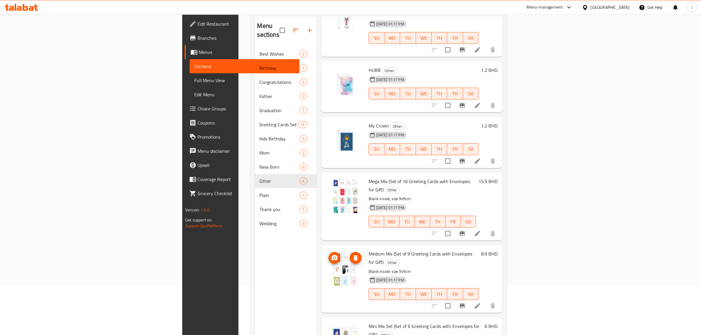
scroll to position [83, 0]
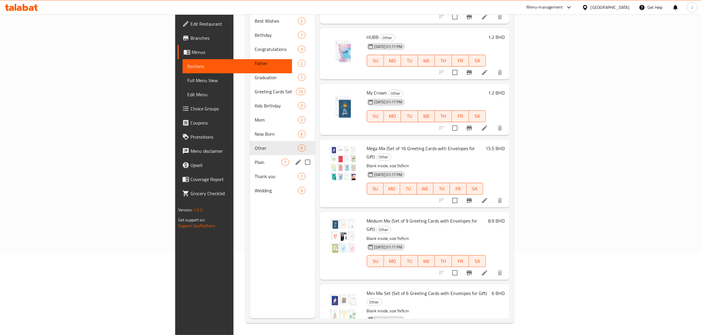
click at [250, 155] on div "Plain 7" at bounding box center [282, 162] width 65 height 14
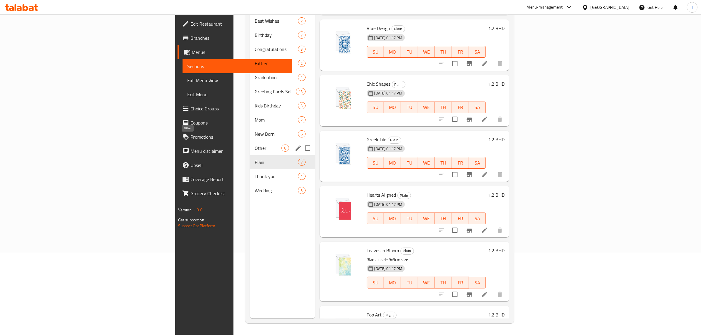
click at [255, 144] on span "Other" at bounding box center [268, 147] width 27 height 7
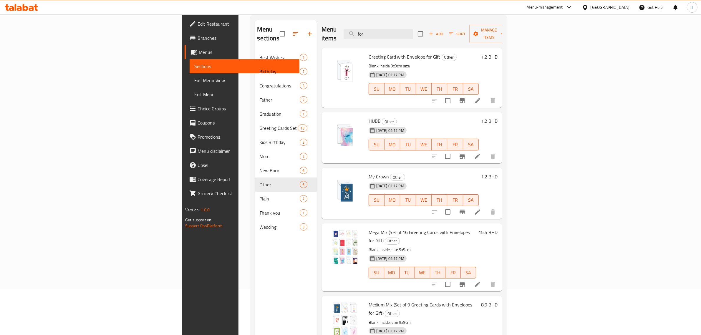
scroll to position [9, 0]
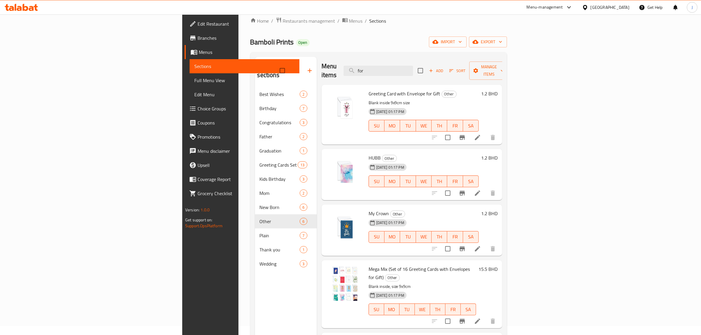
click at [481, 190] on icon at bounding box center [477, 193] width 7 height 7
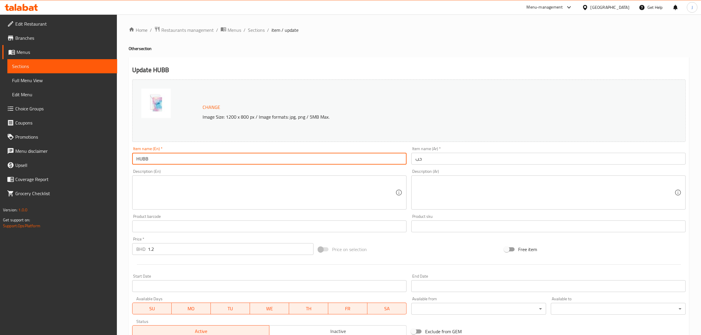
drag, startPoint x: 155, startPoint y: 155, endPoint x: 67, endPoint y: 157, distance: 88.3
click at [67, 157] on div "Edit Restaurant Branches Menus Sections Full Menu View Edit Menu Choice Groups …" at bounding box center [350, 219] width 701 height 410
paste input "(Greeting Card with Envelope for Gift)"
type input "HUBB (Greeting Card with Envelope for Gift)"
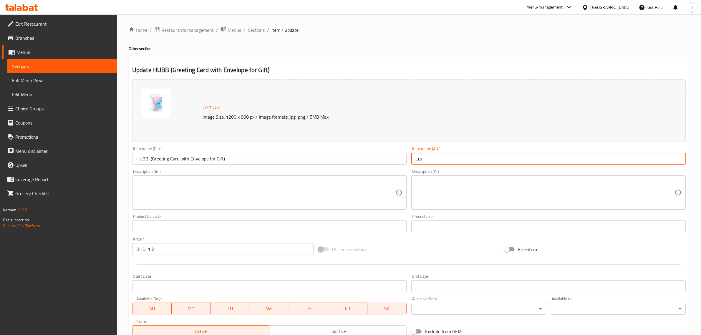
paste input "طاقة تهنئة مع ظرف"
drag, startPoint x: 464, startPoint y: 155, endPoint x: 375, endPoint y: 156, distance: 89.2
click at [375, 156] on div "Change Image Size: 1200 x 800 px / Image formats: jpg, png / 5MB Max. Item name…" at bounding box center [409, 208] width 558 height 262
type input "بطاقة تهنئة مع ظرف"
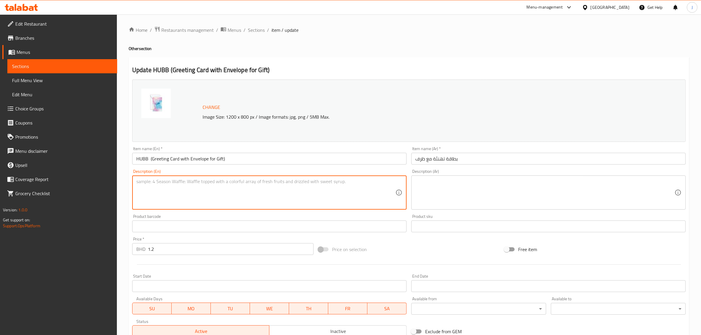
paste textarea "Blank inside, size 9x9cm"
type textarea "Blank inside, size 9x9cm"
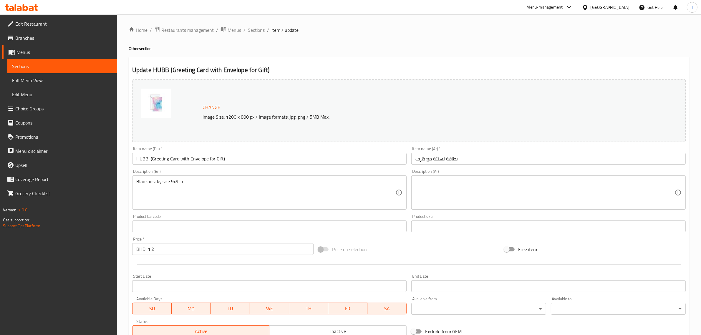
click at [457, 188] on textarea at bounding box center [544, 193] width 259 height 28
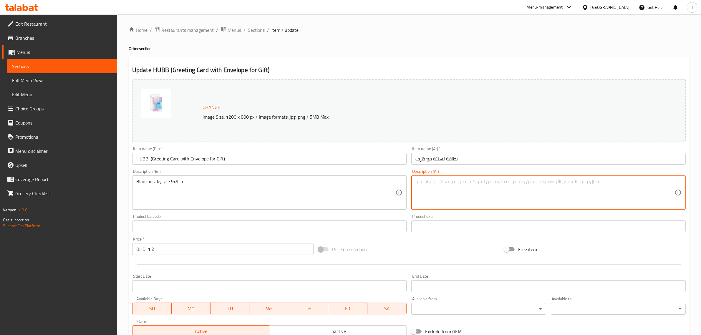
paste textarea "البطاقة فارغة من الداخل الحجم 9*9 سم"
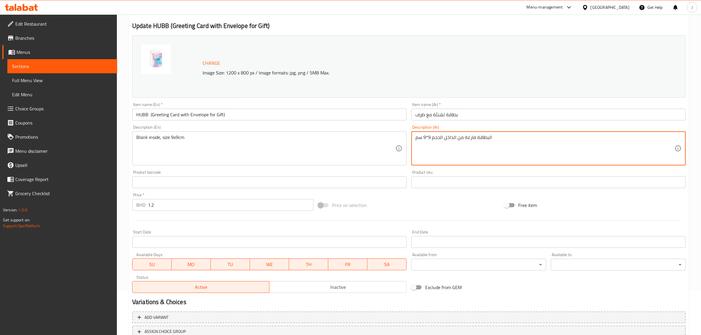
scroll to position [89, 0]
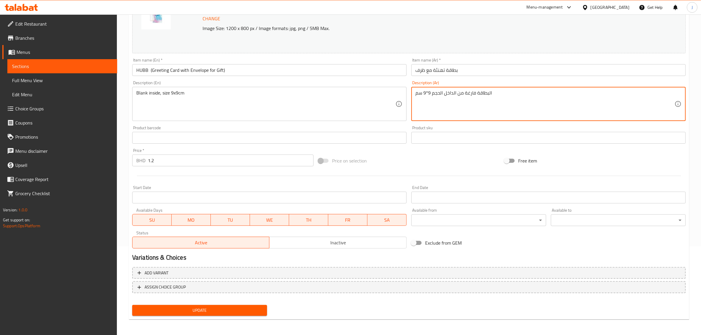
type textarea "البطاقة فارغة من الداخل الحجم 9*9 سم"
click at [182, 308] on span "Update" at bounding box center [199, 310] width 125 height 7
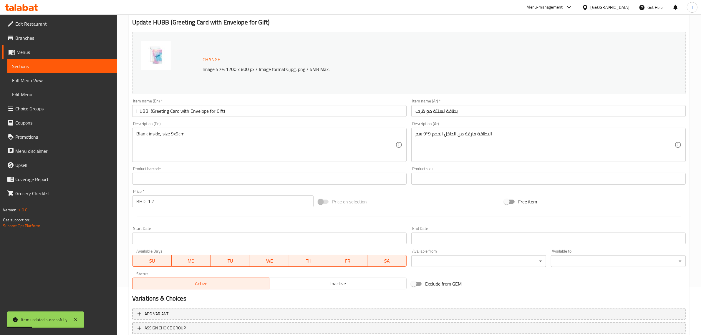
scroll to position [0, 0]
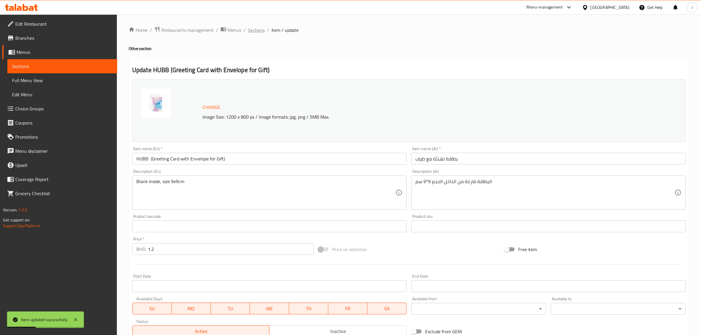
click at [255, 30] on span "Sections" at bounding box center [256, 29] width 17 height 7
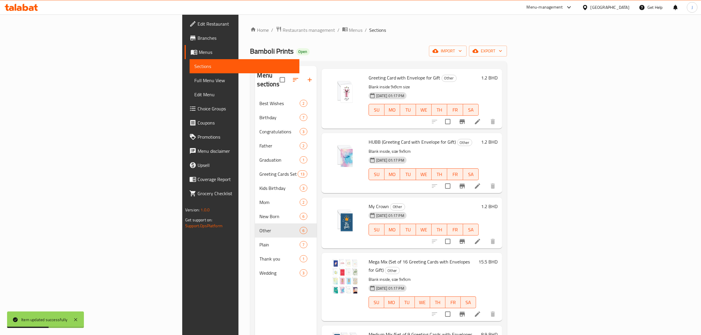
scroll to position [56, 0]
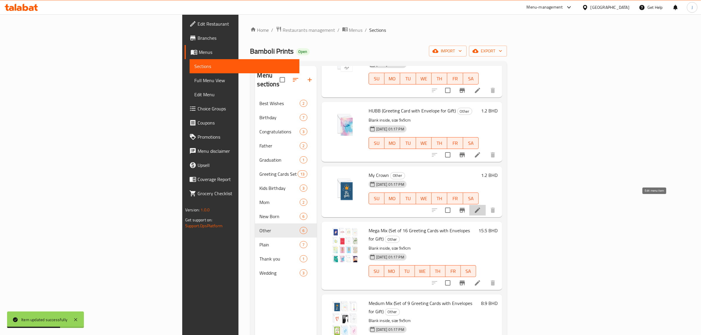
click at [481, 207] on icon at bounding box center [477, 210] width 7 height 7
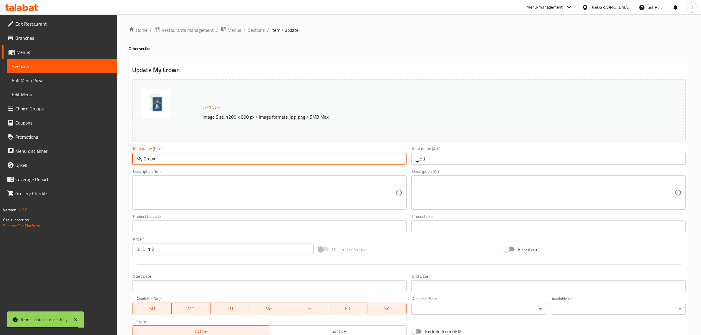
drag, startPoint x: 167, startPoint y: 162, endPoint x: 77, endPoint y: 145, distance: 91.4
click at [77, 145] on div "Edit Restaurant Branches Menus Sections Full Menu View Edit Menu Choice Groups …" at bounding box center [350, 219] width 701 height 410
paste input "(Greeting Card with Envelope for Gift)"
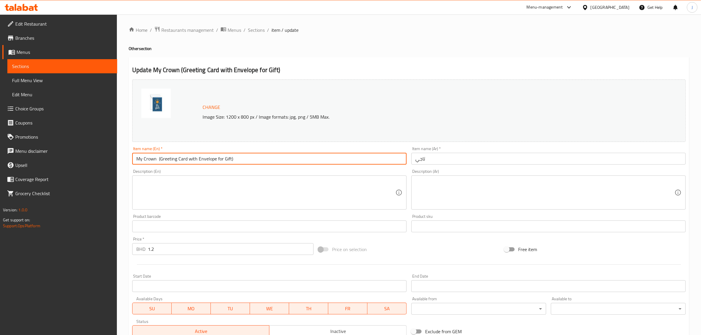
type input "My Crown (Greeting Card with Envelope for Gift)"
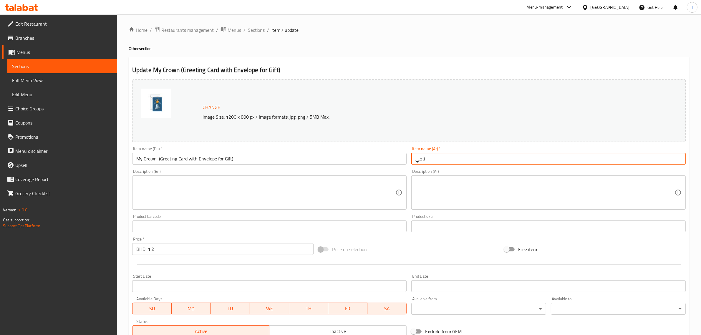
paste input "طاقة تهنئة مع ظرف"
drag, startPoint x: 434, startPoint y: 158, endPoint x: 353, endPoint y: 155, distance: 81.0
click at [353, 155] on div "Change Image Size: 1200 x 800 px / Image formats: jpg, png / 5MB Max. Item name…" at bounding box center [409, 208] width 558 height 262
type input "بطاقة تهنئة مع ظرف"
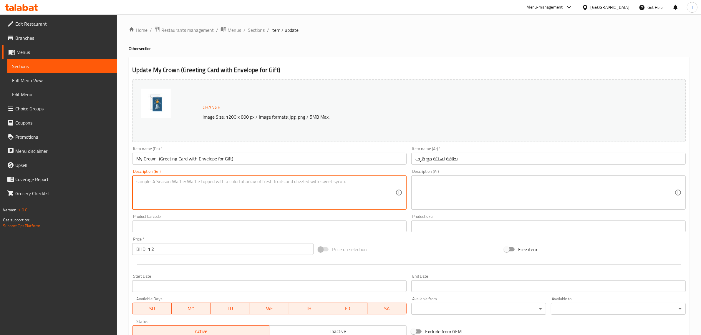
click at [206, 187] on textarea at bounding box center [265, 193] width 259 height 28
paste textarea "Blank inside, size 9x9cm"
type textarea "Blank inside, size 9x9cm"
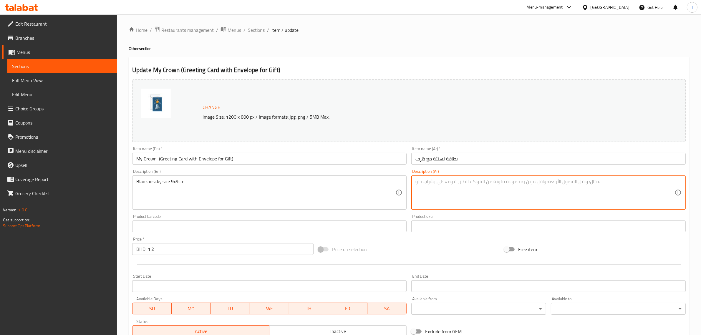
click at [495, 192] on textarea at bounding box center [544, 193] width 259 height 28
paste textarea "البطاقة فارغة من الداخل الحجم 9*9 سم"
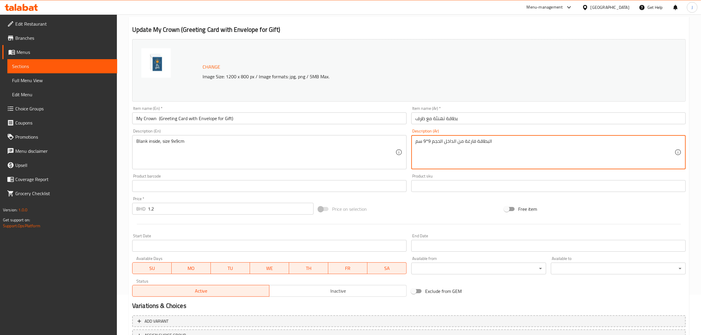
scroll to position [89, 0]
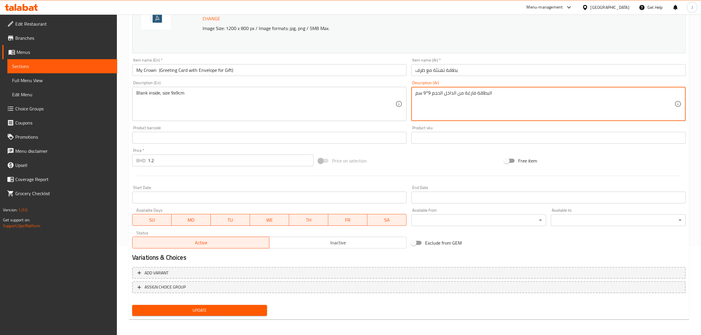
type textarea "البطاقة فارغة من الداخل الحجم 9*9 سم"
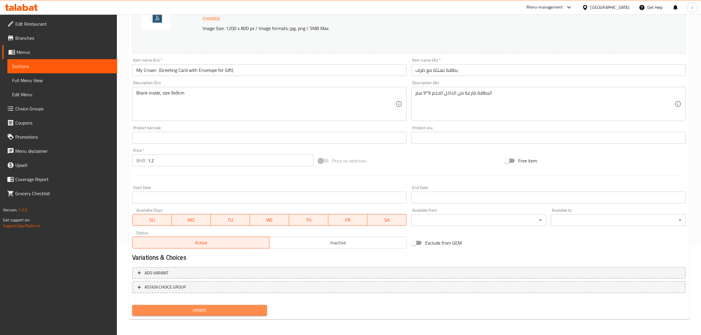
click at [179, 310] on span "Update" at bounding box center [199, 310] width 125 height 7
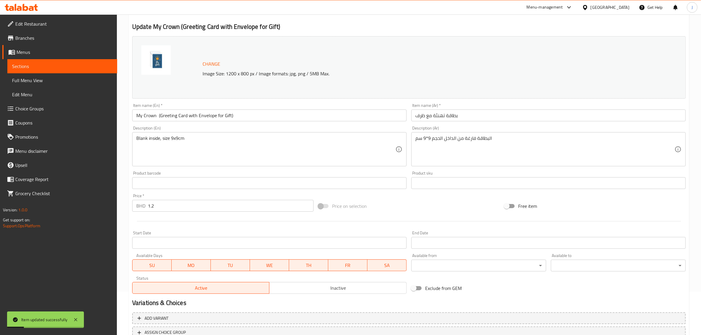
scroll to position [0, 0]
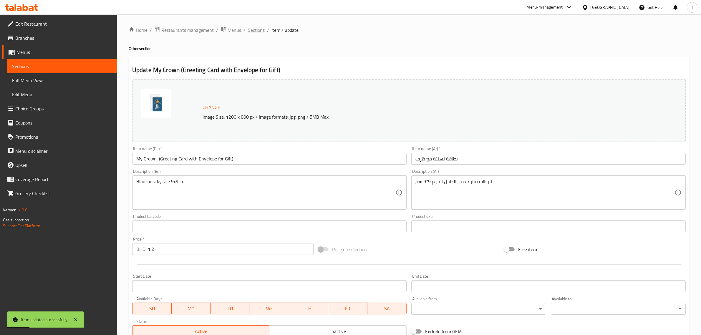
click at [255, 30] on span "Sections" at bounding box center [256, 29] width 17 height 7
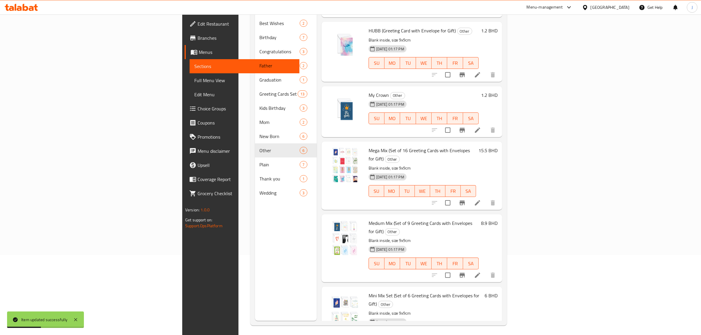
scroll to position [83, 0]
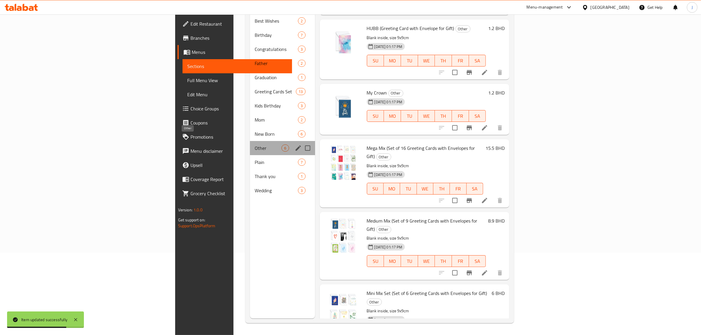
click at [255, 144] on span "Other" at bounding box center [268, 147] width 27 height 7
click at [255, 159] on span "Plain" at bounding box center [268, 162] width 27 height 7
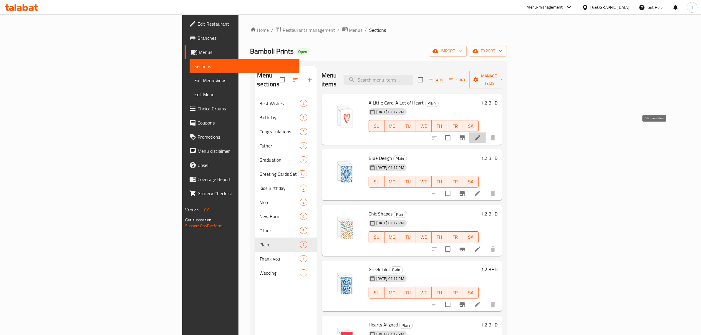
click at [481, 134] on icon at bounding box center [477, 137] width 7 height 7
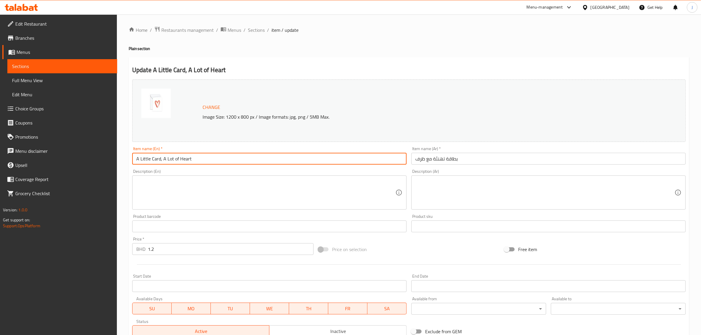
drag, startPoint x: 202, startPoint y: 161, endPoint x: 96, endPoint y: 149, distance: 106.6
click at [96, 149] on div "Edit Restaurant Branches Menus Sections Full Menu View Edit Menu Choice Groups …" at bounding box center [350, 219] width 701 height 410
paste input "(Greeting Card with Envelope for Gift)"
type input "A Little Card, A Lot of Heart (Greeting Card with Envelope for Gift)"
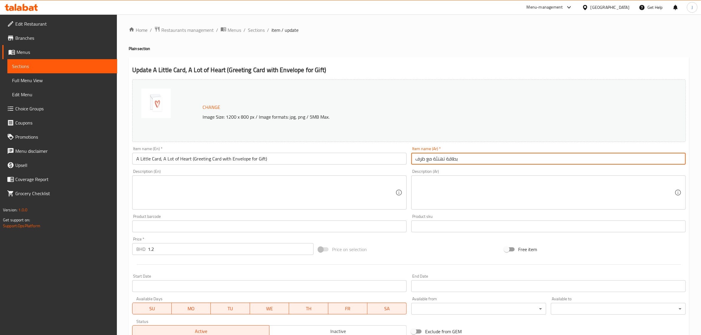
drag, startPoint x: 461, startPoint y: 158, endPoint x: 280, endPoint y: 151, distance: 180.5
click at [280, 151] on div "Change Image Size: 1200 x 800 px / Image formats: jpg, png / 5MB Max. Item name…" at bounding box center [409, 208] width 558 height 262
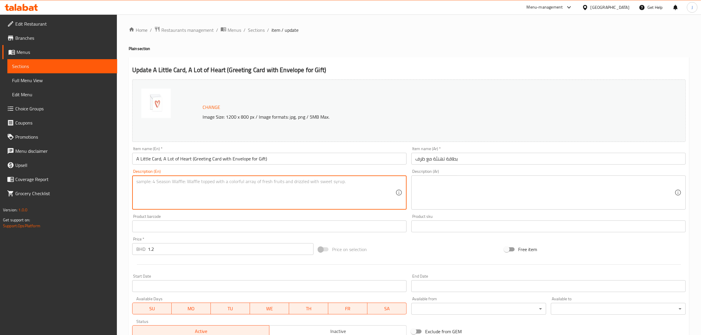
click at [183, 202] on textarea at bounding box center [265, 193] width 259 height 28
paste textarea "Blank inside, size 9x9cm"
type textarea "Blank inside, size 9x9cm"
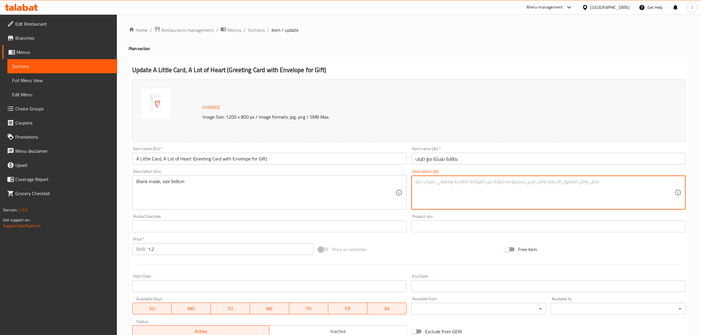
click at [463, 180] on textarea at bounding box center [544, 193] width 259 height 28
paste textarea "البطاقة فارغة من الداخل الحجم 9*9 سم"
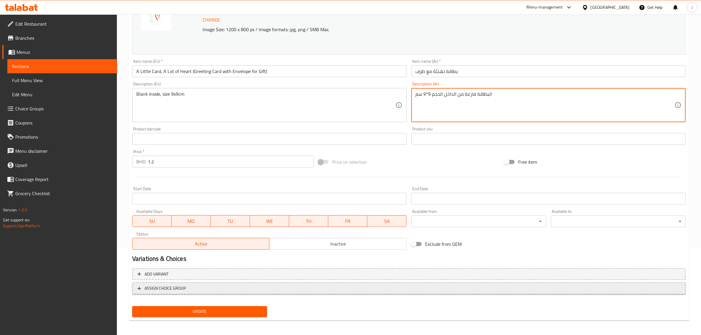
scroll to position [89, 0]
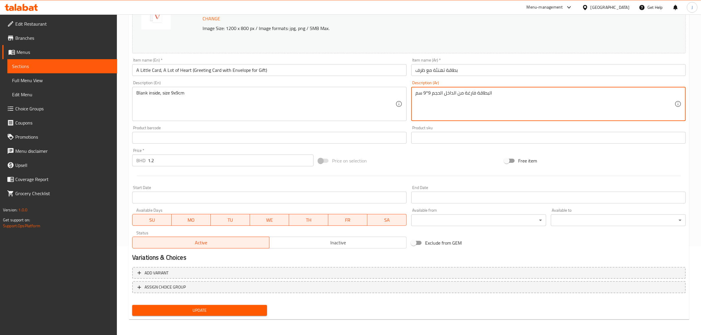
type textarea "البطاقة فارغة من الداخل الحجم 9*9 سم"
click at [238, 308] on span "Update" at bounding box center [199, 310] width 125 height 7
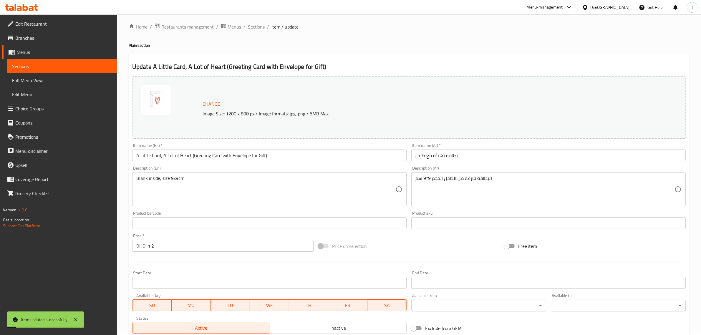
scroll to position [0, 0]
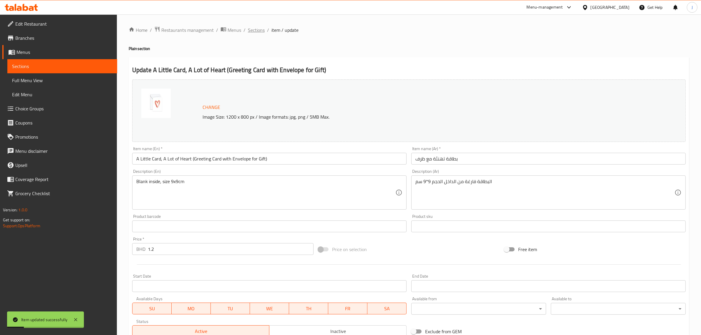
click at [258, 29] on span "Sections" at bounding box center [256, 29] width 17 height 7
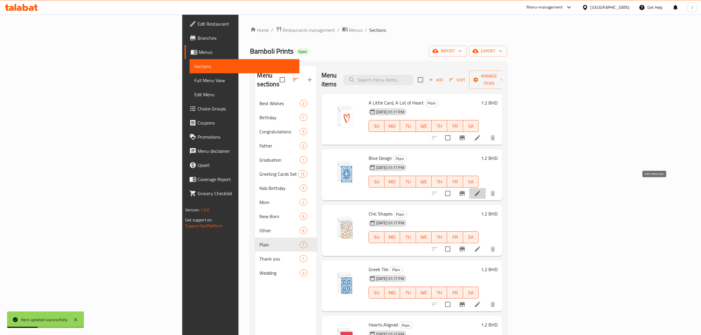
click at [481, 190] on icon at bounding box center [477, 193] width 7 height 7
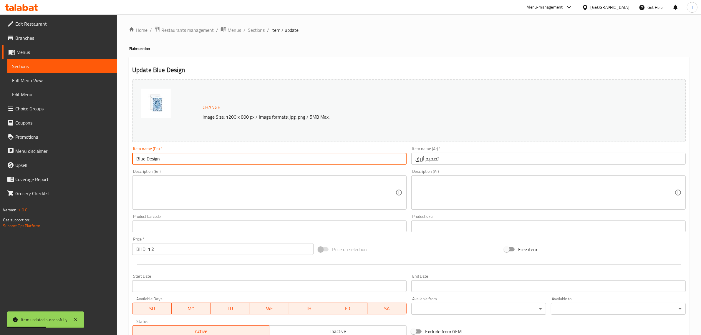
paste input "(Greeting Card with Envelope for Gift)"
drag, startPoint x: 180, startPoint y: 161, endPoint x: 4, endPoint y: 154, distance: 176.7
click at [4, 154] on div "Edit Restaurant Branches Menus Sections Full Menu View Edit Menu Choice Groups …" at bounding box center [350, 219] width 701 height 410
type input "Blue Design (Greeting Card with Envelope for Gift)"
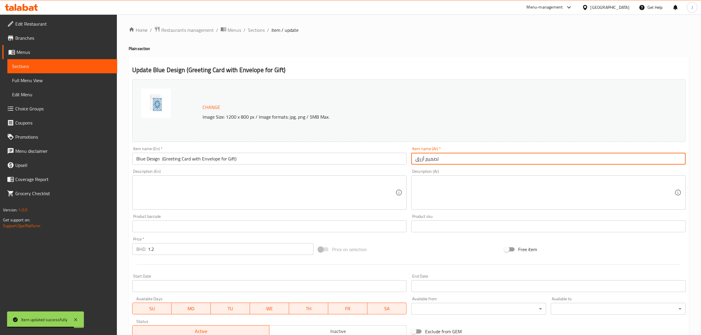
paste input "طاقة تهنئة مع ظرف"
drag, startPoint x: 407, startPoint y: 155, endPoint x: 372, endPoint y: 155, distance: 35.0
click at [372, 155] on div "Change Image Size: 1200 x 800 px / Image formats: jpg, png / 5MB Max. Item name…" at bounding box center [409, 208] width 558 height 262
type input "بطاقة تهنئة مع ظرف"
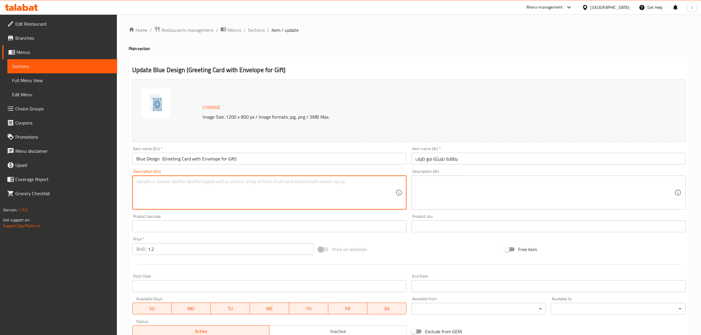
click at [262, 187] on textarea at bounding box center [265, 193] width 259 height 28
paste textarea "Blank inside, size 9x9cm"
type textarea "Blank inside, size 9x9cm"
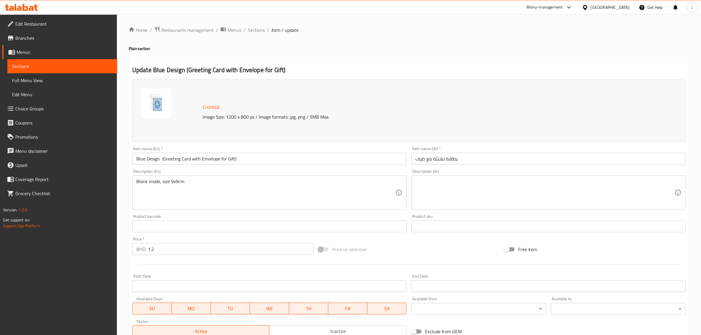
click at [471, 188] on textarea at bounding box center [544, 193] width 259 height 28
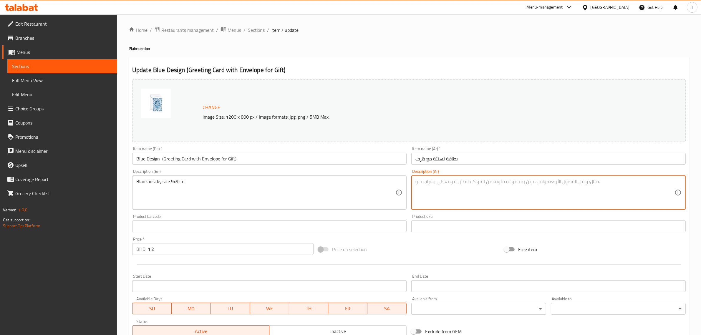
paste textarea "البطاقة فارغة من الداخل الحجم 9*9 سم"
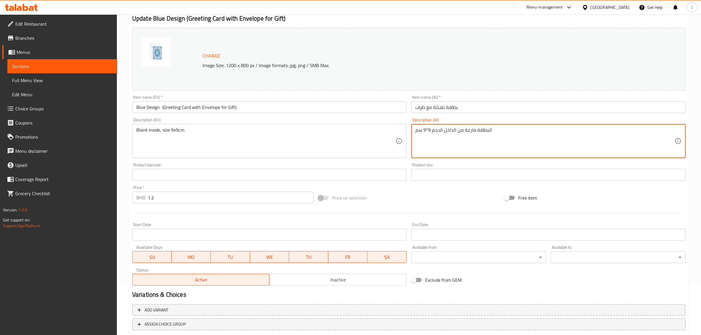
scroll to position [89, 0]
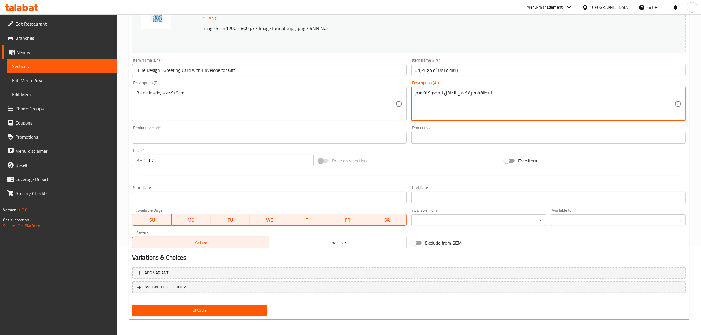
type textarea "البطاقة فارغة من الداخل الحجم 9*9 سم"
click at [184, 308] on span "Update" at bounding box center [199, 310] width 125 height 7
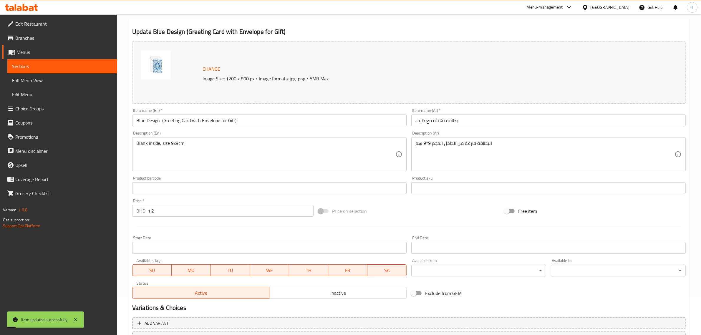
scroll to position [0, 0]
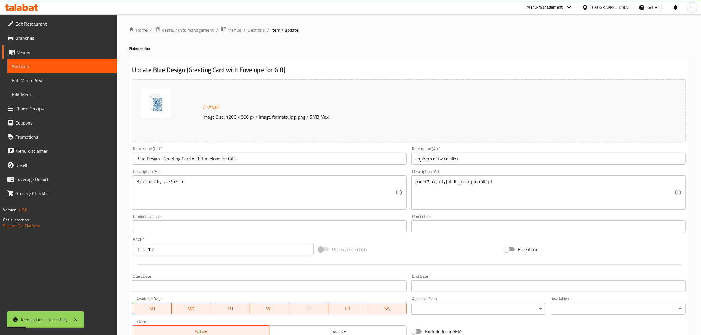
click at [257, 34] on span "Sections" at bounding box center [256, 29] width 17 height 7
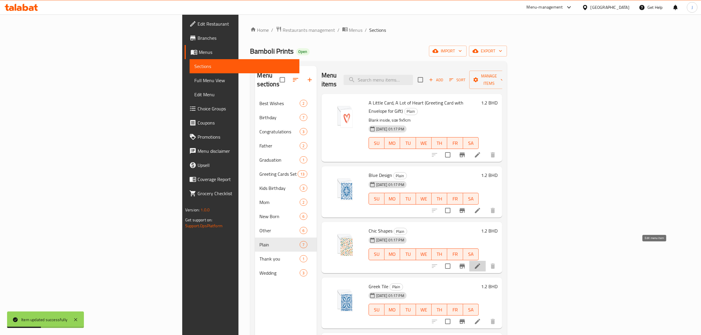
click at [481, 262] on icon at bounding box center [477, 265] width 7 height 7
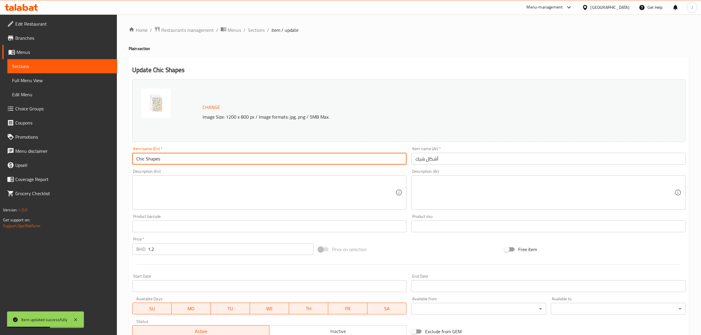
paste input "(Greeting Card with Envelope for Gift)"
drag, startPoint x: 180, startPoint y: 156, endPoint x: 71, endPoint y: 168, distance: 109.2
click at [71, 168] on div "Edit Restaurant Branches Menus Sections Full Menu View Edit Menu Choice Groups …" at bounding box center [350, 219] width 701 height 410
type input "Chic Shapes (Greeting Card with Envelope for Gift)"
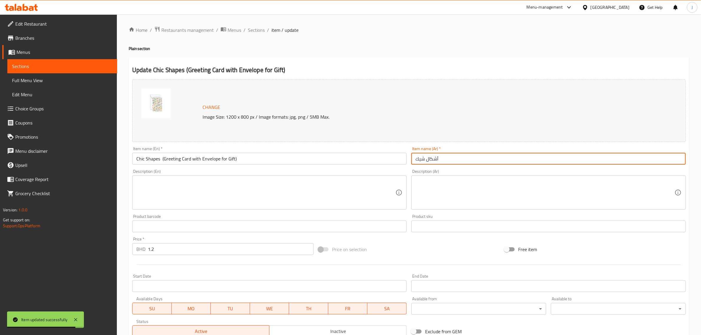
paste input "طاقة تهنئة مع ظرف"
drag, startPoint x: 346, startPoint y: 152, endPoint x: 335, endPoint y: 152, distance: 11.5
click at [335, 152] on div "Change Image Size: 1200 x 800 px / Image formats: jpg, png / 5MB Max. Item name…" at bounding box center [409, 208] width 558 height 262
type input "بطاقة تهنئة مع ظرف"
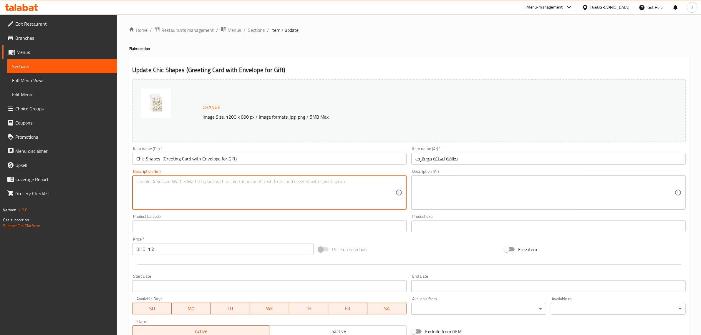
click at [269, 198] on textarea at bounding box center [265, 193] width 259 height 28
paste textarea "Blank inside, size 9x9cm"
type textarea "Blank inside, size 9x9cm"
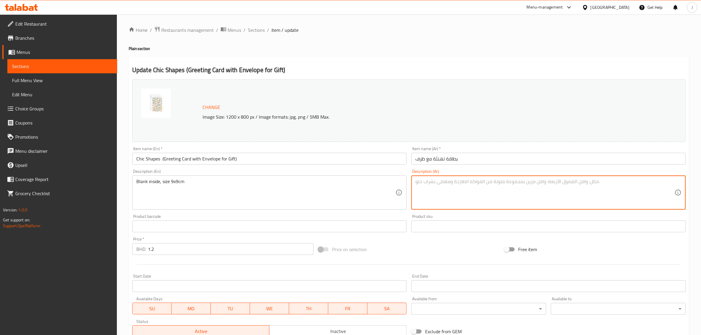
click at [498, 193] on textarea at bounding box center [544, 193] width 259 height 28
paste textarea "البطاقة فارغة من الداخل الحجم 9*9 سم"
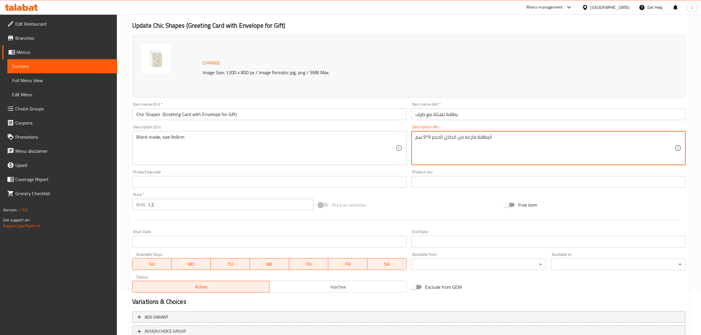
scroll to position [89, 0]
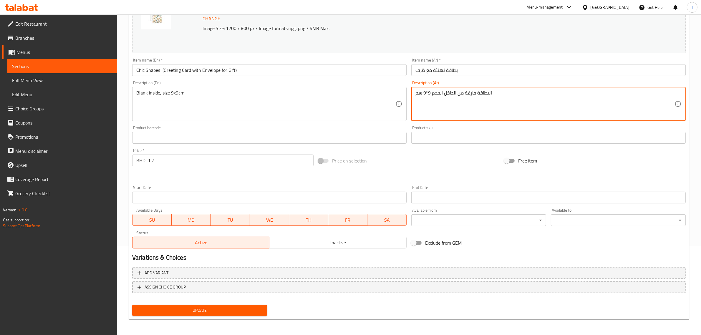
type textarea "البطاقة فارغة من الداخل الحجم 9*9 سم"
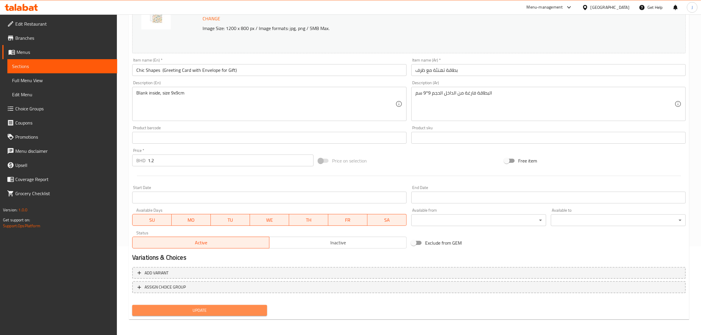
click at [204, 307] on span "Update" at bounding box center [199, 310] width 125 height 7
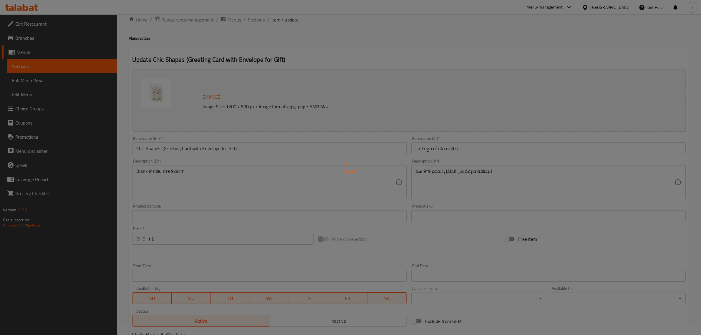
scroll to position [0, 0]
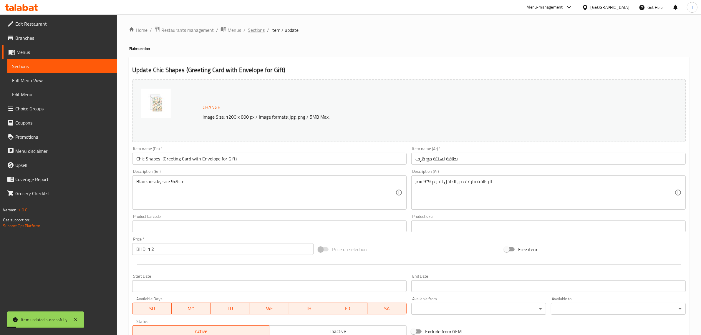
click at [252, 28] on span "Sections" at bounding box center [256, 29] width 17 height 7
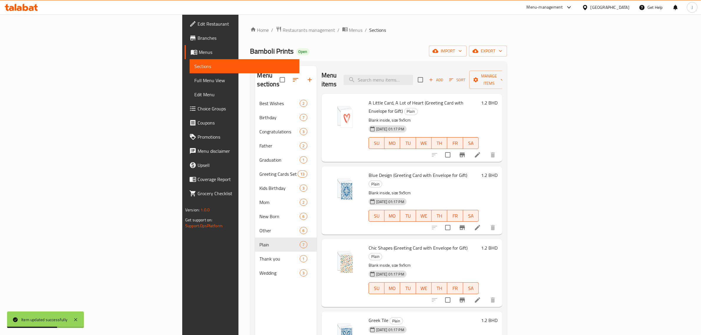
scroll to position [37, 0]
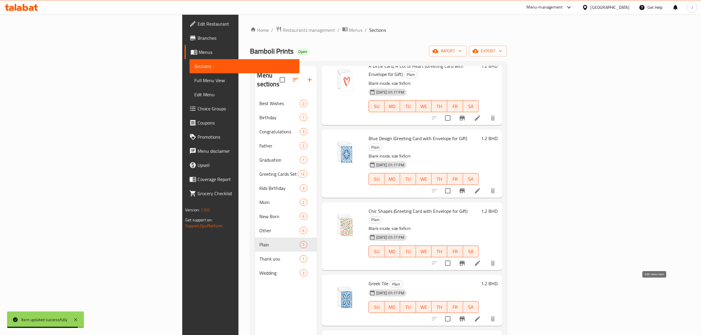
click at [481, 315] on icon at bounding box center [477, 318] width 7 height 7
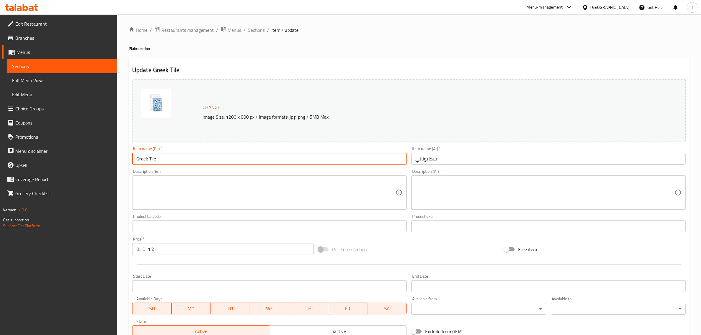
paste input "(Greeting Card with Envelope for Gift)"
drag, startPoint x: 161, startPoint y: 162, endPoint x: 125, endPoint y: 160, distance: 36.3
click at [125, 160] on div "Home / Restaurants management / Menus / Sections / item / update Plain section …" at bounding box center [409, 219] width 584 height 410
type input "Greek Tile (Greeting Card with Envelope for Gift)"
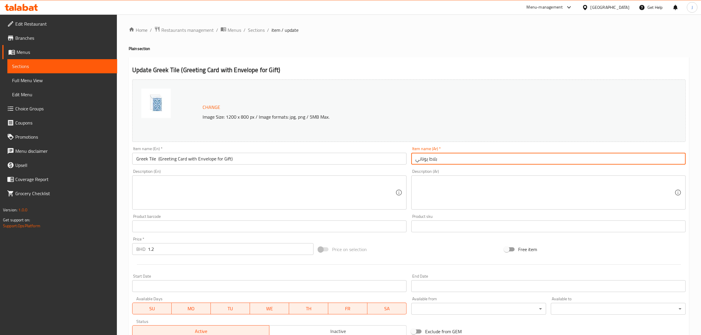
paste input "طاقة تهنئة مع ظرف"
drag, startPoint x: 519, startPoint y: 158, endPoint x: 279, endPoint y: 161, distance: 240.7
click at [279, 161] on div "Change Image Size: 1200 x 800 px / Image formats: jpg, png / 5MB Max. Item name…" at bounding box center [409, 208] width 558 height 262
type input "بطاقة تهنئة مع ظرف"
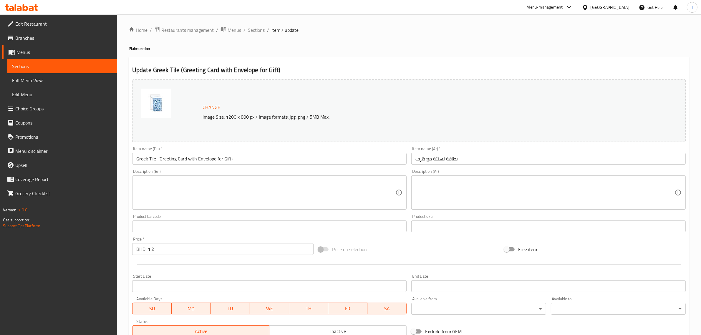
click at [261, 188] on textarea at bounding box center [265, 193] width 259 height 28
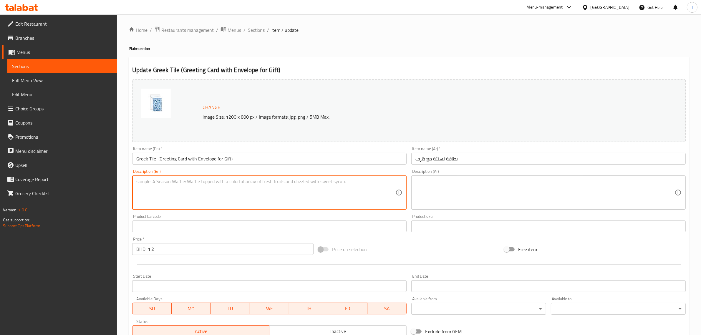
paste textarea "Blank inside, size 9x9cm"
type textarea "Blank inside, size 9x9cm"
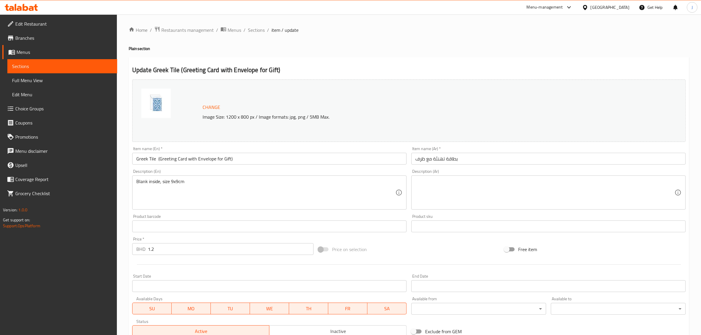
paste textarea "البطاقة فارغة من الداخل الحجم 9*9 سم"
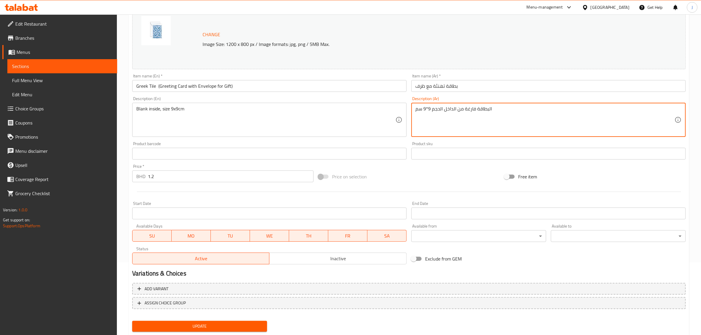
scroll to position [74, 0]
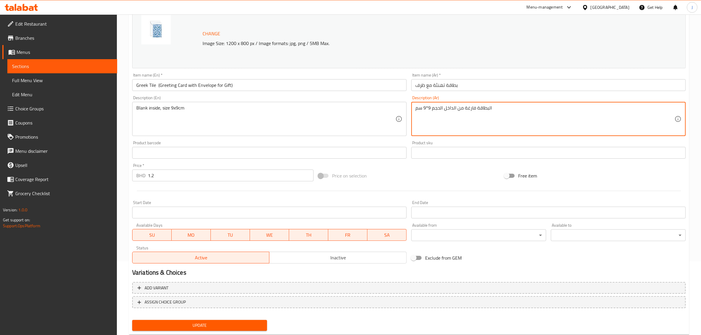
type textarea "البطاقة فارغة من الداخل الحجم 9*9 سم"
click at [221, 329] on div "Update" at bounding box center [199, 326] width 139 height 16
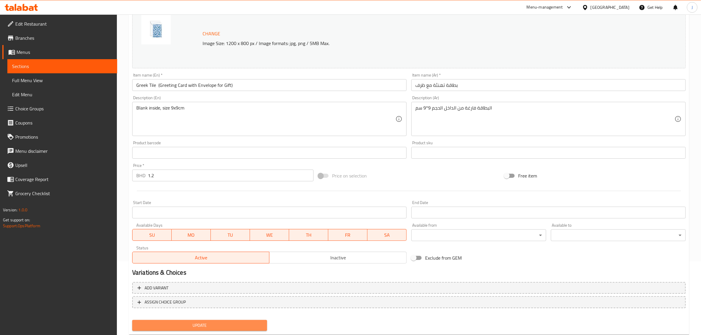
click at [220, 323] on span "Update" at bounding box center [199, 325] width 125 height 7
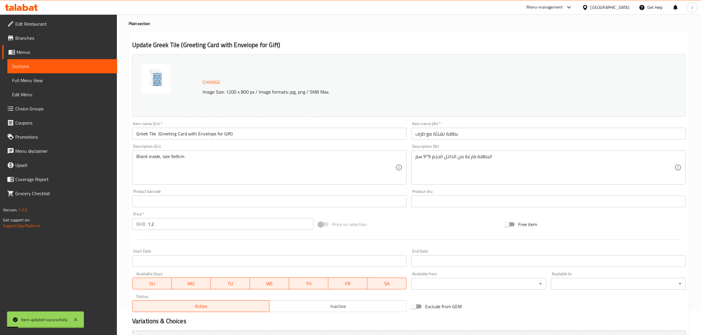
scroll to position [0, 0]
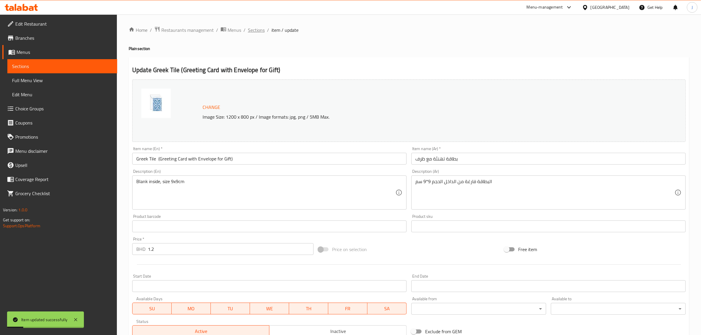
click at [259, 31] on span "Sections" at bounding box center [256, 29] width 17 height 7
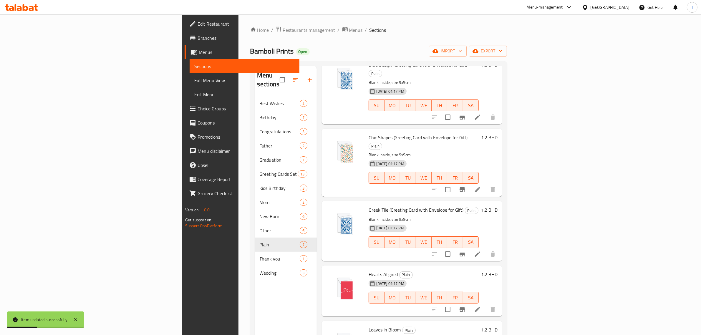
scroll to position [112, 0]
click at [486, 303] on li at bounding box center [477, 308] width 16 height 11
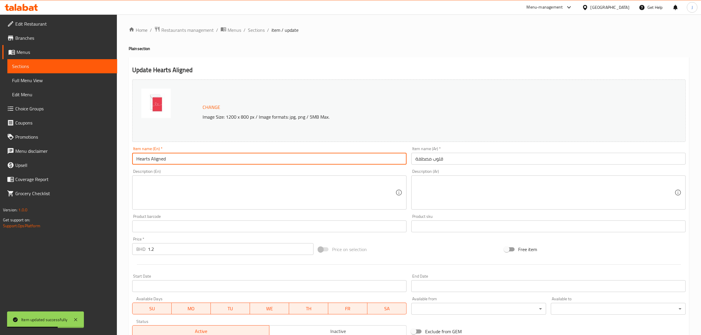
paste input "(Greeting Card with Envelope for Gift)"
drag, startPoint x: 190, startPoint y: 159, endPoint x: 25, endPoint y: 158, distance: 164.8
click at [25, 158] on div "Edit Restaurant Branches Menus Sections Full Menu View Edit Menu Choice Groups …" at bounding box center [350, 219] width 701 height 410
type input "Hearts Aligned (Greeting Card with Envelope for Gift)"
click at [455, 159] on input "قلوب مصطفة" at bounding box center [548, 159] width 274 height 12
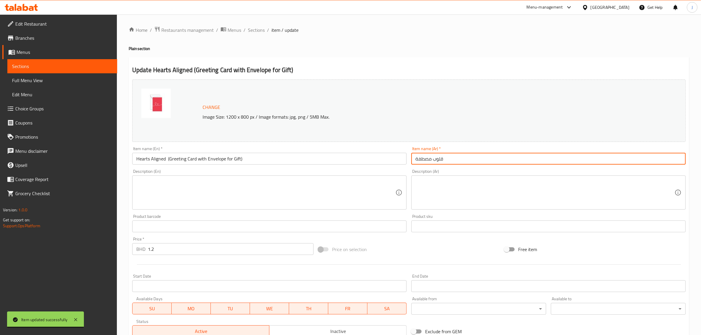
paste input "بطاقة تهنئة مع ظرف"
drag, startPoint x: 461, startPoint y: 157, endPoint x: 377, endPoint y: 161, distance: 84.0
click at [309, 157] on div "Change Image Size: 1200 x 800 px / Image formats: jpg, png / 5MB Max. Item name…" at bounding box center [409, 208] width 558 height 262
type input "بطاقة تهنئة مع ظرف"
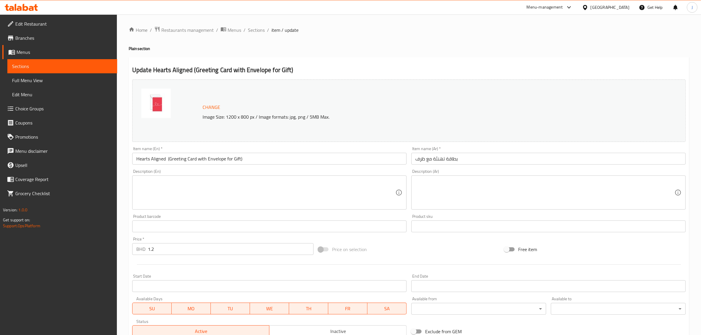
click at [282, 203] on textarea at bounding box center [265, 193] width 259 height 28
paste textarea "Blank inside, size 9x9cm"
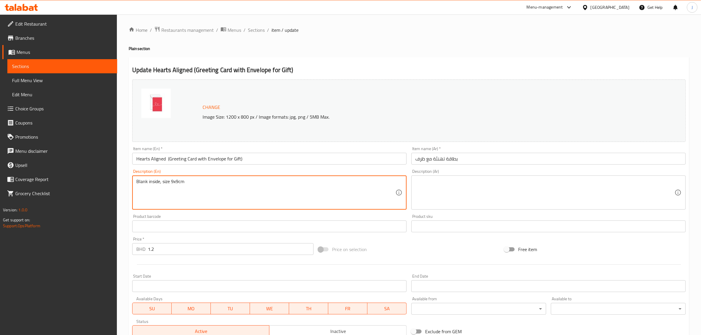
type textarea "Blank inside, size 9x9cm"
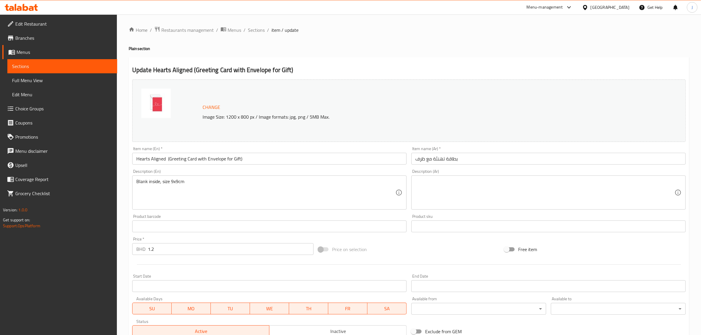
click at [495, 197] on textarea at bounding box center [544, 193] width 259 height 28
paste textarea "البطاقة فارغة من الداخل الحجم 9*9 سم"
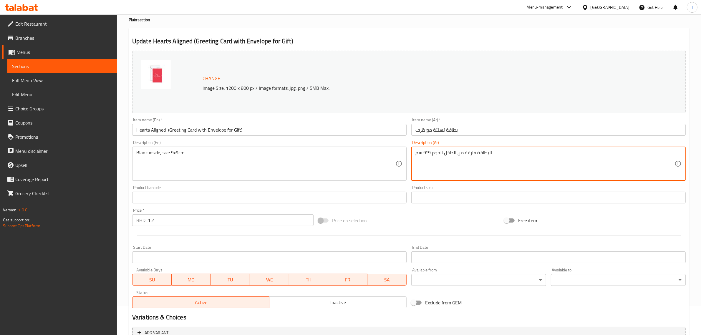
scroll to position [74, 0]
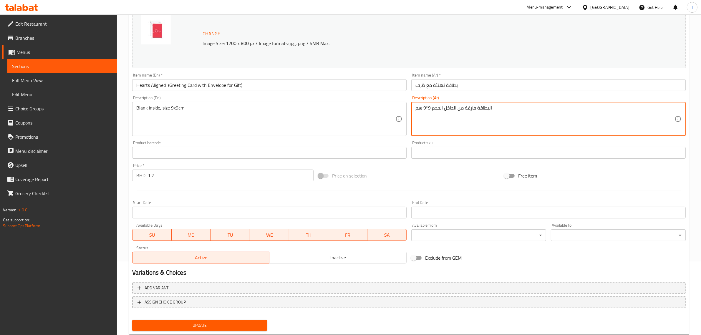
type textarea "البطاقة فارغة من الداخل الحجم 9*9 سم"
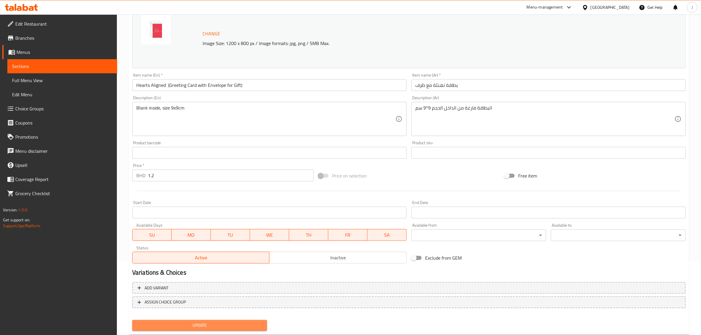
click at [190, 324] on span "Update" at bounding box center [199, 325] width 125 height 7
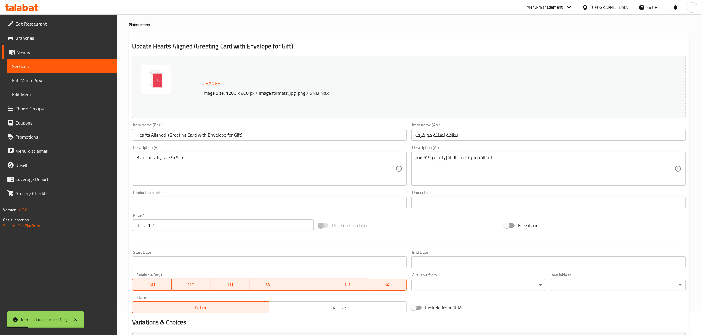
scroll to position [0, 0]
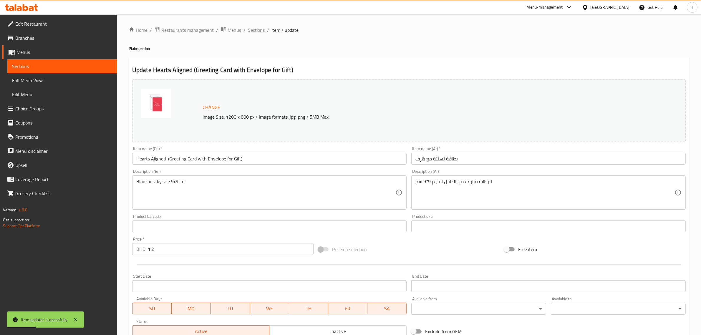
click at [259, 33] on span "Sections" at bounding box center [256, 29] width 17 height 7
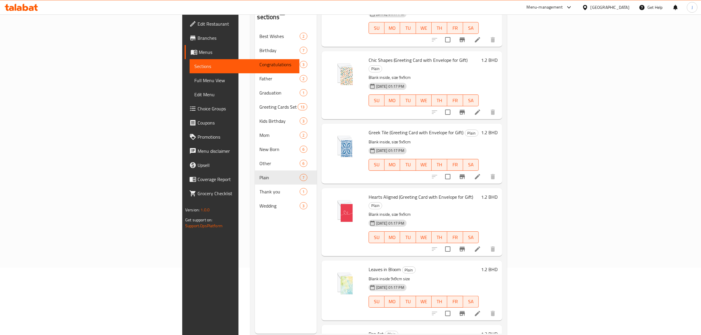
scroll to position [74, 0]
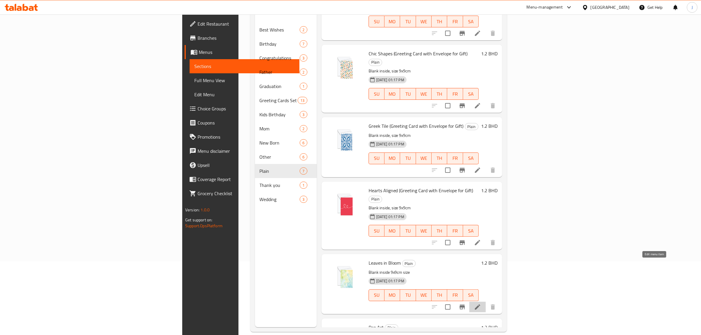
click at [481, 303] on icon at bounding box center [477, 306] width 7 height 7
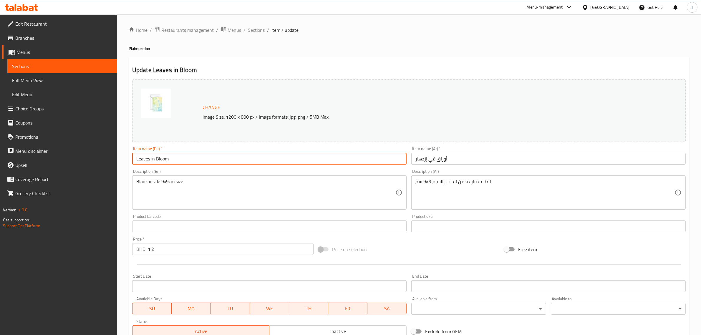
paste input "(Greeting Card with Envelope for Gift)"
drag, startPoint x: 185, startPoint y: 156, endPoint x: 96, endPoint y: 155, distance: 89.5
click at [96, 155] on div "Edit Restaurant Branches Menus Sections Full Menu View Edit Menu Choice Groups …" at bounding box center [350, 219] width 701 height 410
type input "Leaves in Bloom (Greeting Card with Envelope for Gift)"
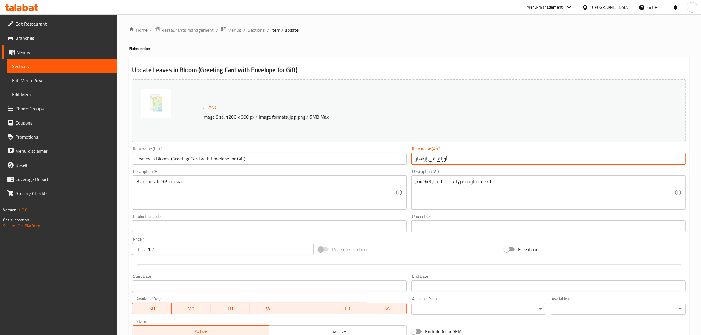
paste input "طاقة تهنئة مع ظرف"
drag, startPoint x: 438, startPoint y: 161, endPoint x: 375, endPoint y: 157, distance: 62.2
click at [375, 157] on div "Change Image Size: 1200 x 800 px / Image formats: jpg, png / 5MB Max. Item name…" at bounding box center [409, 208] width 558 height 262
type input "بطاقة تهنئة مع ظرف"
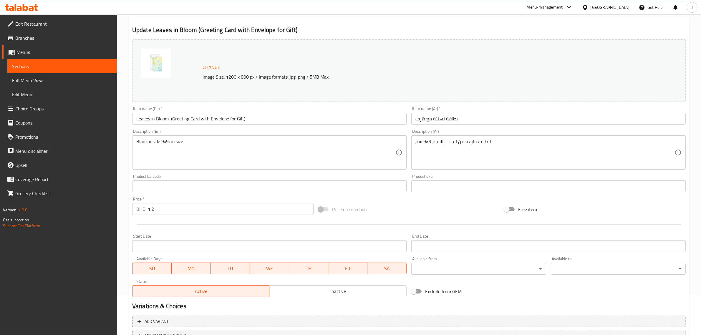
scroll to position [89, 0]
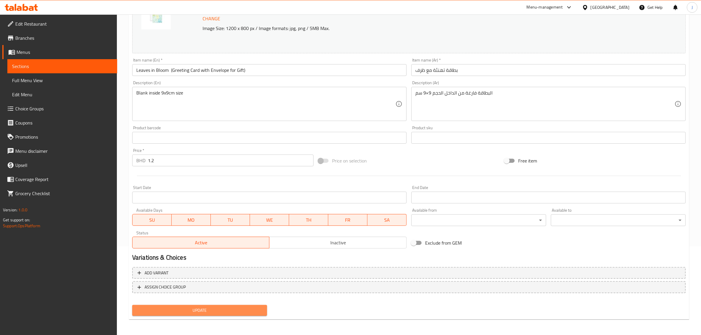
click at [217, 311] on span "Update" at bounding box center [199, 310] width 125 height 7
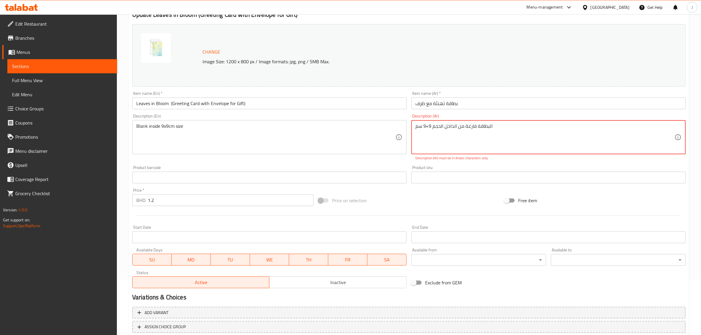
scroll to position [0, 0]
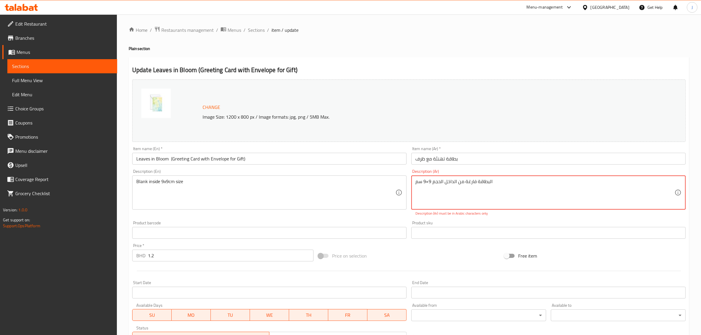
paste textarea "*"
drag, startPoint x: 403, startPoint y: 174, endPoint x: 327, endPoint y: 169, distance: 76.3
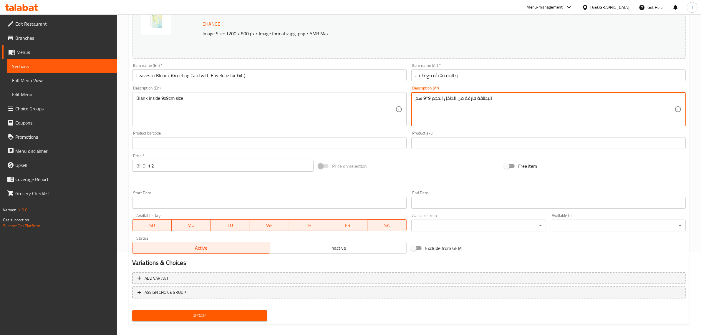
scroll to position [89, 0]
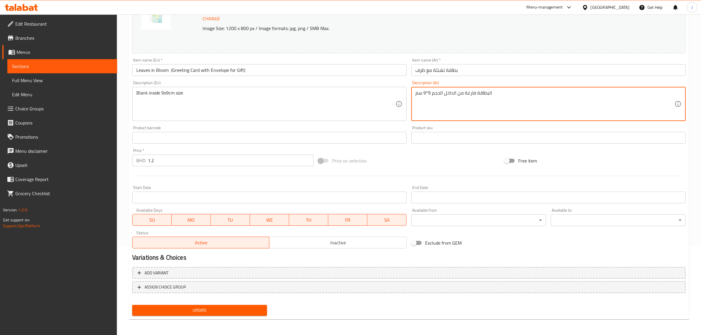
type textarea "البطاقة فارغة من الداخل الحجم 9*9 سم"
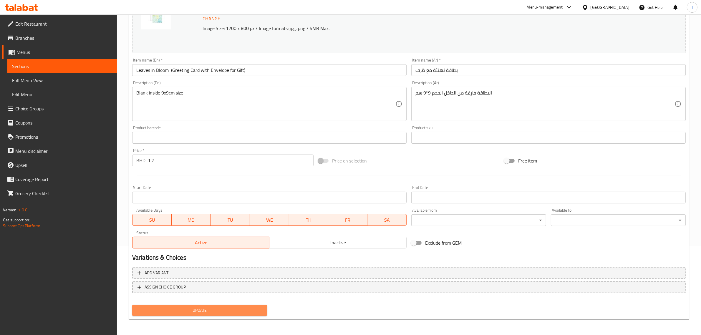
click at [211, 310] on span "Update" at bounding box center [199, 310] width 125 height 7
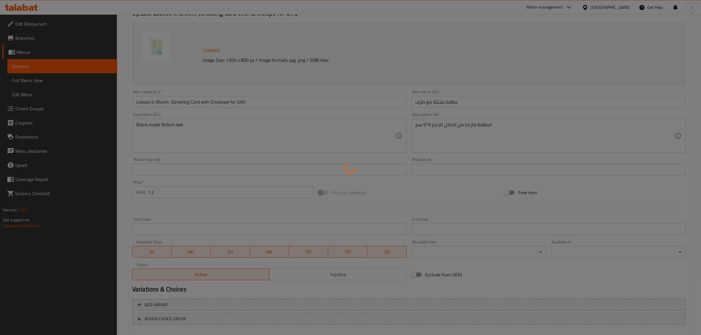
scroll to position [0, 0]
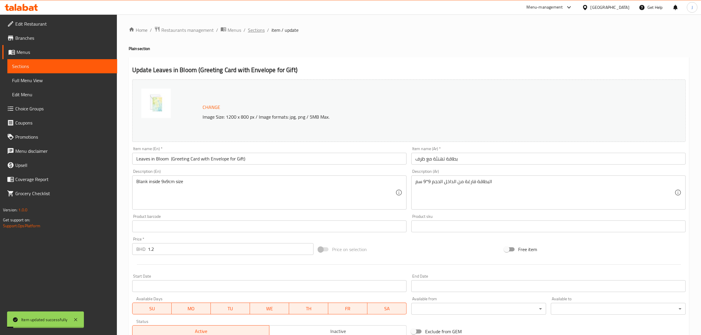
click at [258, 31] on span "Sections" at bounding box center [256, 29] width 17 height 7
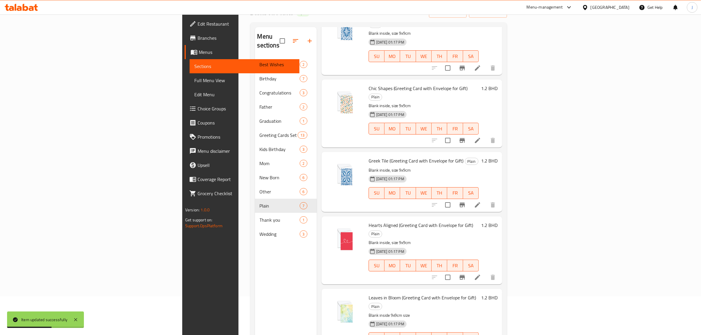
scroll to position [83, 0]
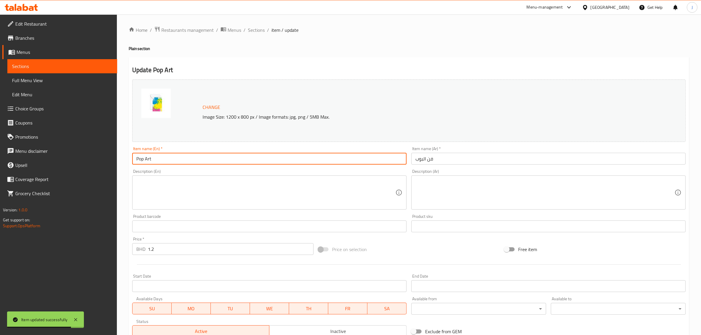
paste input "(Greeting Card with Envelope for Gift)"
drag, startPoint x: 190, startPoint y: 159, endPoint x: 52, endPoint y: 161, distance: 138.0
click at [52, 161] on div "Edit Restaurant Branches Menus Sections Full Menu View Edit Menu Choice Groups …" at bounding box center [350, 219] width 701 height 410
type input "Pop Art (Greeting Card with Envelope for Gift)"
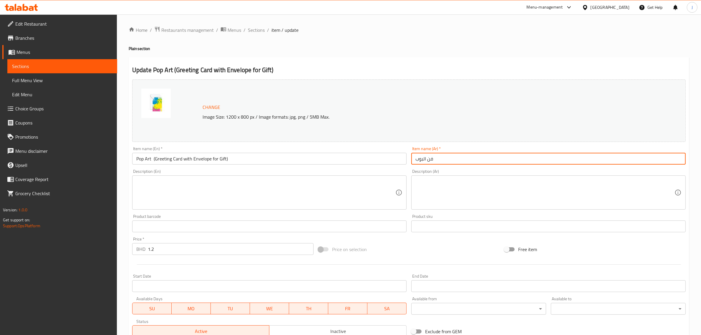
paste input "بطاقة تهنئة مع ظرف"
drag, startPoint x: 456, startPoint y: 163, endPoint x: 371, endPoint y: 162, distance: 84.7
click at [371, 162] on div "Change Image Size: 1200 x 800 px / Image formats: jpg, png / 5MB Max. Item name…" at bounding box center [409, 208] width 558 height 262
type input "بطاقة تهنئة مع ظرف"
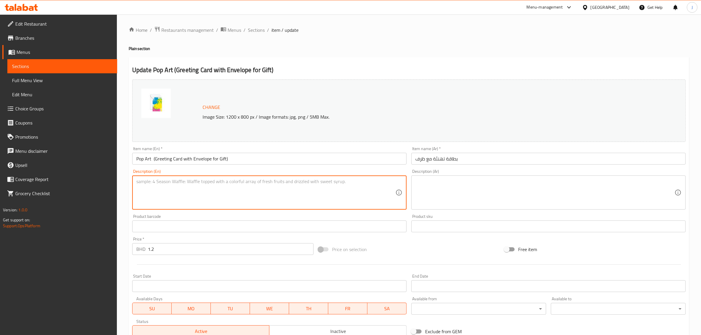
click at [209, 199] on textarea at bounding box center [265, 193] width 259 height 28
paste textarea "Blank inside, size 9x9cm"
type textarea "Blank inside, size 9x9cm"
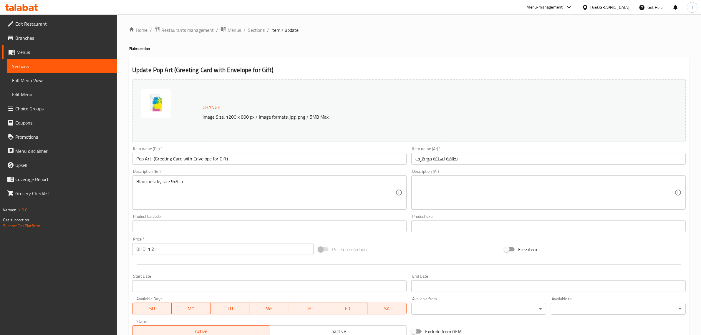
click at [564, 192] on textarea at bounding box center [544, 193] width 259 height 28
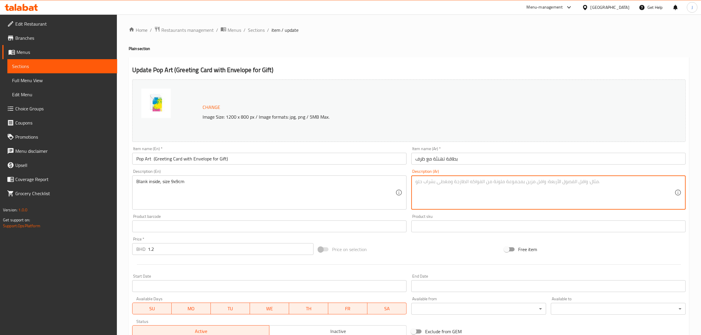
paste textarea "البطاقة فارغة من الداخل الحجم 9*9 سم"
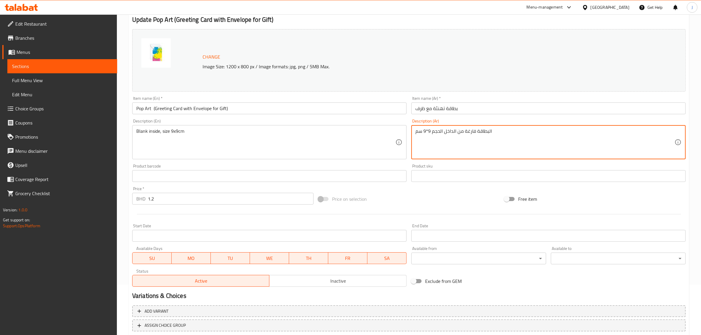
scroll to position [89, 0]
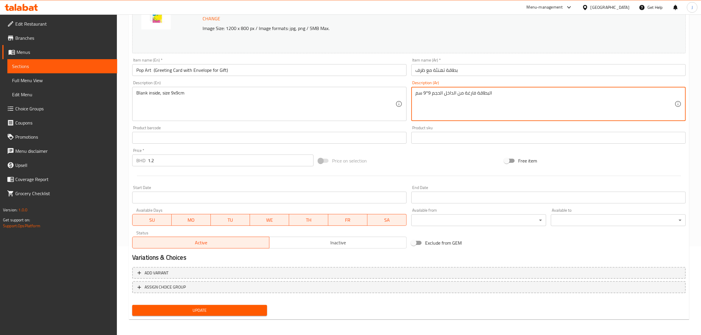
type textarea "البطاقة فارغة من الداخل الحجم 9*9 سم"
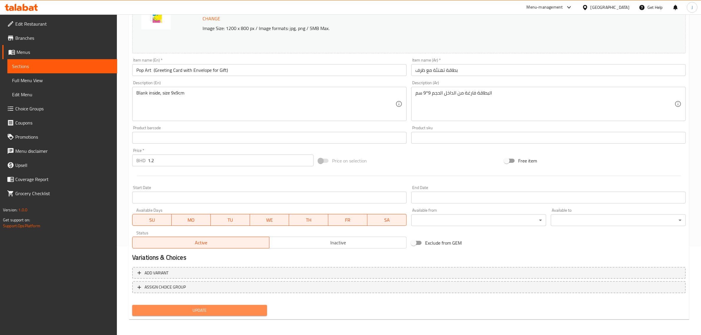
click at [182, 312] on span "Update" at bounding box center [199, 310] width 125 height 7
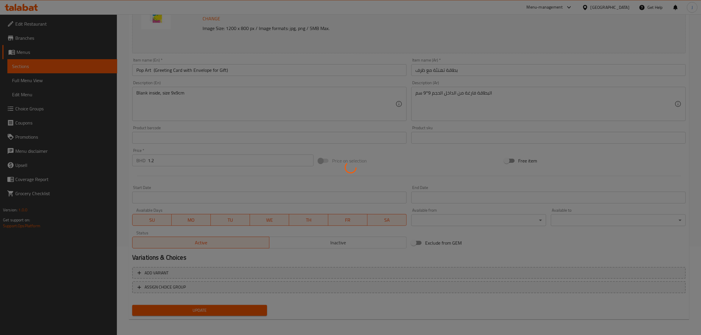
scroll to position [0, 0]
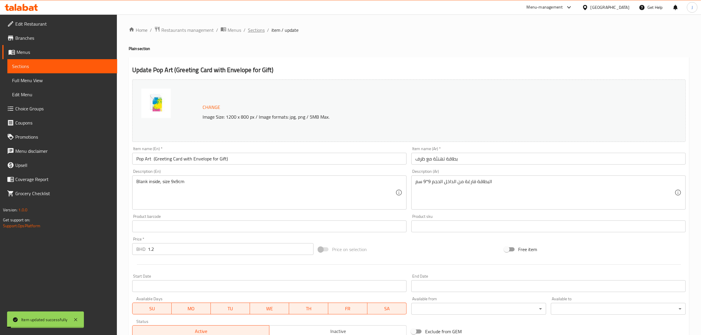
click at [258, 29] on span "Sections" at bounding box center [256, 29] width 17 height 7
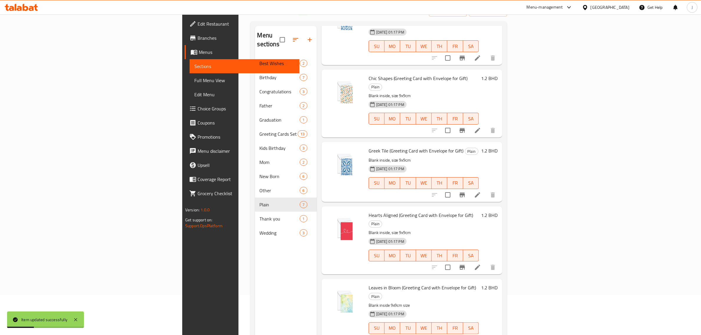
scroll to position [83, 0]
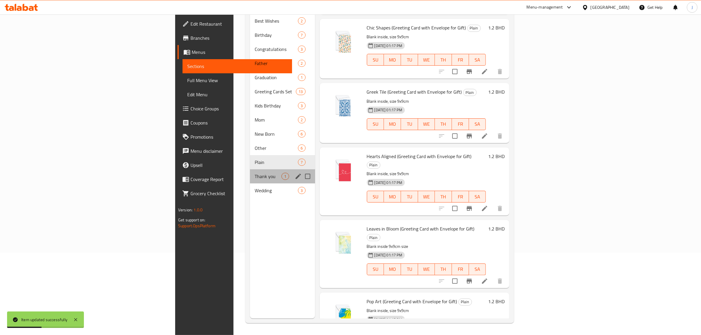
click at [250, 171] on div "Thank you 1" at bounding box center [282, 176] width 65 height 14
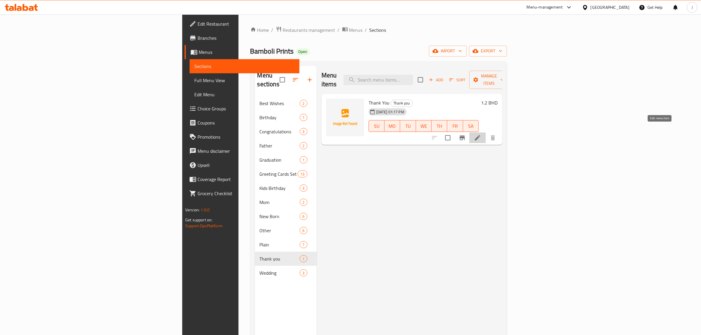
click at [481, 134] on icon at bounding box center [477, 137] width 7 height 7
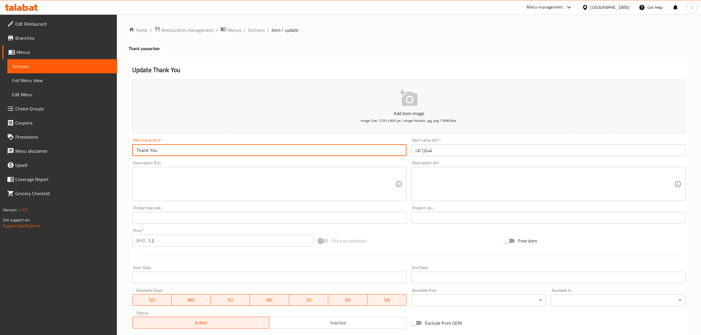
paste
drag, startPoint x: 100, startPoint y: 152, endPoint x: 61, endPoint y: 149, distance: 39.0
click at [61, 149] on div "Edit Restaurant Branches Menus Sections Full Menu View Edit Menu Choice Groups …" at bounding box center [350, 214] width 701 height 401
type input "Shukran & Thank You (Greeting Card with Envelope for Gift)"
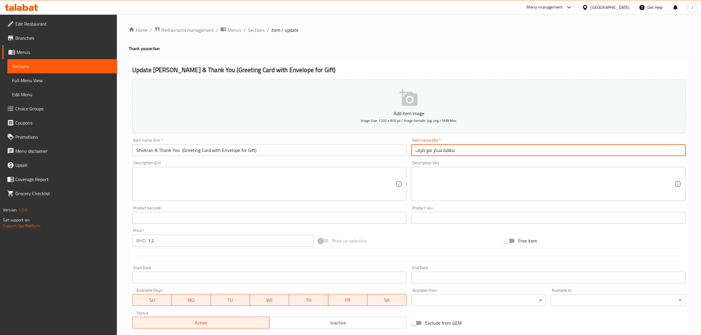
drag, startPoint x: 448, startPoint y: 151, endPoint x: 291, endPoint y: 147, distance: 156.6
click at [291, 147] on div "Add item image Image Size: 1200 x 800 px / Image formats: jpg, png / 5MB Max. I…" at bounding box center [409, 204] width 558 height 254
type input "بطاقة شكر مع ظرف"
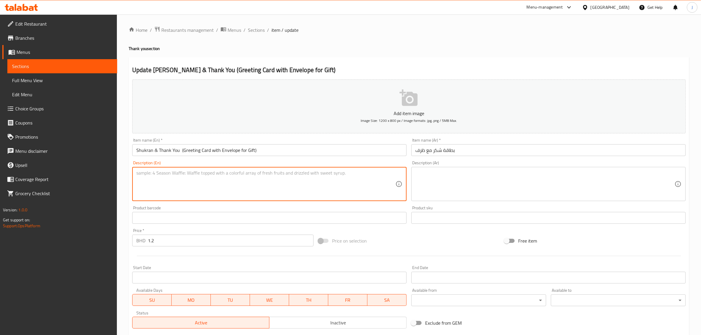
click at [232, 190] on textarea at bounding box center [265, 184] width 259 height 28
type textarea "Blank inside, size 9x9cm"
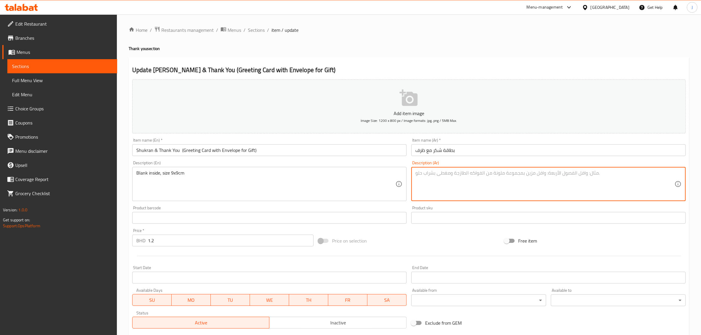
click at [456, 175] on textarea at bounding box center [544, 184] width 259 height 28
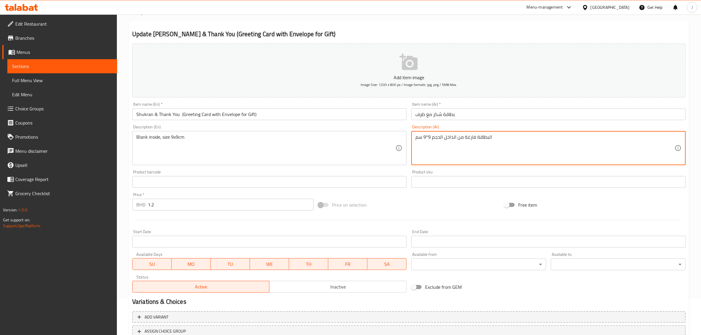
scroll to position [80, 0]
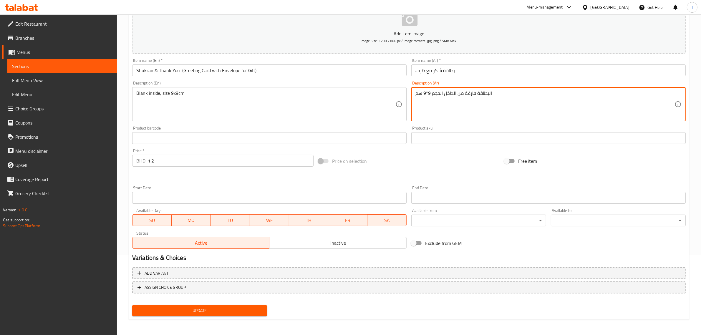
type textarea "البطاقة فارغة من الداخل الحجم 9*9 سم"
click at [182, 311] on span "Update" at bounding box center [199, 310] width 125 height 7
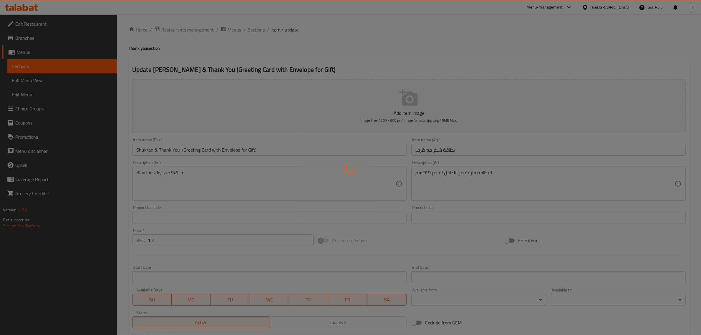
scroll to position [0, 0]
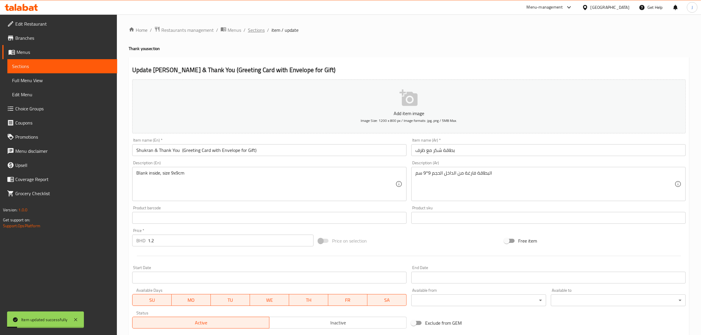
click at [259, 28] on span "Sections" at bounding box center [256, 29] width 17 height 7
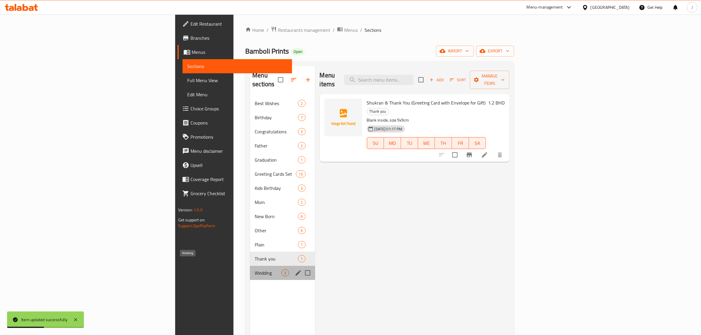
click at [255, 269] on span "Wedding" at bounding box center [268, 272] width 27 height 7
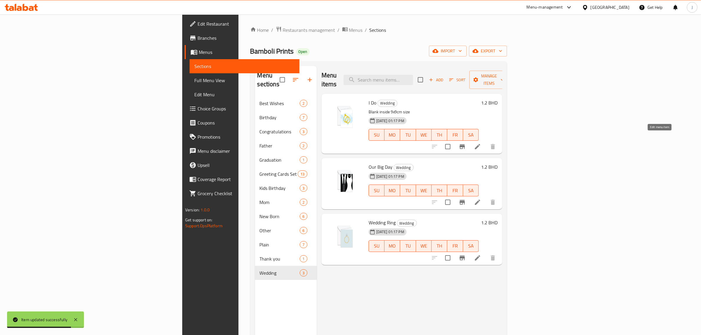
click at [481, 143] on icon at bounding box center [477, 146] width 7 height 7
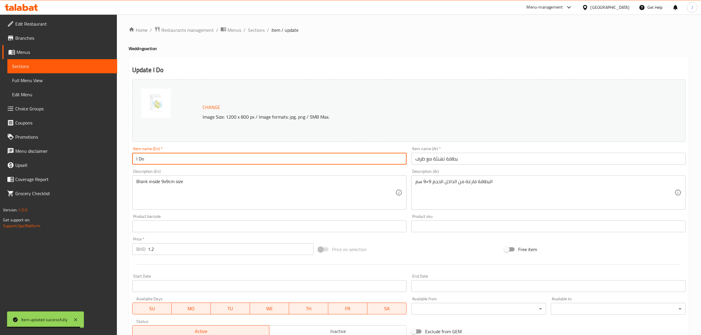
drag, startPoint x: 123, startPoint y: 157, endPoint x: 111, endPoint y: 157, distance: 11.8
click at [111, 157] on div "Edit Restaurant Branches Menus Sections Full Menu View Edit Menu Choice Groups …" at bounding box center [350, 219] width 701 height 410
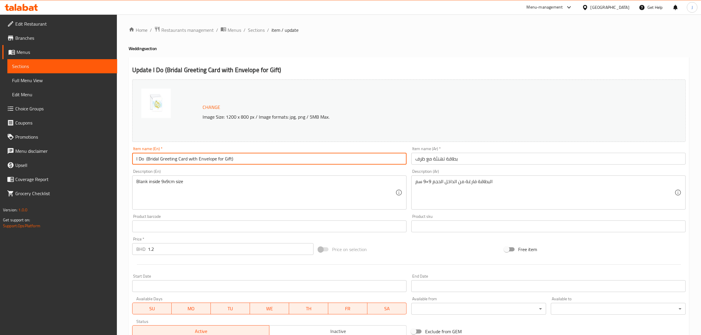
type input "I Do (Bridal Greeting Card with Envelope for Gift)"
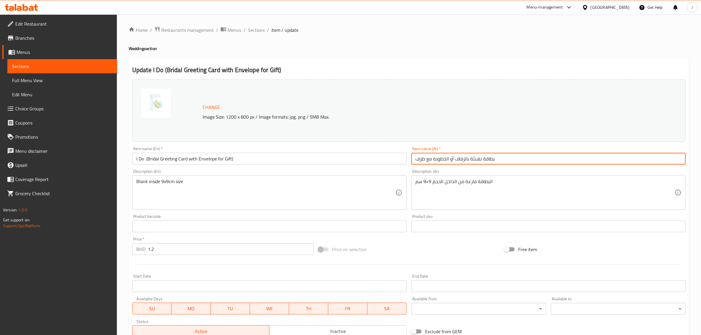
drag, startPoint x: 442, startPoint y: 156, endPoint x: 380, endPoint y: 155, distance: 61.8
click at [380, 155] on div "Change Image Size: 1200 x 800 px / Image formats: jpg, png / 5MB Max. Item name…" at bounding box center [409, 208] width 558 height 262
type input "بطاقة تهنئة بالزفاف أو الخطوبة مع ظرف"
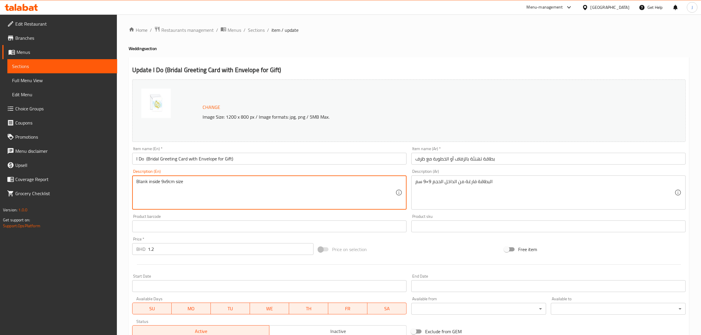
drag, startPoint x: 224, startPoint y: 191, endPoint x: 99, endPoint y: 166, distance: 127.5
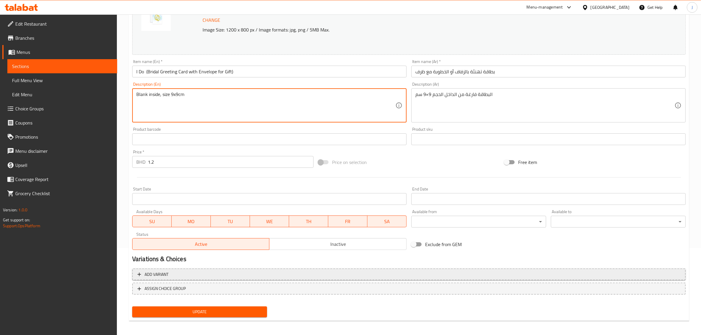
scroll to position [89, 0]
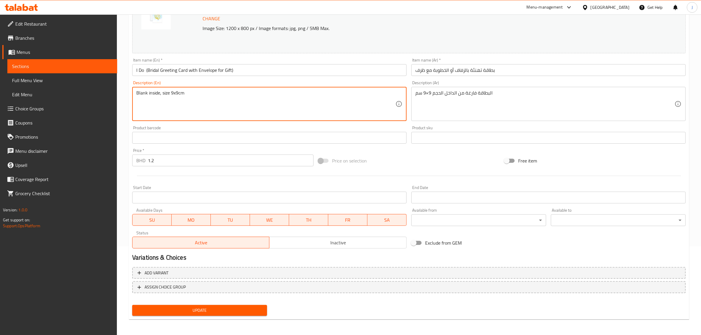
type textarea "Blank inside, size 9x9cm"
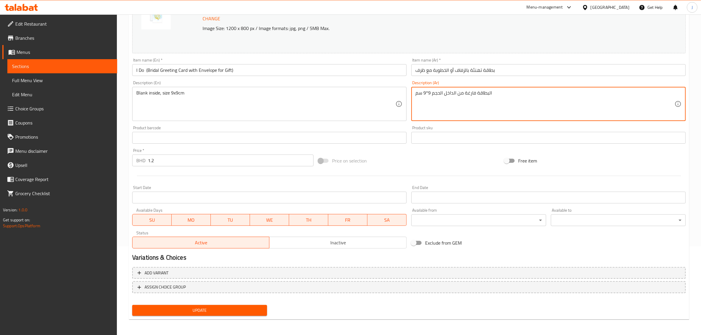
drag, startPoint x: 476, startPoint y: 89, endPoint x: 411, endPoint y: 86, distance: 64.5
type textarea "البطاقة فارغة من الداخل الحجم 9*9 سم"
click at [244, 308] on span "Update" at bounding box center [199, 310] width 125 height 7
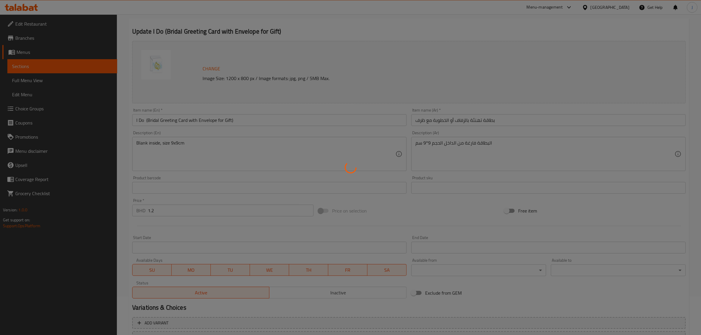
scroll to position [0, 0]
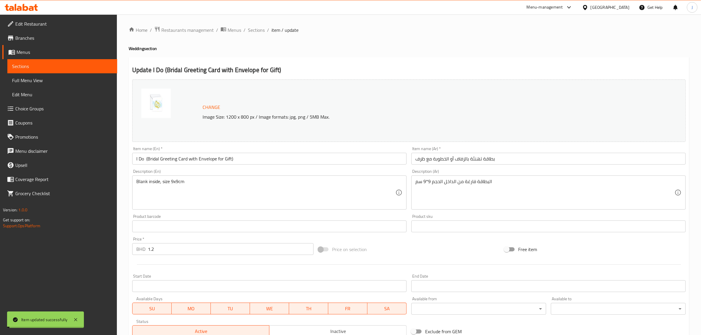
click at [255, 35] on div "Home / Restaurants management / Menus / Sections / item / update Wedding sectio…" at bounding box center [409, 219] width 560 height 386
click at [255, 32] on span "Sections" at bounding box center [256, 29] width 17 height 7
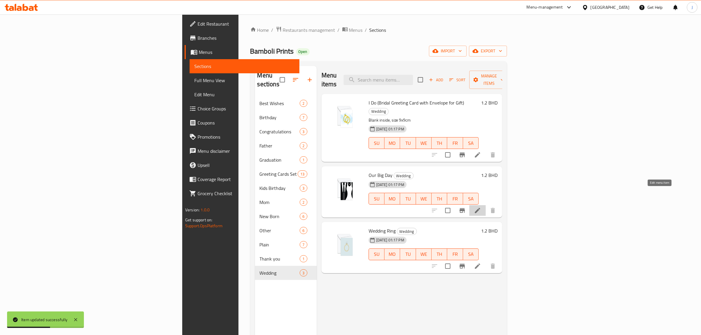
click at [481, 207] on icon at bounding box center [477, 210] width 7 height 7
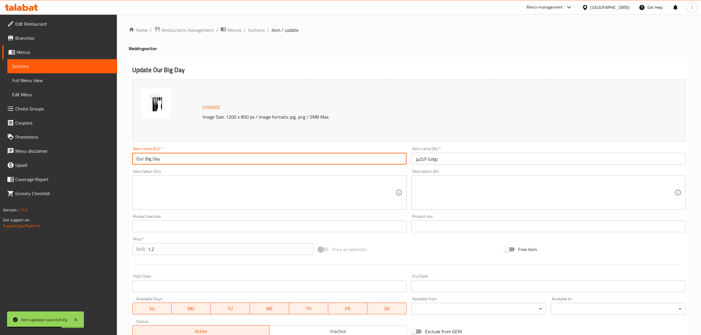
drag, startPoint x: 218, startPoint y: 165, endPoint x: 74, endPoint y: 153, distance: 144.7
click at [74, 153] on div "Edit Restaurant Branches Menus Sections Full Menu View Edit Menu Choice Groups …" at bounding box center [350, 219] width 701 height 410
type input "Our Big Day (Bride Greeting Card with Envelope for Gift)"
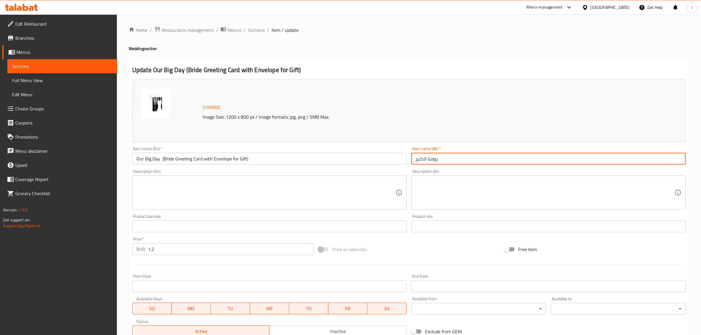
drag, startPoint x: 463, startPoint y: 160, endPoint x: 368, endPoint y: 167, distance: 95.3
click at [364, 162] on div "Change Image Size: 1200 x 800 px / Image formats: jpg, png / 5MB Max. Item name…" at bounding box center [409, 208] width 558 height 262
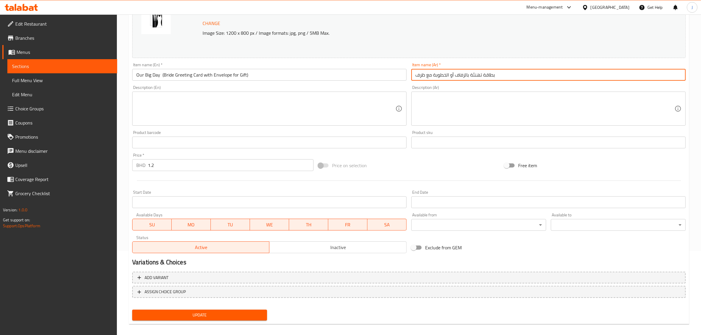
scroll to position [89, 0]
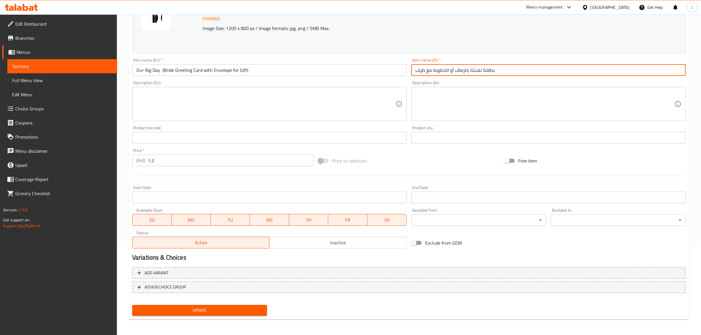
type input "بطاقة تهنئة بالزفاف أو الخطوبة مع ظرف"
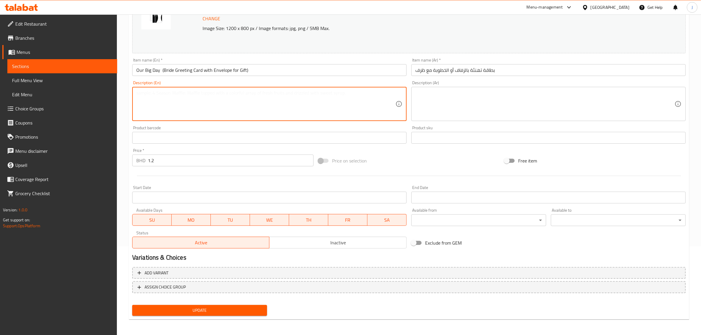
click at [264, 99] on textarea at bounding box center [265, 104] width 259 height 28
type textarea "Blank inside, size 9x9cm"
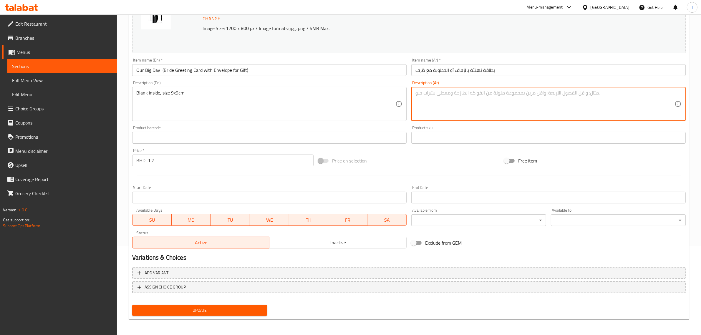
click at [497, 104] on textarea at bounding box center [544, 104] width 259 height 28
type textarea "البطاقة فارغة من الداخل الحجم 9*9 سم"
click at [191, 311] on span "Update" at bounding box center [199, 310] width 125 height 7
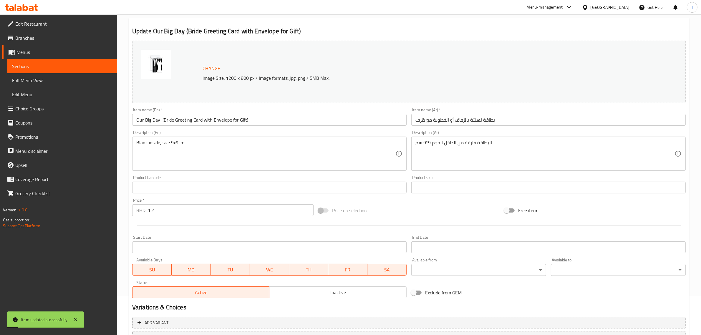
scroll to position [0, 0]
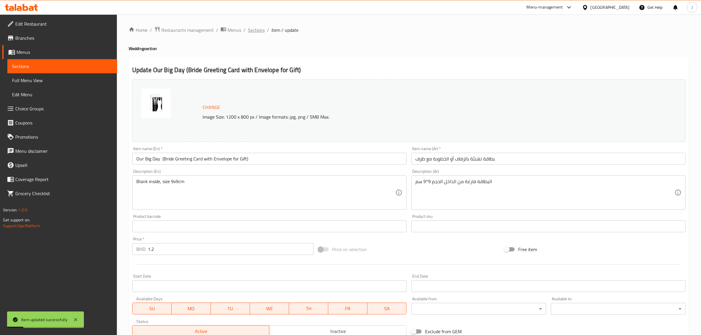
click at [253, 33] on span "Sections" at bounding box center [256, 29] width 17 height 7
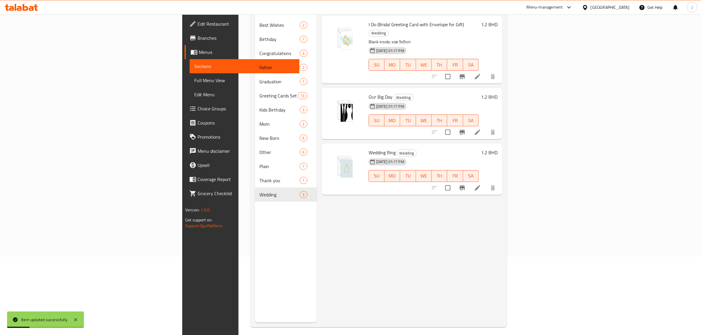
scroll to position [83, 0]
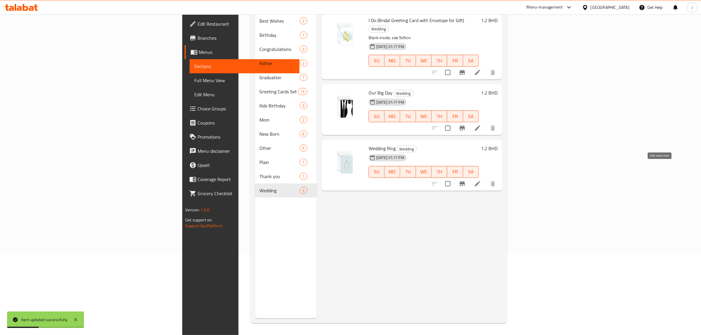
click at [481, 180] on icon at bounding box center [477, 183] width 7 height 7
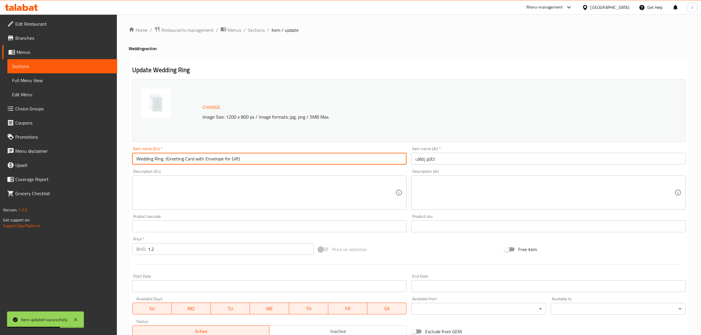
drag, startPoint x: 196, startPoint y: 160, endPoint x: 17, endPoint y: 159, distance: 178.9
click at [17, 159] on div "Edit Restaurant Branches Menus Sections Full Menu View Edit Menu Choice Groups …" at bounding box center [350, 219] width 701 height 410
type input "Wedding Ring (Greeting Card with Envelope for Gift)"
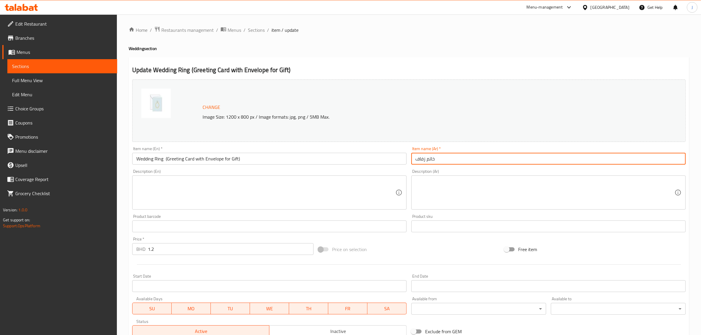
drag, startPoint x: 449, startPoint y: 162, endPoint x: 311, endPoint y: 155, distance: 137.9
click at [311, 155] on div "Change Image Size: 1200 x 800 px / Image formats: jpg, png / 5MB Max. Item name…" at bounding box center [409, 208] width 558 height 262
type input "بطاقة تهنئة بالزفاف أو الخطوبة مع ظرف"
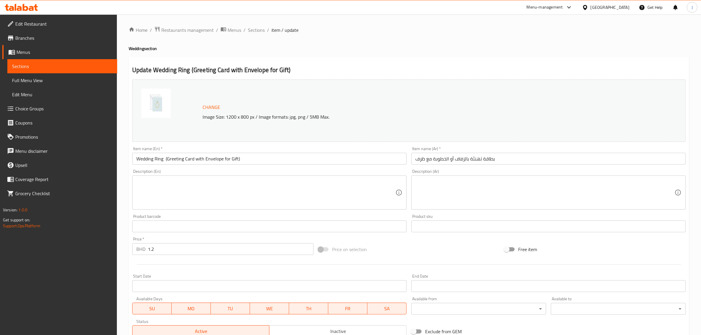
click at [242, 183] on textarea at bounding box center [265, 193] width 259 height 28
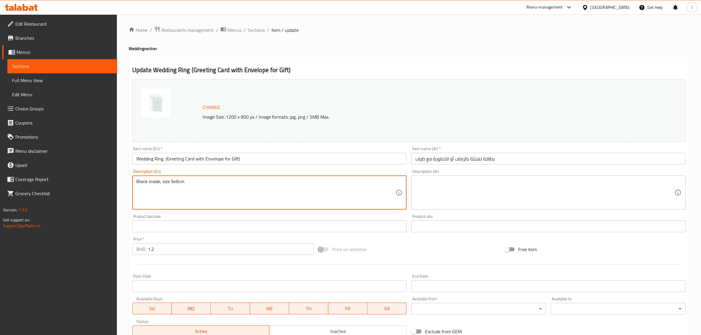
type textarea "Blank inside, size 9x9cm"
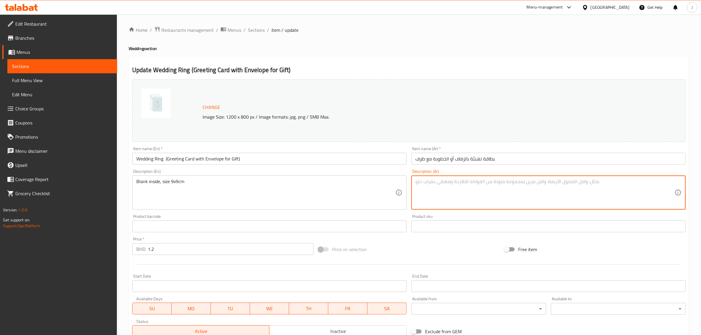
click at [473, 190] on textarea at bounding box center [544, 193] width 259 height 28
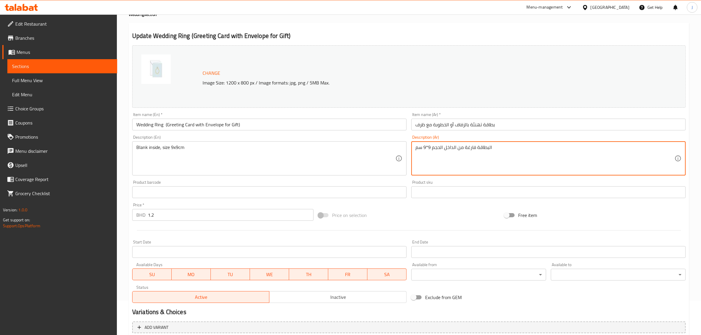
scroll to position [89, 0]
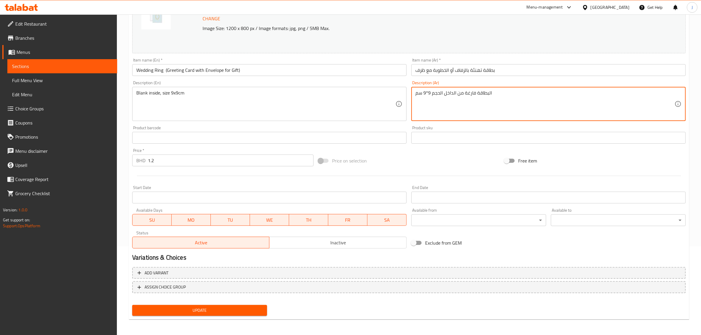
type textarea "البطاقة فارغة من الداخل الحجم 9*9 سم"
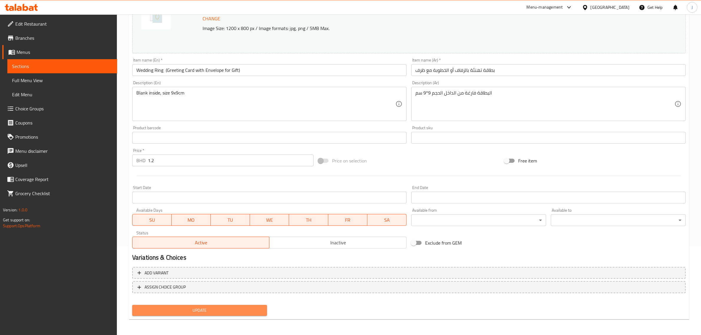
click at [177, 312] on span "Update" at bounding box center [199, 310] width 125 height 7
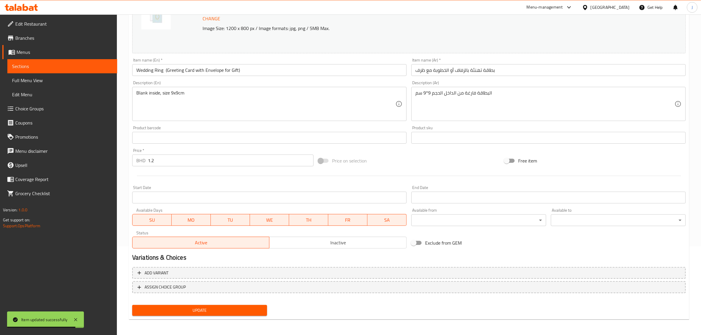
click at [33, 2] on div at bounding box center [21, 7] width 43 height 12
